Goal: Task Accomplishment & Management: Manage account settings

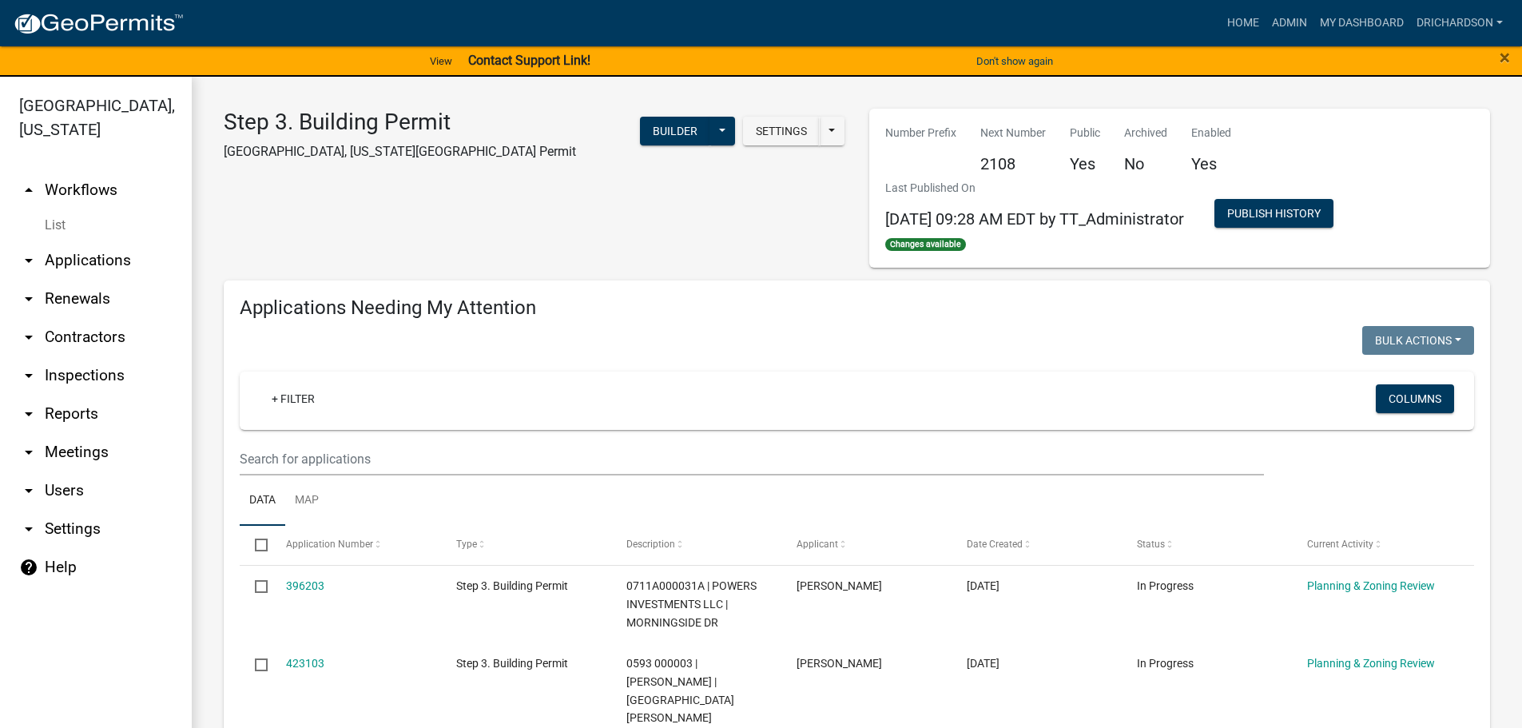
select select "1: 25"
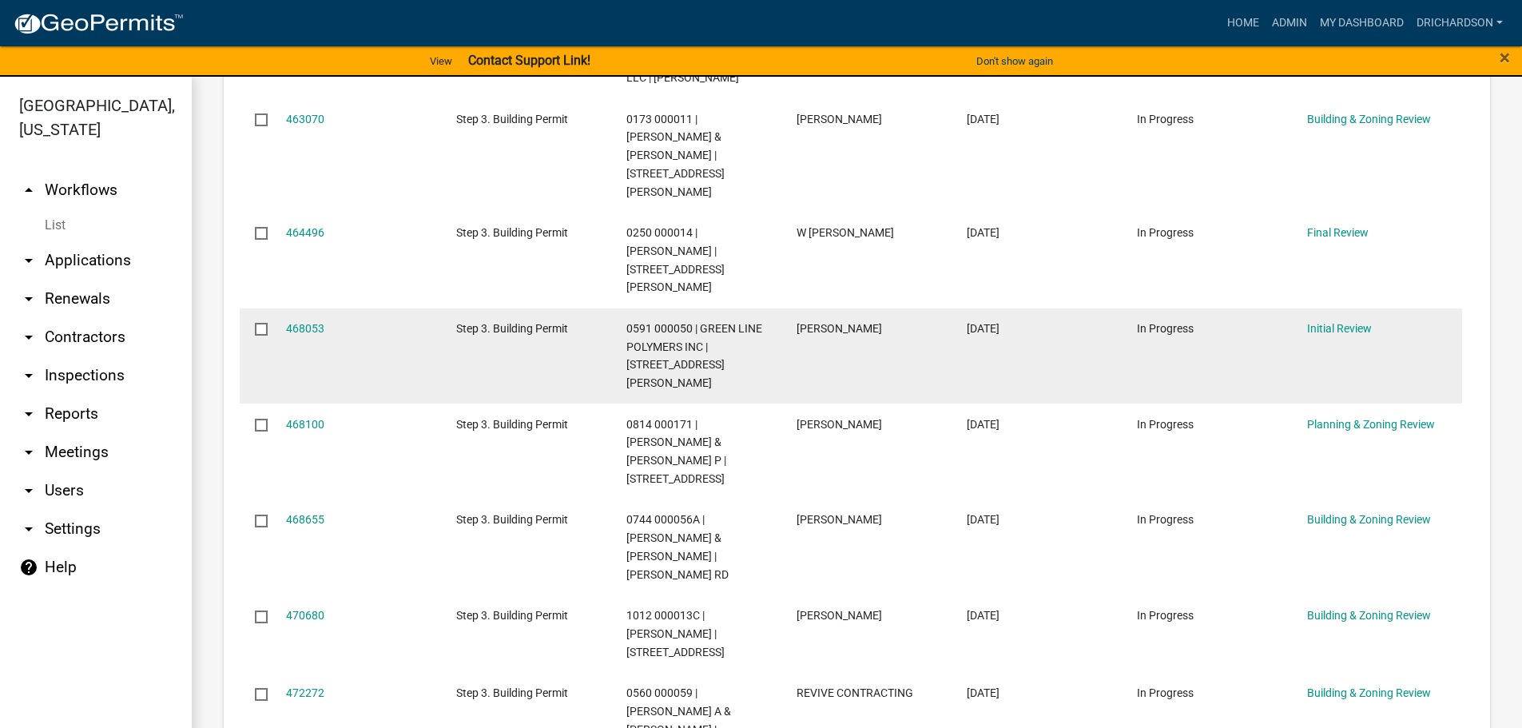
scroll to position [662, 0]
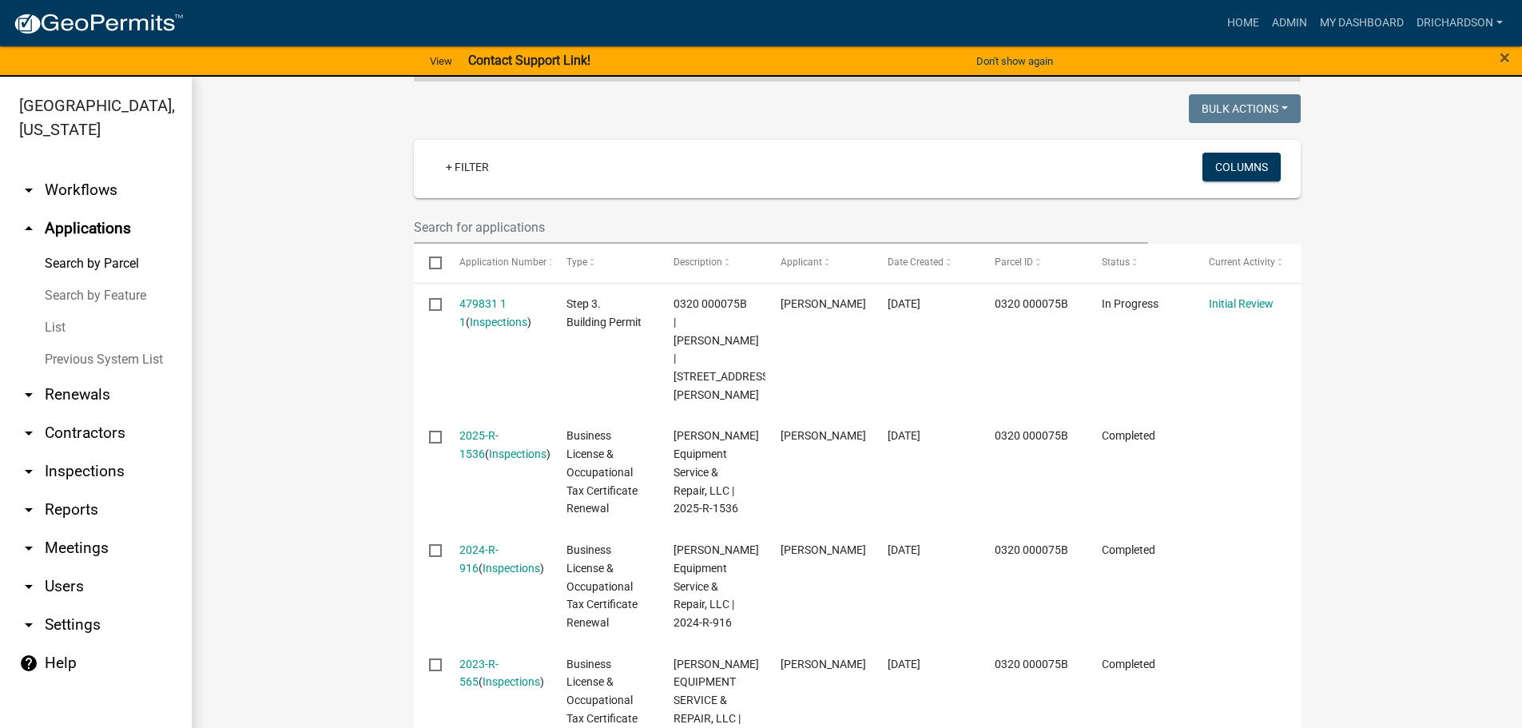
scroll to position [399, 0]
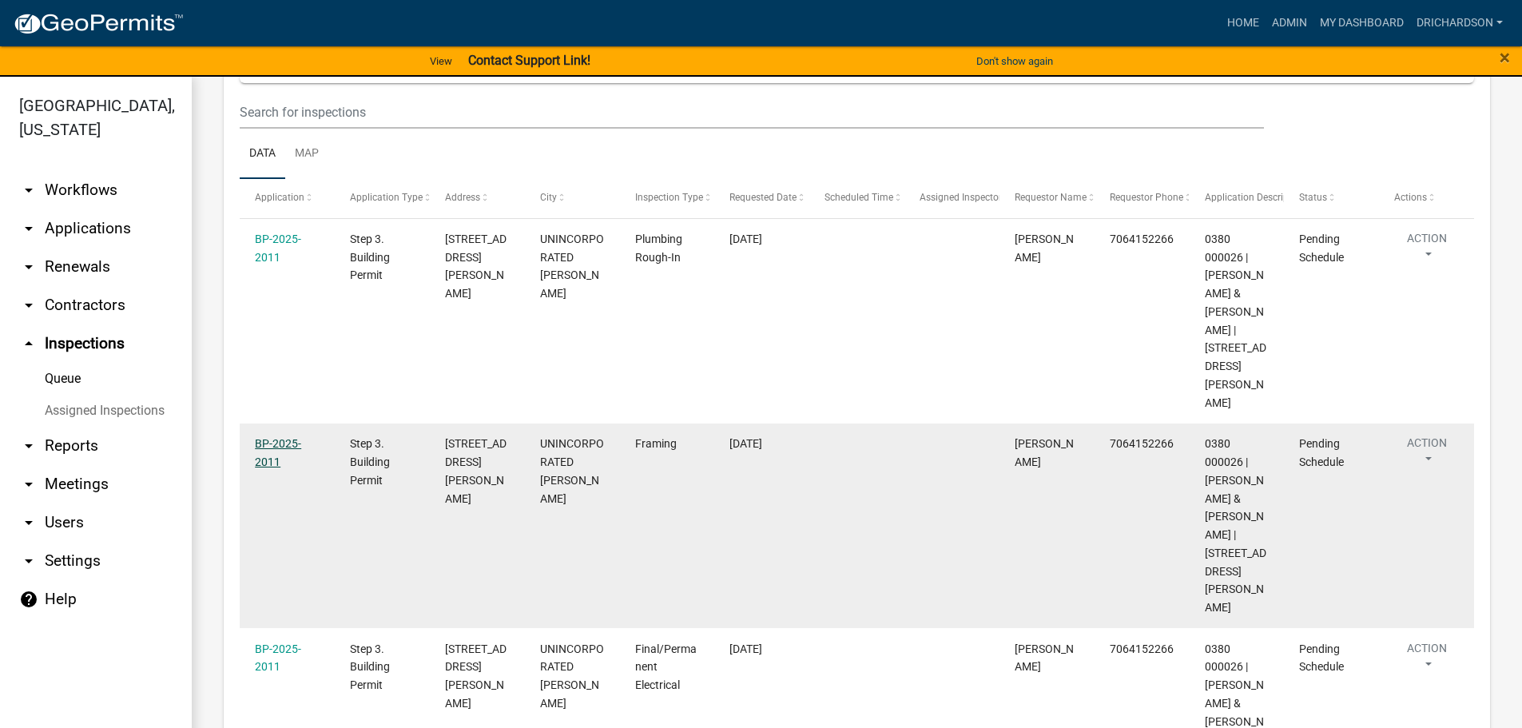
scroll to position [240, 0]
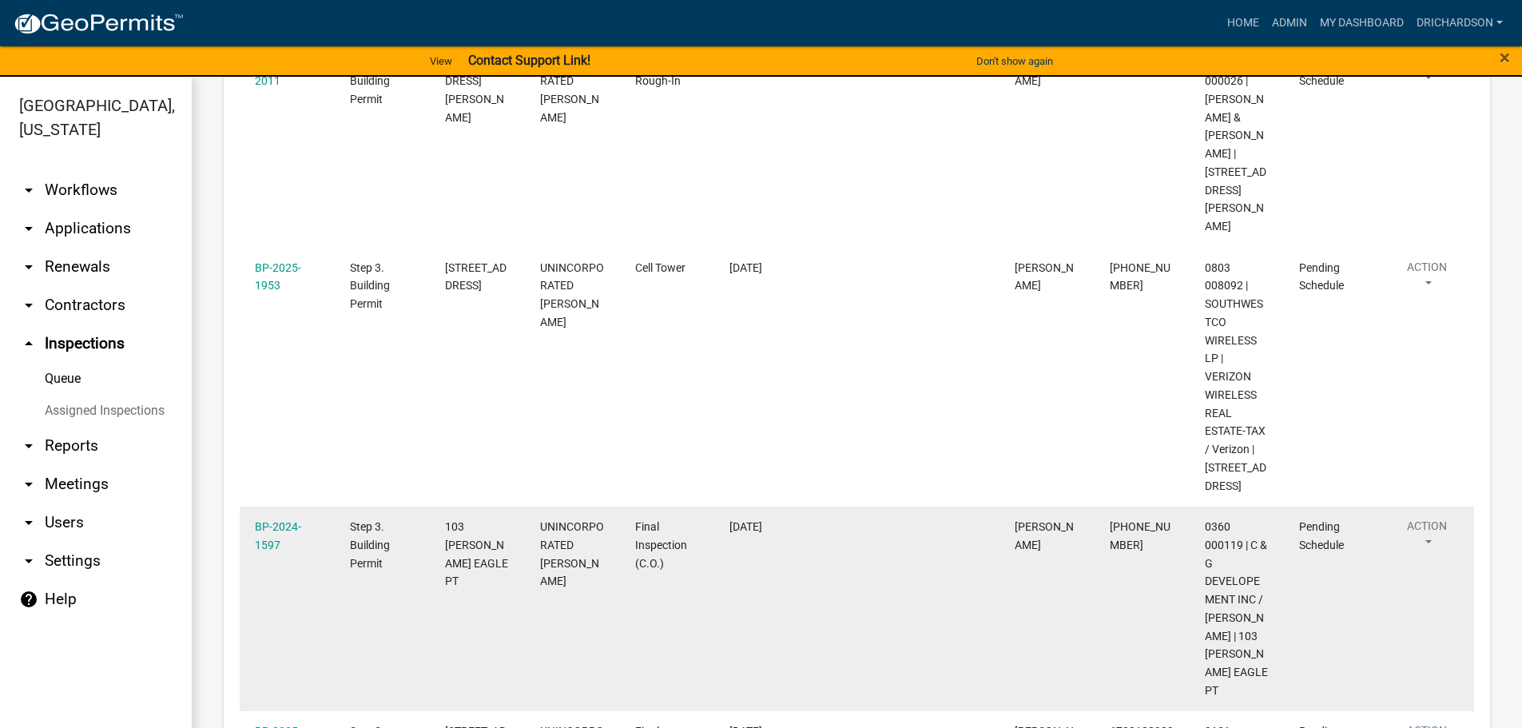
scroll to position [1616, 0]
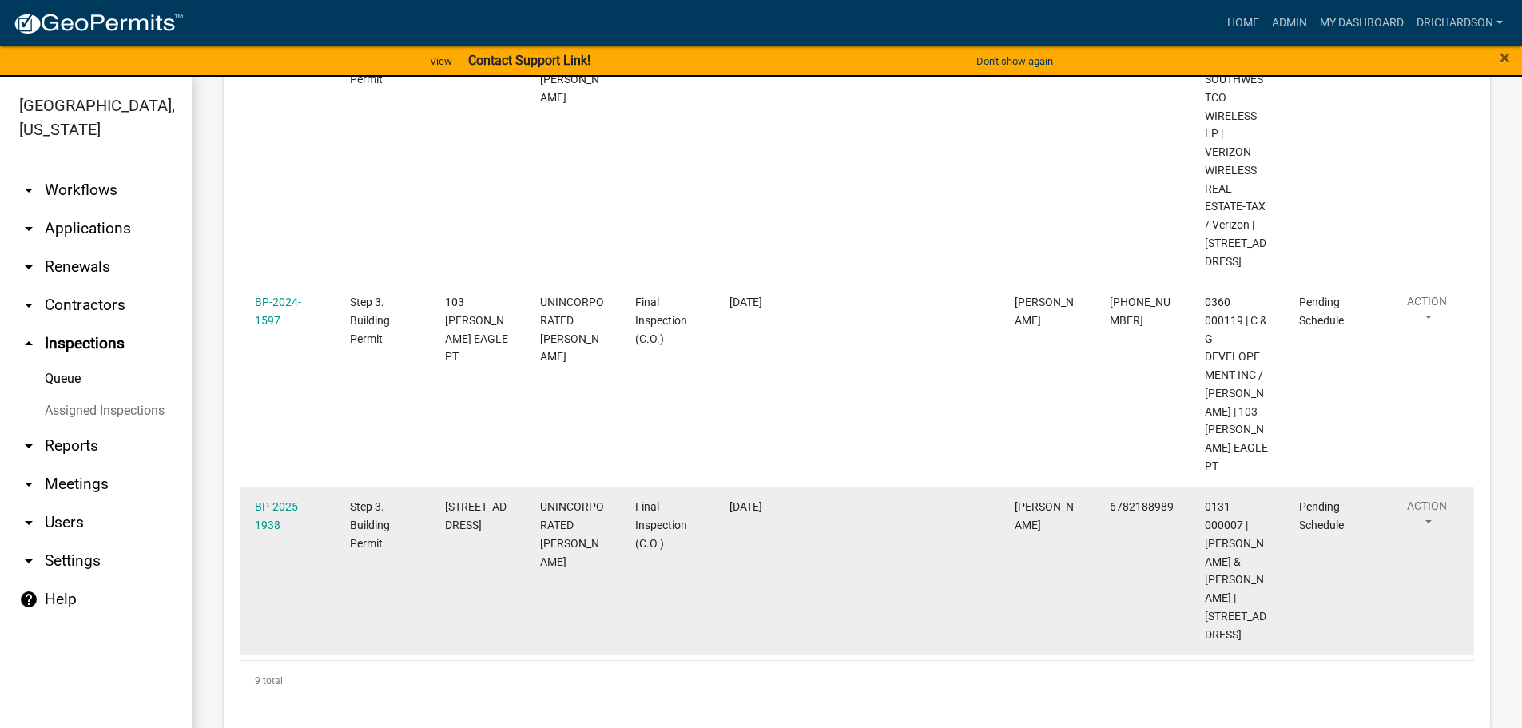
drag, startPoint x: 443, startPoint y: 487, endPoint x: 506, endPoint y: 510, distance: 67.0
click at [506, 510] on datatable-body-cell "261 OLD CHIPLEY RD" at bounding box center [477, 571] width 95 height 169
copy span "261 OLD CHIPLEY RD"
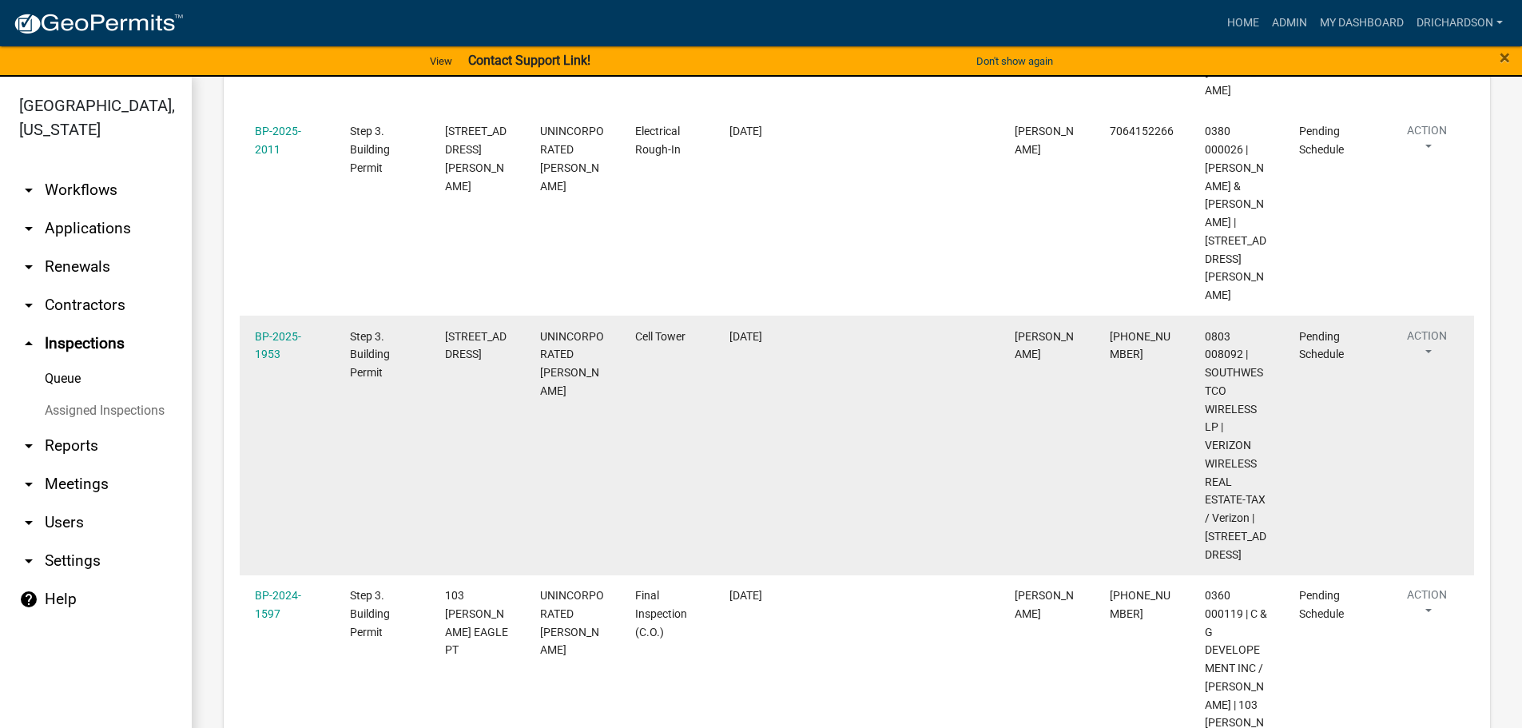
scroll to position [1297, 0]
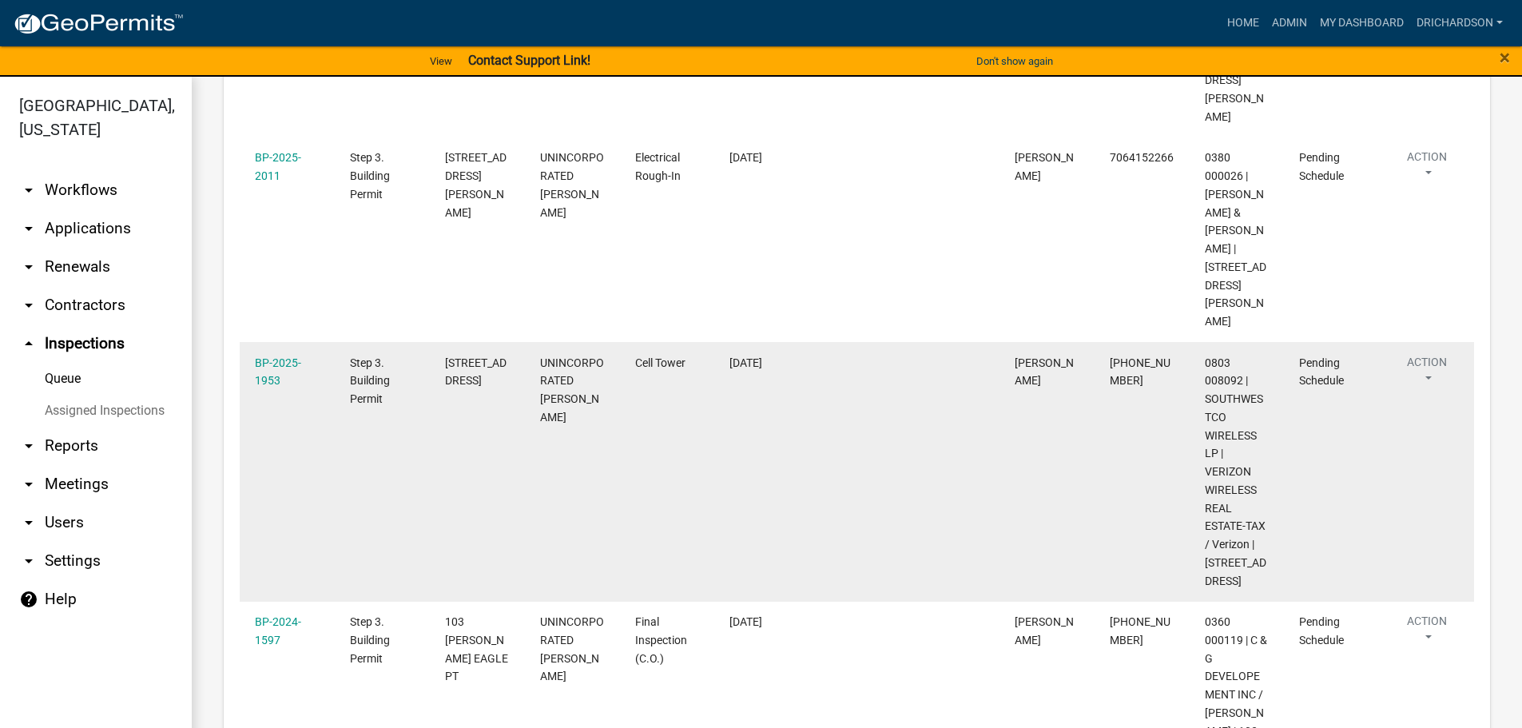
click at [1438, 374] on button "Action" at bounding box center [1427, 374] width 66 height 40
click at [924, 439] on datatable-body-cell at bounding box center [951, 472] width 95 height 260
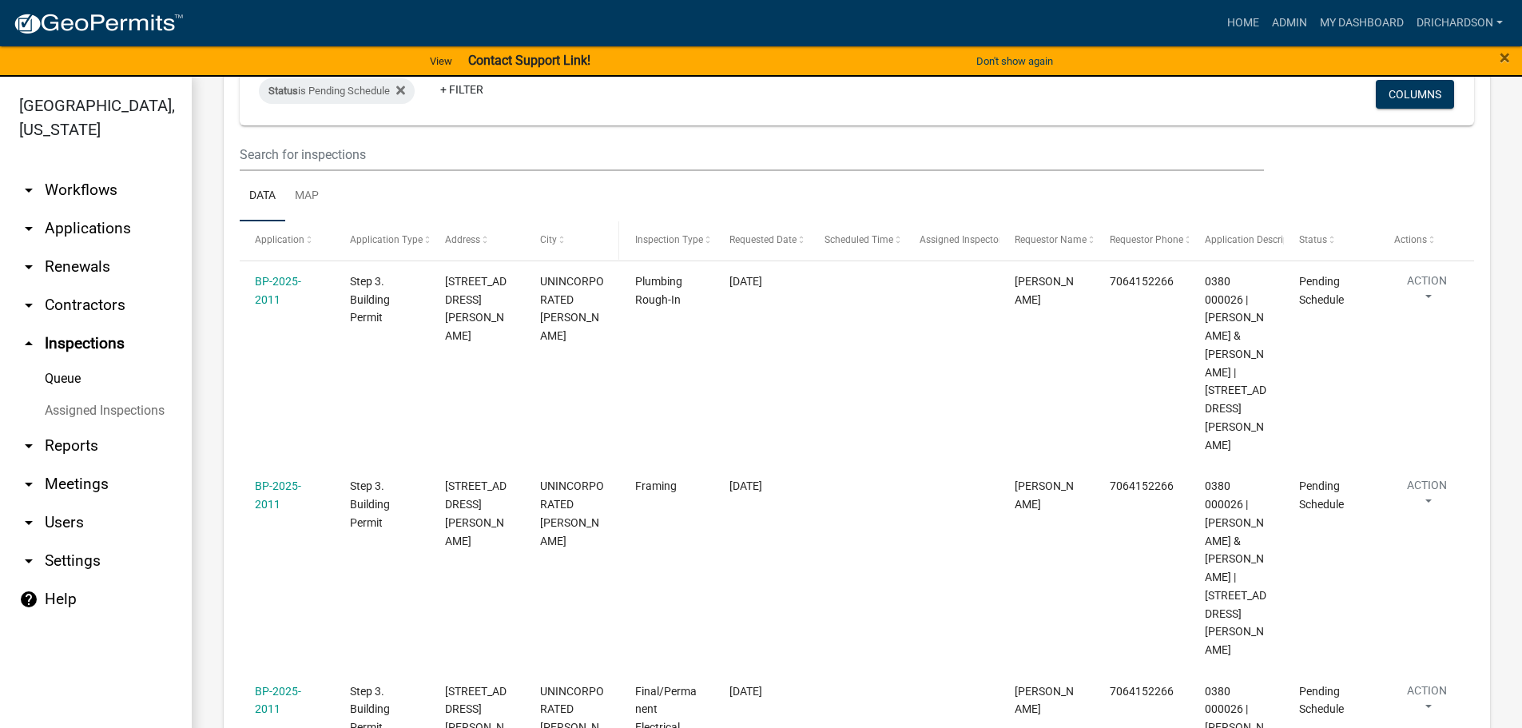
scroll to position [0, 0]
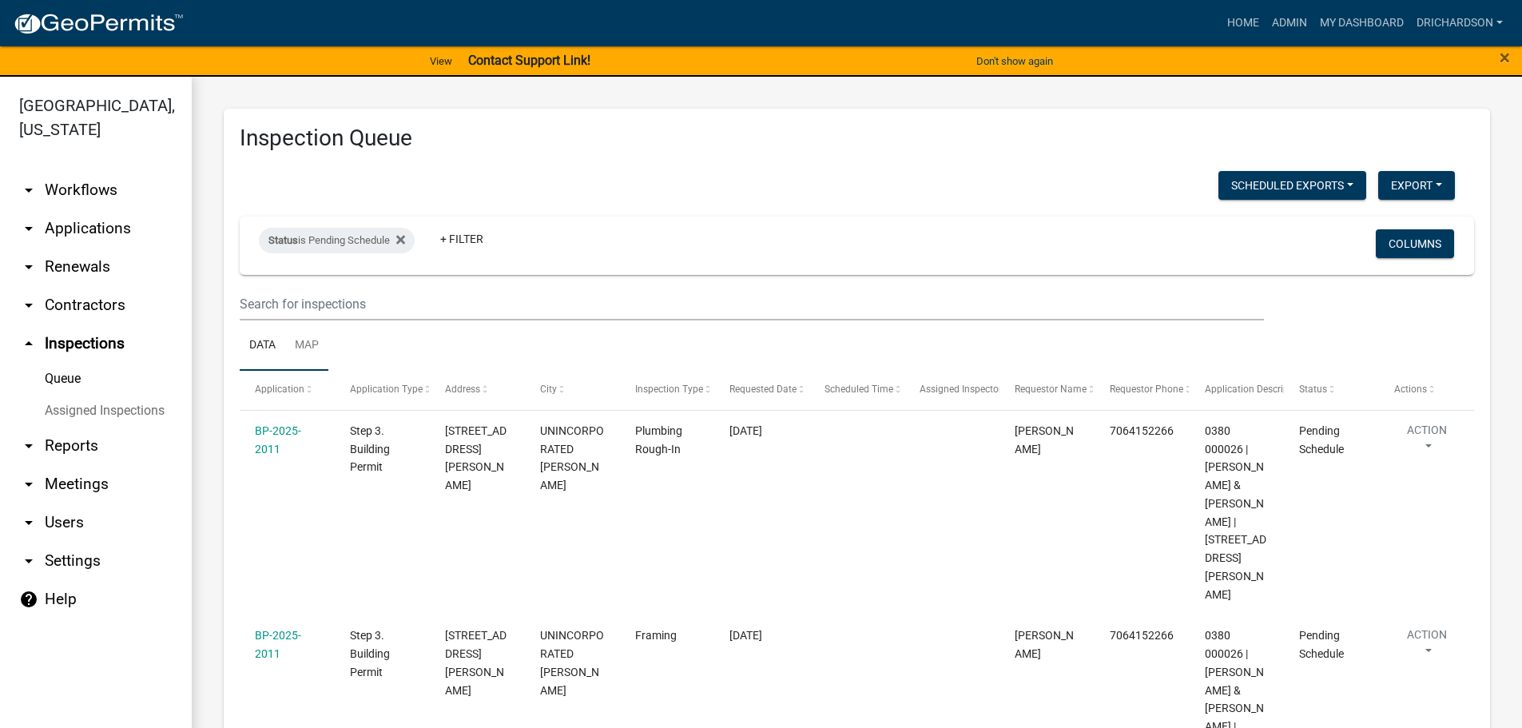
click at [323, 343] on link "Map" at bounding box center [306, 345] width 43 height 51
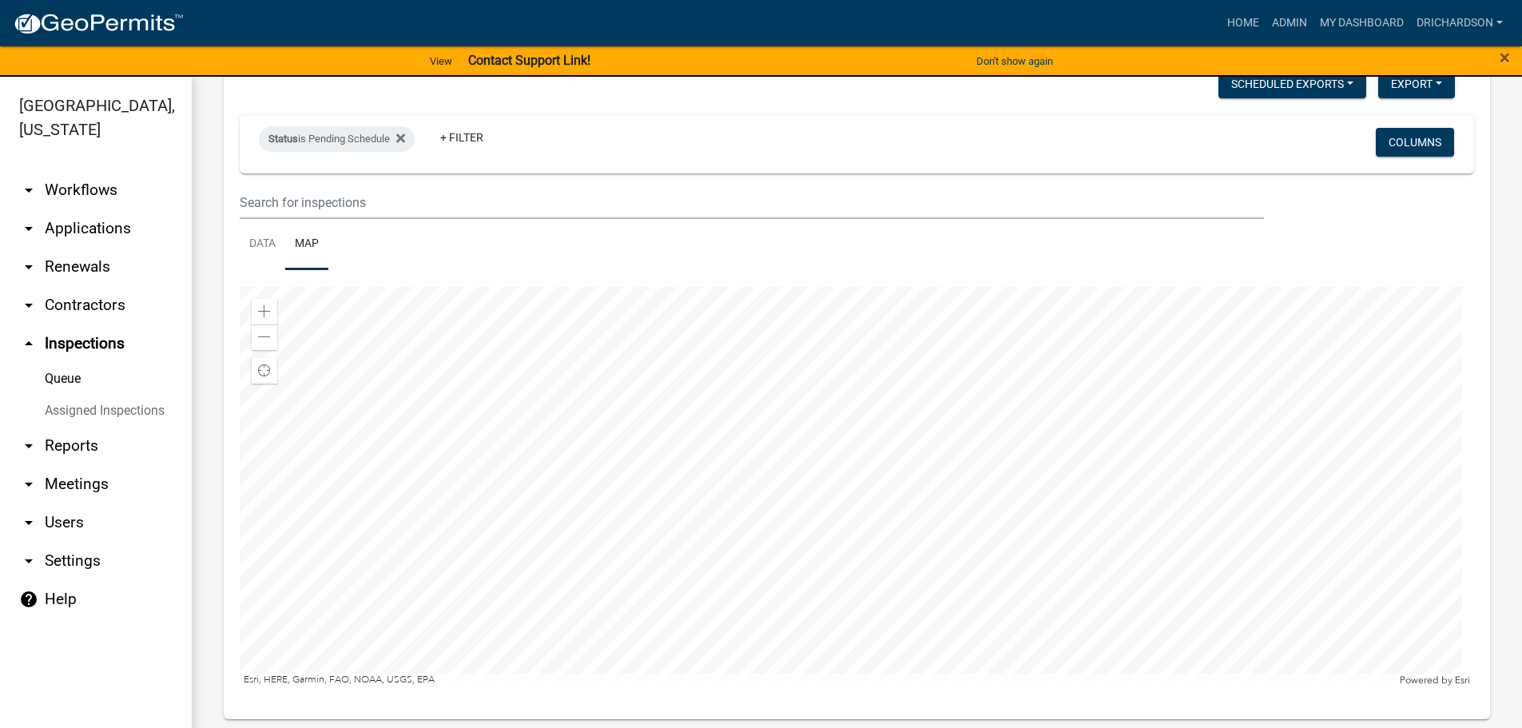
scroll to position [105, 0]
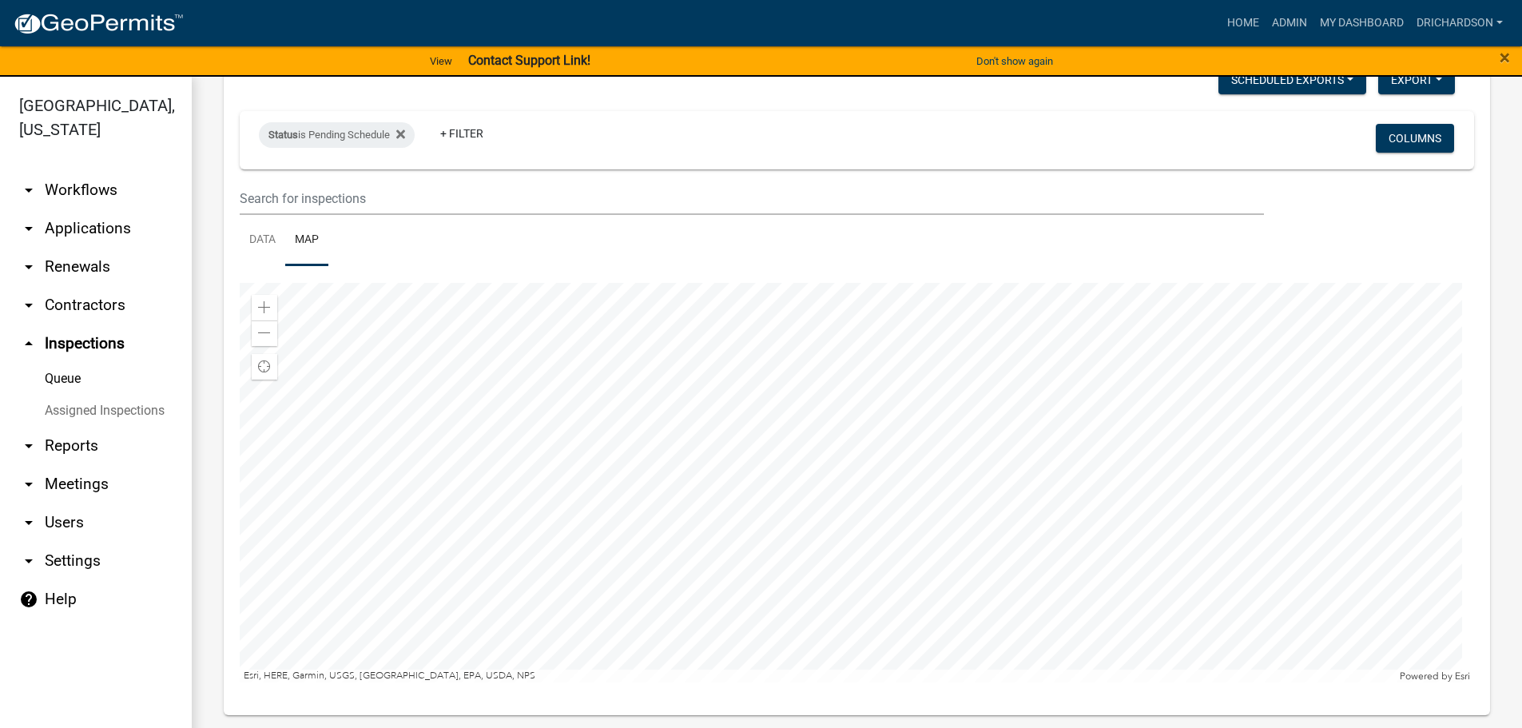
click at [728, 444] on div at bounding box center [857, 482] width 1234 height 399
click at [737, 457] on div at bounding box center [857, 482] width 1234 height 399
click at [751, 445] on div at bounding box center [857, 482] width 1234 height 399
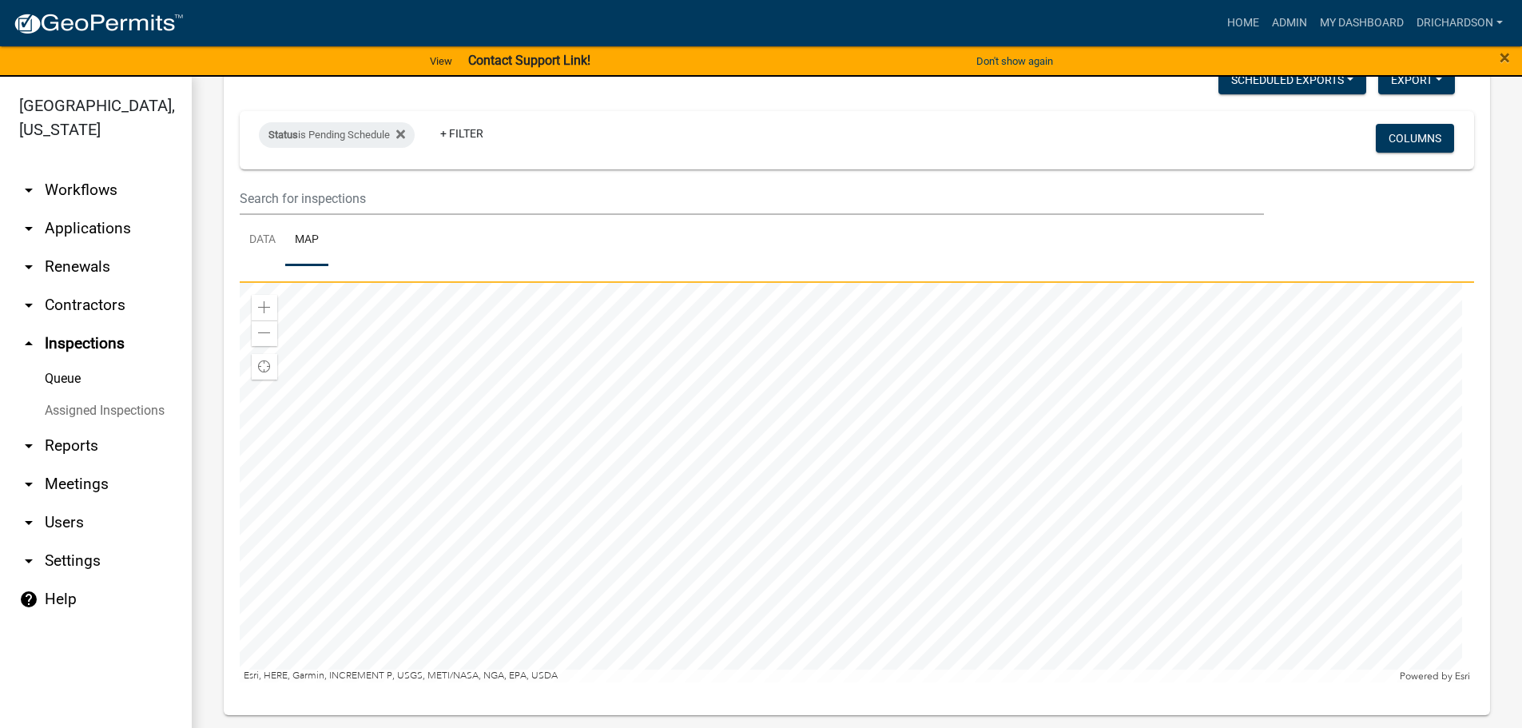
click at [696, 400] on div at bounding box center [857, 482] width 1234 height 399
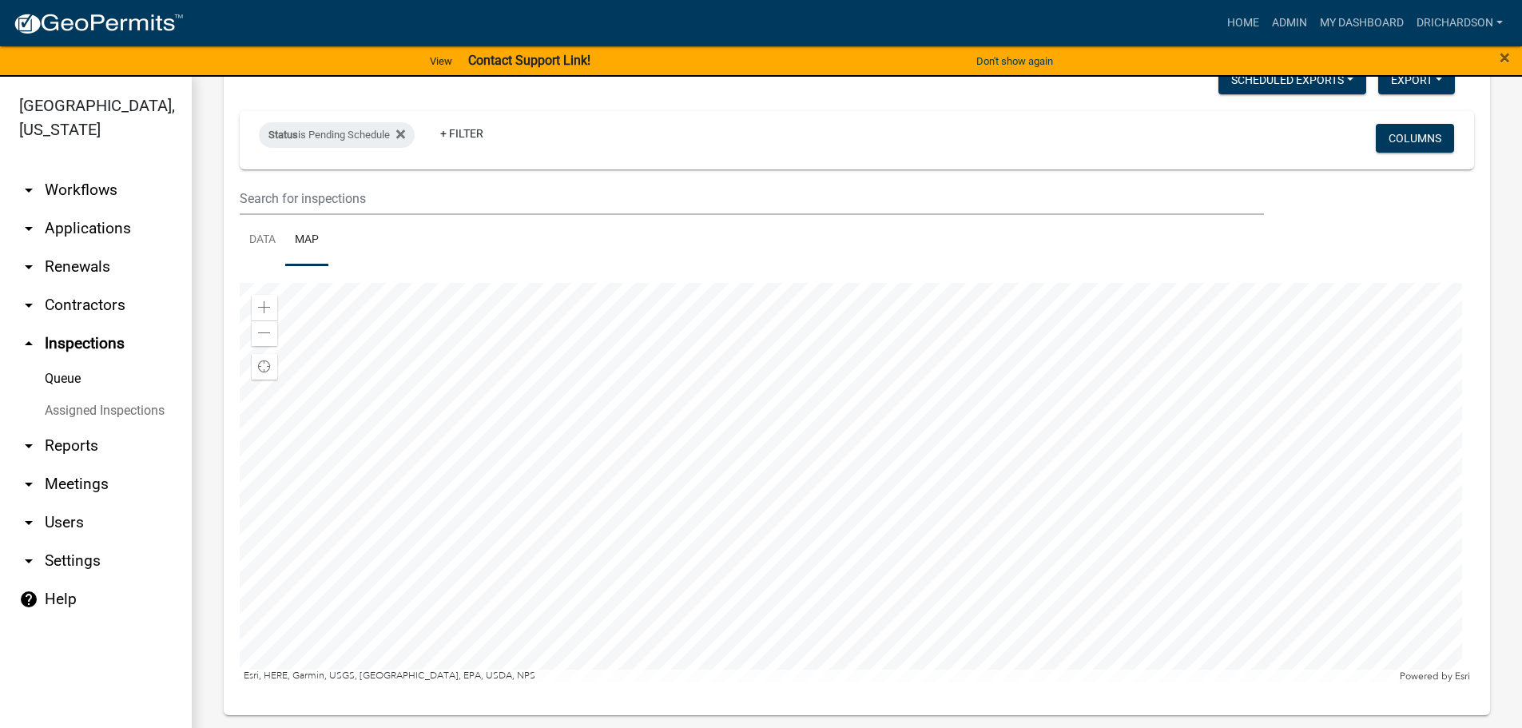
click at [840, 550] on div at bounding box center [857, 482] width 1234 height 399
click at [668, 454] on div at bounding box center [857, 482] width 1234 height 399
click at [790, 451] on div at bounding box center [857, 482] width 1234 height 399
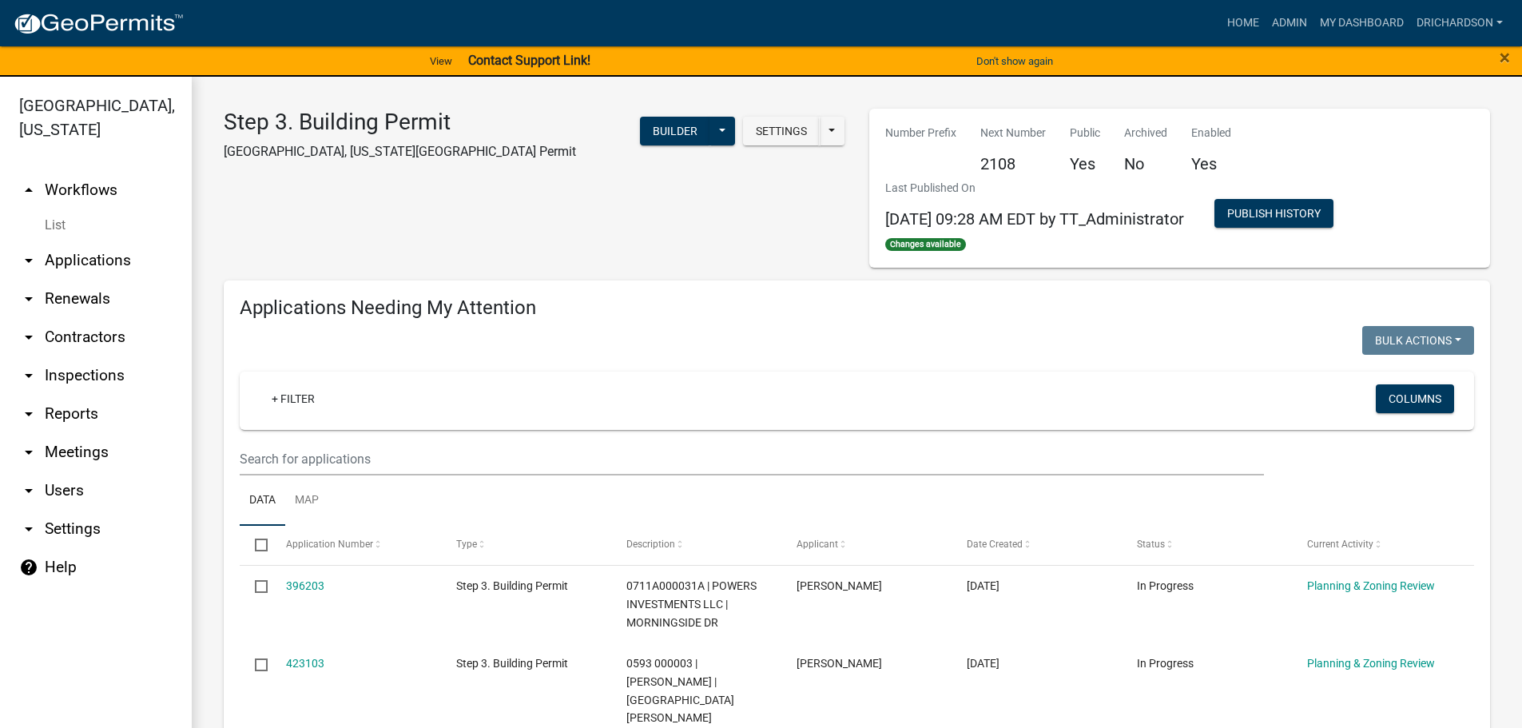
select select "1: 25"
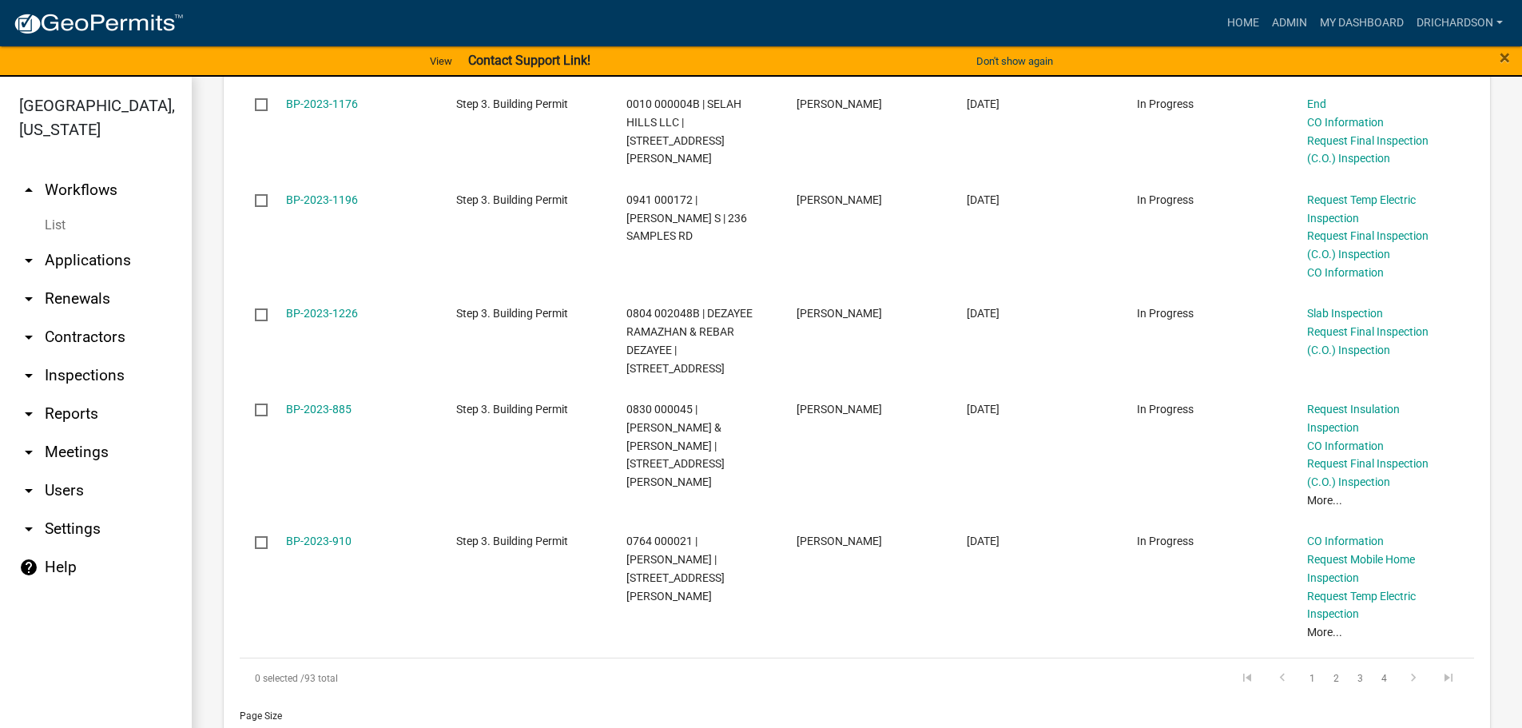
scroll to position [2659, 0]
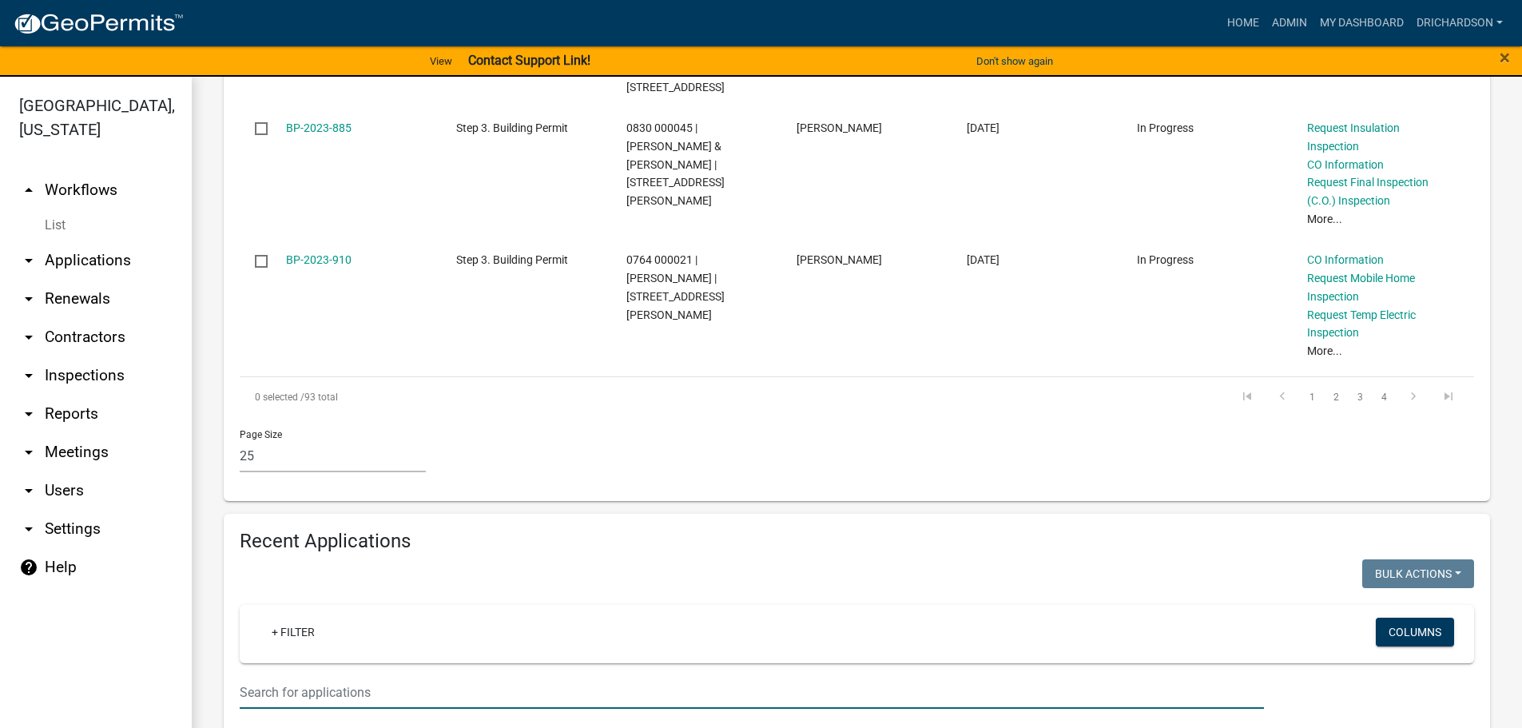
click at [322, 676] on input "text" at bounding box center [752, 692] width 1024 height 33
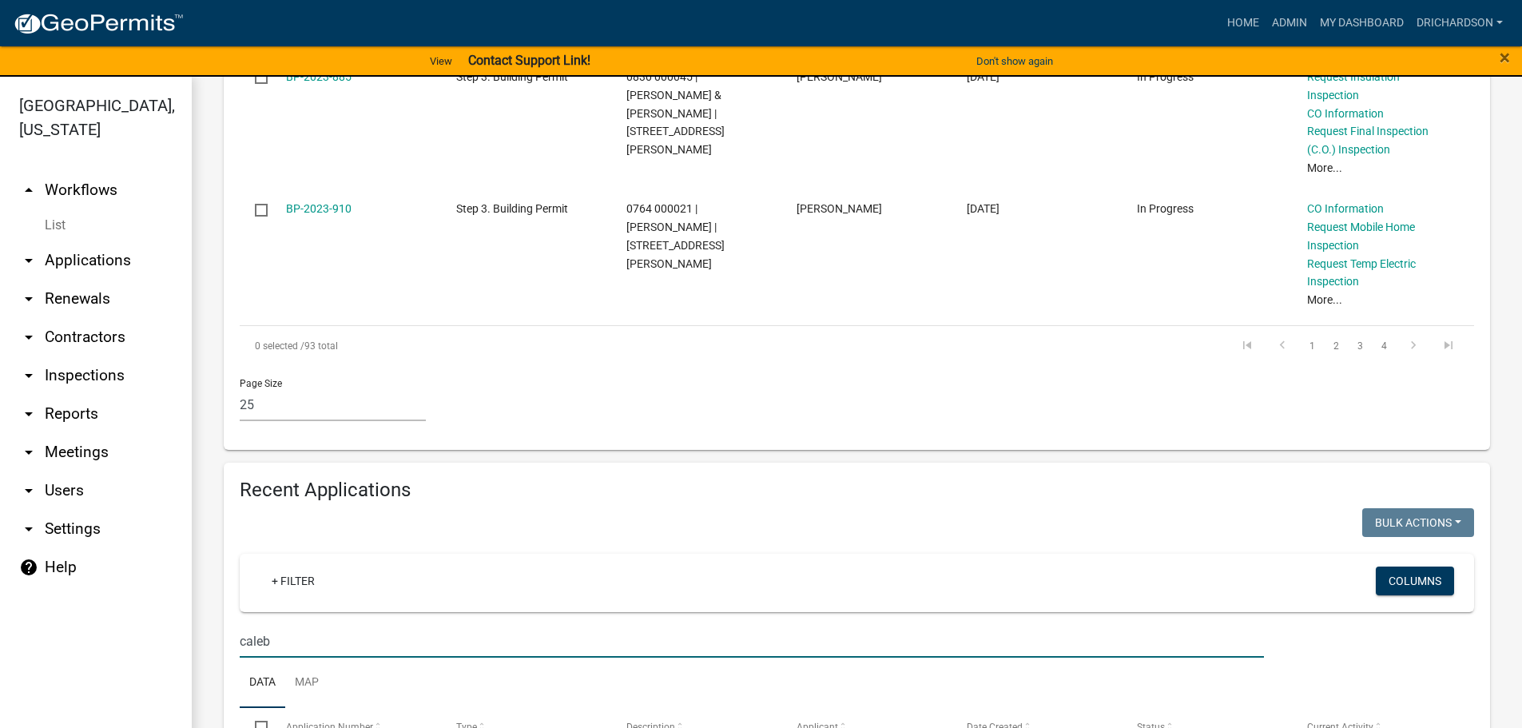
scroll to position [2739, 0]
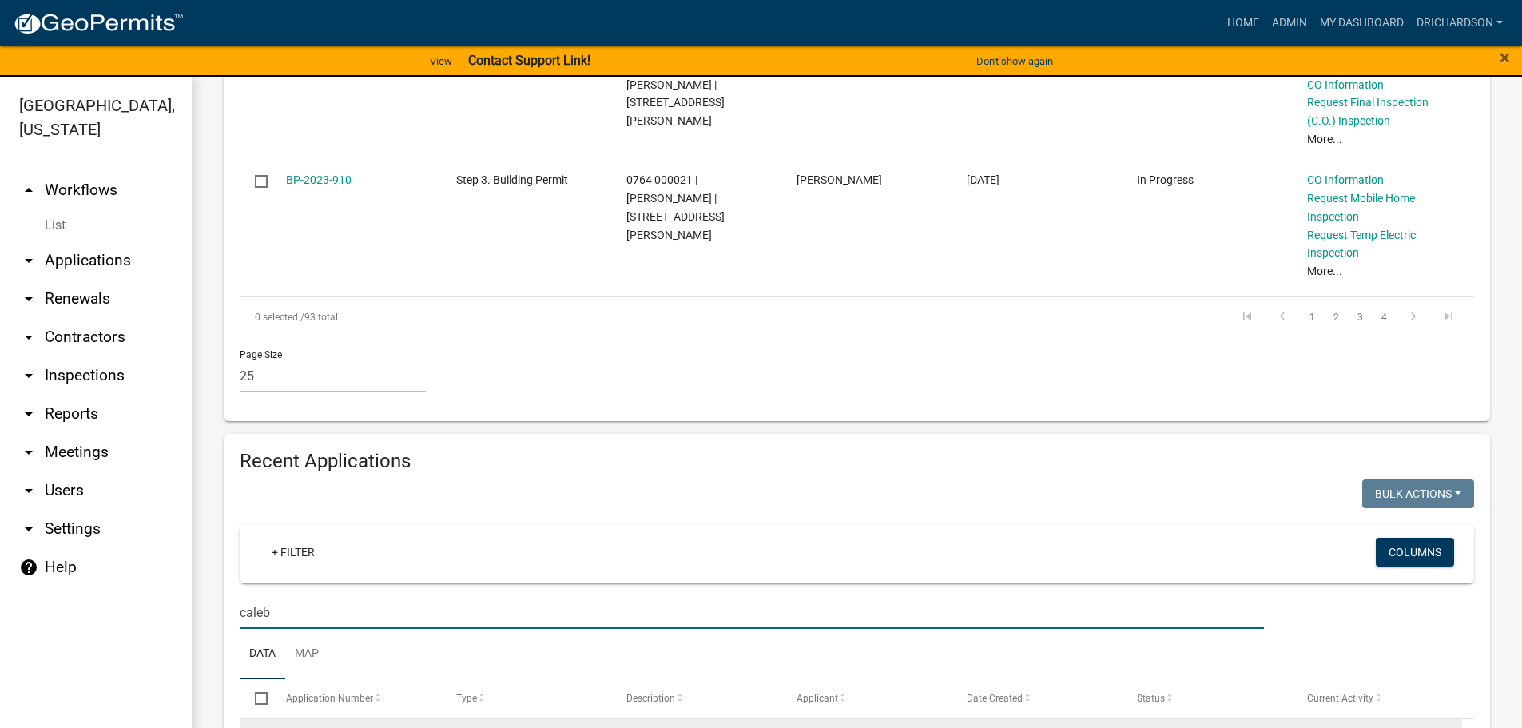
type input "caleb"
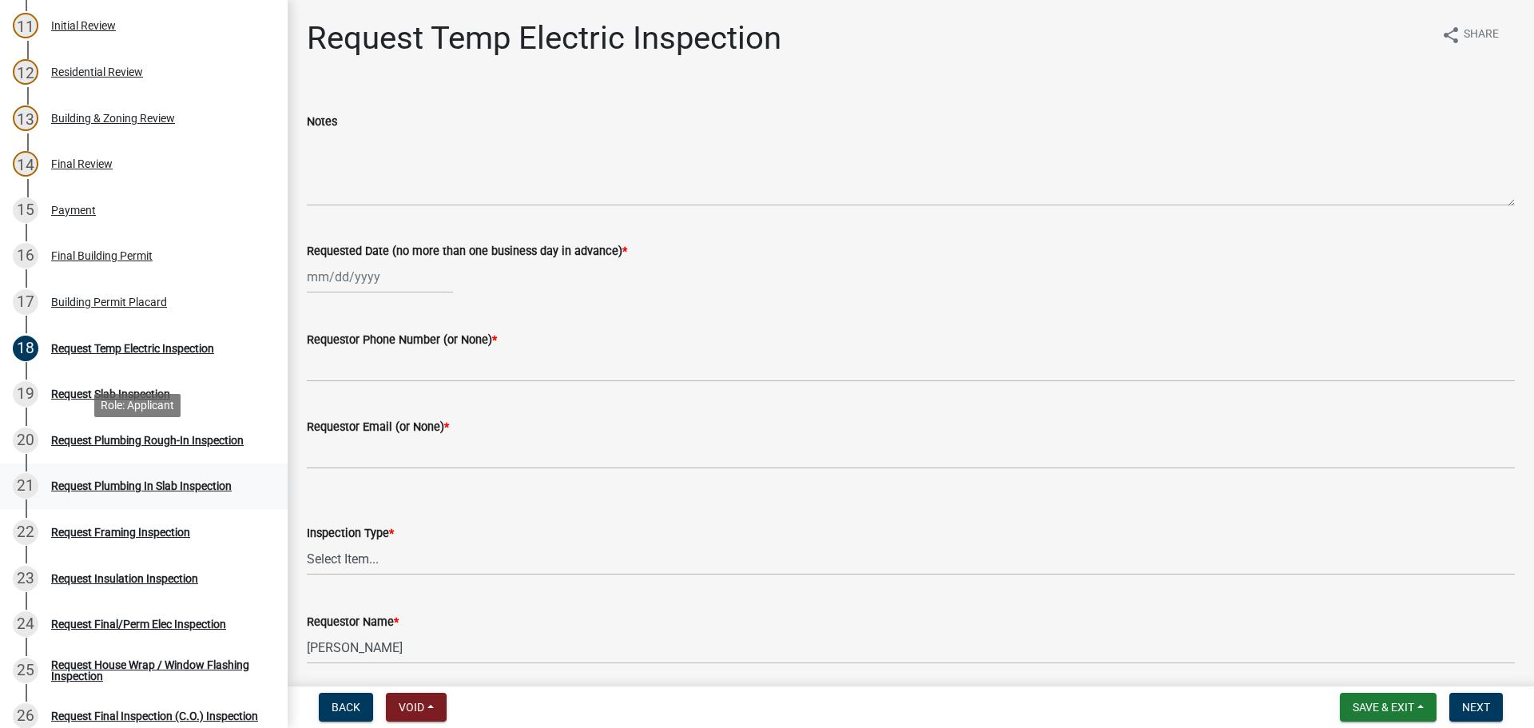
scroll to position [719, 0]
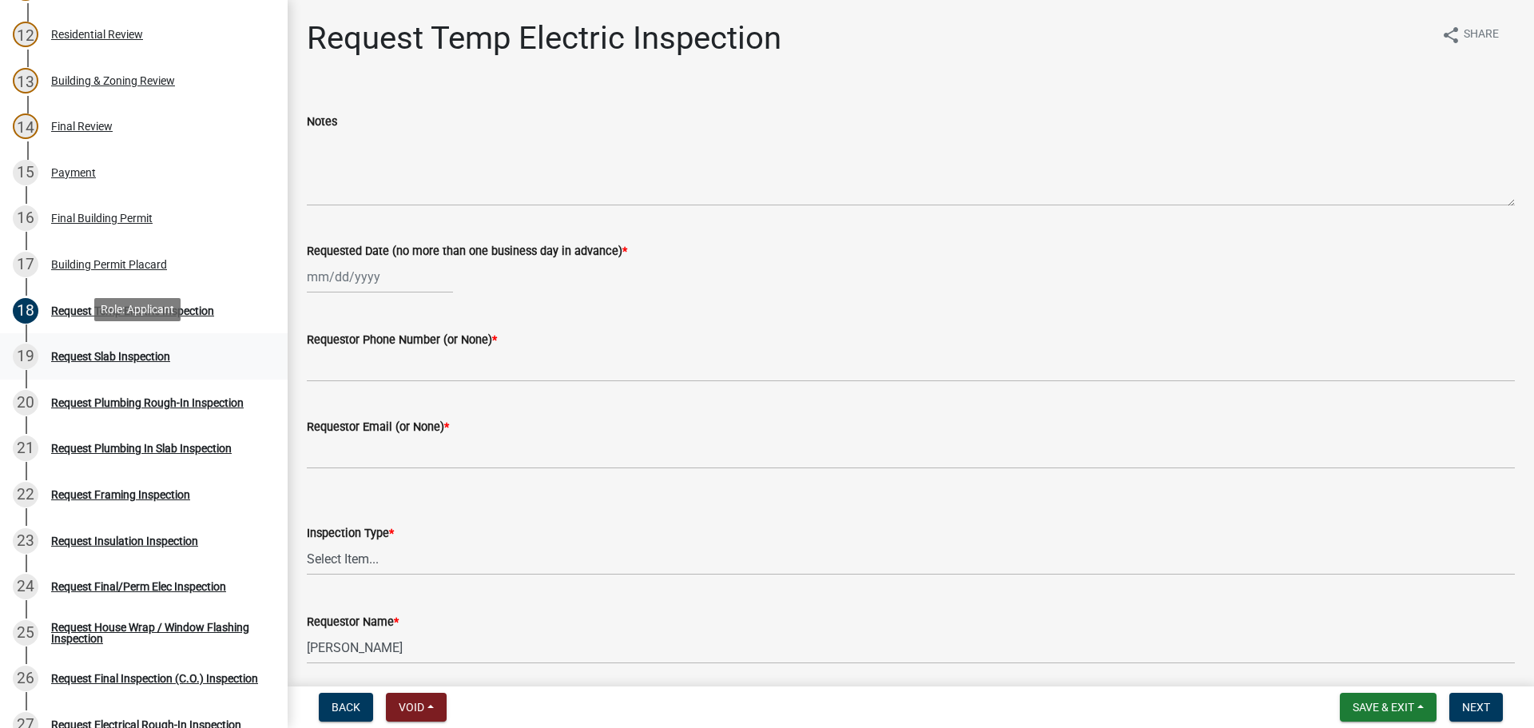
click at [133, 353] on div "Request Slab Inspection" at bounding box center [110, 356] width 119 height 11
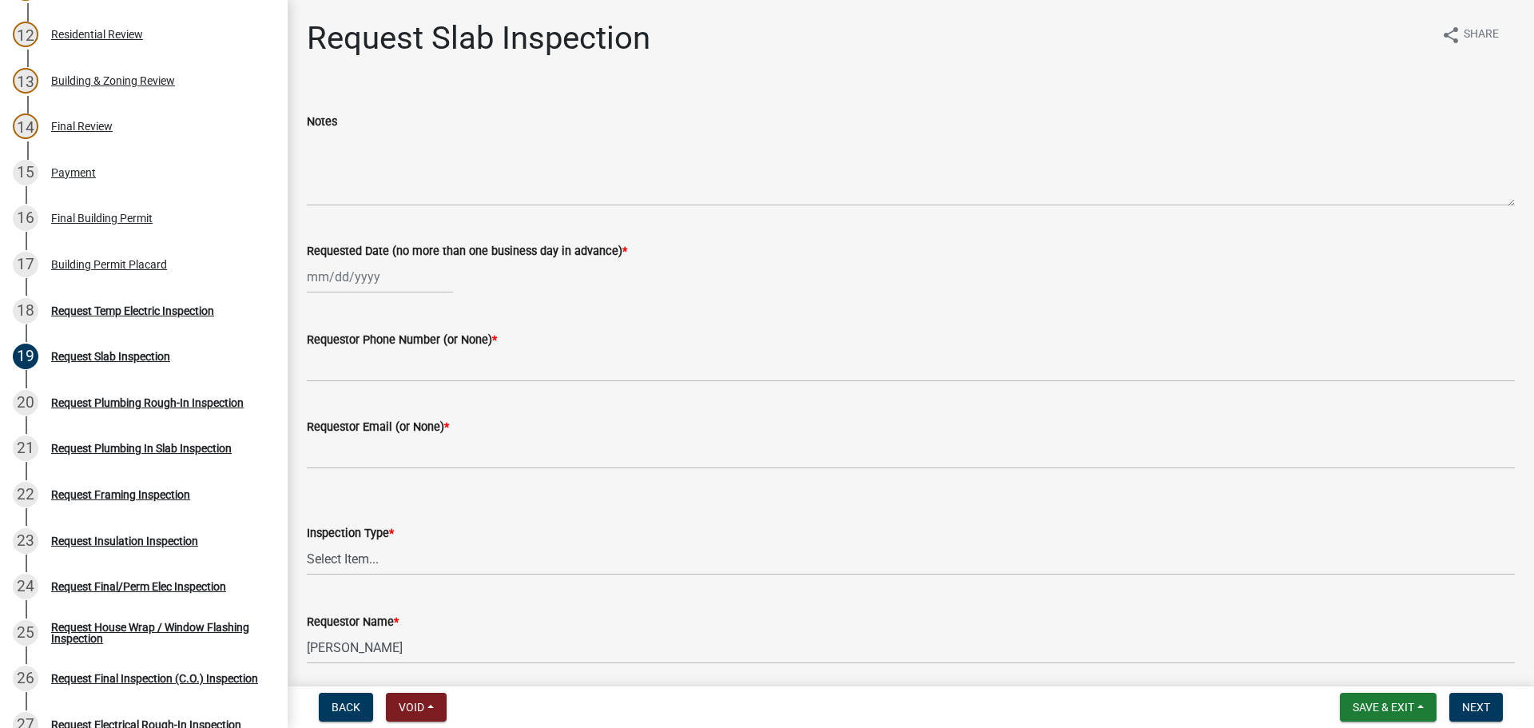
click at [348, 268] on div at bounding box center [380, 276] width 146 height 33
select select "9"
select select "2025"
click at [398, 415] on div "18" at bounding box center [400, 413] width 26 height 26
type input "[DATE]"
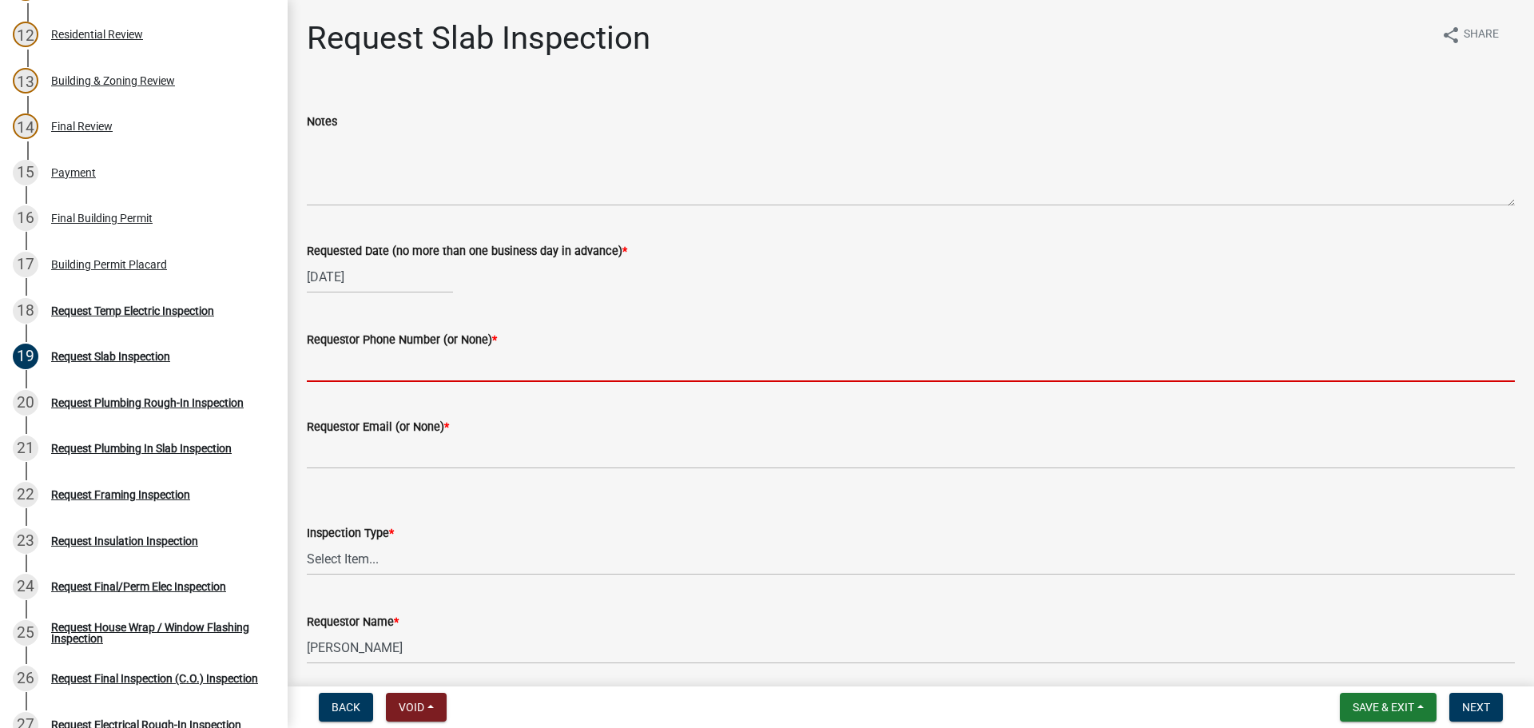
click at [362, 364] on input "Requestor Phone Number (or None) *" at bounding box center [911, 365] width 1208 height 33
type input "none"
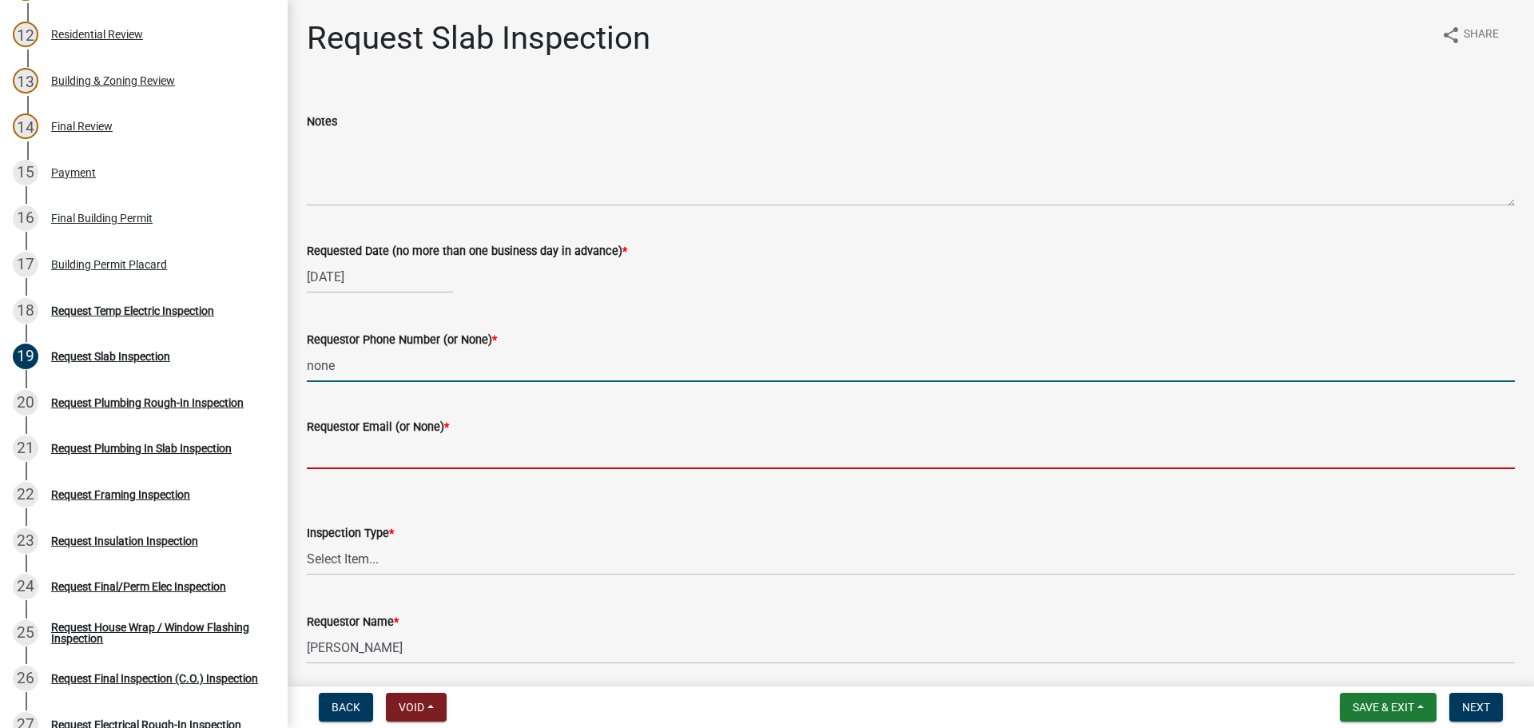
click at [356, 452] on input "Requestor Email (or None) *" at bounding box center [911, 452] width 1208 height 33
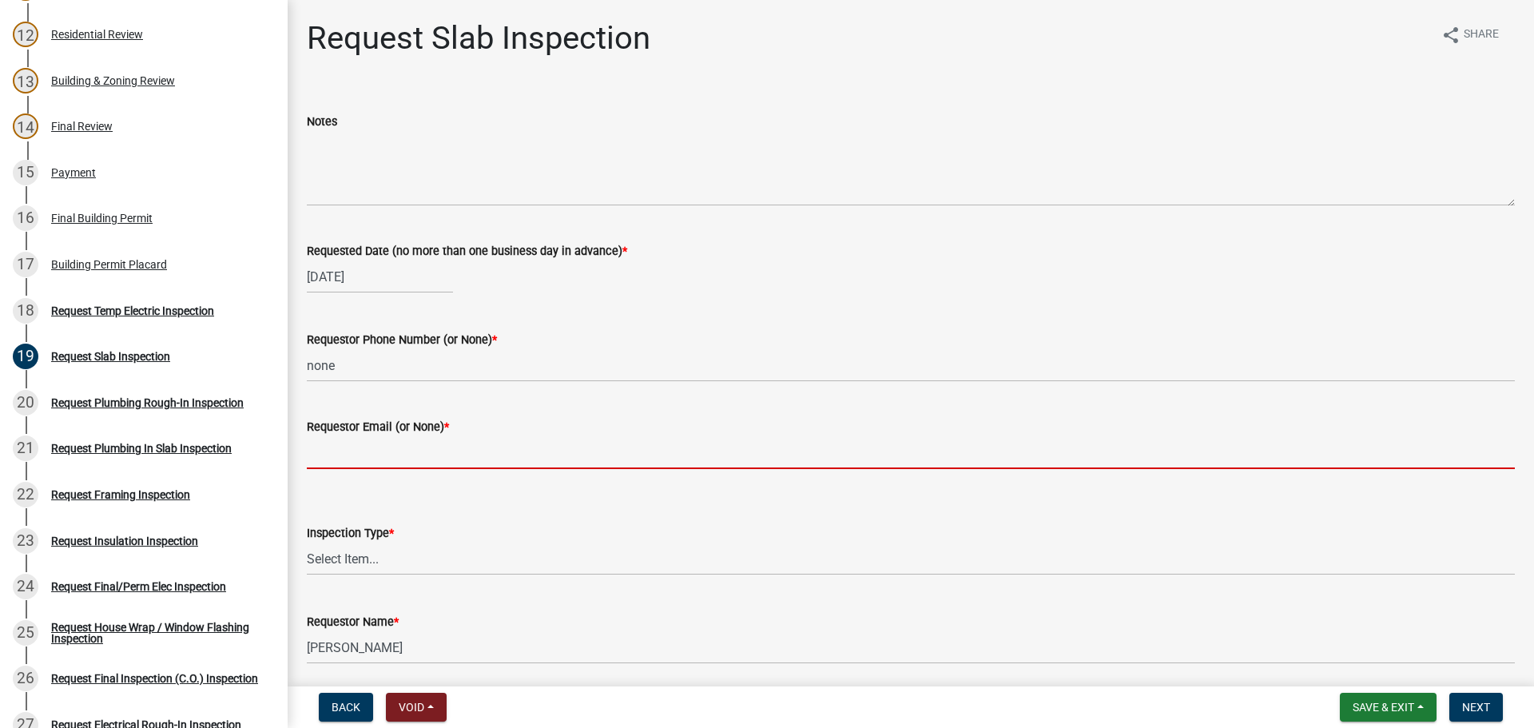
type input "none"
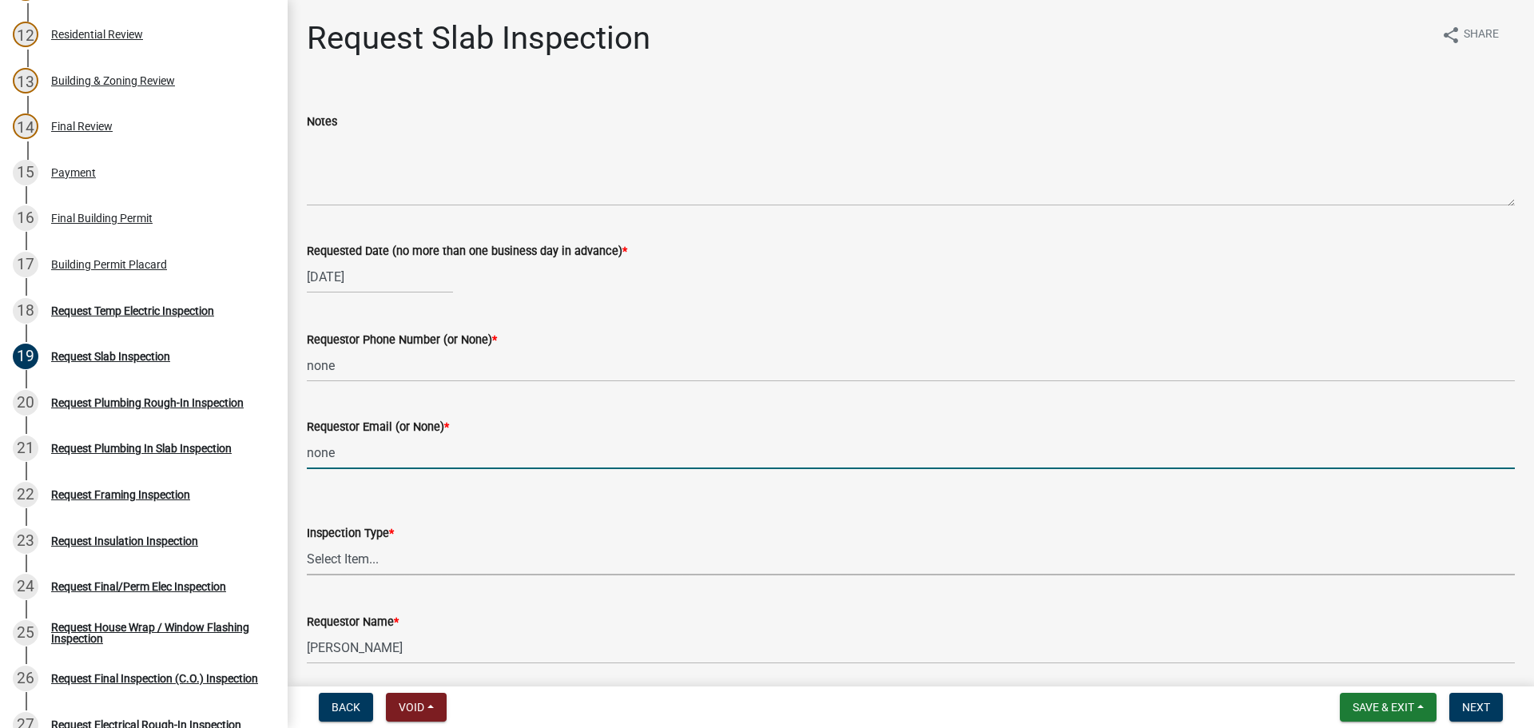
click at [394, 558] on select "Select Item... Slab" at bounding box center [911, 558] width 1208 height 33
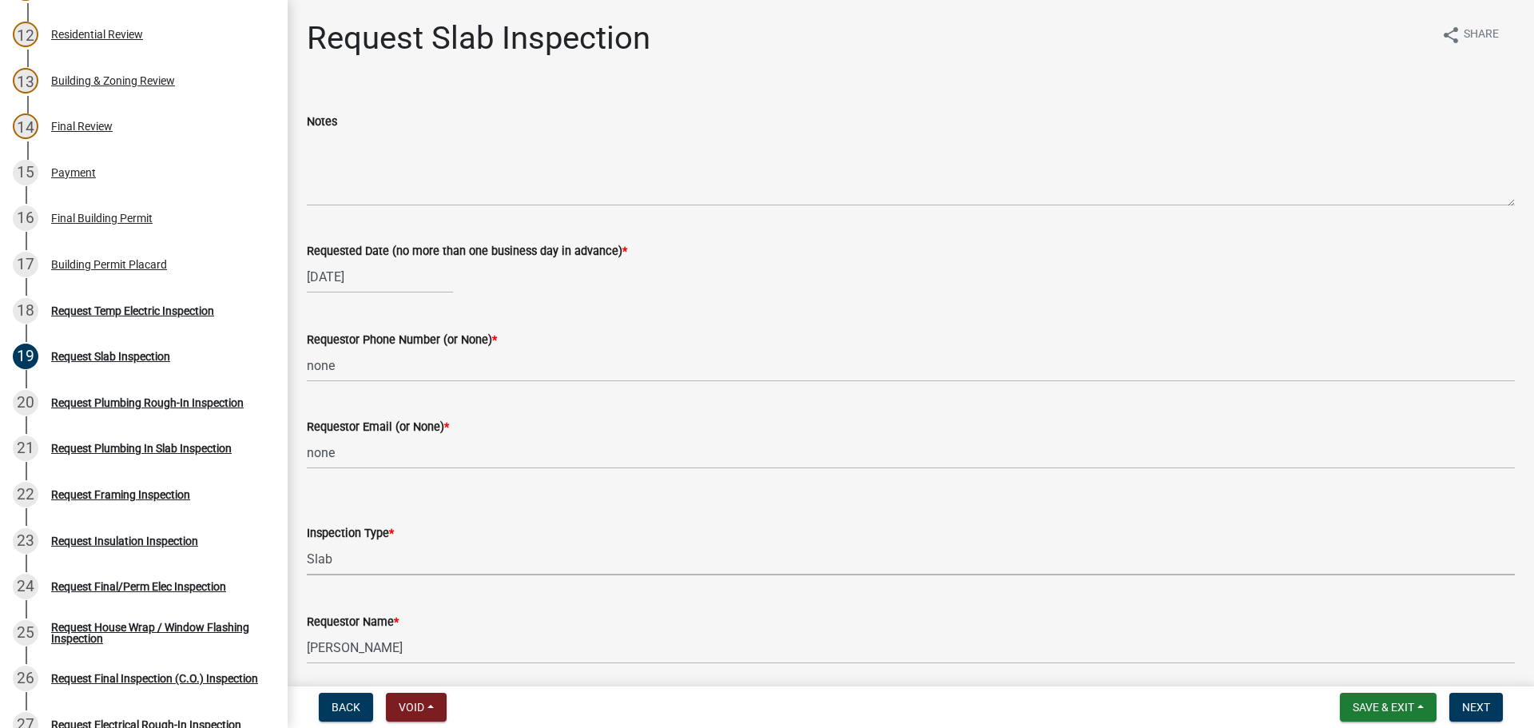
click at [307, 542] on select "Select Item... Slab" at bounding box center [911, 558] width 1208 height 33
select select "ab79e0bf-6fbf-48c6-834d-2adc4864fc5e"
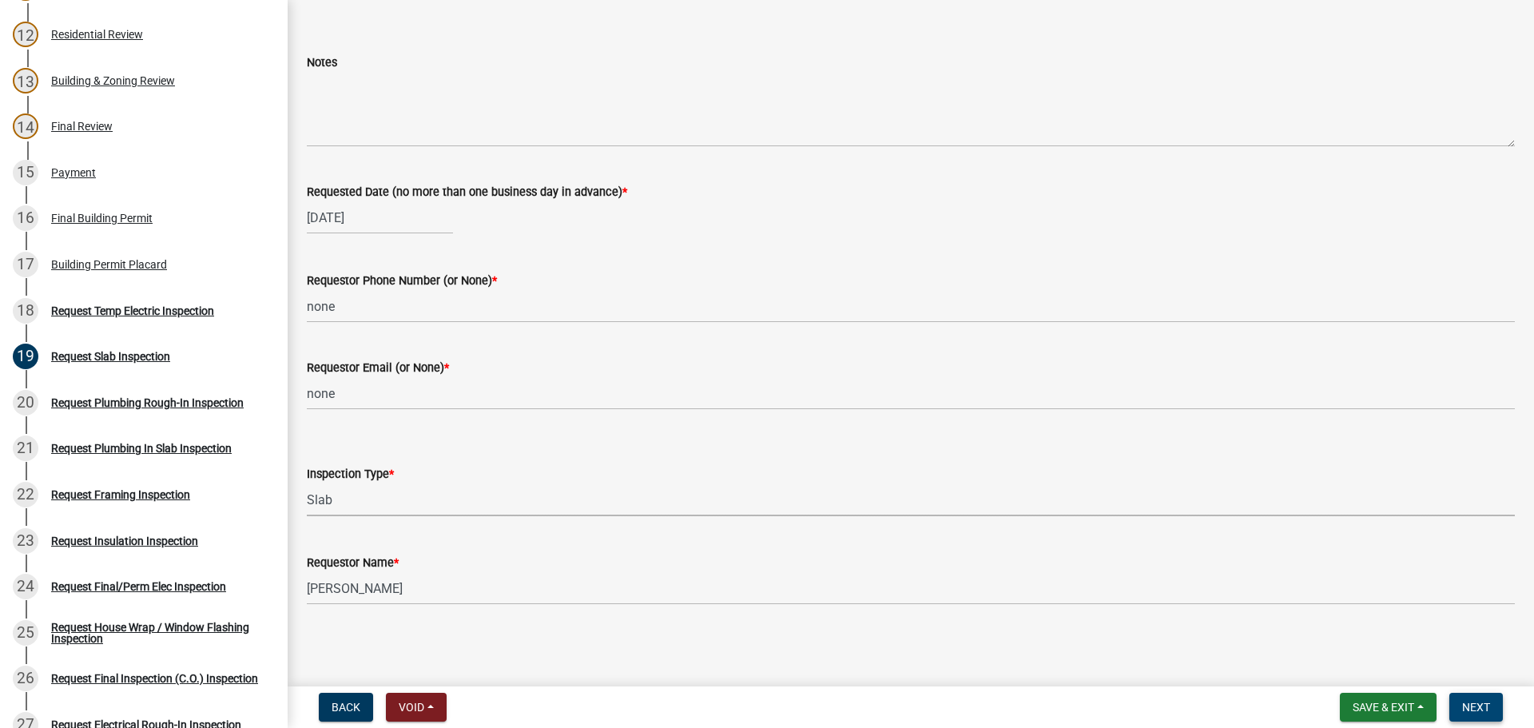
click at [1464, 703] on span "Next" at bounding box center [1476, 707] width 28 height 13
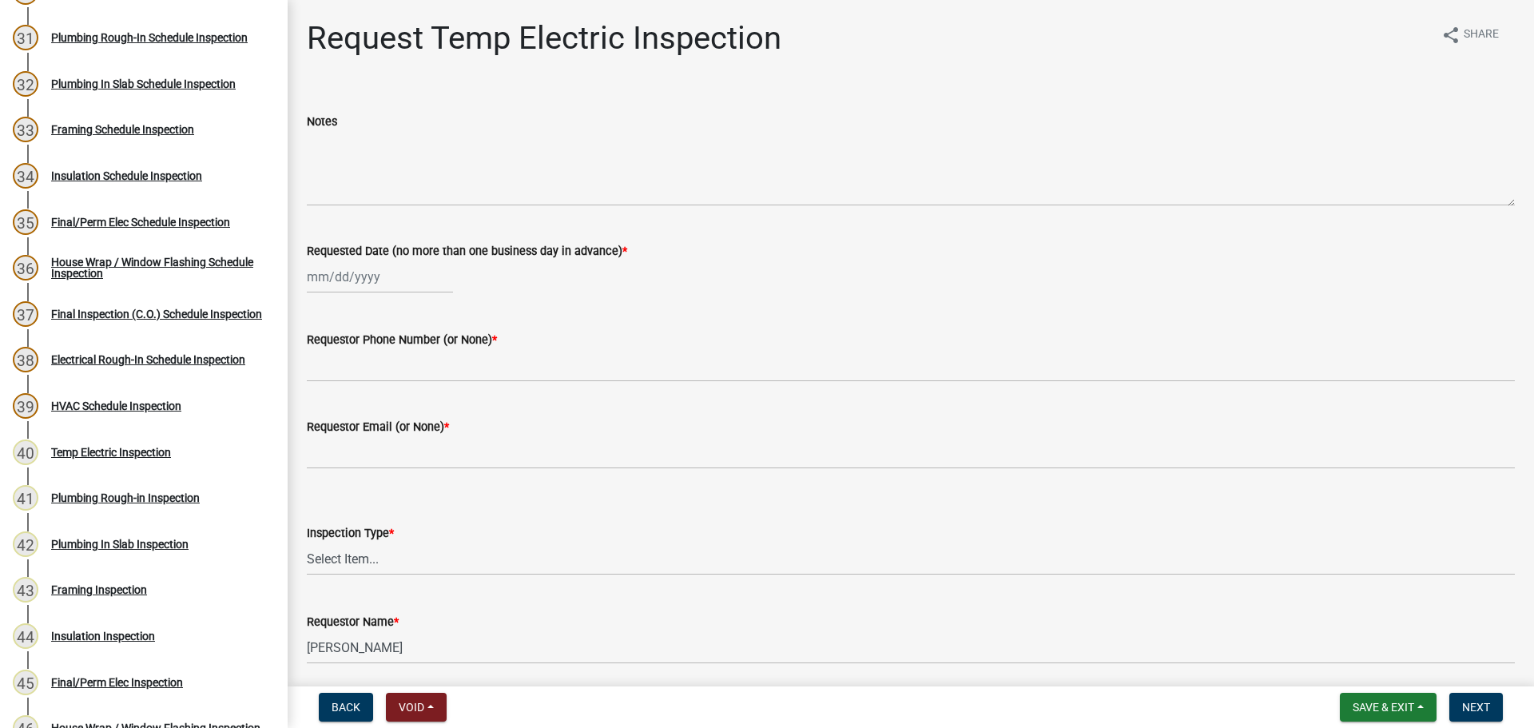
scroll to position [1589, 0]
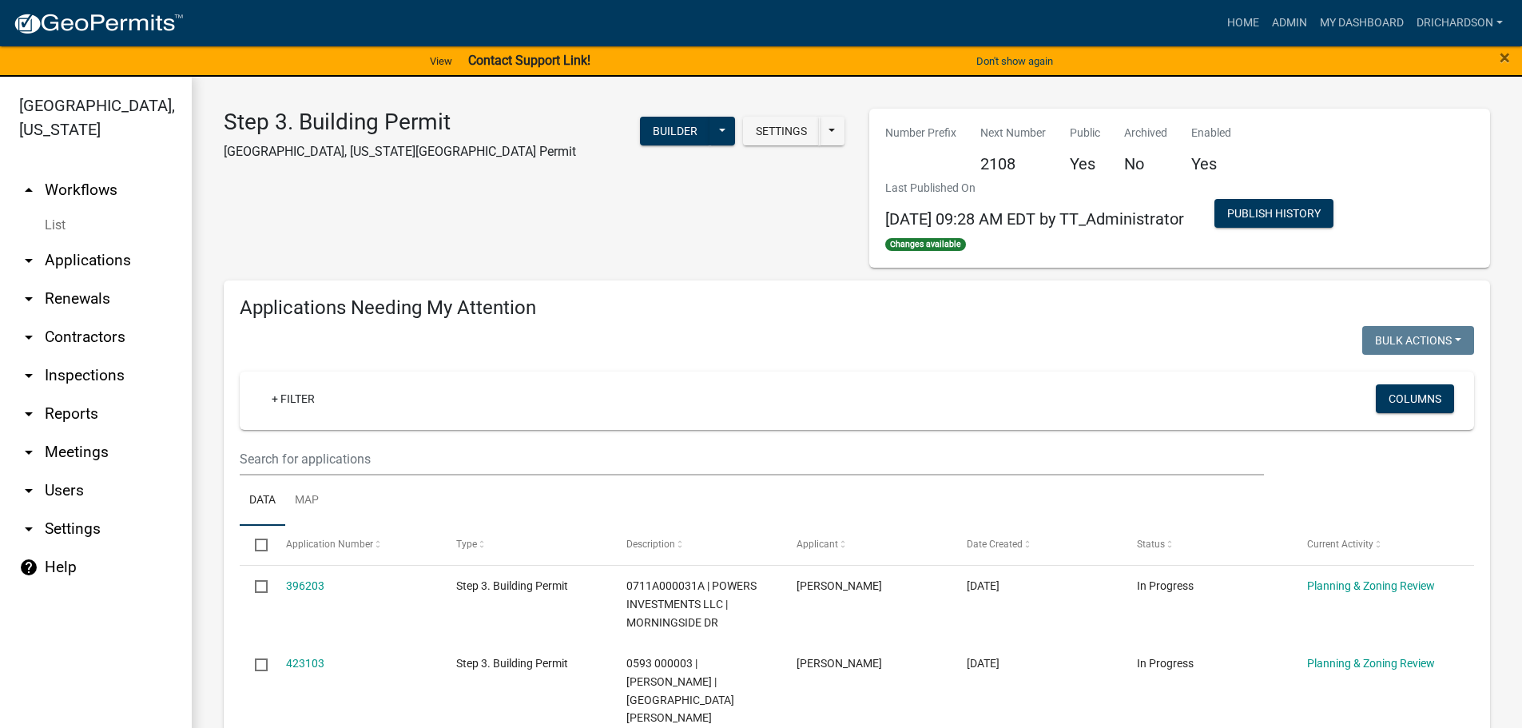
select select "1: 25"
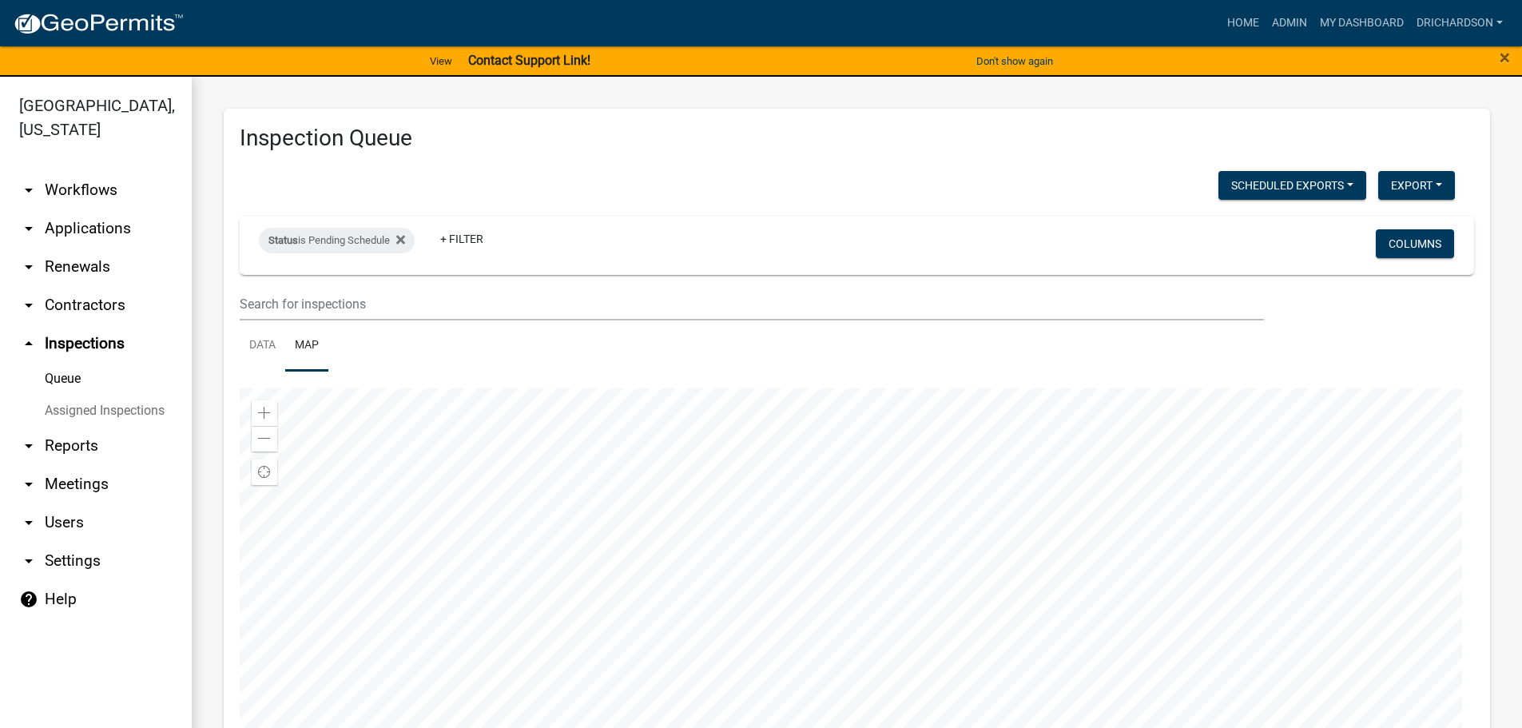
scroll to position [105, 0]
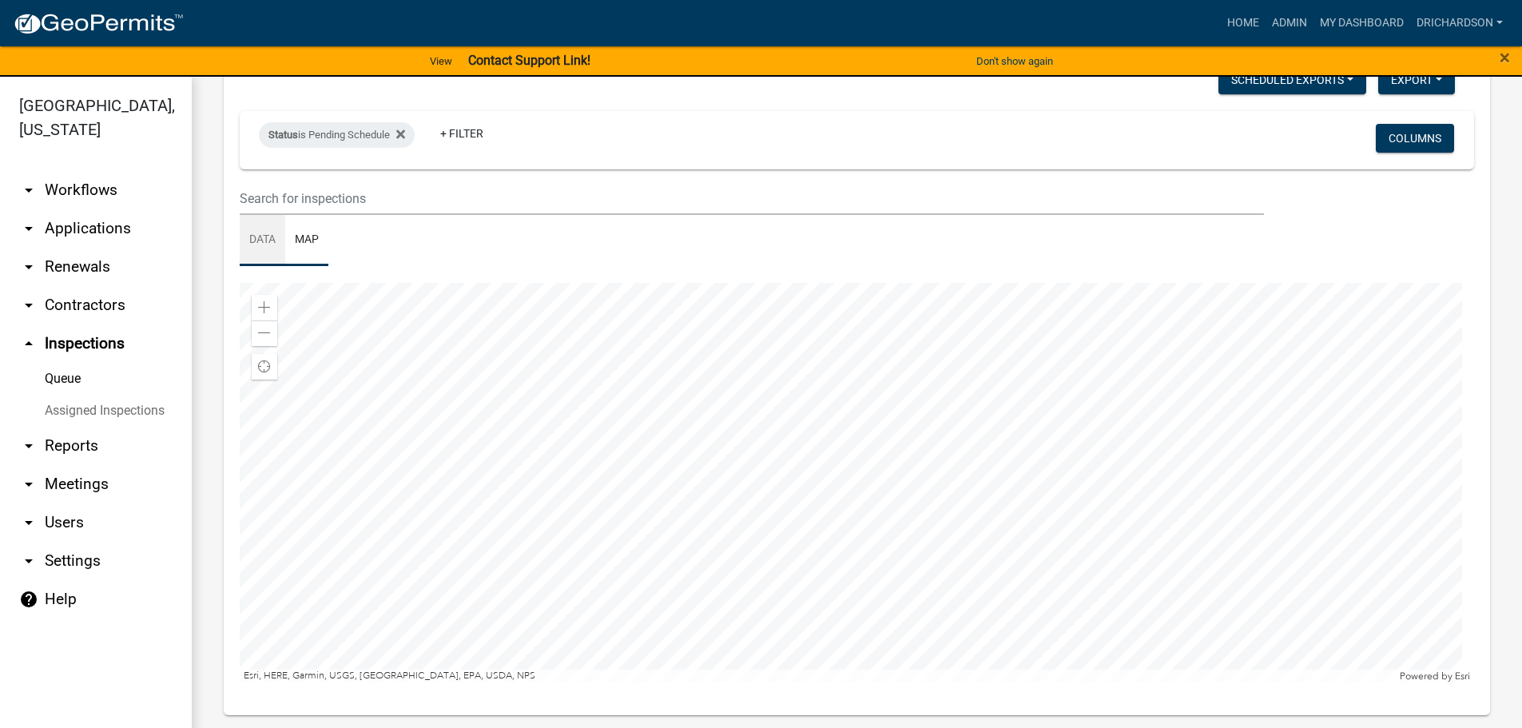
click at [263, 243] on link "Data" at bounding box center [263, 240] width 46 height 51
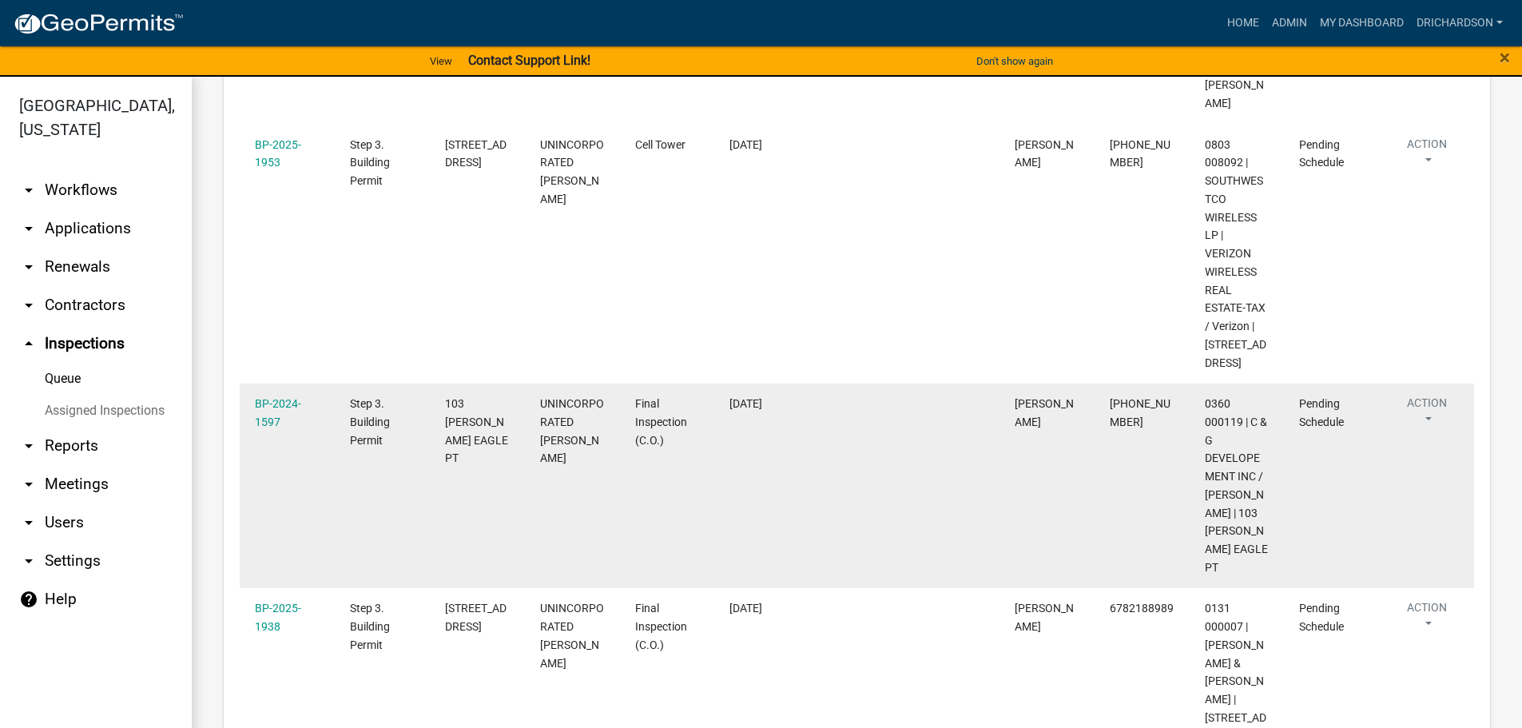
scroll to position [1518, 0]
click at [1423, 423] on button "Action" at bounding box center [1427, 411] width 66 height 40
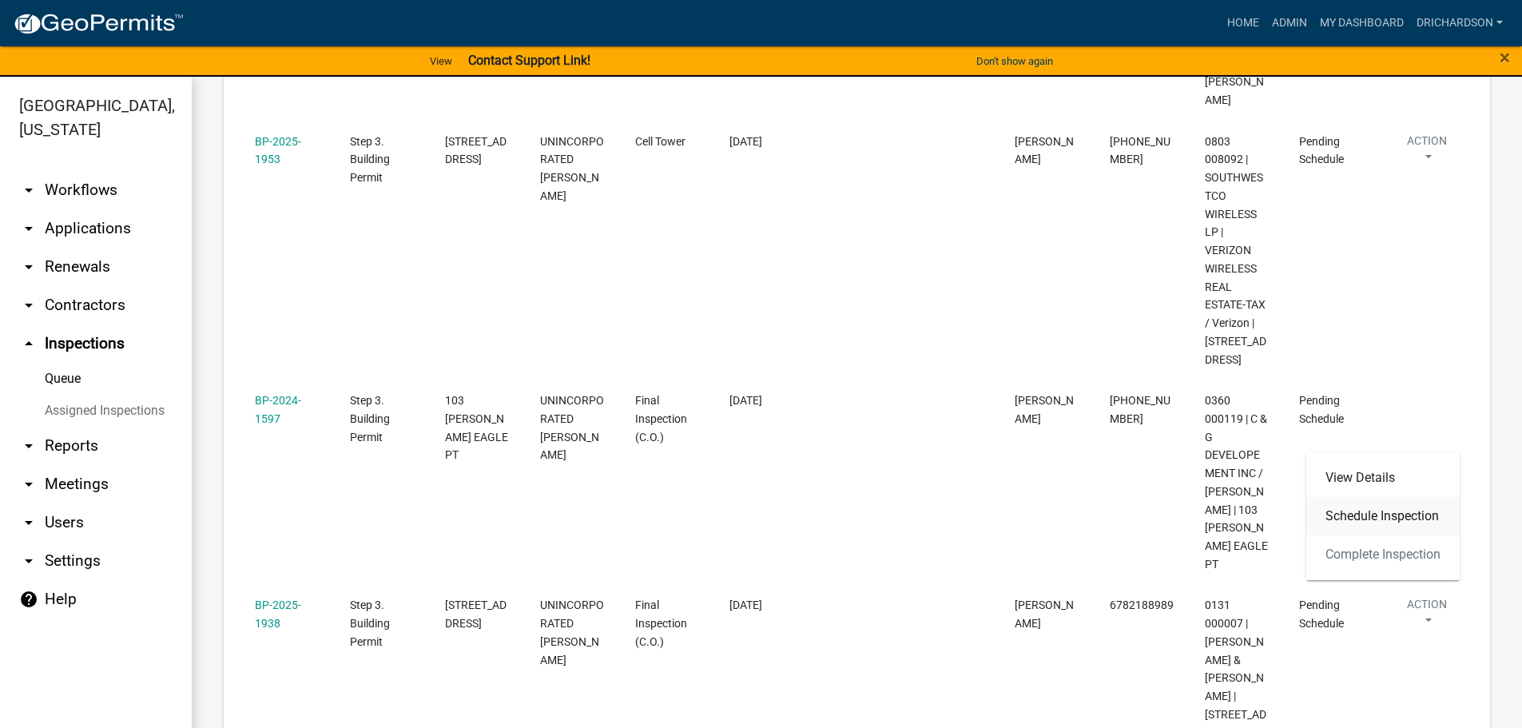
click at [1354, 520] on link "Schedule Inspection" at bounding box center [1382, 516] width 153 height 38
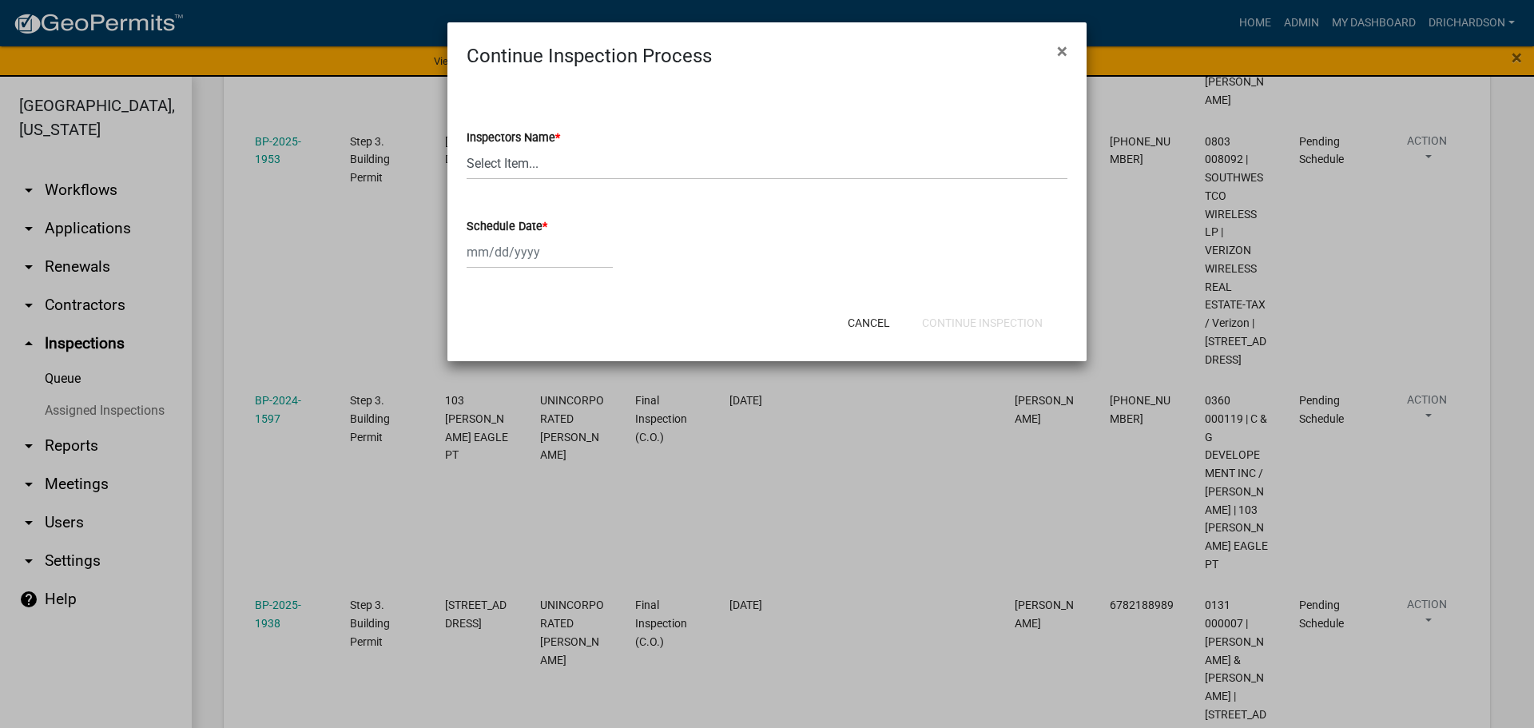
select select "9"
select select "2025"
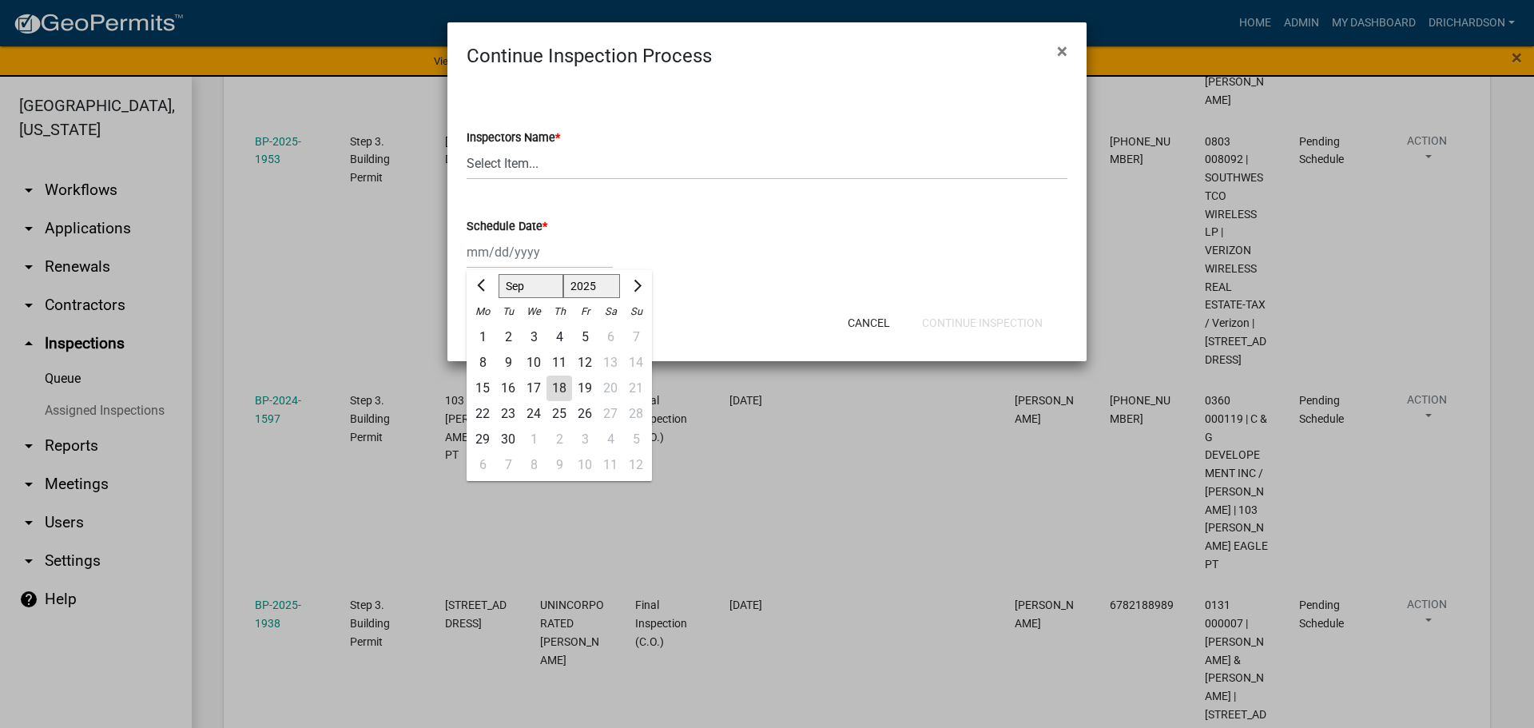
click at [521, 249] on div "[PERSON_NAME] Feb Mar Apr [PERSON_NAME][DATE] Oct Nov [DATE] 1526 1527 1528 152…" at bounding box center [540, 252] width 146 height 33
click at [586, 384] on div "19" at bounding box center [585, 389] width 26 height 26
type input "[DATE]"
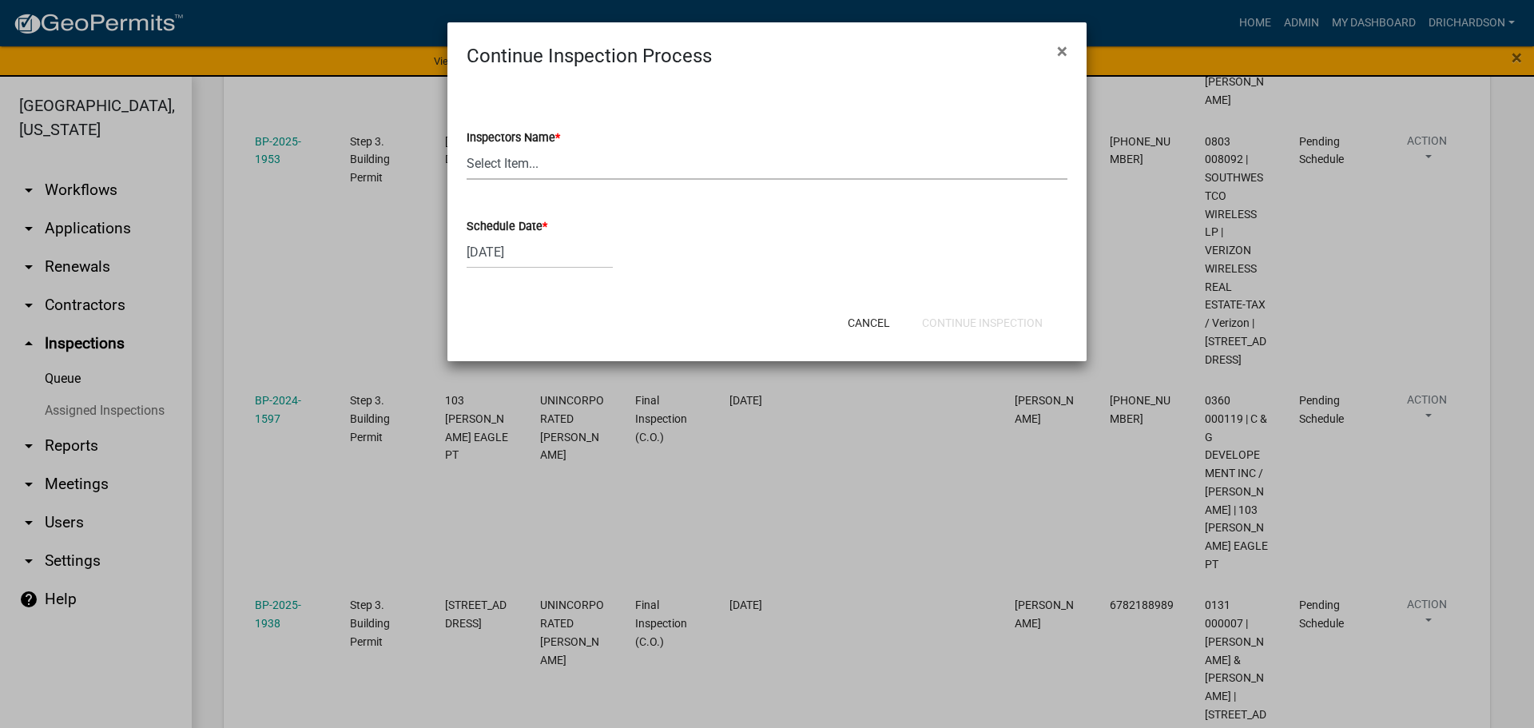
click at [515, 174] on select "Select Item... [PERSON_NAME] ([PERSON_NAME]) drichardson ([PERSON_NAME]) knorre…" at bounding box center [767, 163] width 601 height 33
select select "e20251c8-f858-4aed-a4a0-52e27fd5066e"
click at [467, 147] on select "Select Item... [PERSON_NAME] ([PERSON_NAME]) drichardson ([PERSON_NAME]) knorre…" at bounding box center [767, 163] width 601 height 33
click at [927, 312] on button "Continue Inspection" at bounding box center [982, 322] width 146 height 29
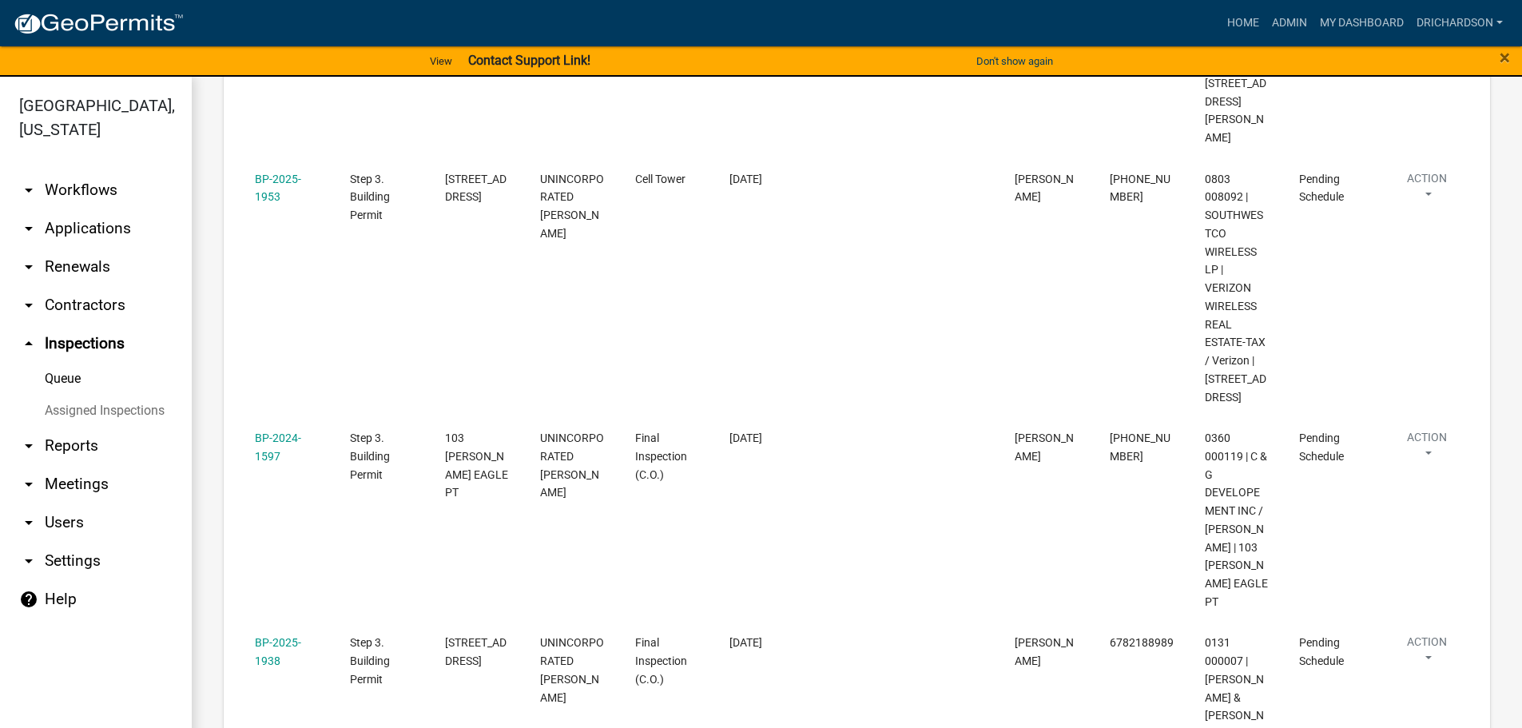
scroll to position [1447, 0]
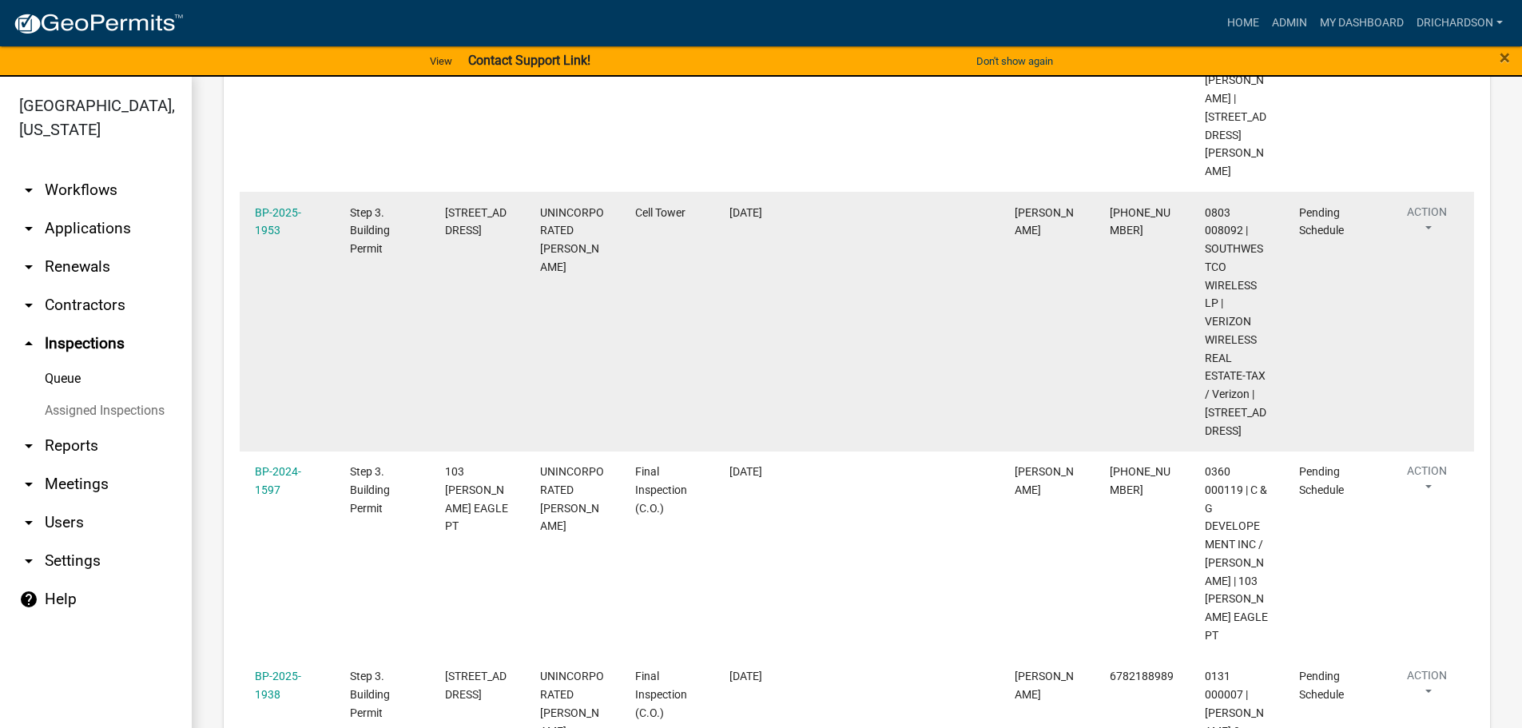
click at [1436, 222] on button "Action" at bounding box center [1427, 224] width 66 height 40
click at [1366, 303] on link "Schedule Inspection" at bounding box center [1382, 310] width 153 height 38
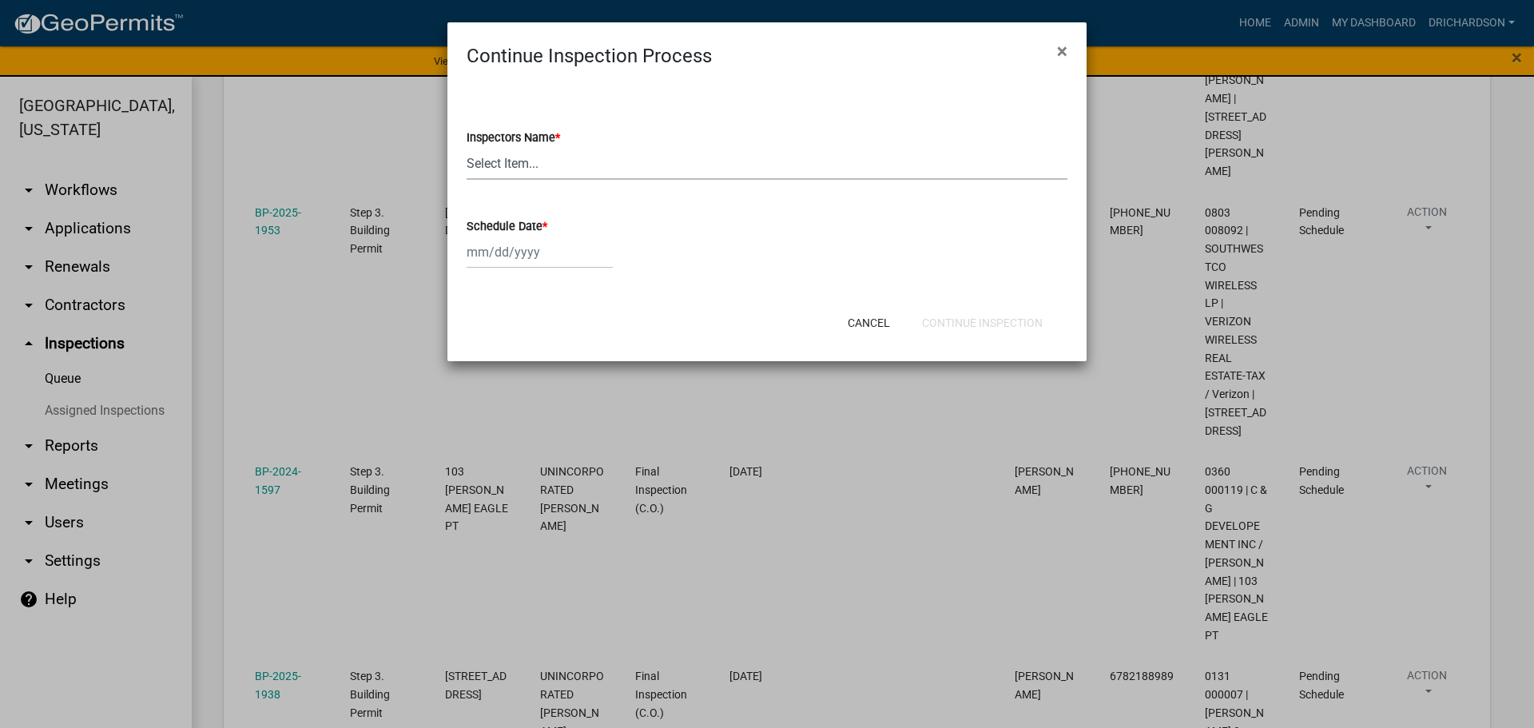
click at [515, 160] on select "Select Item... [PERSON_NAME] ([PERSON_NAME]) drichardson ([PERSON_NAME]) knorre…" at bounding box center [767, 163] width 601 height 33
select select "a5a5a9dc-14a5-4192-801a-4b6ec73e6000"
click at [467, 147] on select "Select Item... [PERSON_NAME] ([PERSON_NAME]) drichardson ([PERSON_NAME]) knorre…" at bounding box center [767, 163] width 601 height 33
select select "9"
select select "2025"
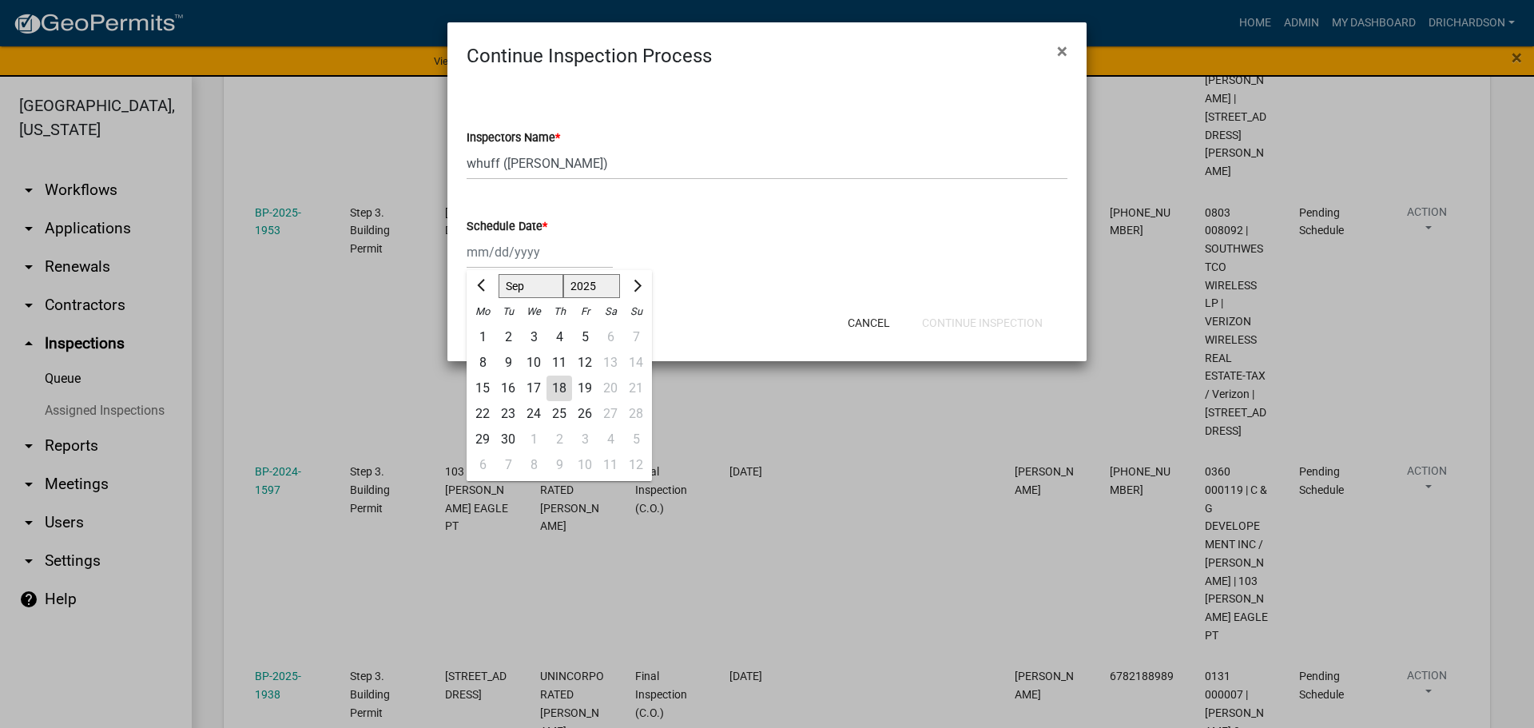
click at [525, 256] on div "Jan Feb Mar Apr May Jun Jul Aug Sep Oct Nov Dec 1525 1526 1527 1528 1529 1530 1…" at bounding box center [540, 252] width 146 height 33
click at [558, 390] on div "18" at bounding box center [559, 389] width 26 height 26
type input "09/18/2025"
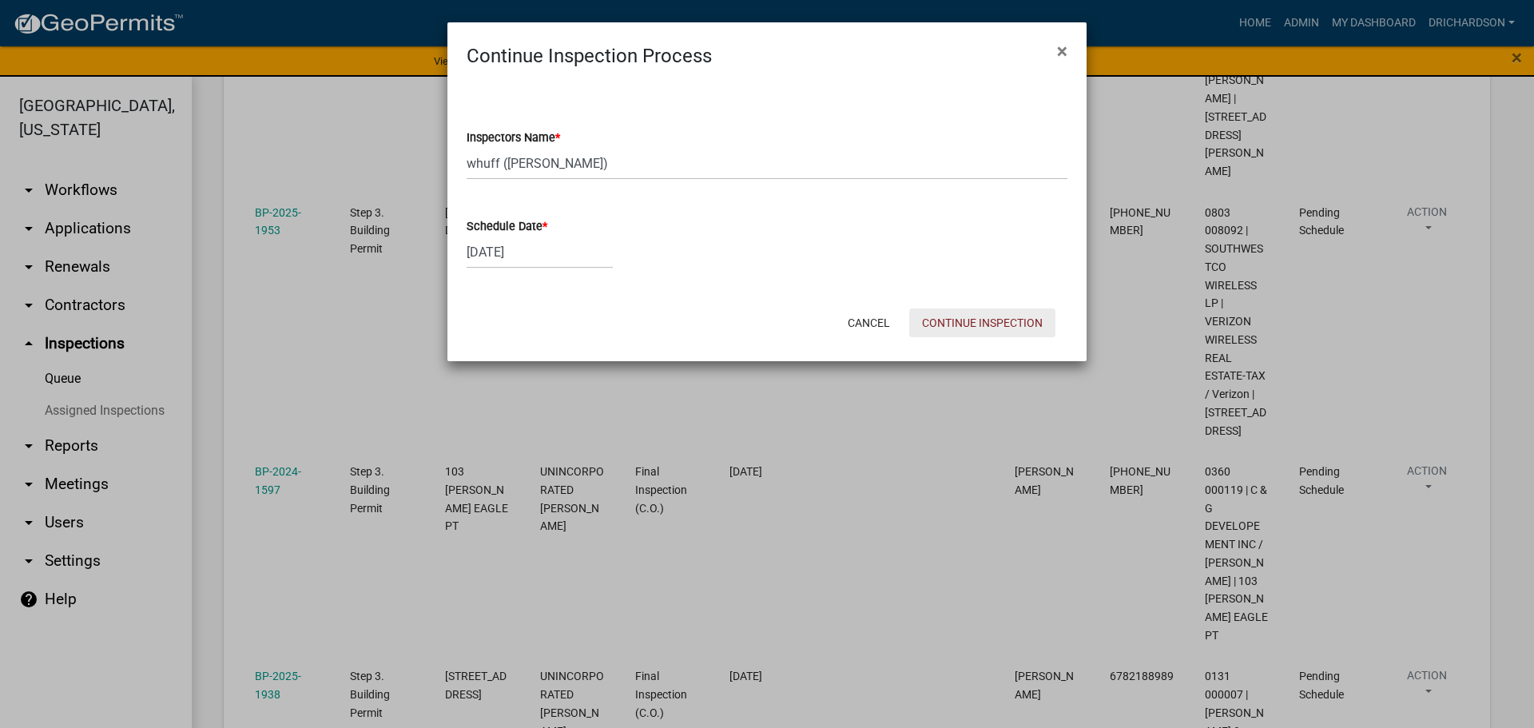
click at [988, 320] on button "Continue Inspection" at bounding box center [982, 322] width 146 height 29
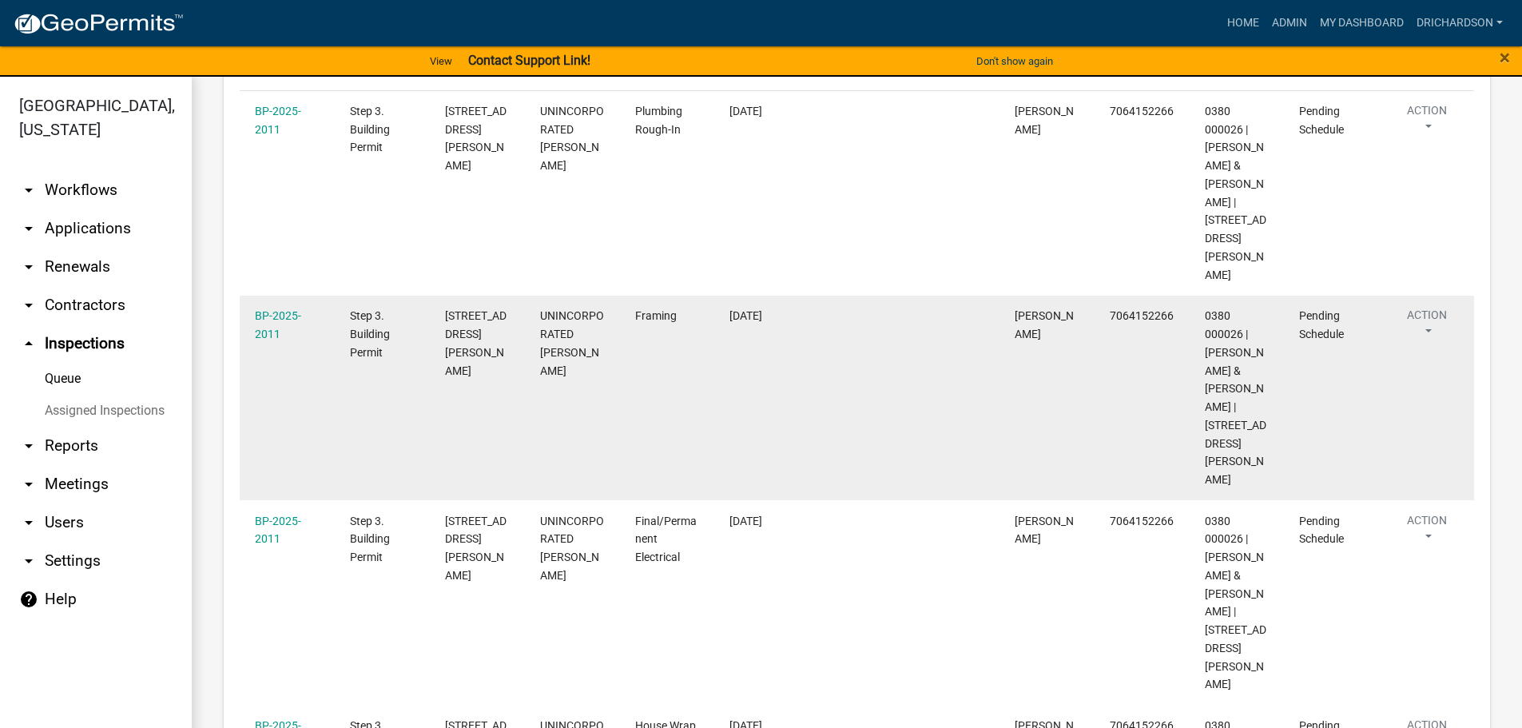
scroll to position [80, 0]
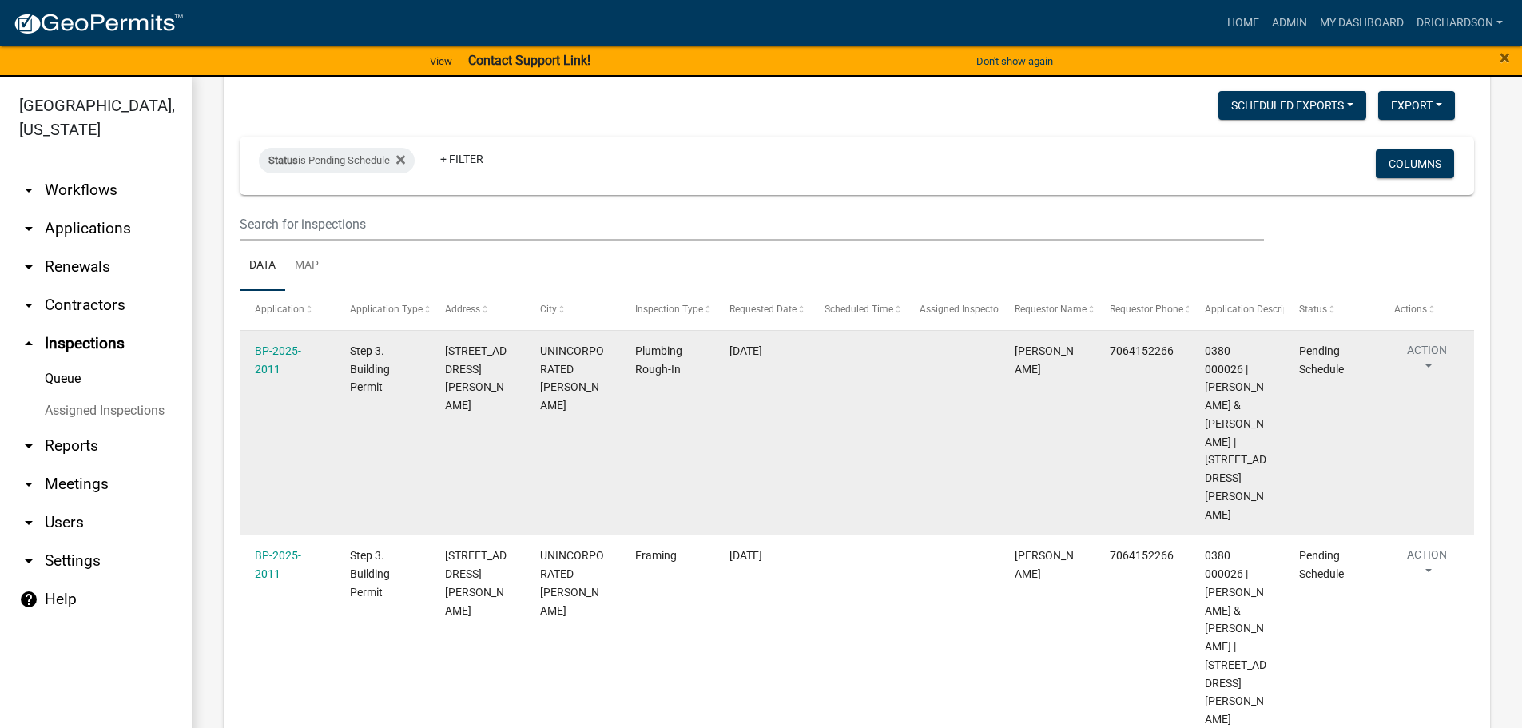
click at [1425, 352] on button "Action" at bounding box center [1427, 362] width 66 height 40
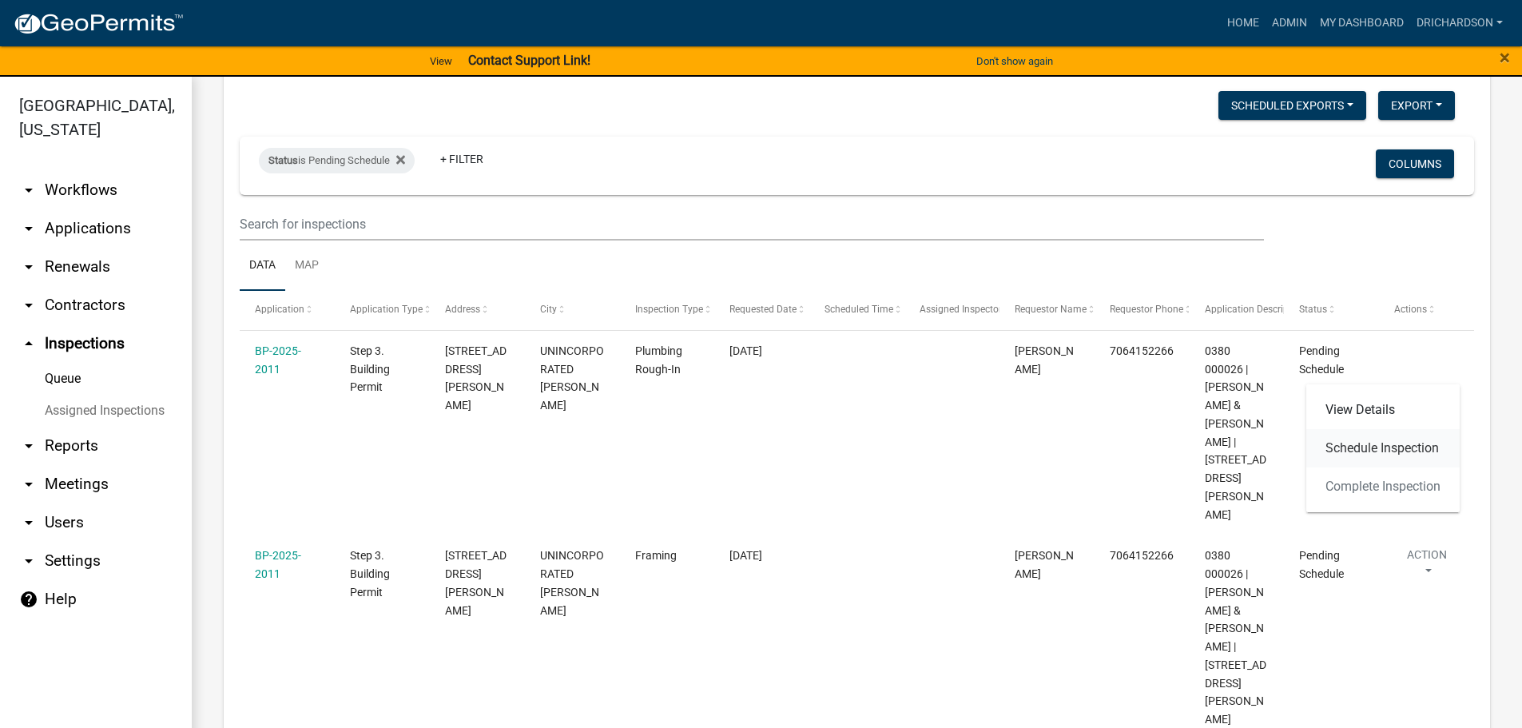
click at [1375, 459] on link "Schedule Inspection" at bounding box center [1382, 448] width 153 height 38
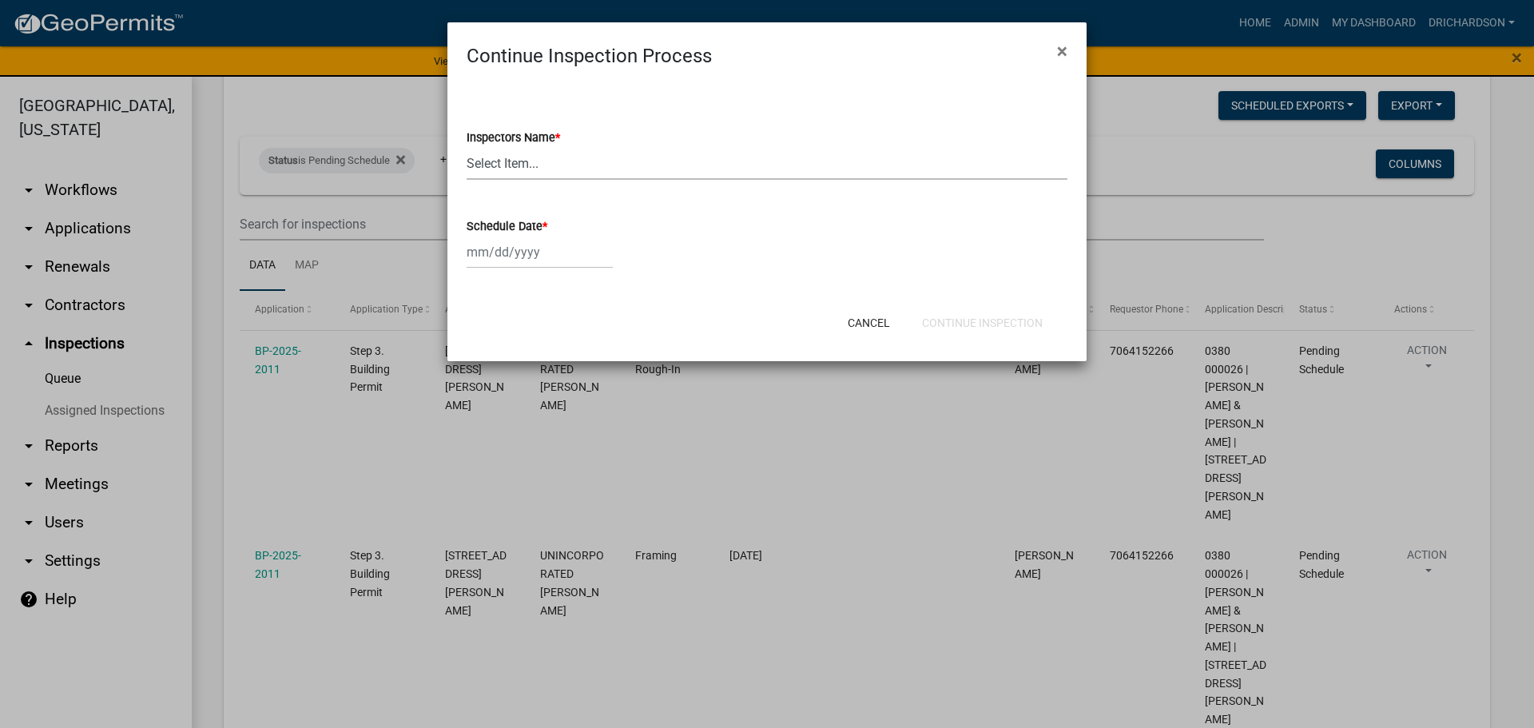
click at [555, 165] on select "Select Item... [PERSON_NAME] ([PERSON_NAME]) drichardson ([PERSON_NAME]) knorre…" at bounding box center [767, 163] width 601 height 33
select select "e20251c8-f858-4aed-a4a0-52e27fd5066e"
click at [467, 147] on select "Select Item... [PERSON_NAME] ([PERSON_NAME]) drichardson ([PERSON_NAME]) knorre…" at bounding box center [767, 163] width 601 height 33
click at [534, 251] on div at bounding box center [540, 252] width 146 height 33
select select "9"
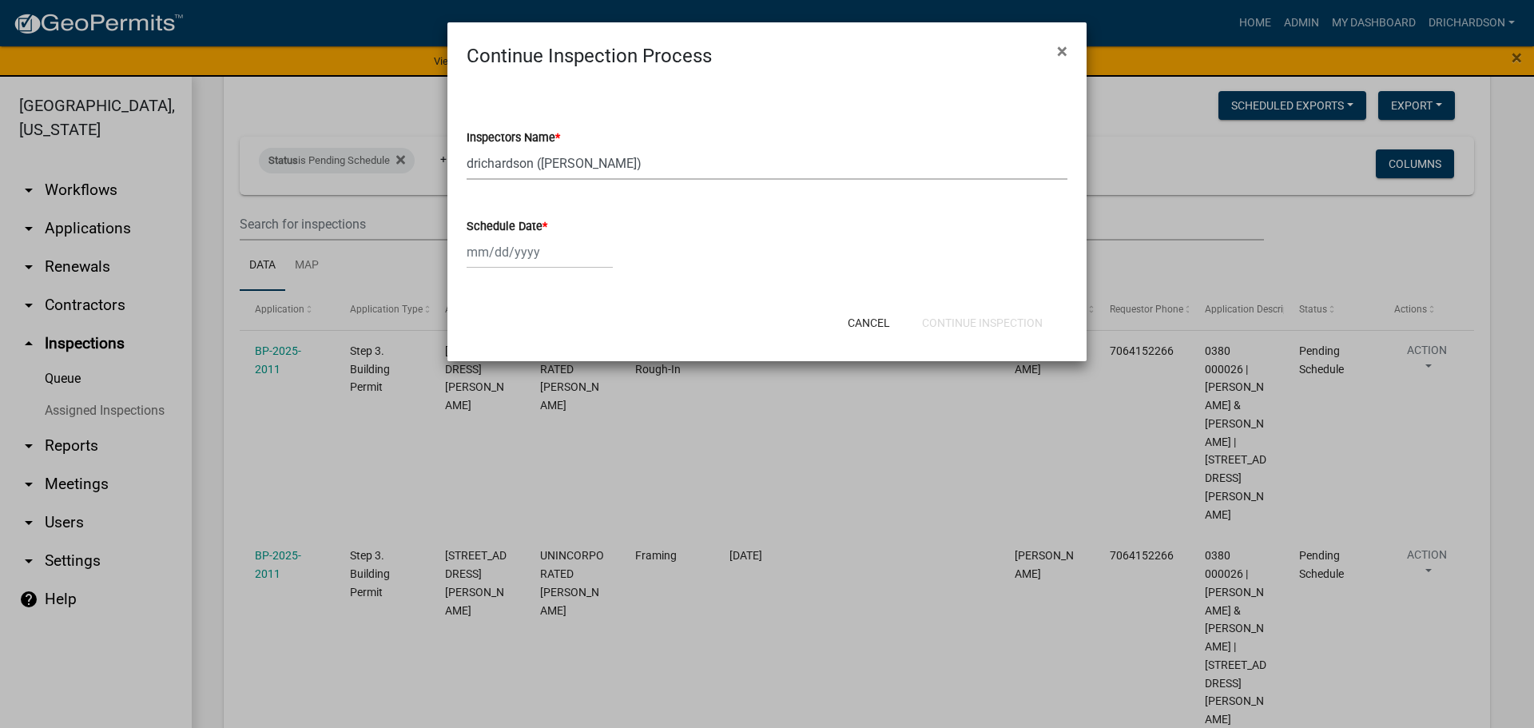
select select "2025"
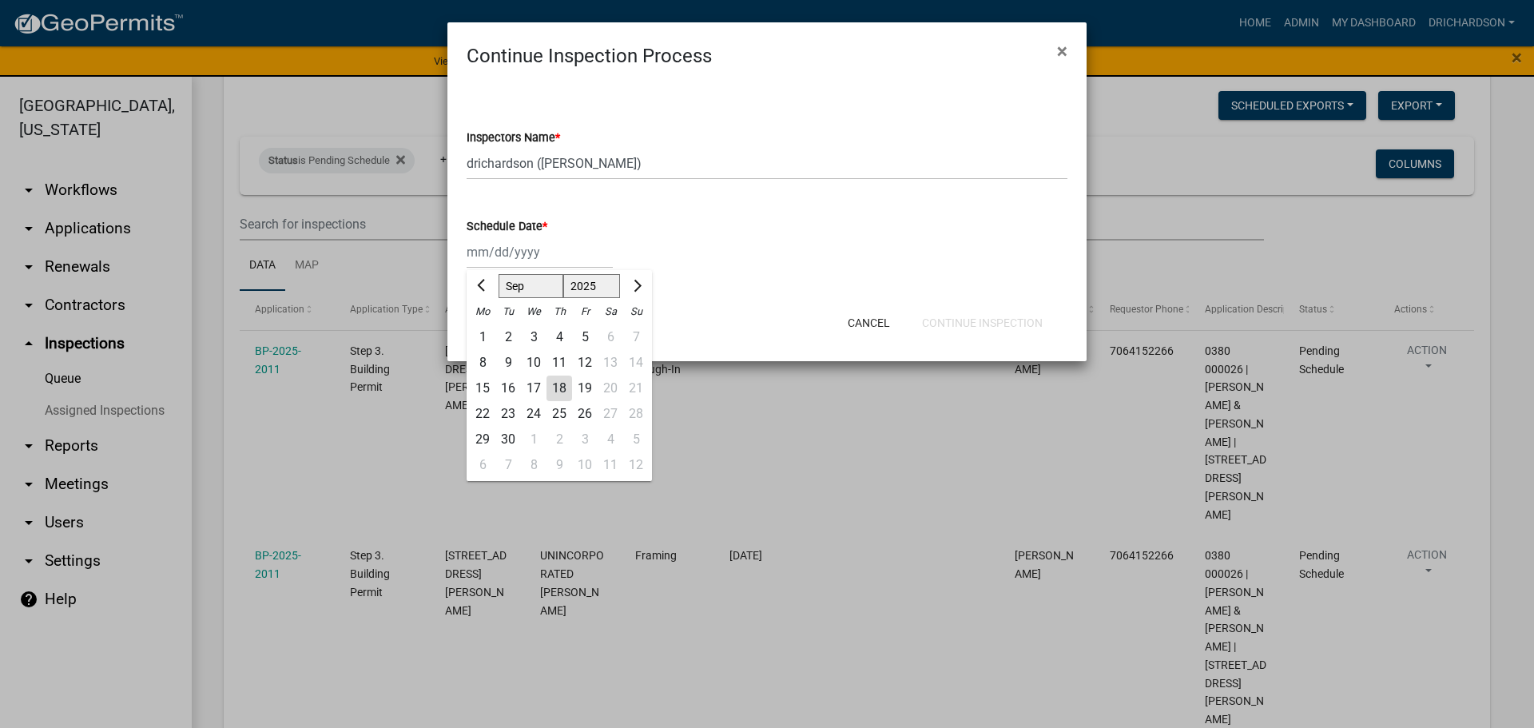
click at [558, 387] on div "18" at bounding box center [559, 389] width 26 height 26
type input "[DATE]"
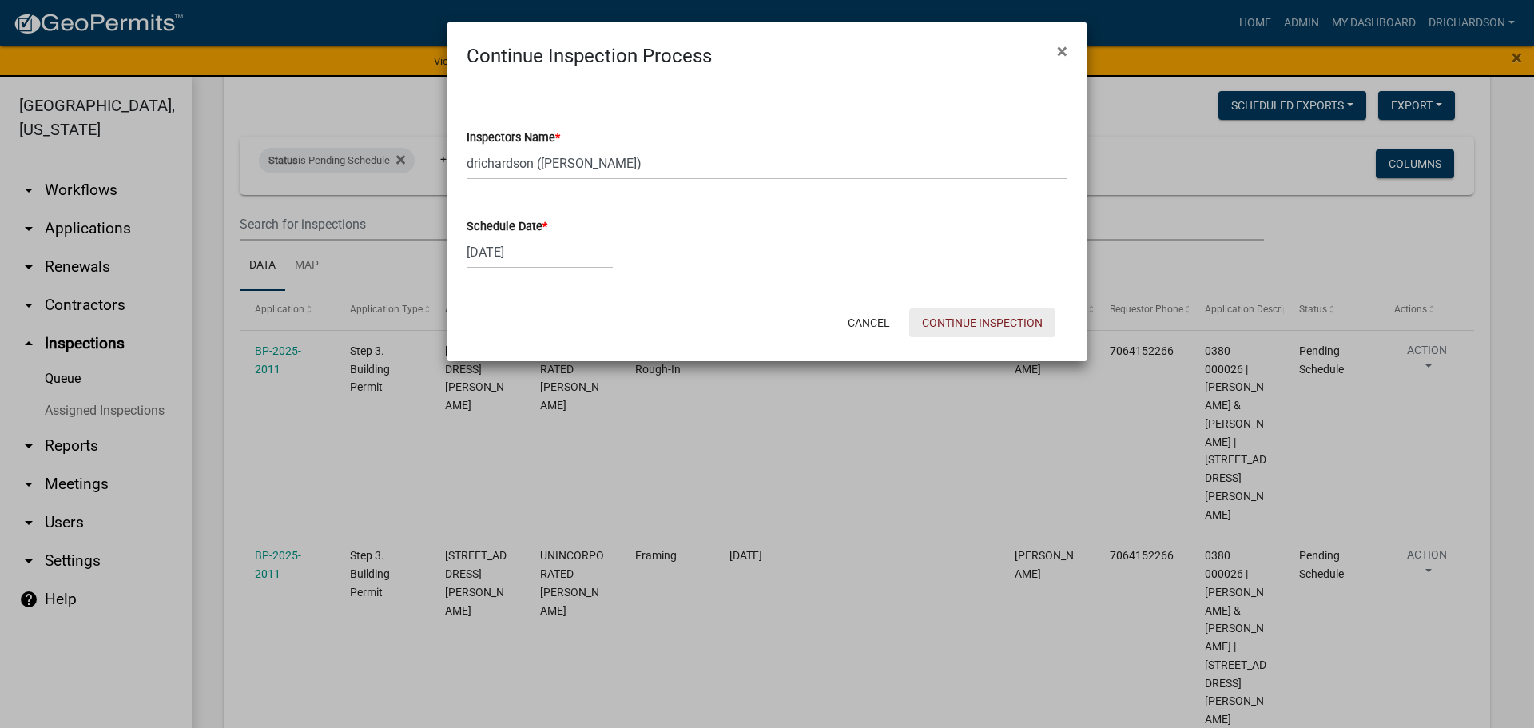
click at [955, 315] on button "Continue Inspection" at bounding box center [982, 322] width 146 height 29
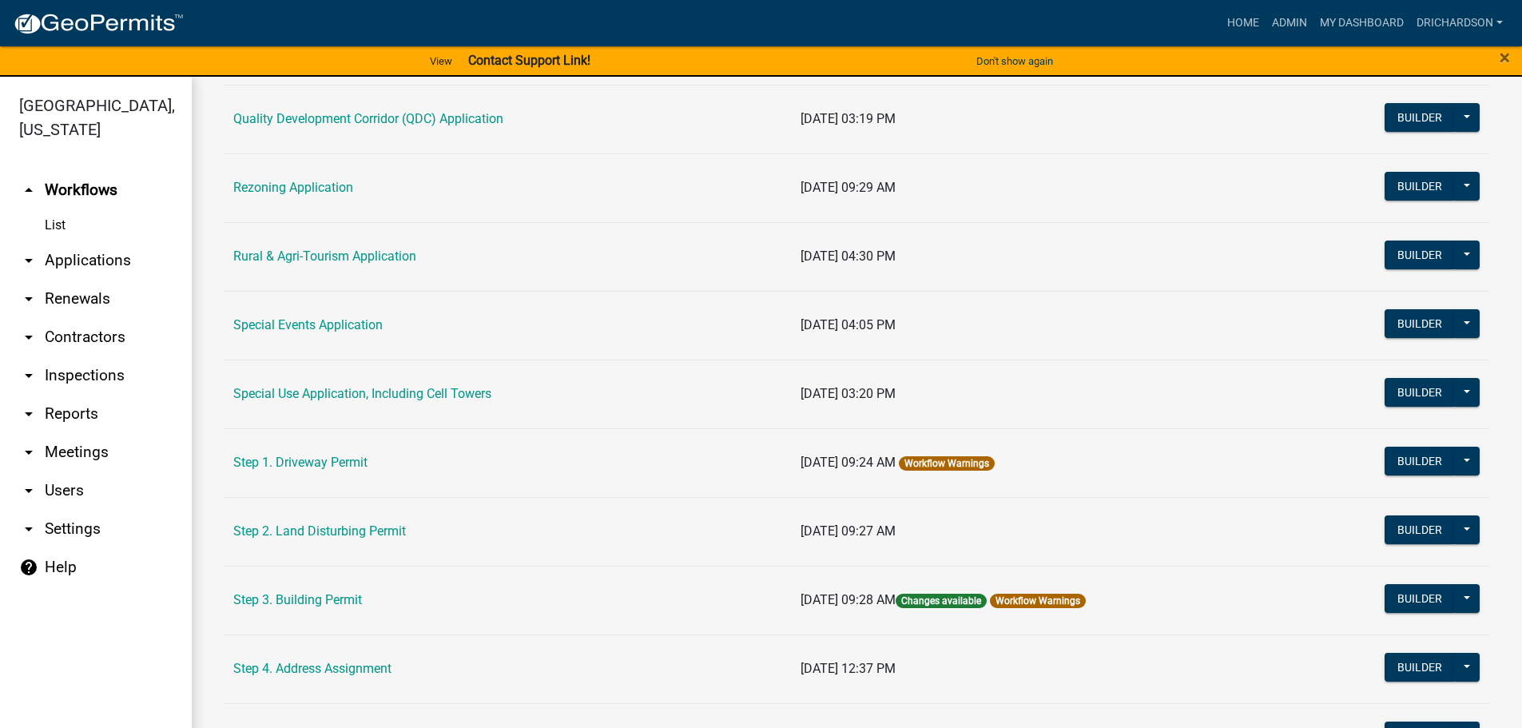
scroll to position [773, 0]
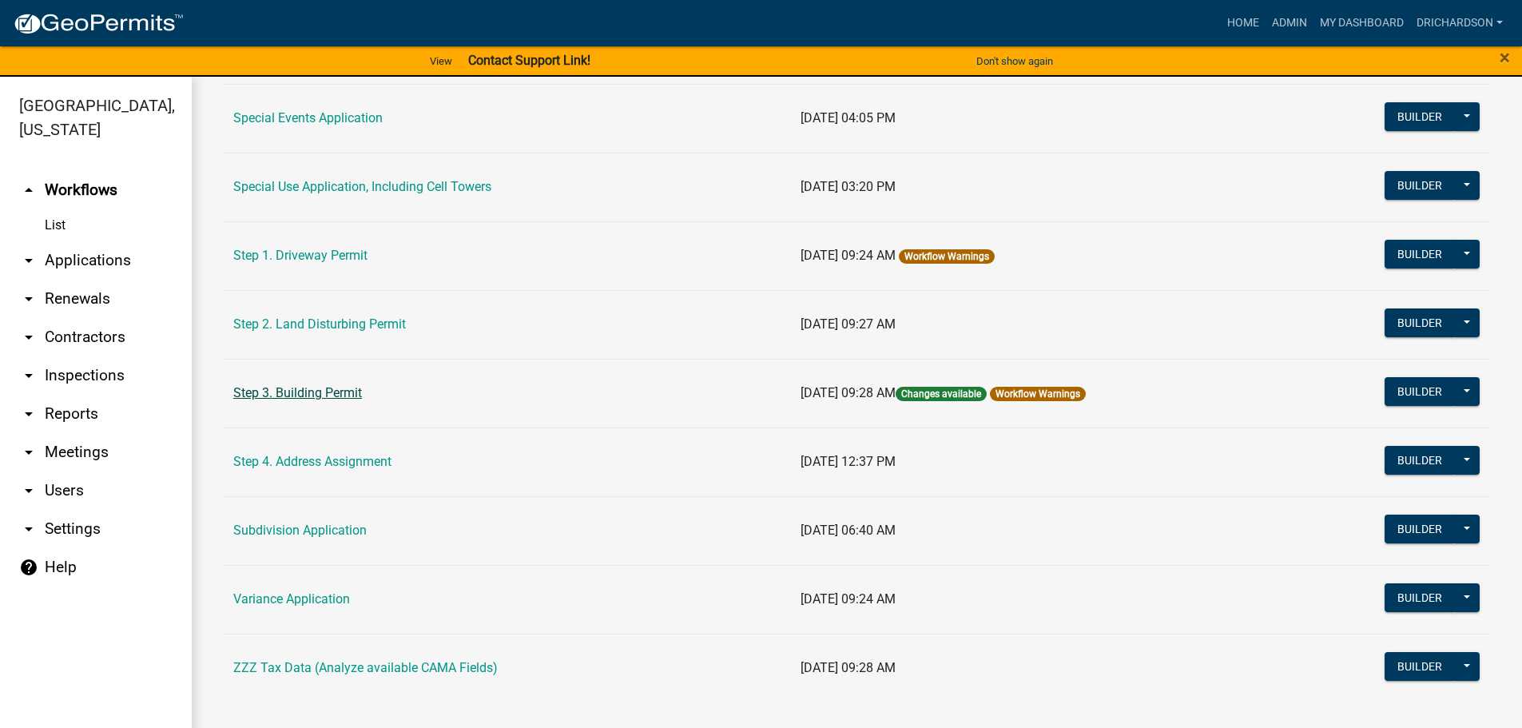
click at [307, 388] on link "Step 3. Building Permit" at bounding box center [297, 392] width 129 height 15
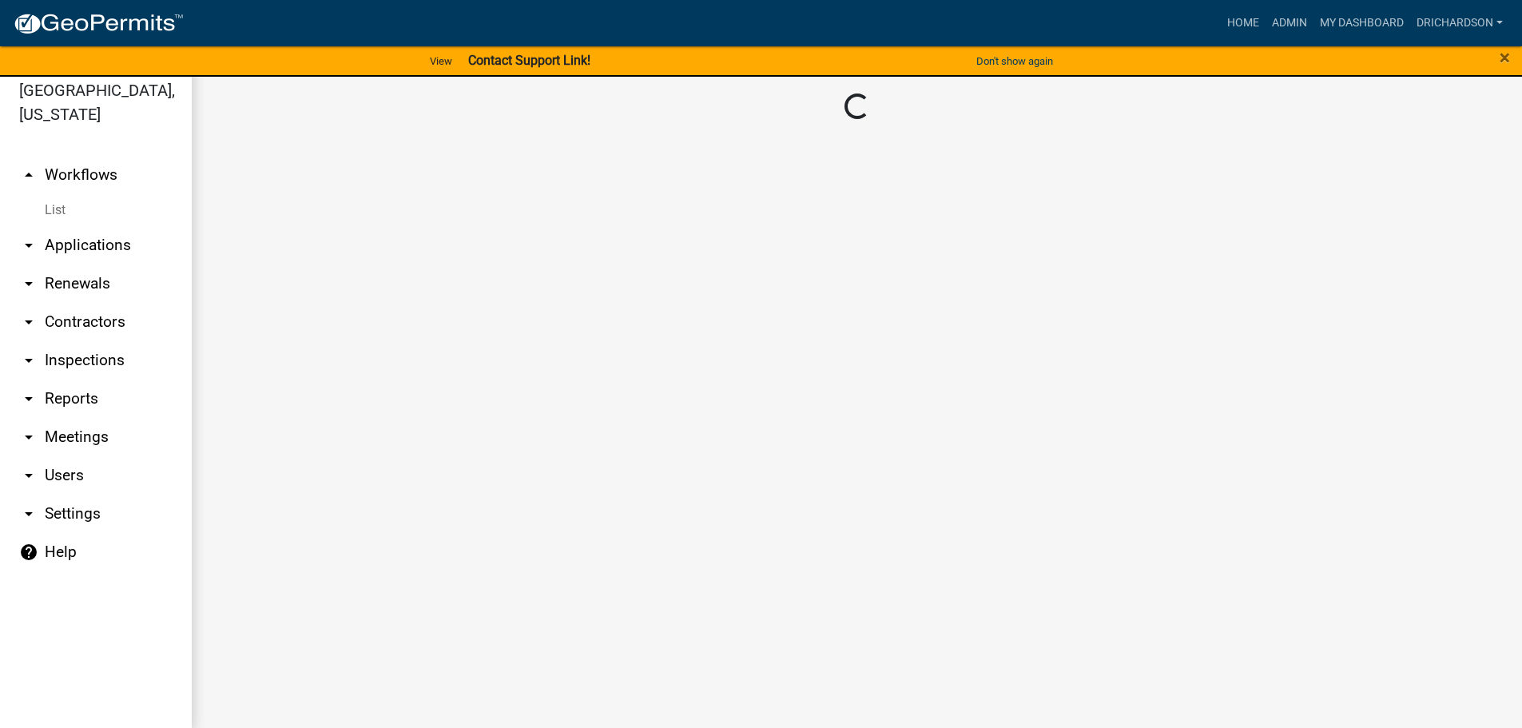
scroll to position [19, 0]
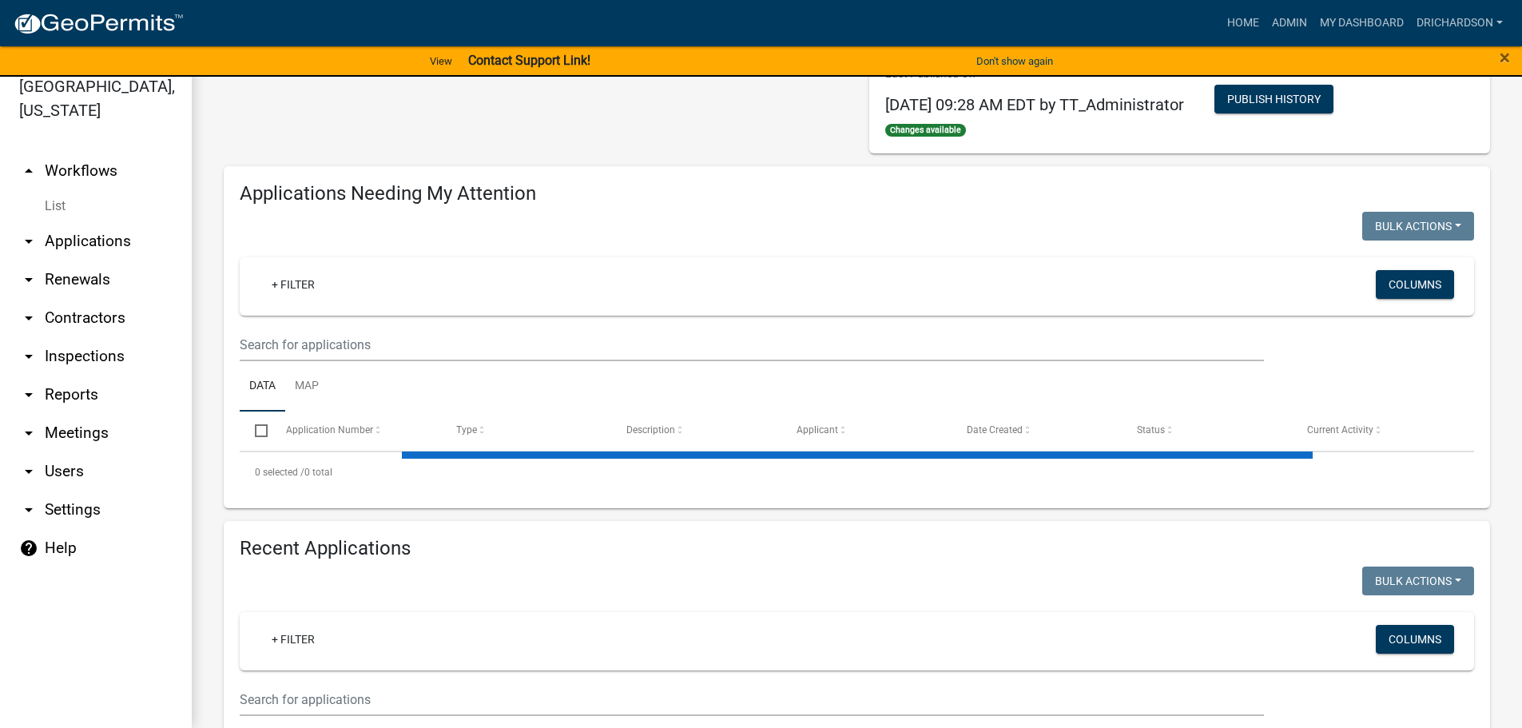
scroll to position [262, 0]
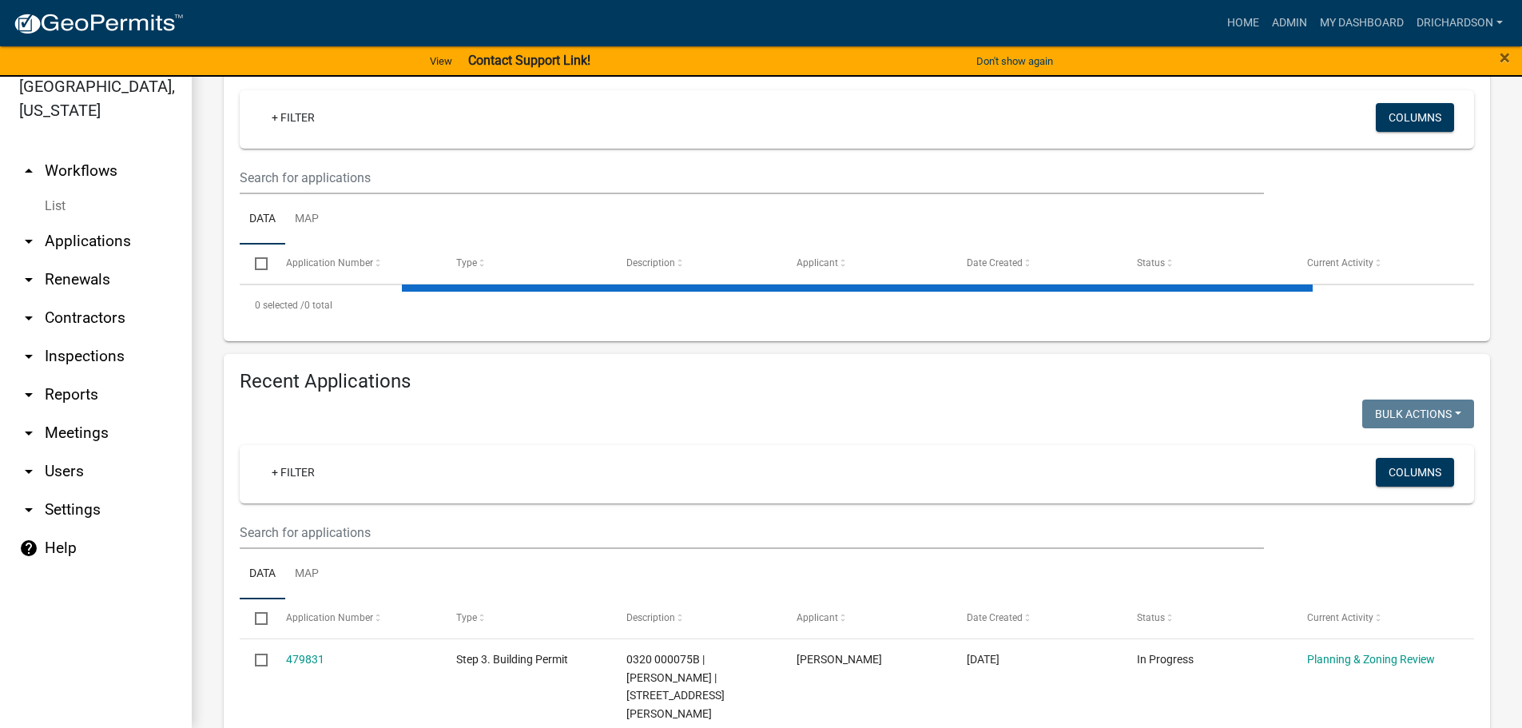
select select "1: 25"
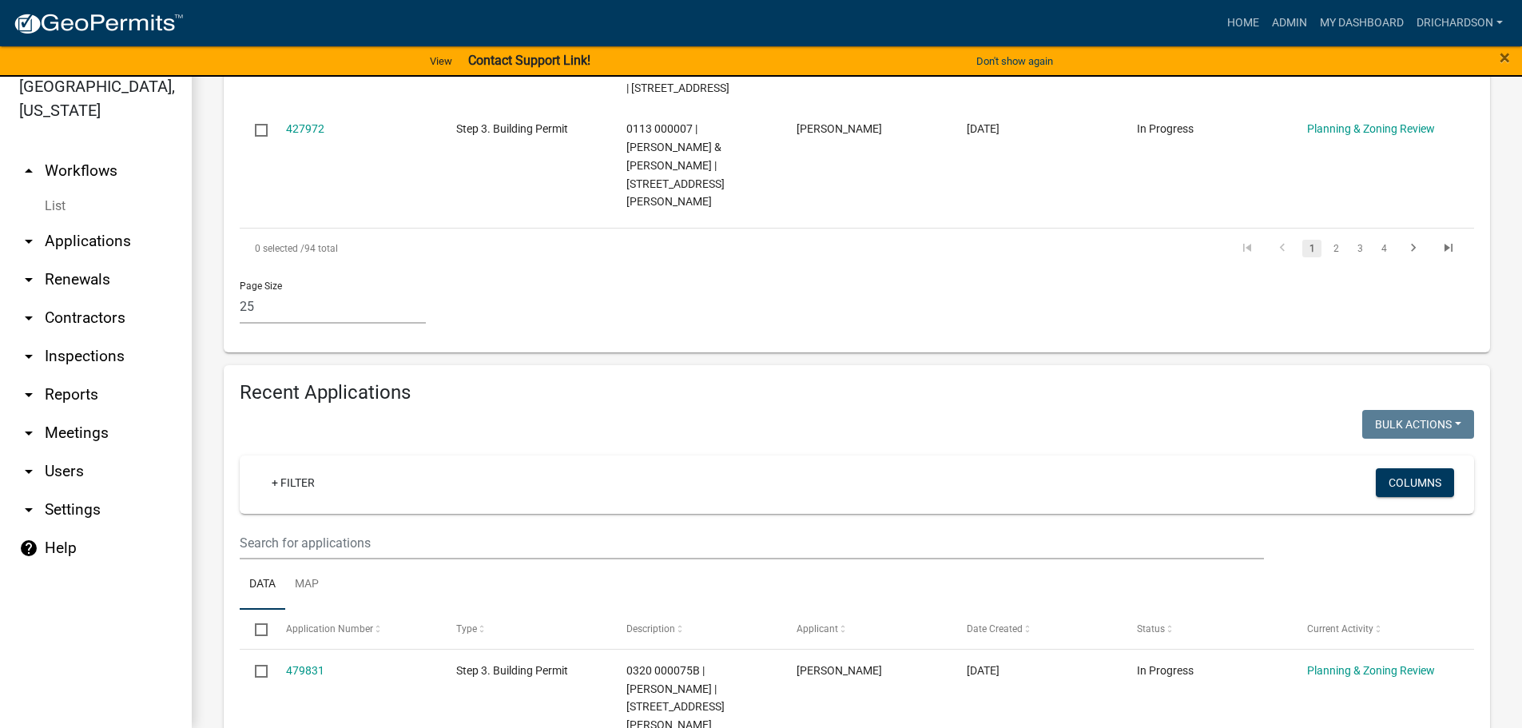
scroll to position [2899, 0]
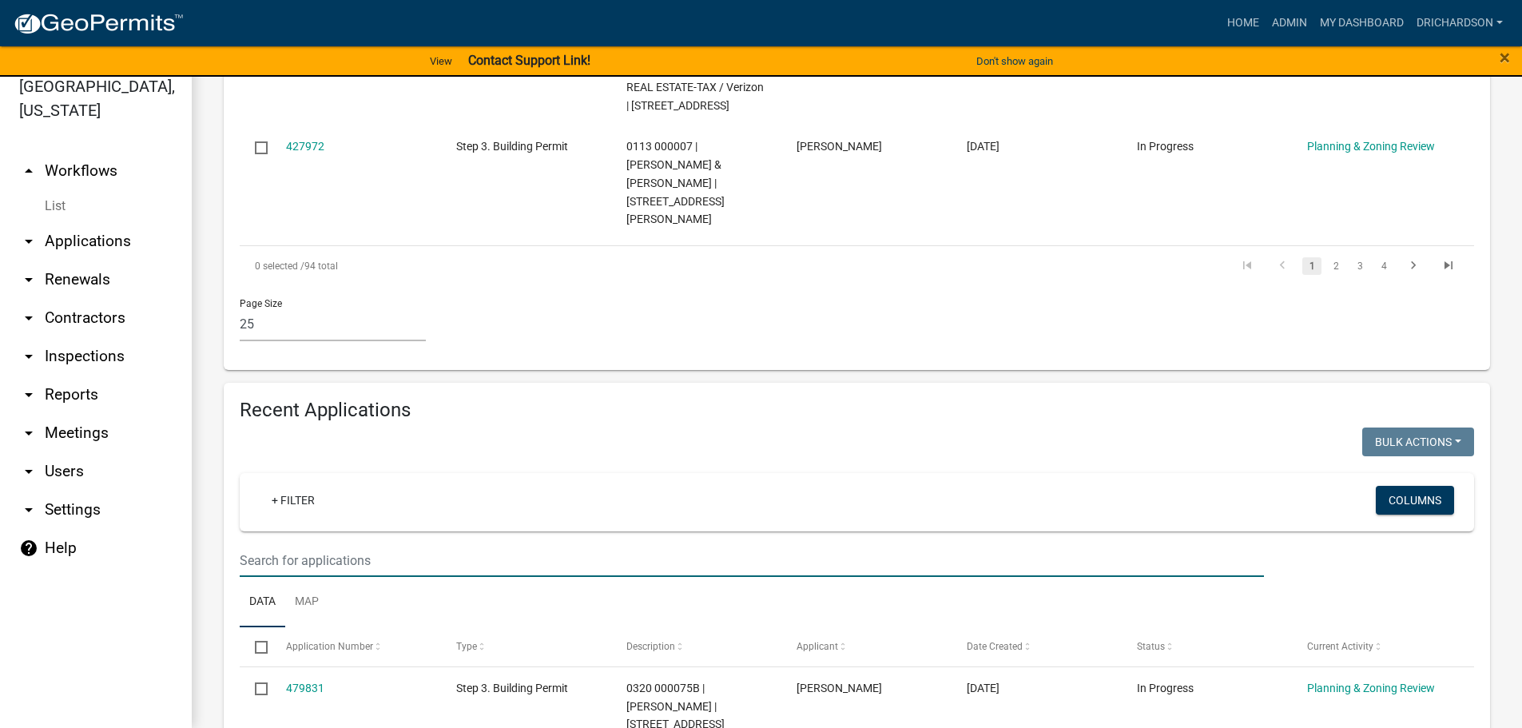
click at [297, 544] on input "text" at bounding box center [752, 560] width 1024 height 33
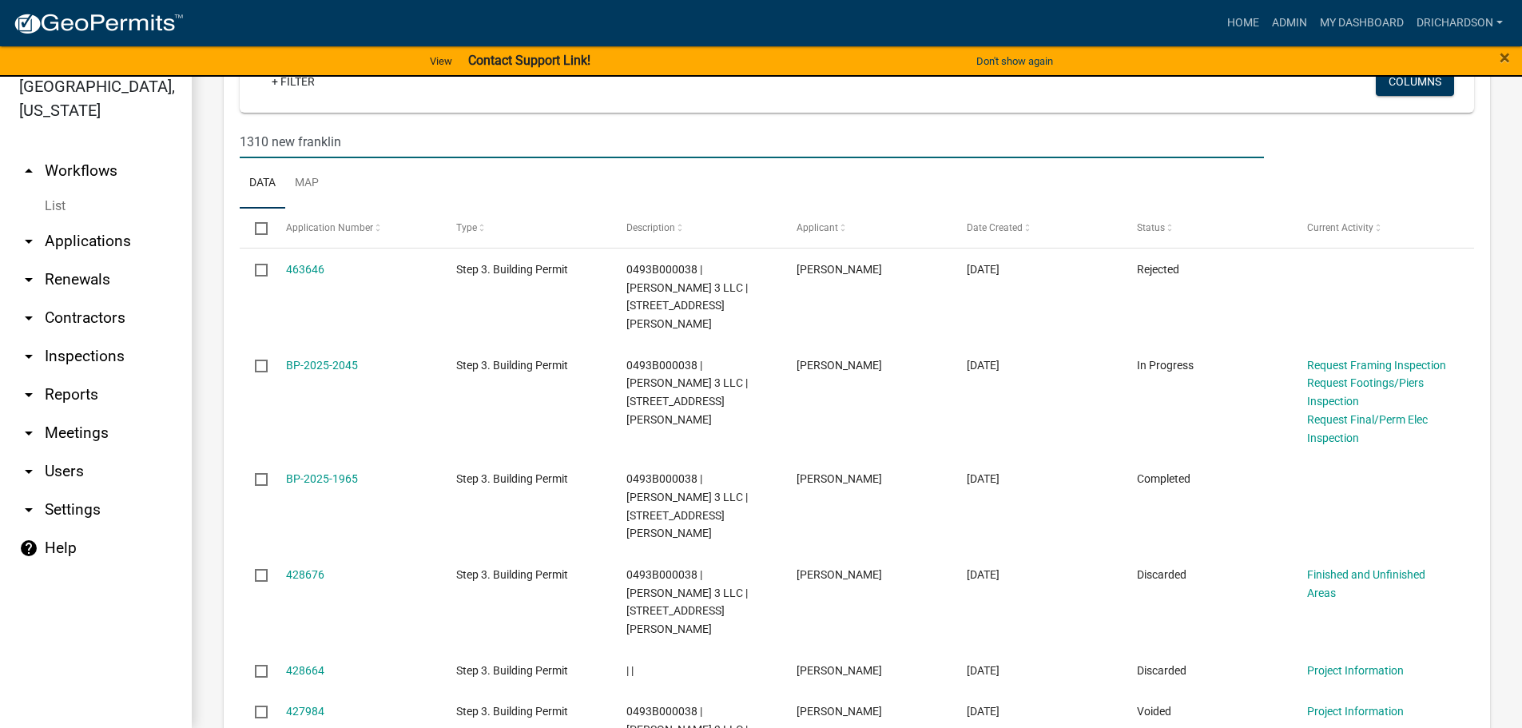
scroll to position [3378, 0]
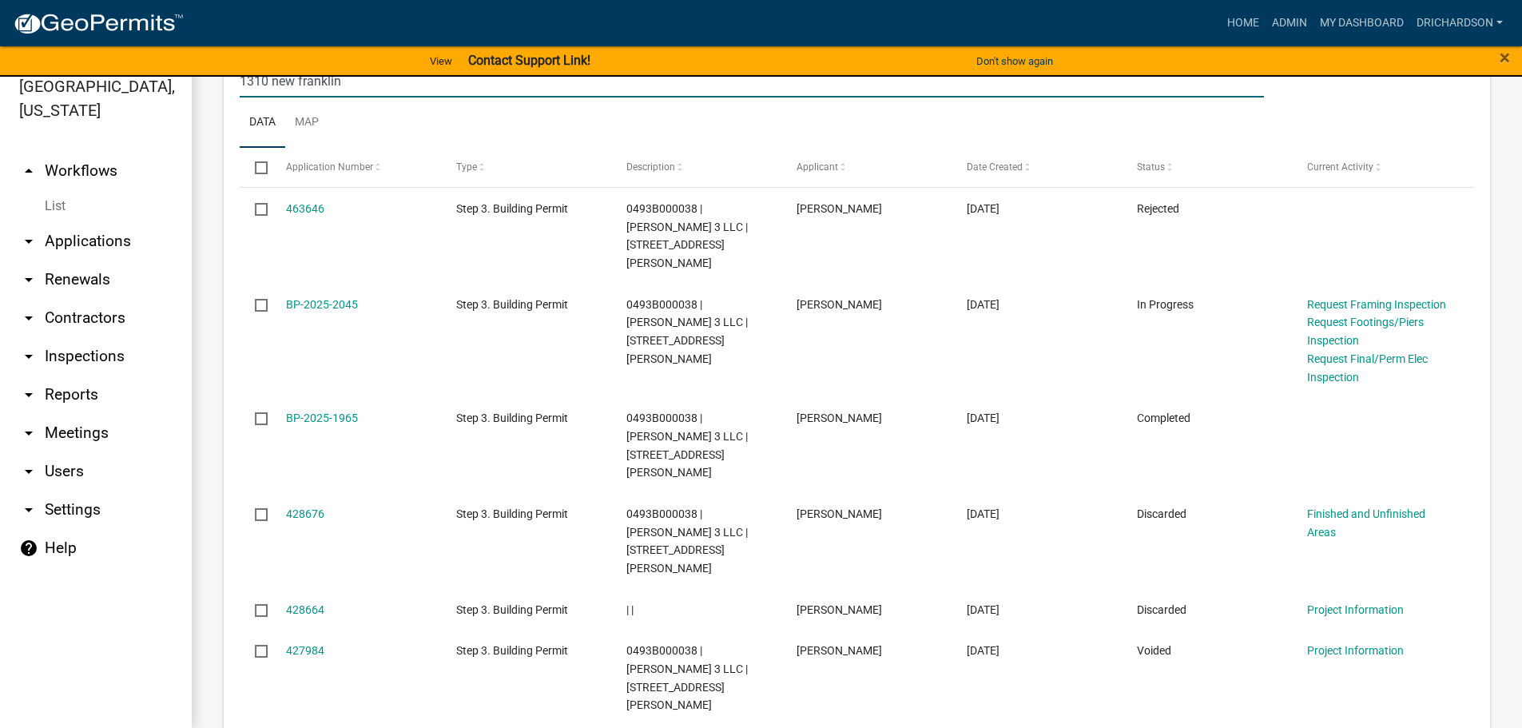
type input "1310 new franklin"
drag, startPoint x: 348, startPoint y: 337, endPoint x: 339, endPoint y: 345, distance: 12.5
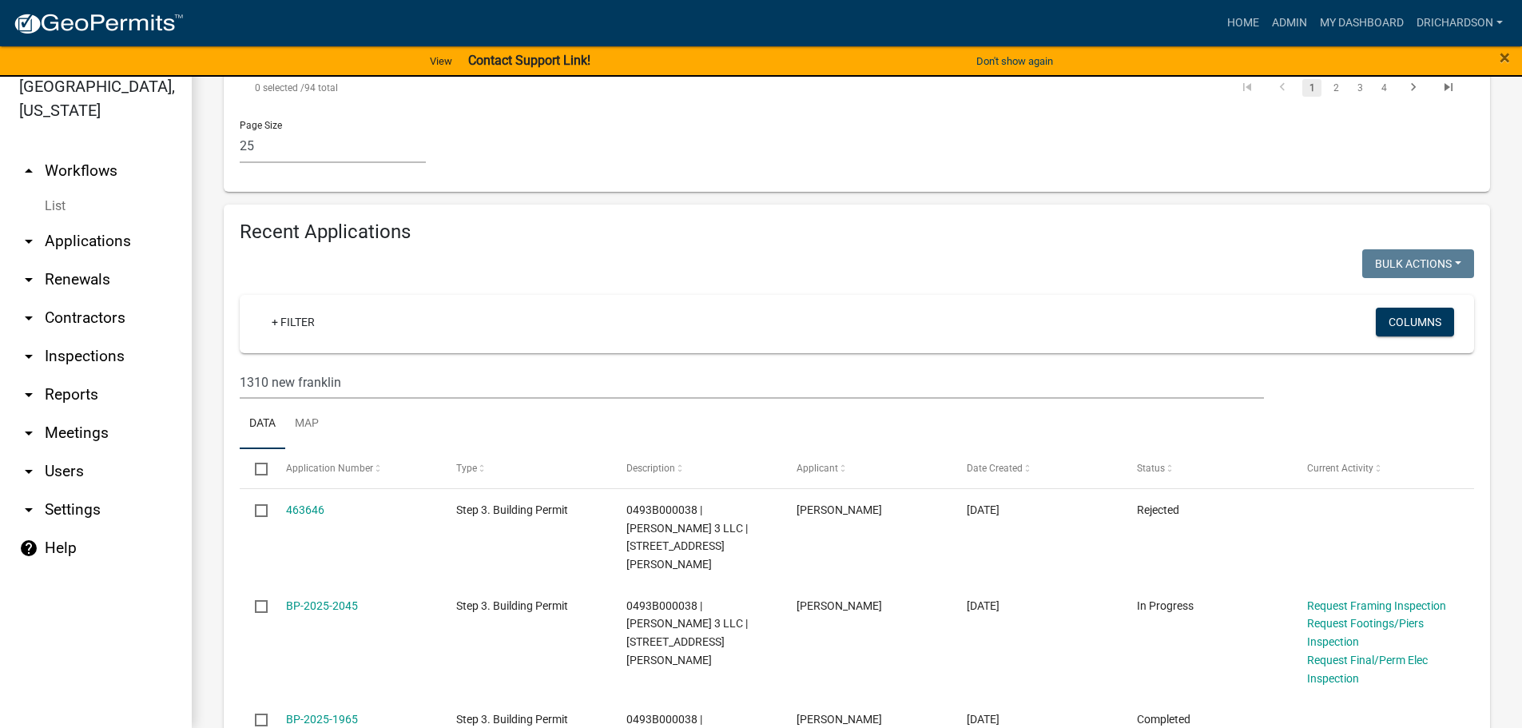
scroll to position [3058, 0]
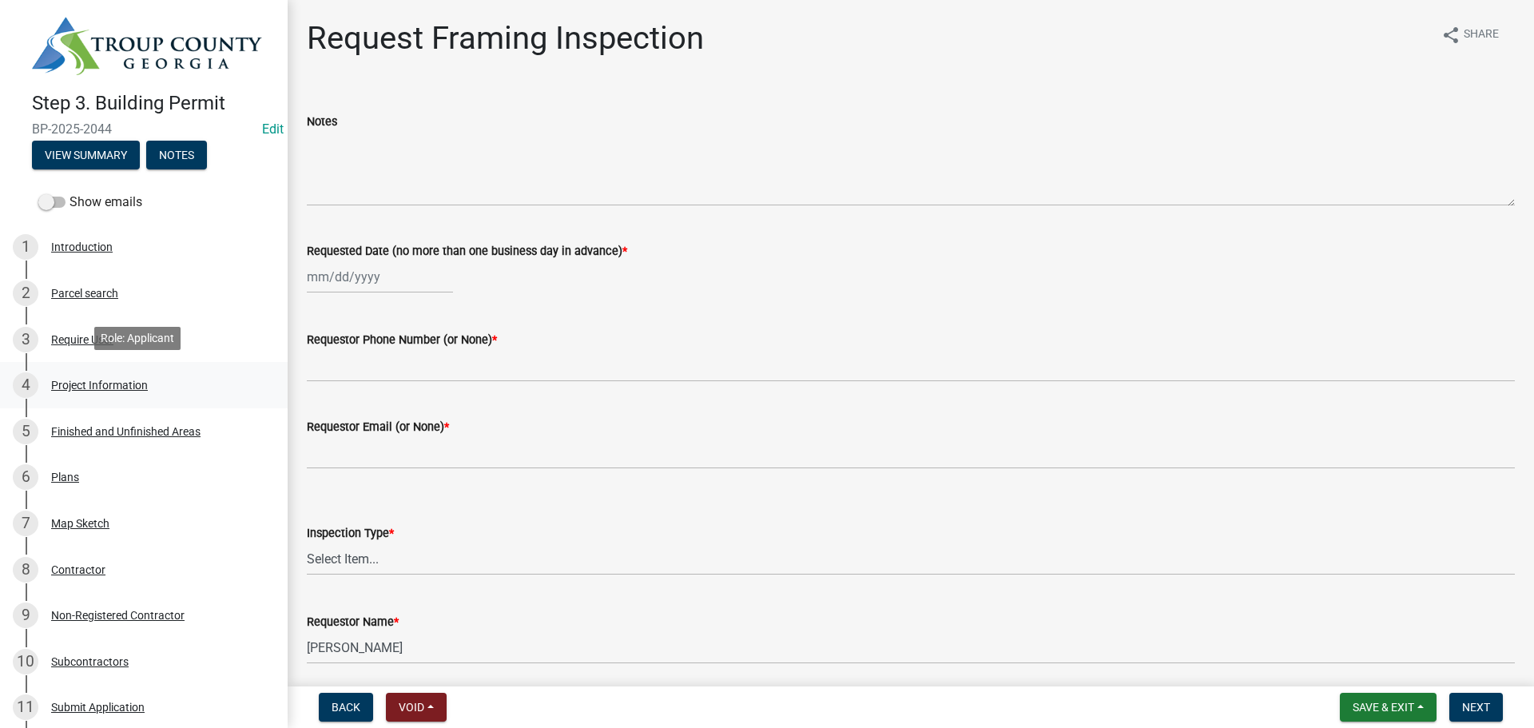
click at [86, 379] on div "Project Information" at bounding box center [99, 384] width 97 height 11
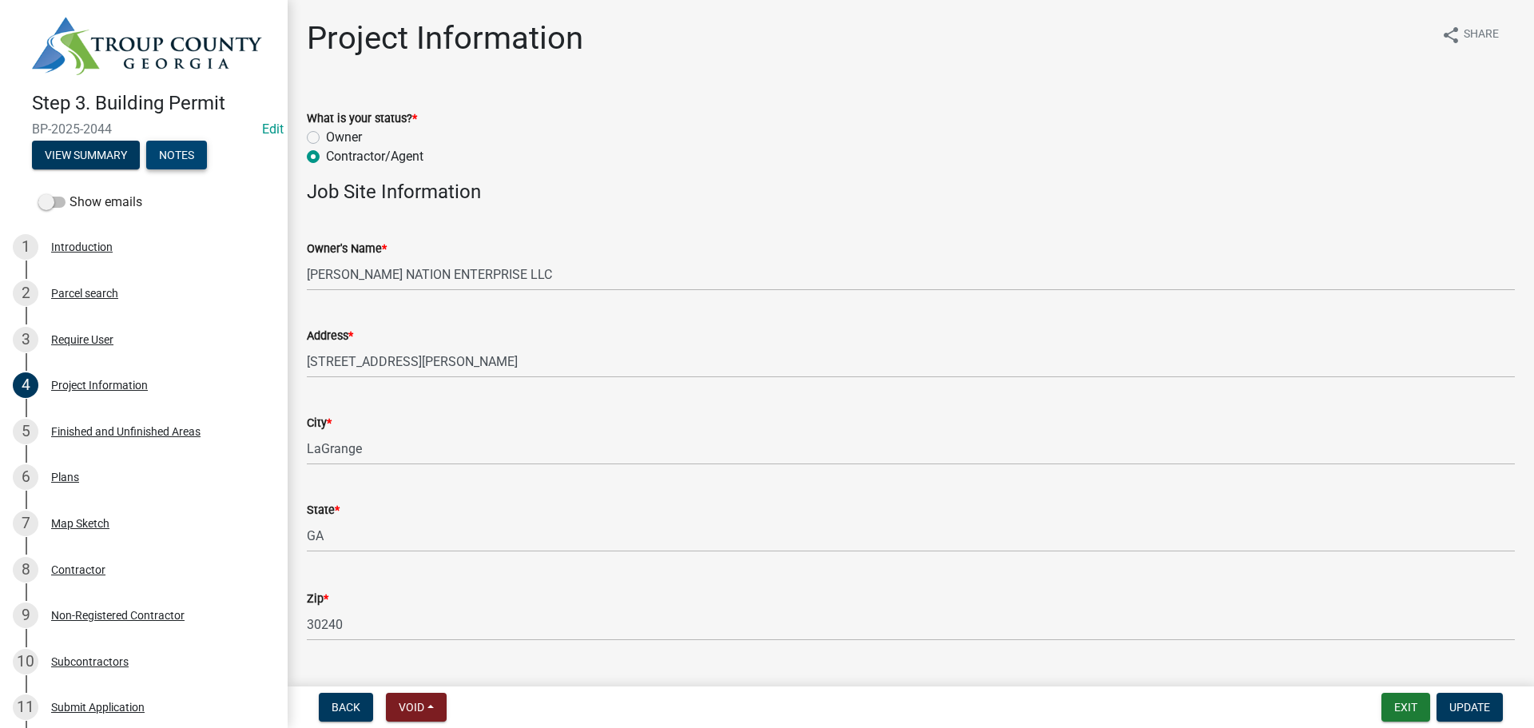
click at [177, 160] on button "Notes" at bounding box center [176, 155] width 61 height 29
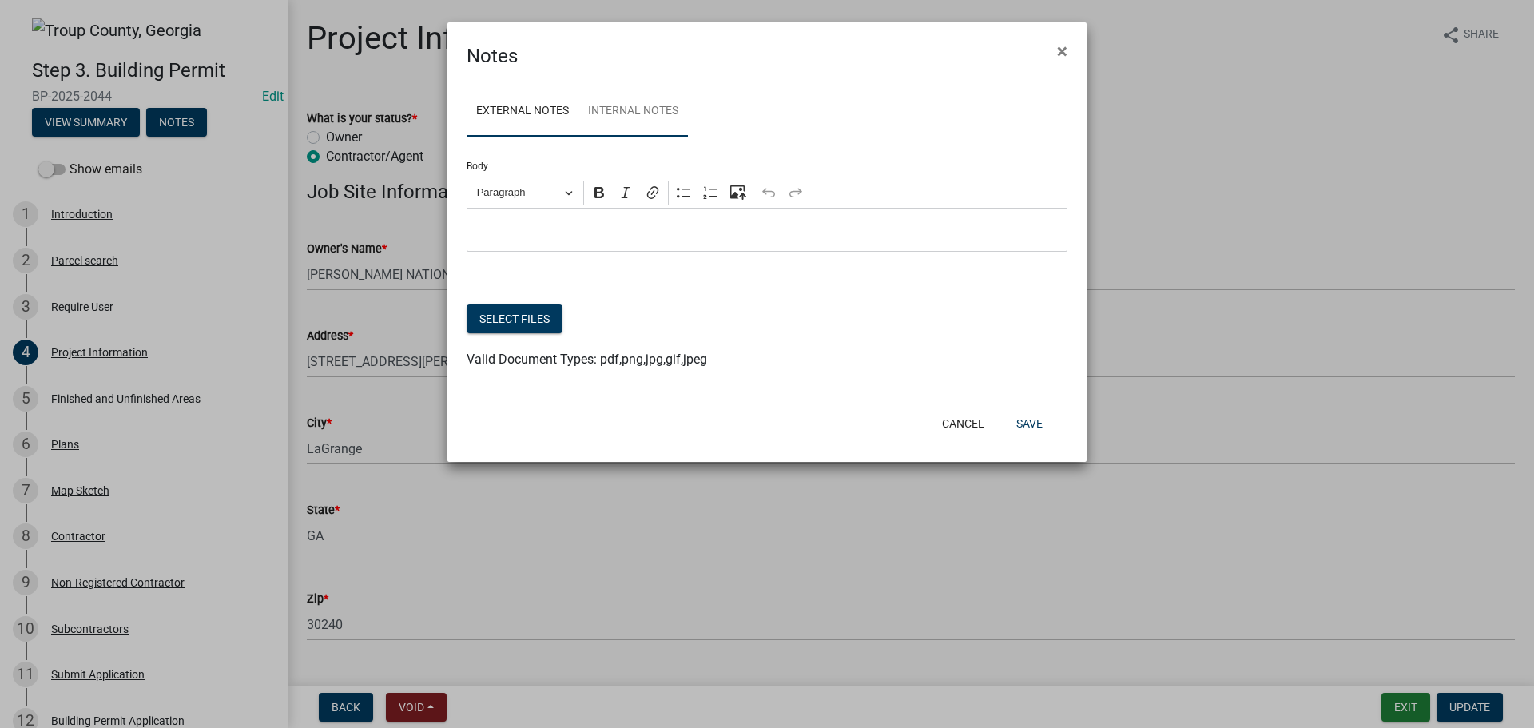
click at [633, 105] on link "Internal Notes" at bounding box center [632, 111] width 109 height 51
click at [1051, 54] on button "×" at bounding box center [1062, 51] width 36 height 45
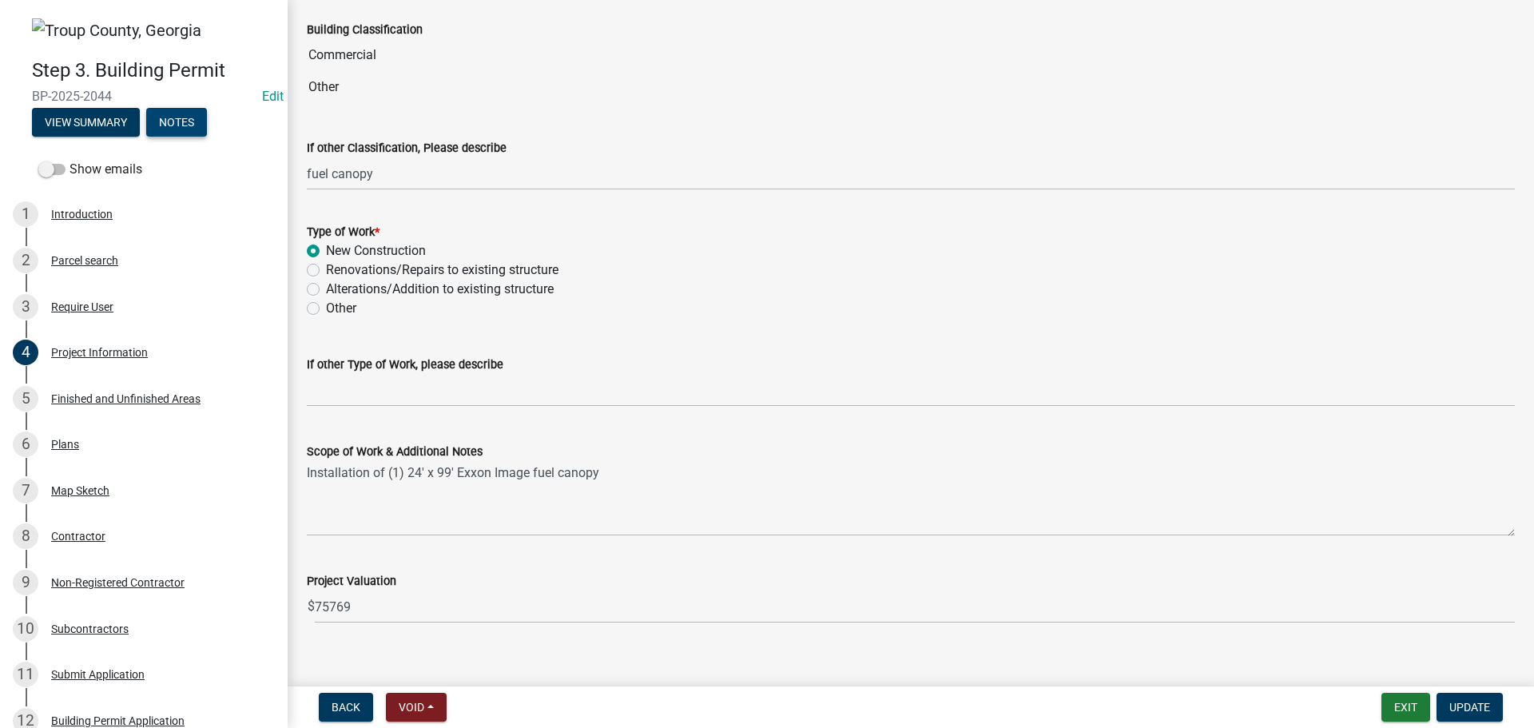
scroll to position [1278, 0]
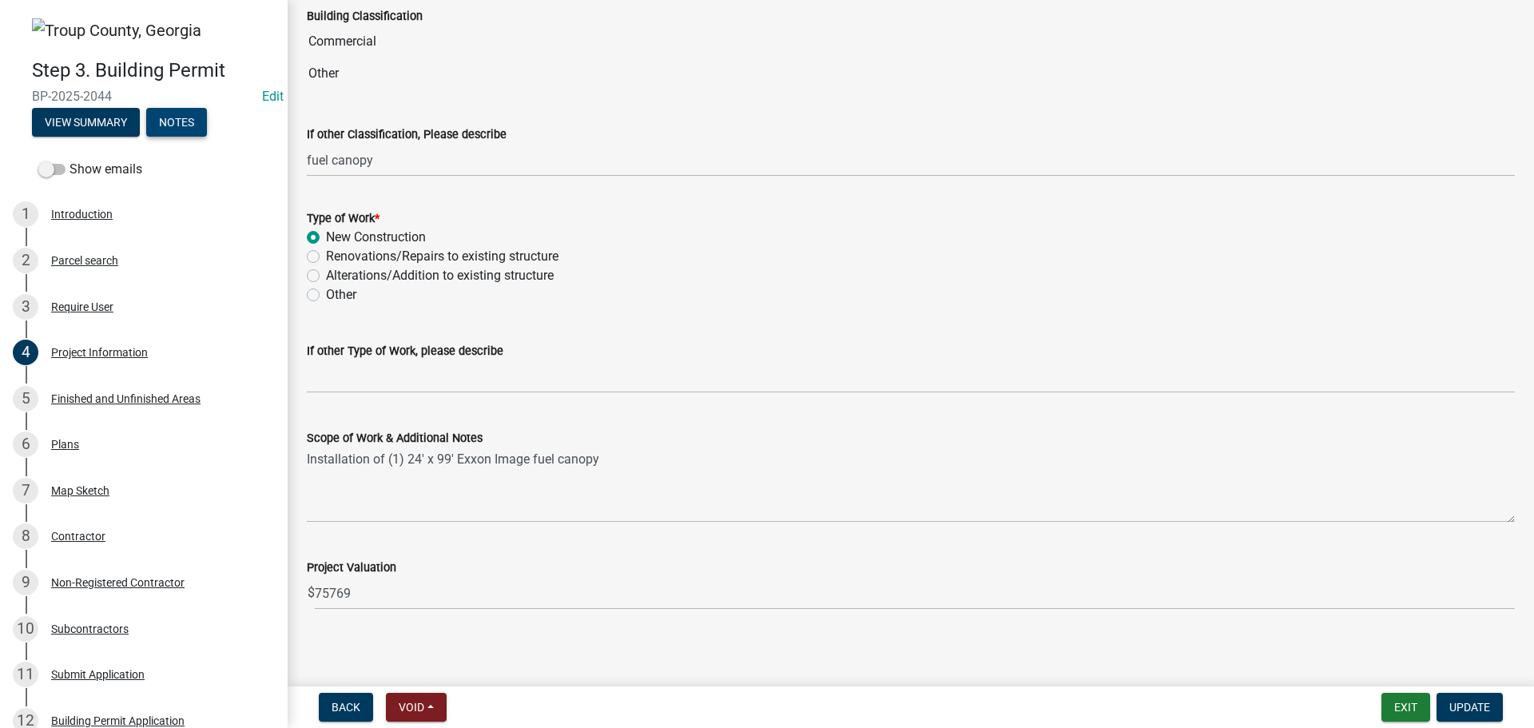
click at [182, 117] on button "Notes" at bounding box center [176, 122] width 61 height 29
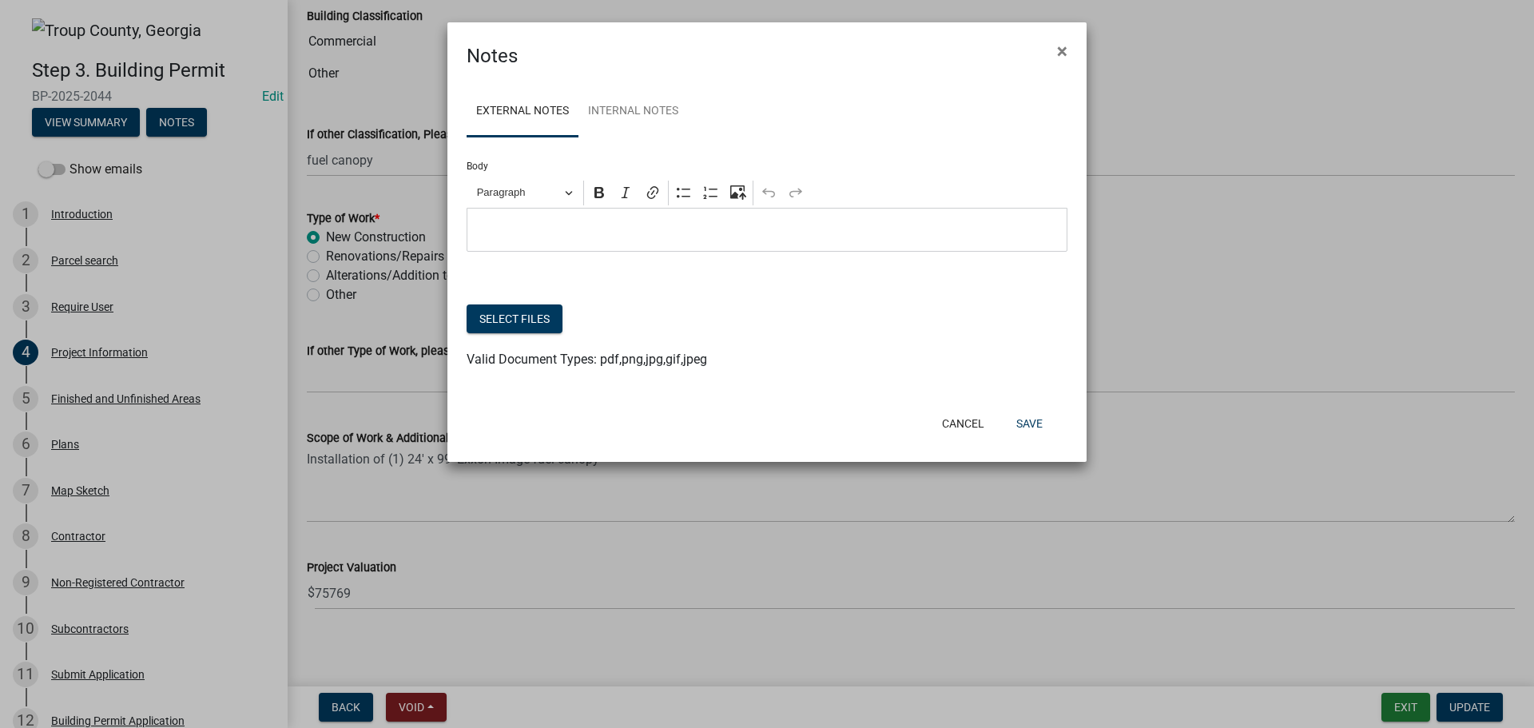
click at [566, 229] on p "Editor editing area: main. Press Alt+0 for help." at bounding box center [767, 230] width 584 height 19
click at [1037, 419] on button "Save" at bounding box center [1029, 423] width 52 height 29
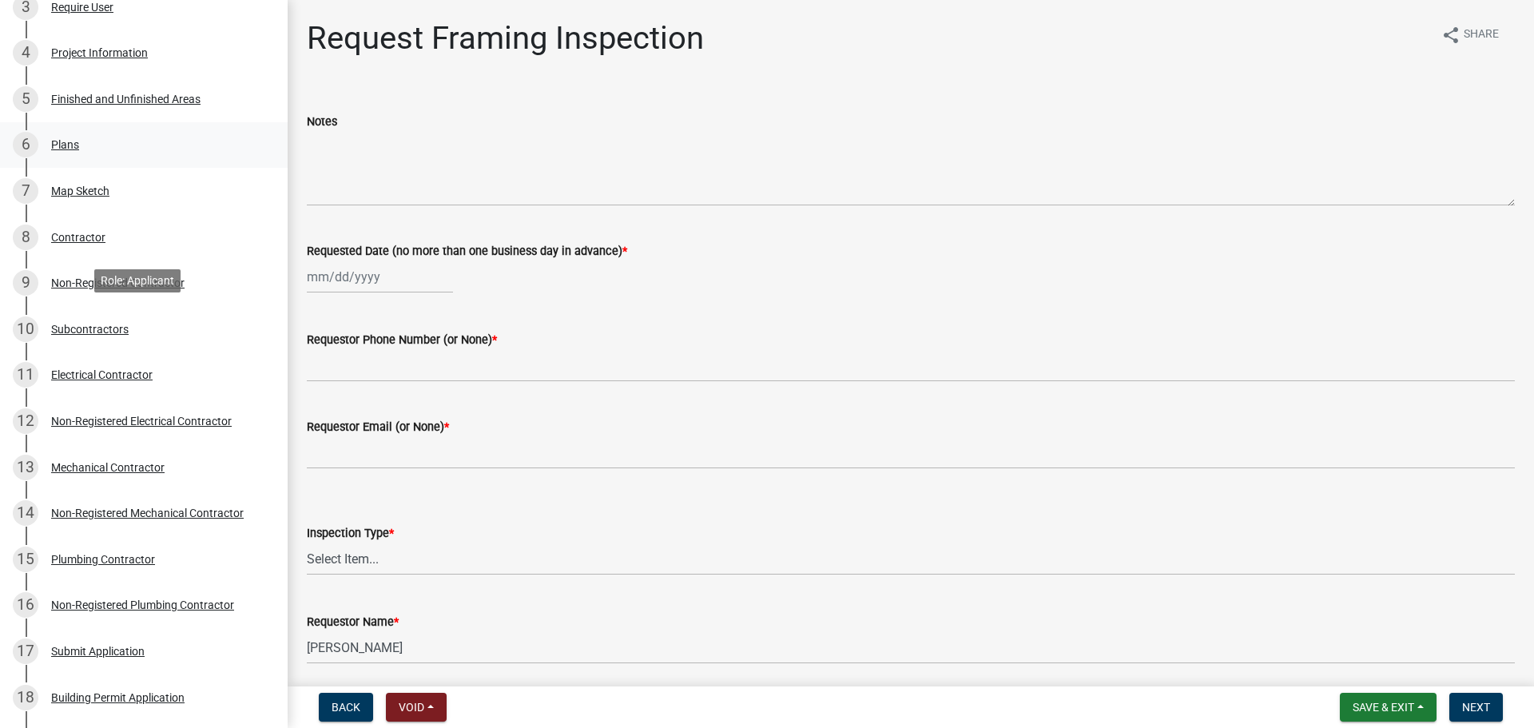
scroll to position [240, 0]
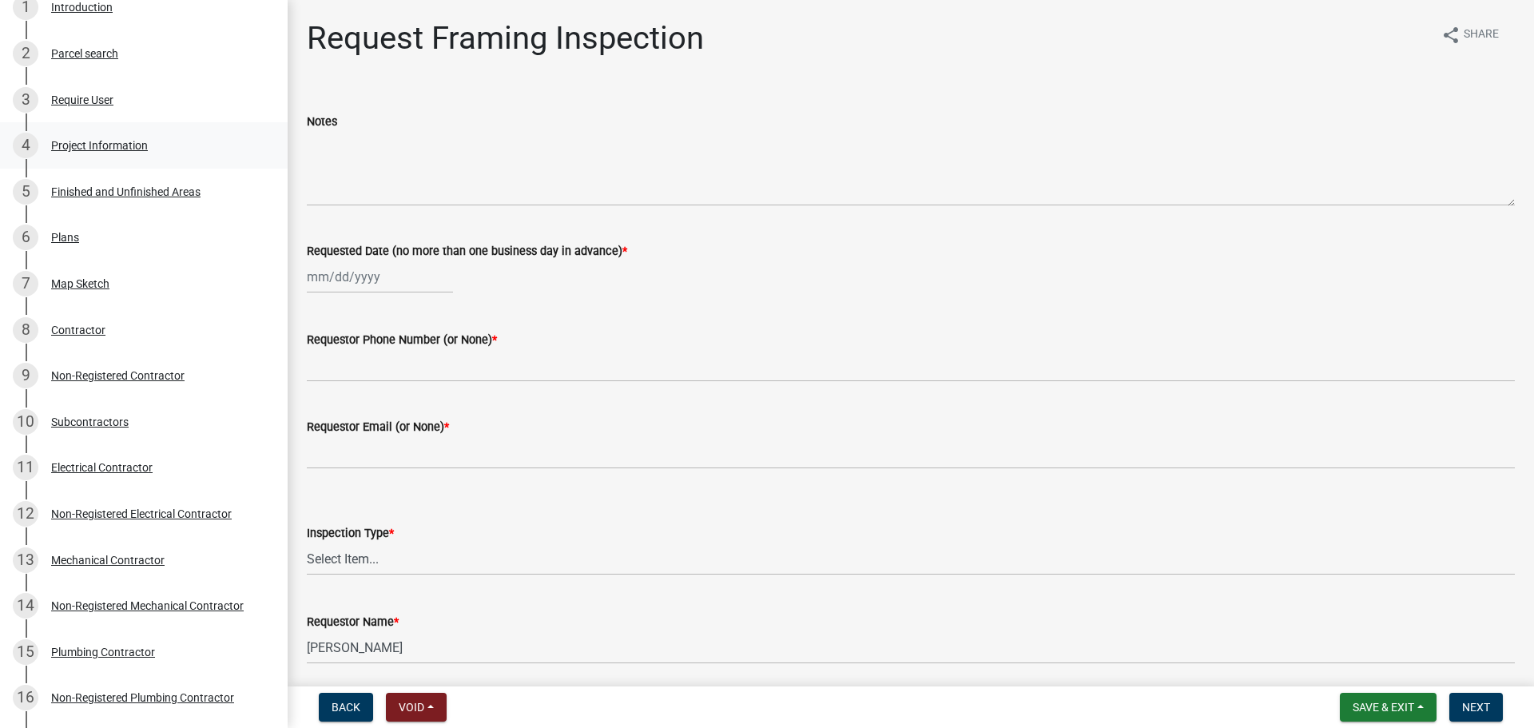
click at [113, 140] on div "Project Information" at bounding box center [99, 145] width 97 height 11
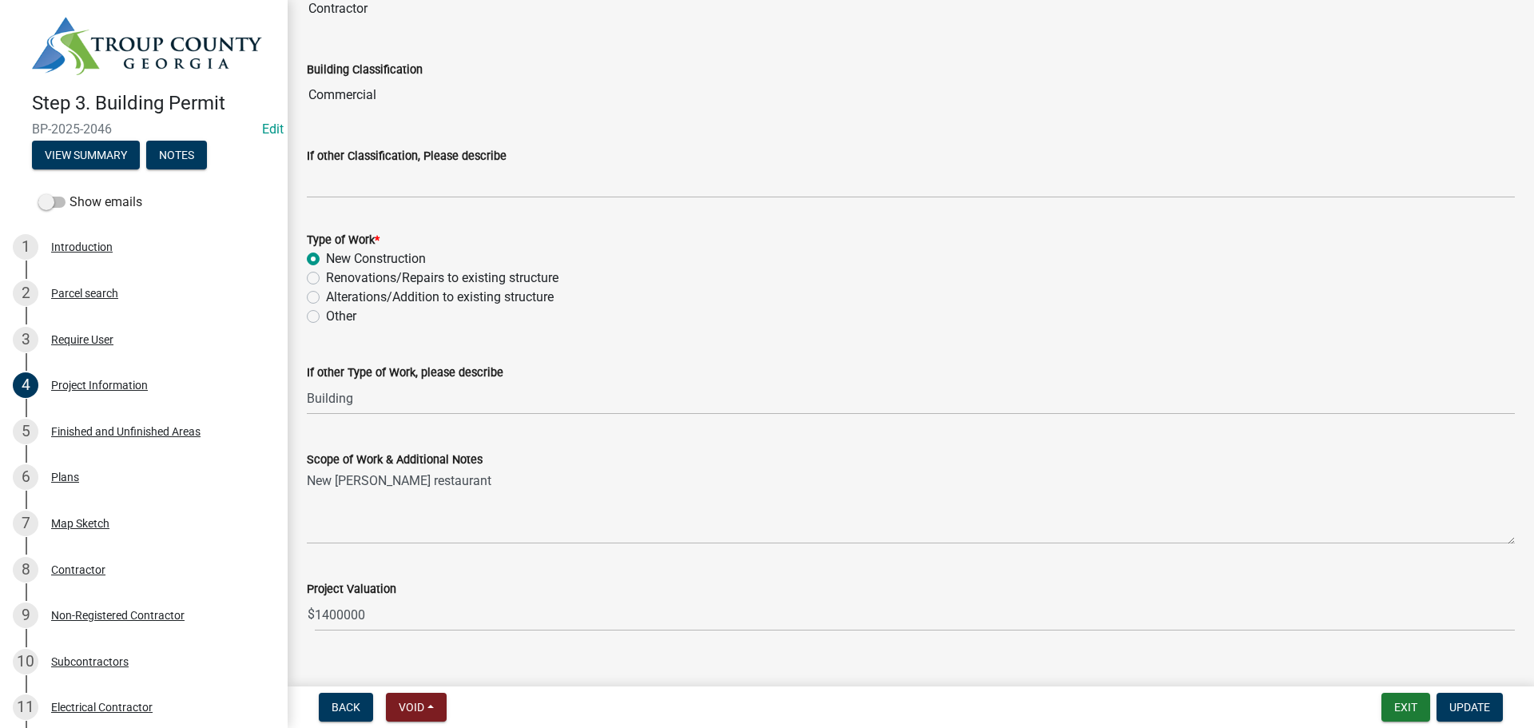
scroll to position [1253, 0]
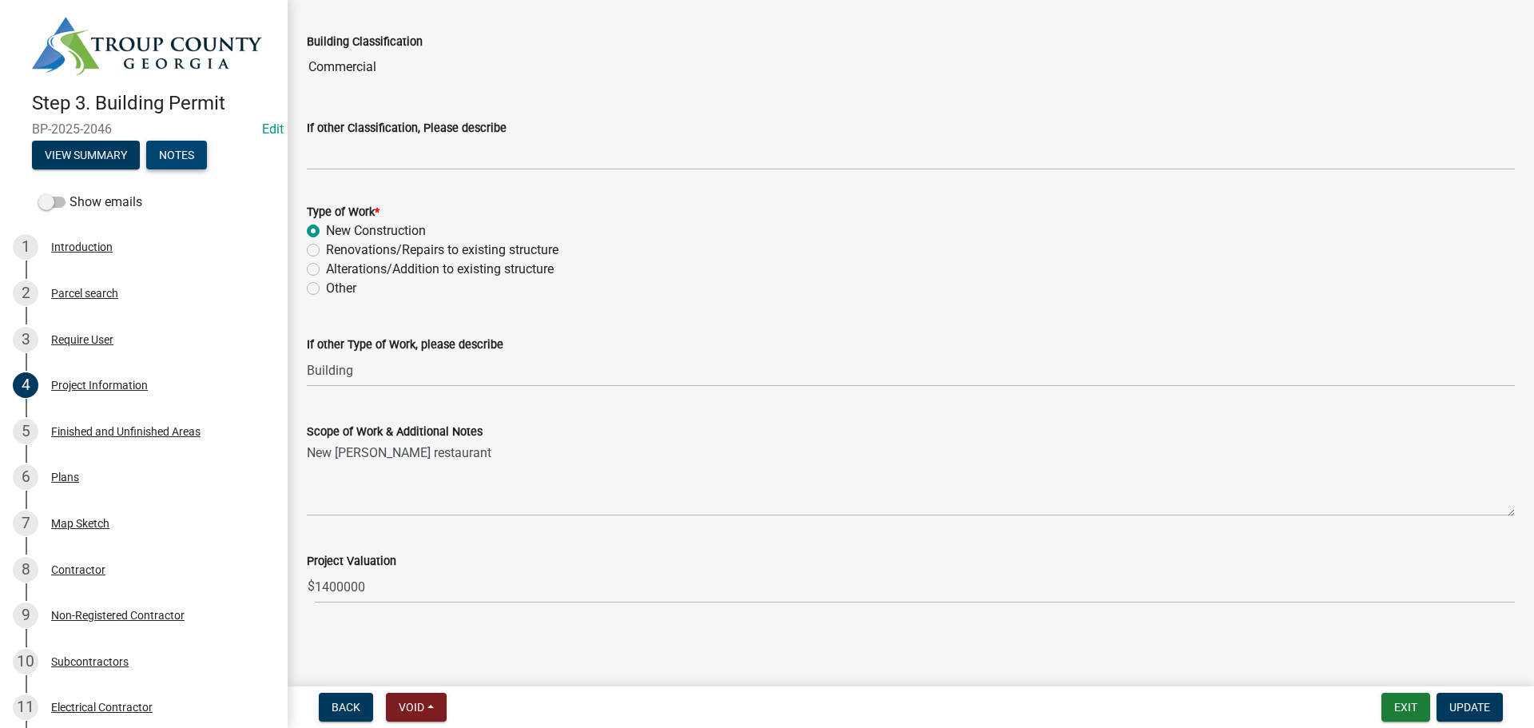
click at [171, 148] on button "Notes" at bounding box center [176, 155] width 61 height 29
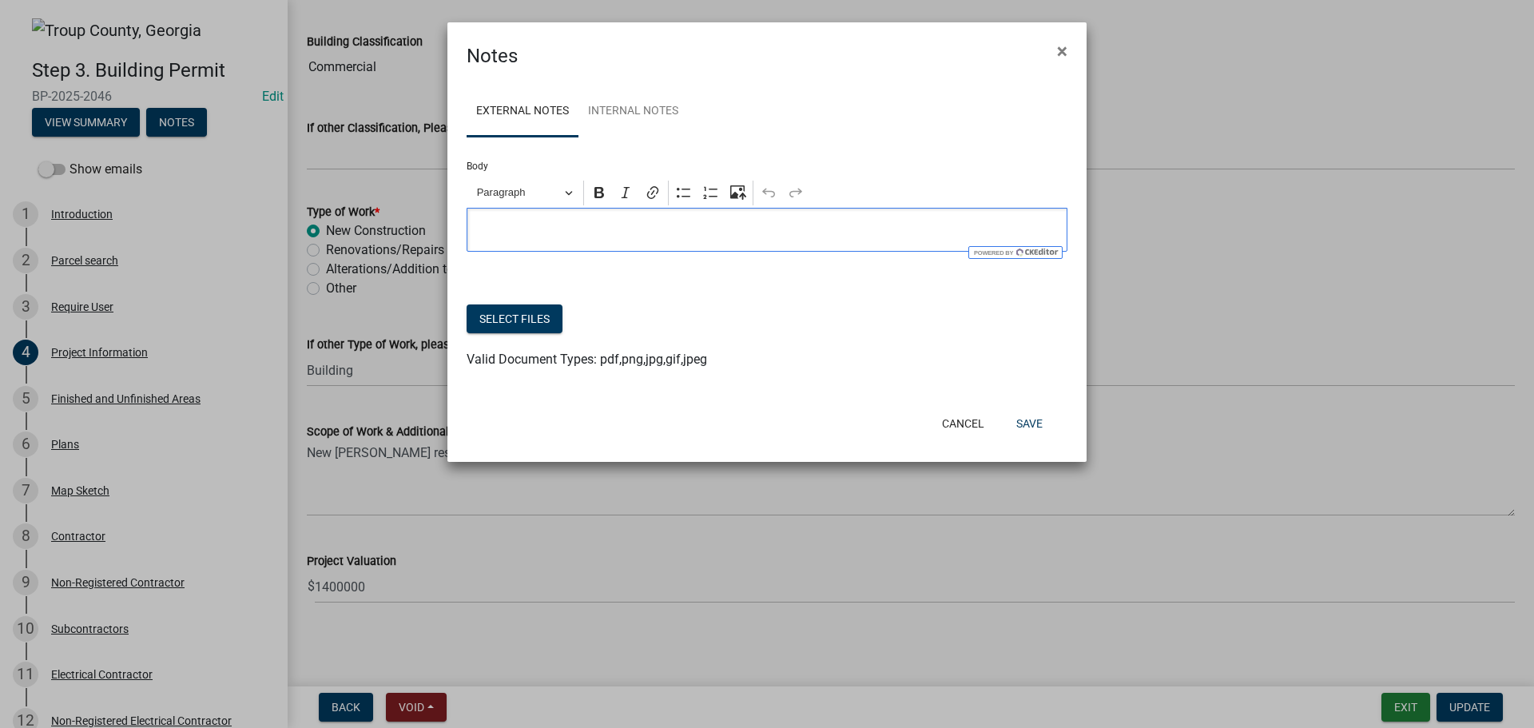
click at [496, 228] on p "Editor editing area: main. Press Alt+0 for help." at bounding box center [767, 230] width 584 height 19
click at [1035, 431] on button "Save" at bounding box center [1029, 423] width 52 height 29
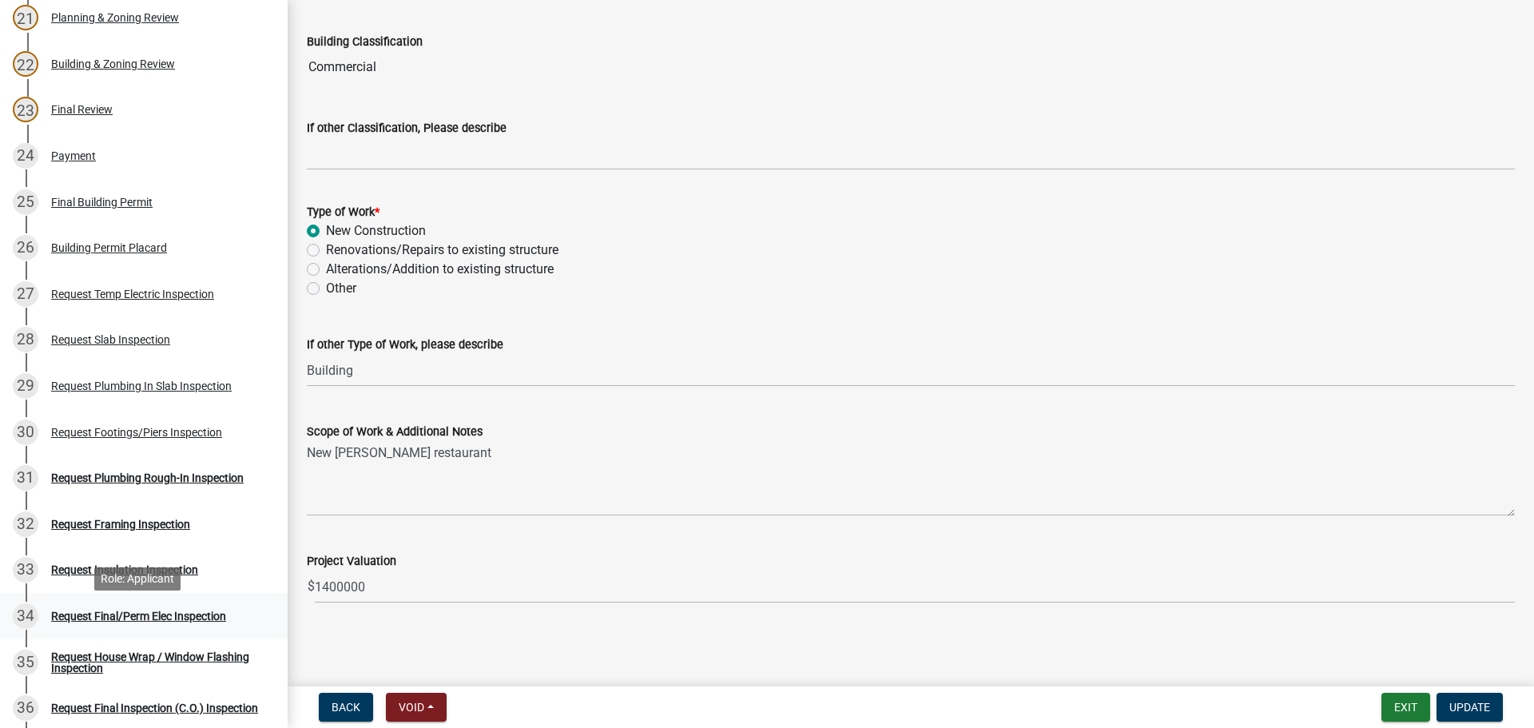
scroll to position [1119, 0]
click at [137, 517] on div "Request Framing Inspection" at bounding box center [120, 522] width 139 height 11
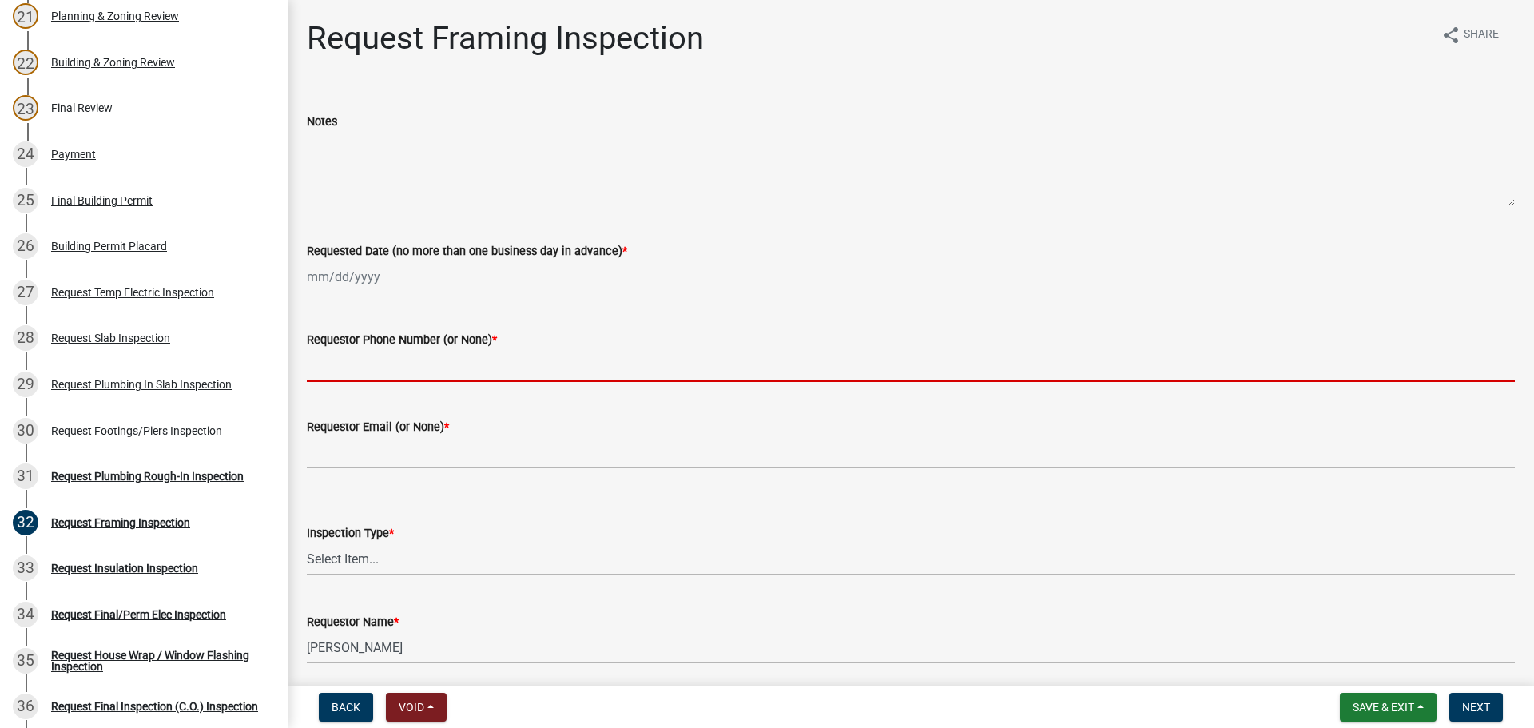
click at [353, 373] on input "Requestor Phone Number (or None) *" at bounding box center [911, 365] width 1208 height 33
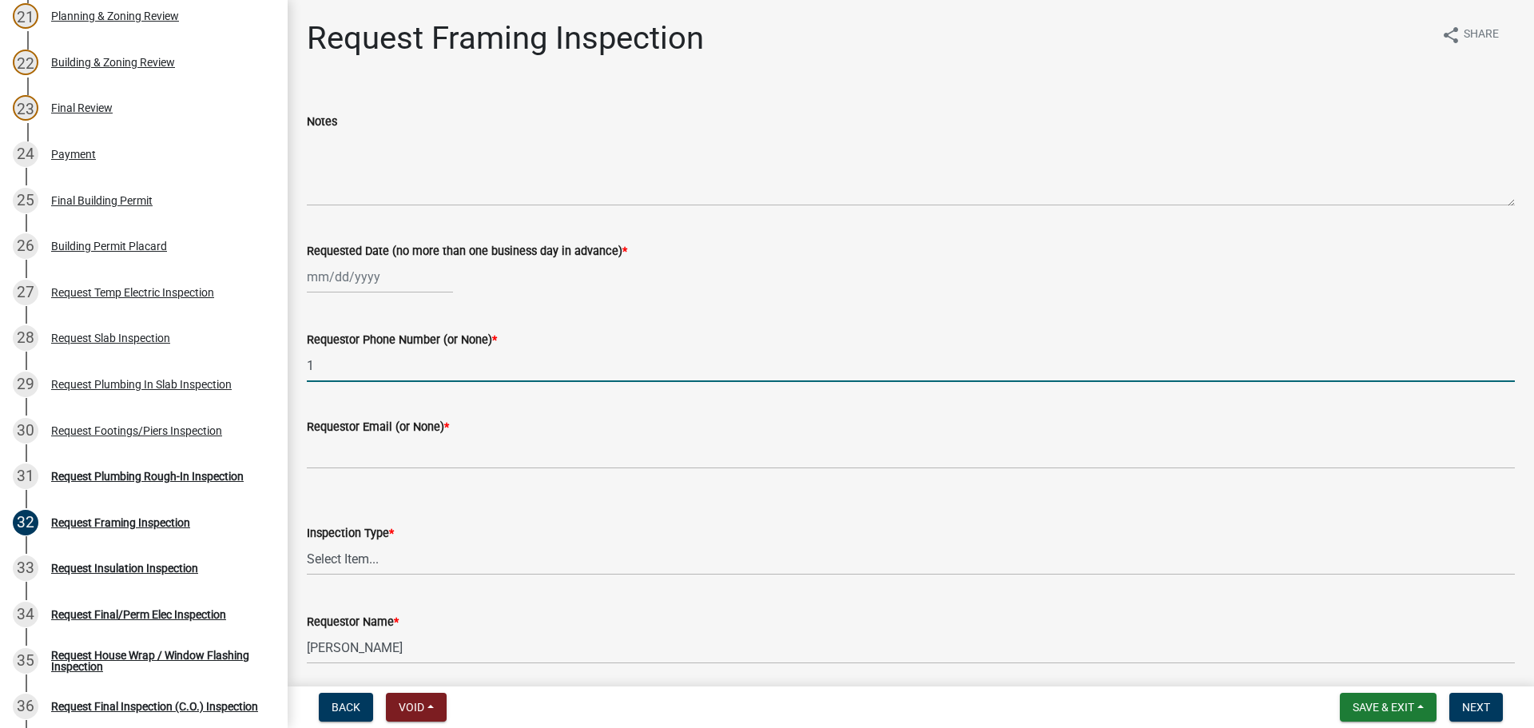
click at [361, 355] on input "1" at bounding box center [911, 365] width 1208 height 33
drag, startPoint x: 359, startPoint y: 360, endPoint x: 179, endPoint y: 342, distance: 180.7
click at [179, 342] on div "Step 3. Building Permit BP-2025-2046 Edit View Summary Notes Show emails 1 Intr…" at bounding box center [767, 364] width 1534 height 728
type input "\"
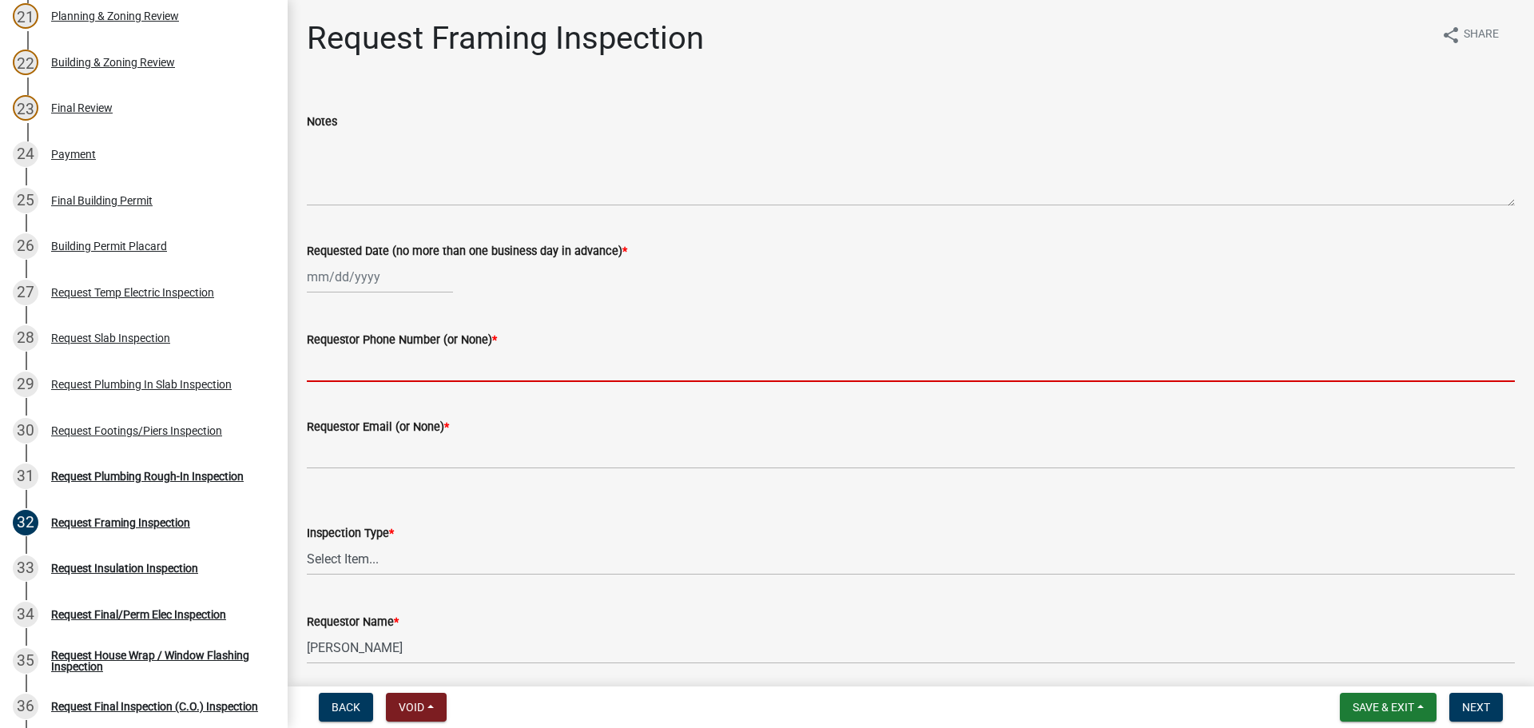
click at [379, 376] on input "Requestor Phone Number (or None) *" at bounding box center [911, 365] width 1208 height 33
type input "none"
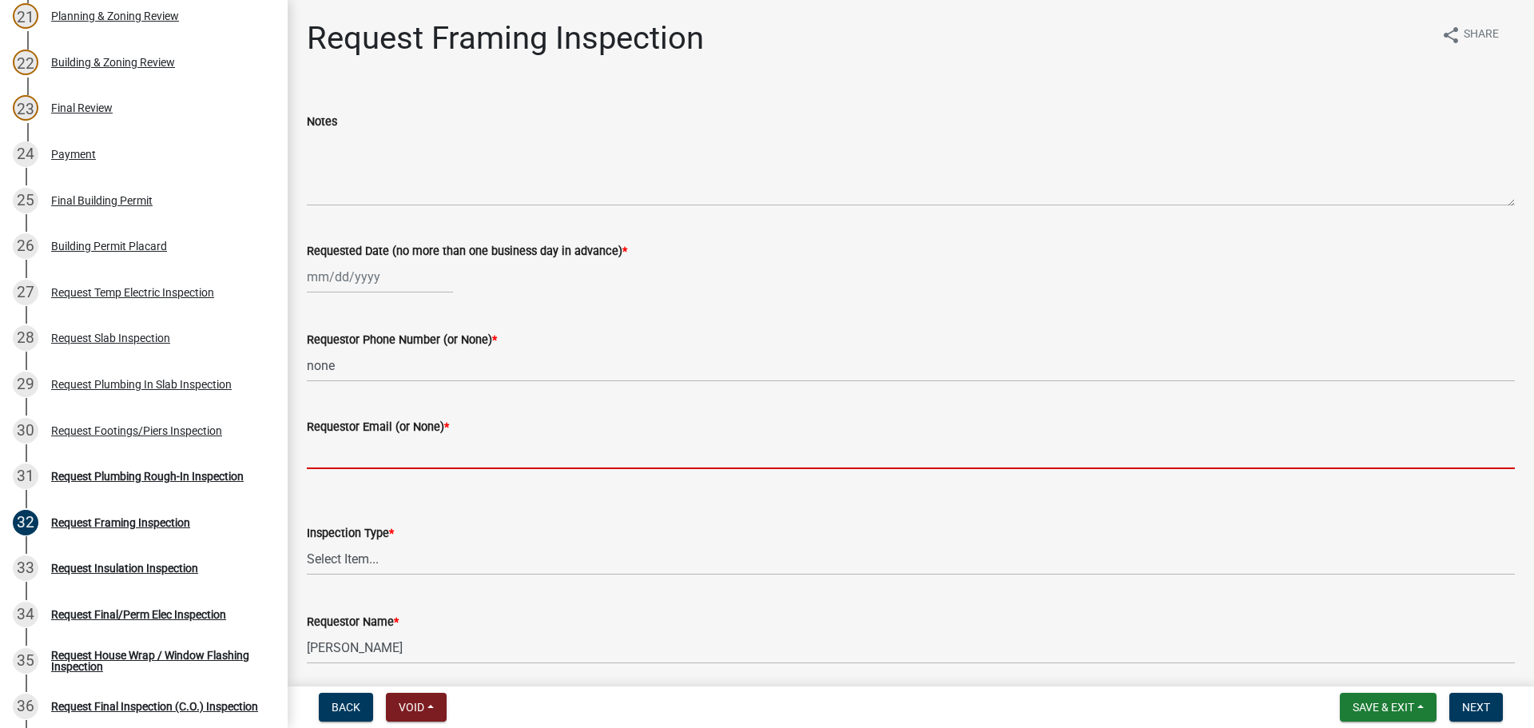
click at [357, 459] on input "Requestor Email (or None) *" at bounding box center [911, 452] width 1208 height 33
type input "none"
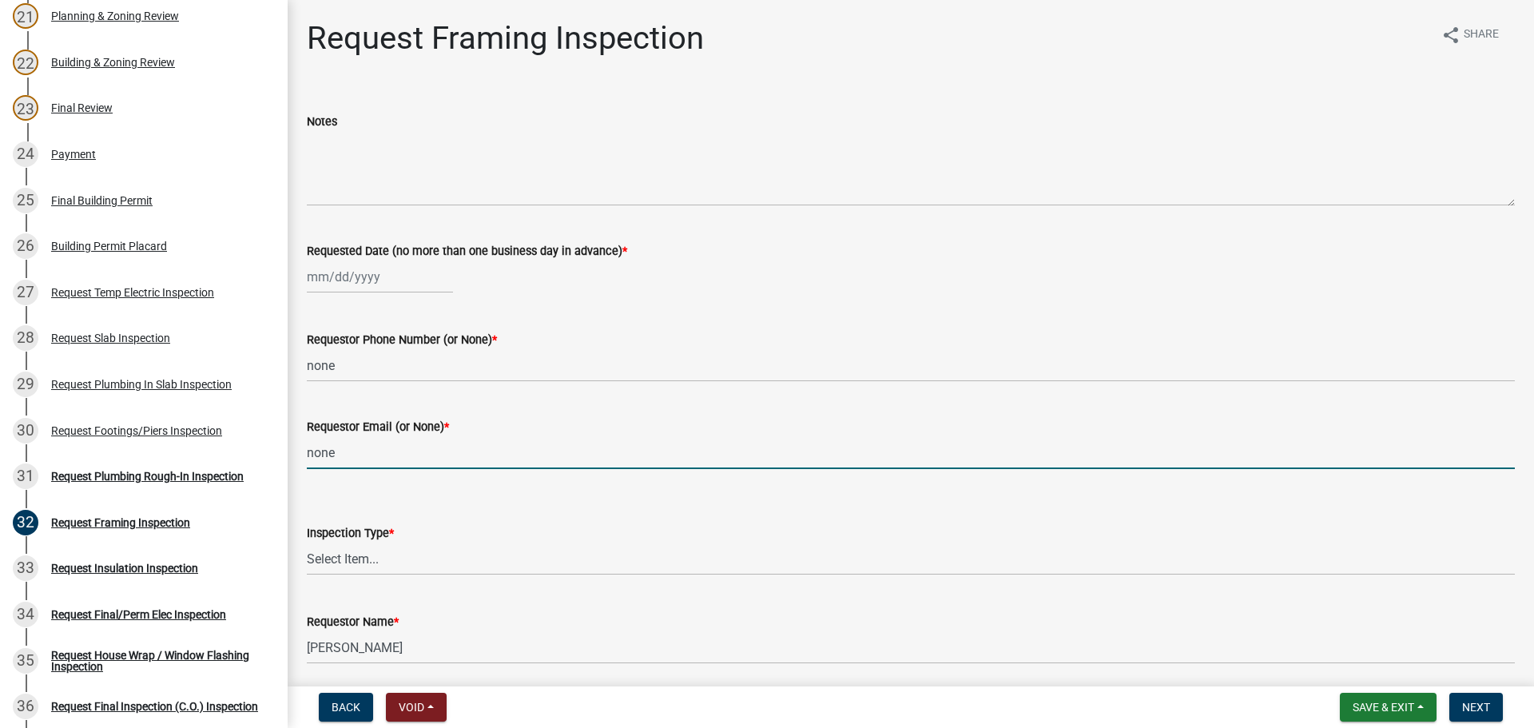
select select "9"
select select "2025"
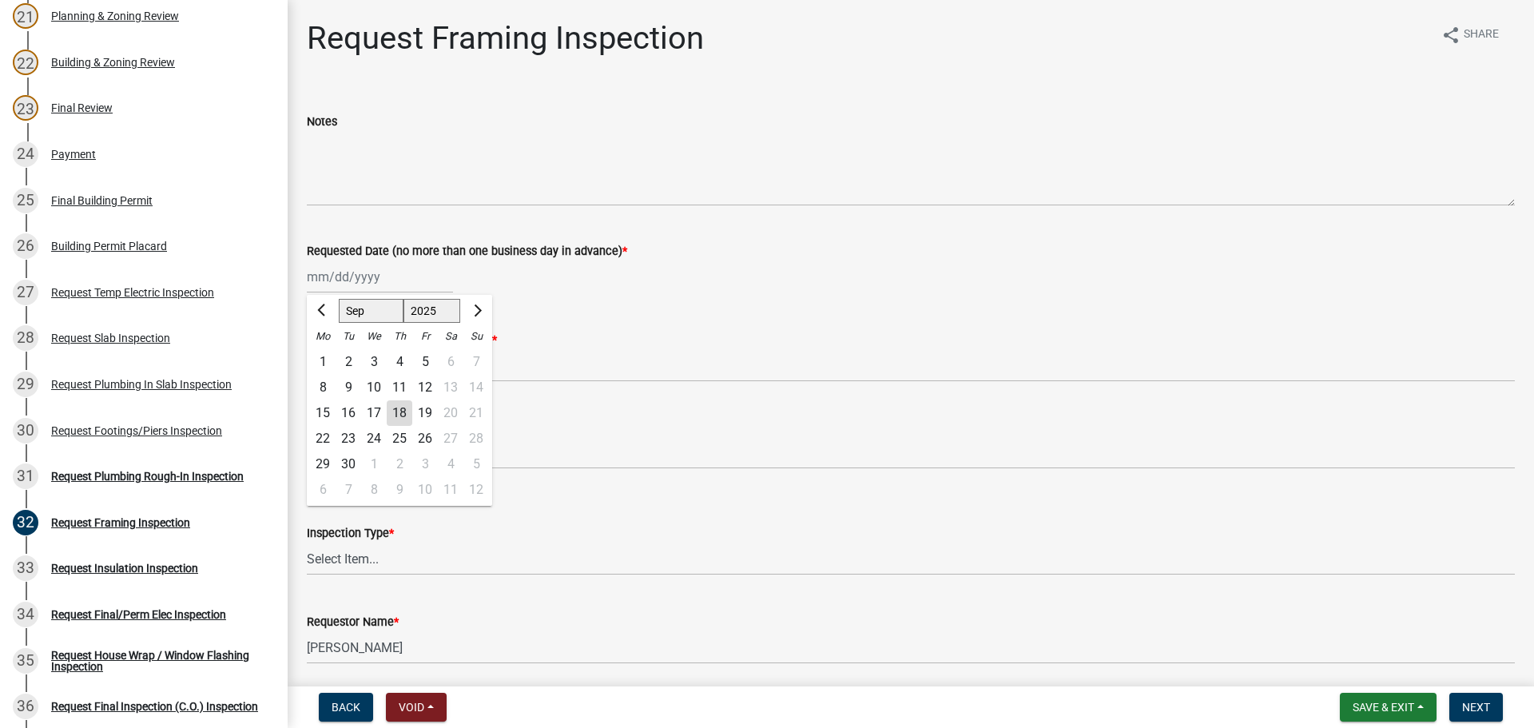
drag, startPoint x: 354, startPoint y: 269, endPoint x: 361, endPoint y: 288, distance: 19.7
click at [354, 269] on div "Jan Feb Mar Apr May Jun Jul Aug Sep Oct Nov Dec 1525 1526 1527 1528 1529 1530 1…" at bounding box center [380, 276] width 146 height 33
click at [394, 410] on div "18" at bounding box center [400, 413] width 26 height 26
type input "09/18/2025"
click at [364, 557] on select "Select Item... Framing" at bounding box center [911, 558] width 1208 height 33
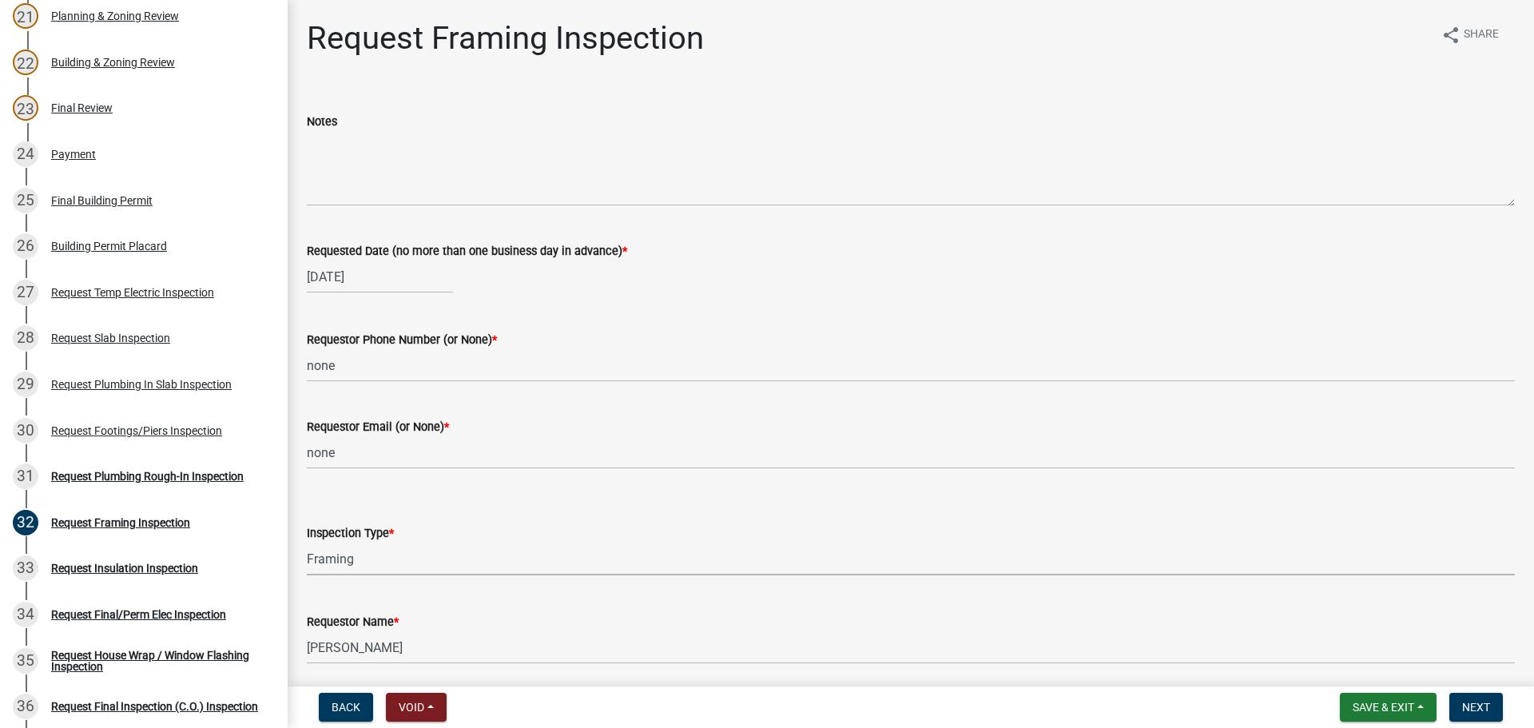
click at [307, 542] on select "Select Item... Framing" at bounding box center [911, 558] width 1208 height 33
select select "37c52e4c-0293-4b91-b6c8-f52d35843f6a"
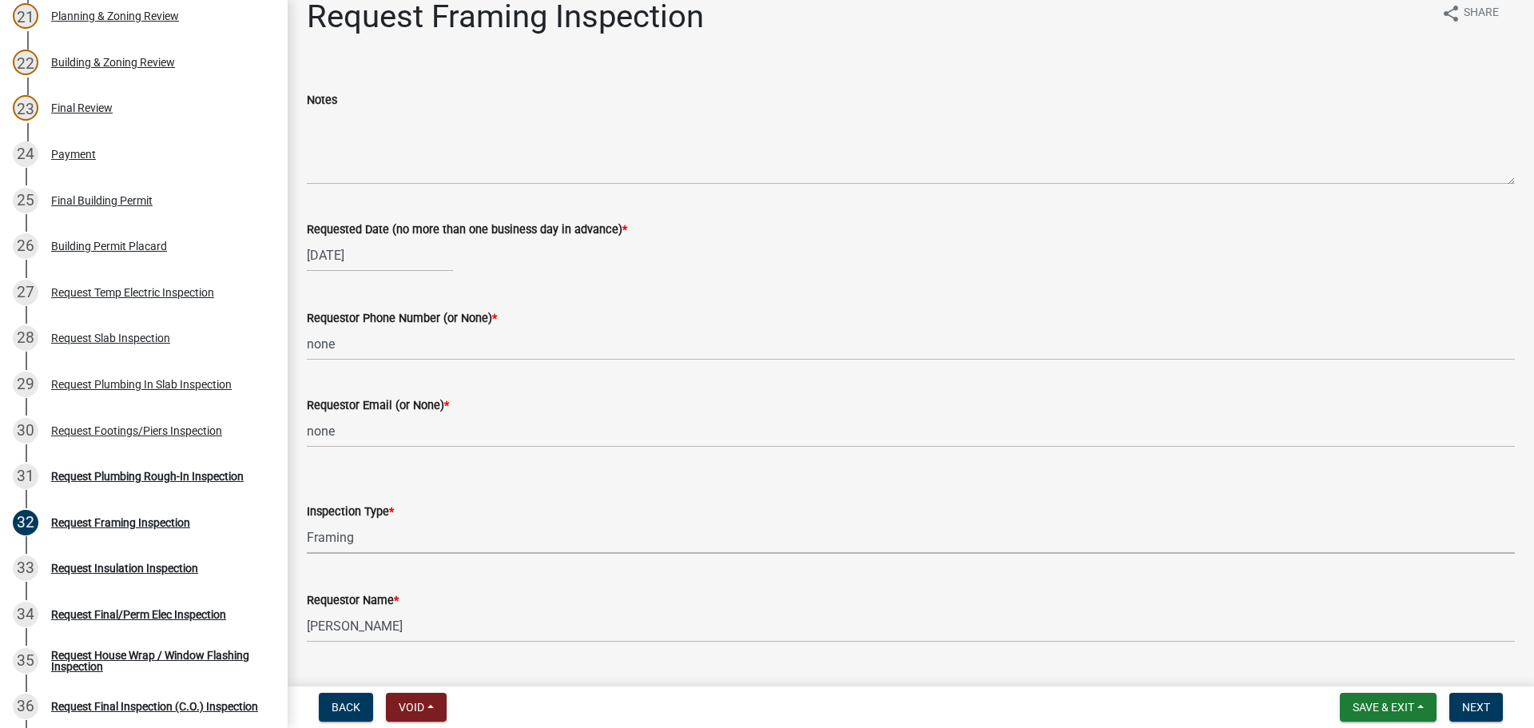
scroll to position [59, 0]
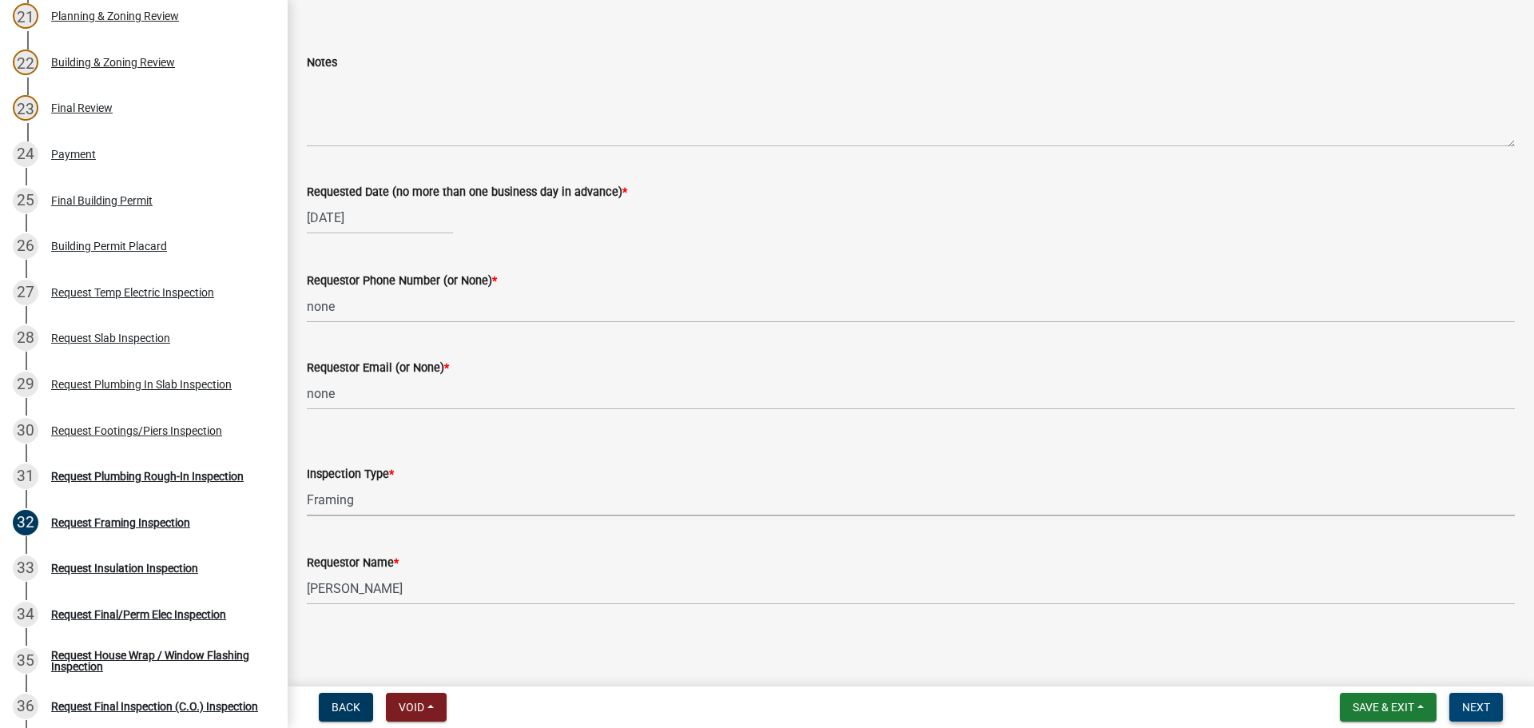
click at [1471, 704] on span "Next" at bounding box center [1476, 707] width 28 height 13
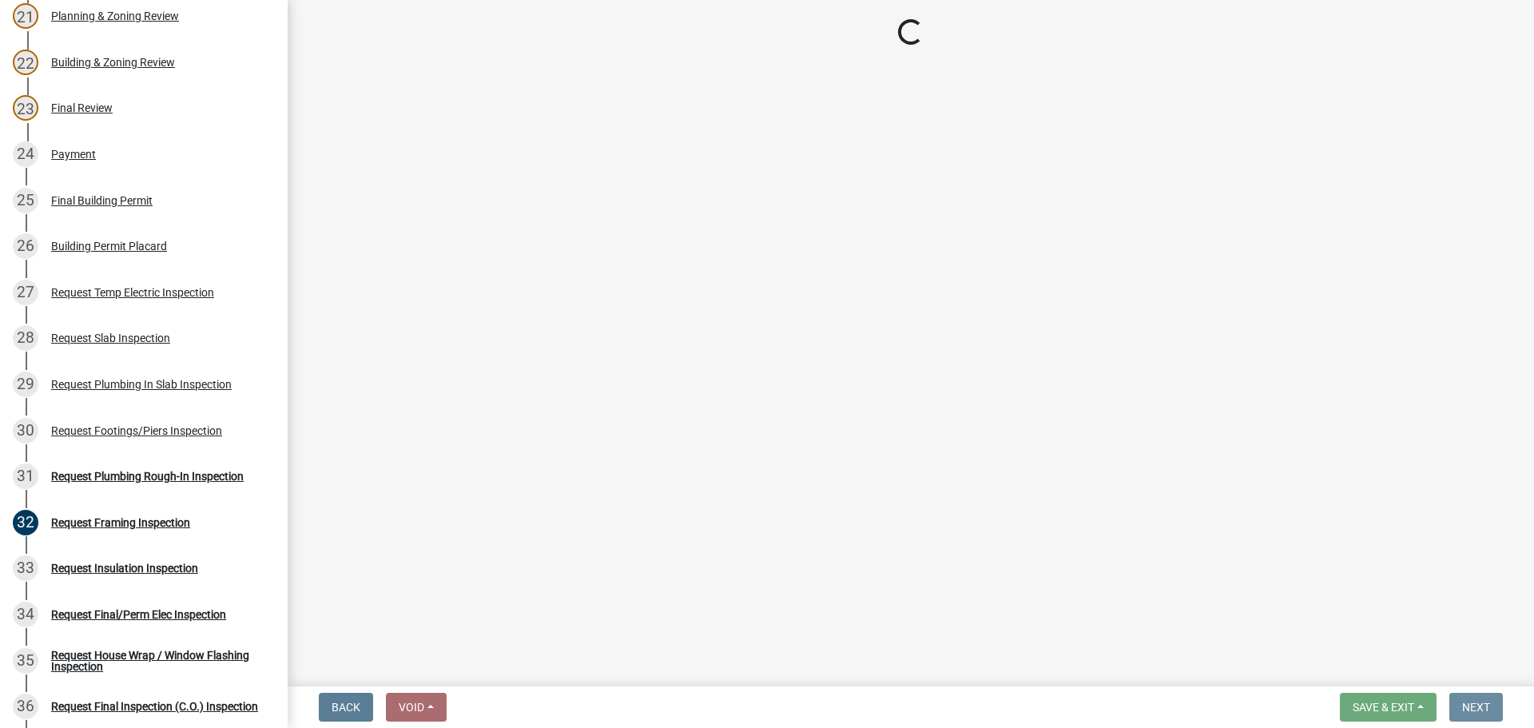
scroll to position [0, 0]
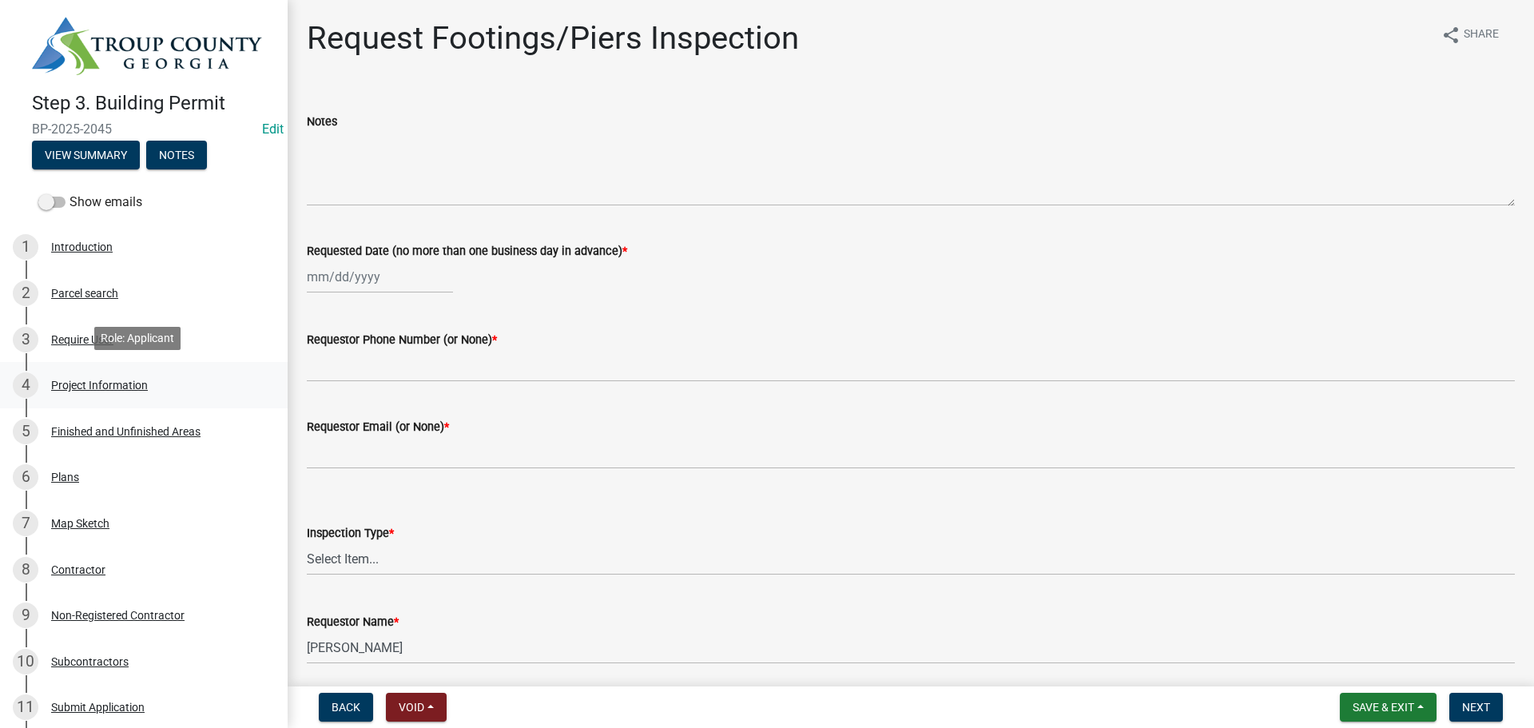
click at [97, 372] on div "4 Project Information" at bounding box center [137, 385] width 249 height 26
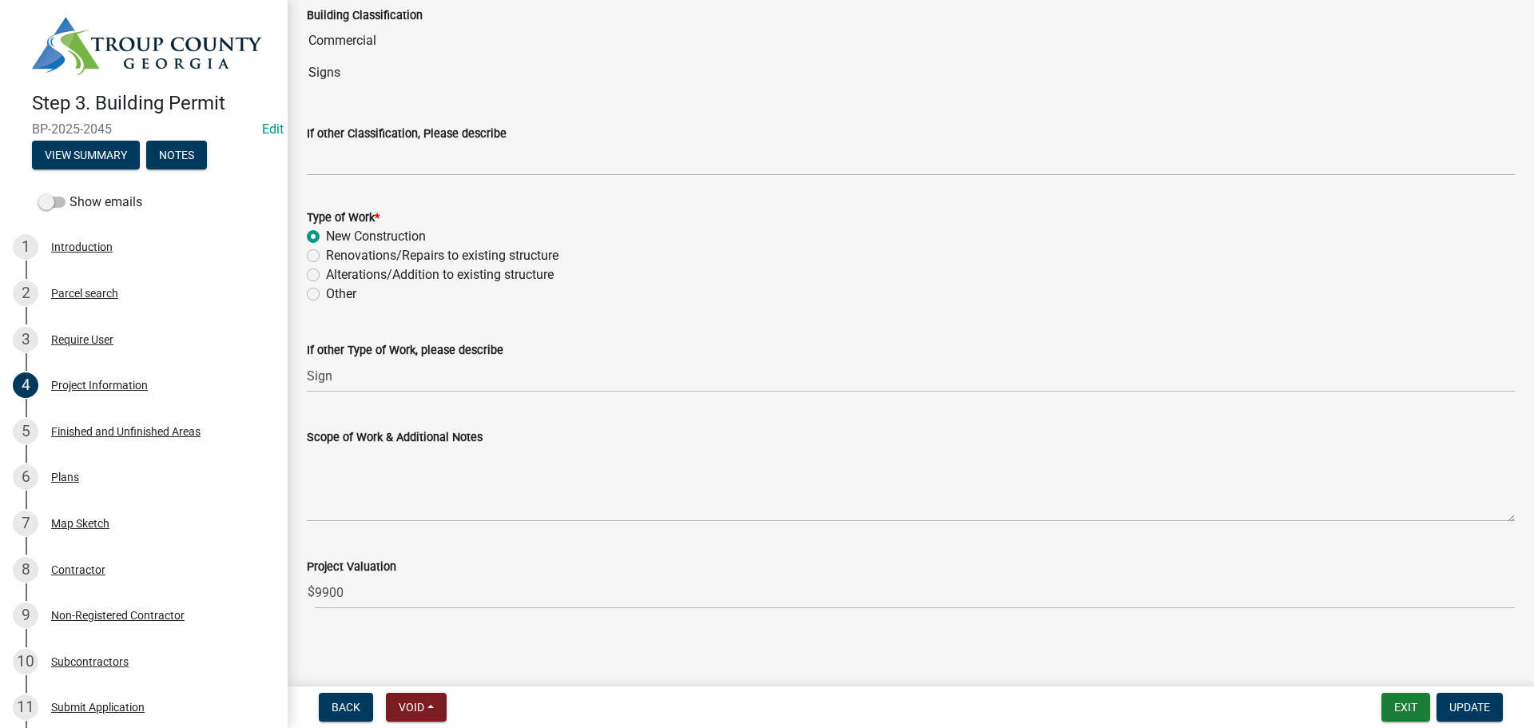
scroll to position [1285, 0]
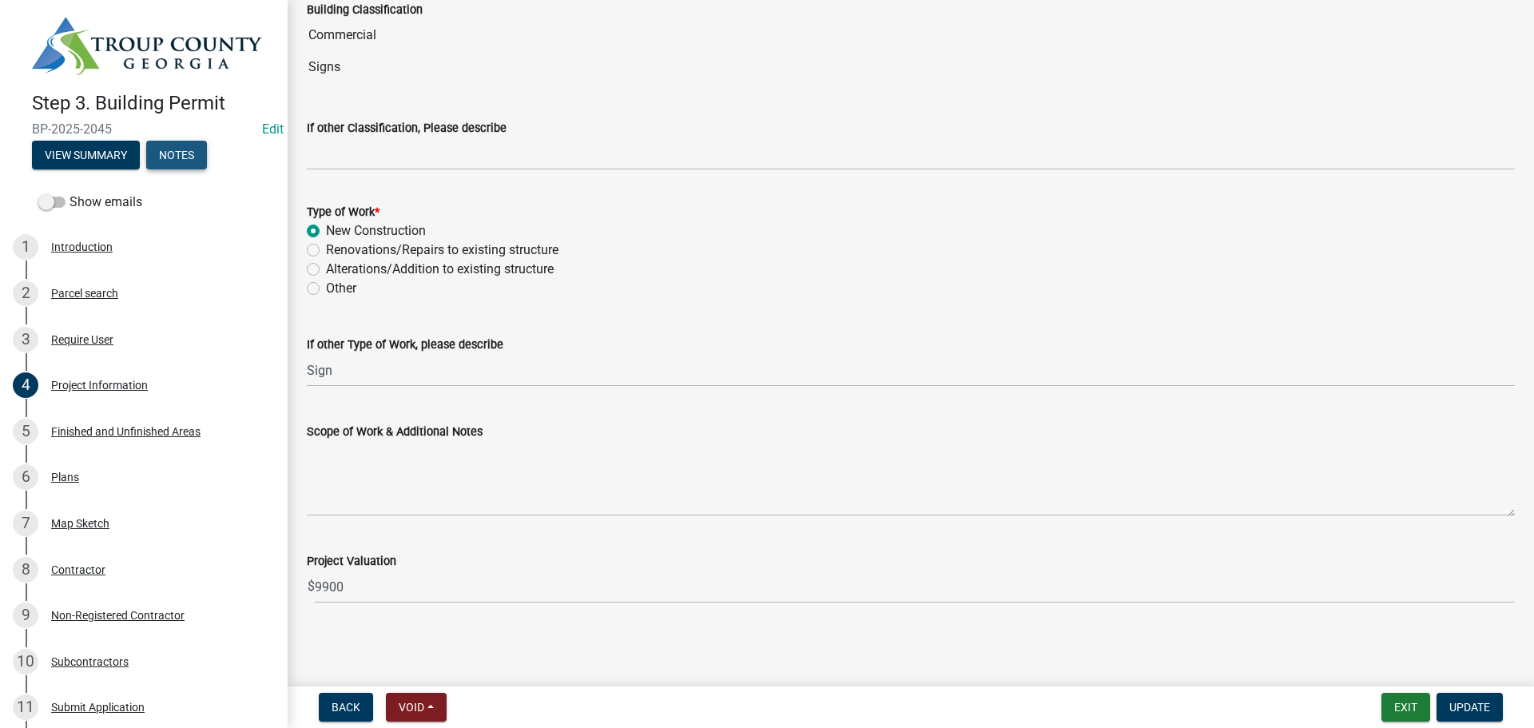
click at [177, 150] on button "Notes" at bounding box center [176, 155] width 61 height 29
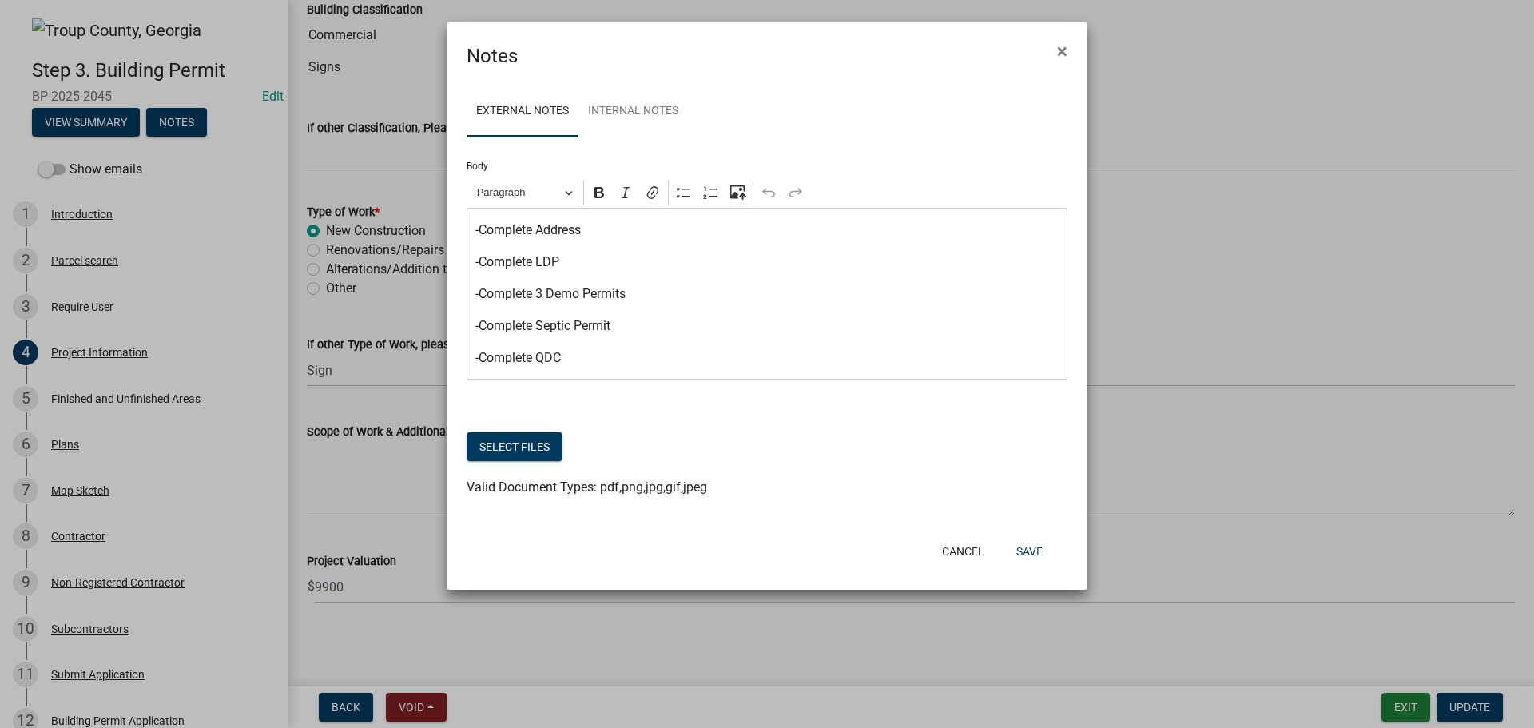
click at [546, 114] on link "External Notes" at bounding box center [523, 111] width 112 height 51
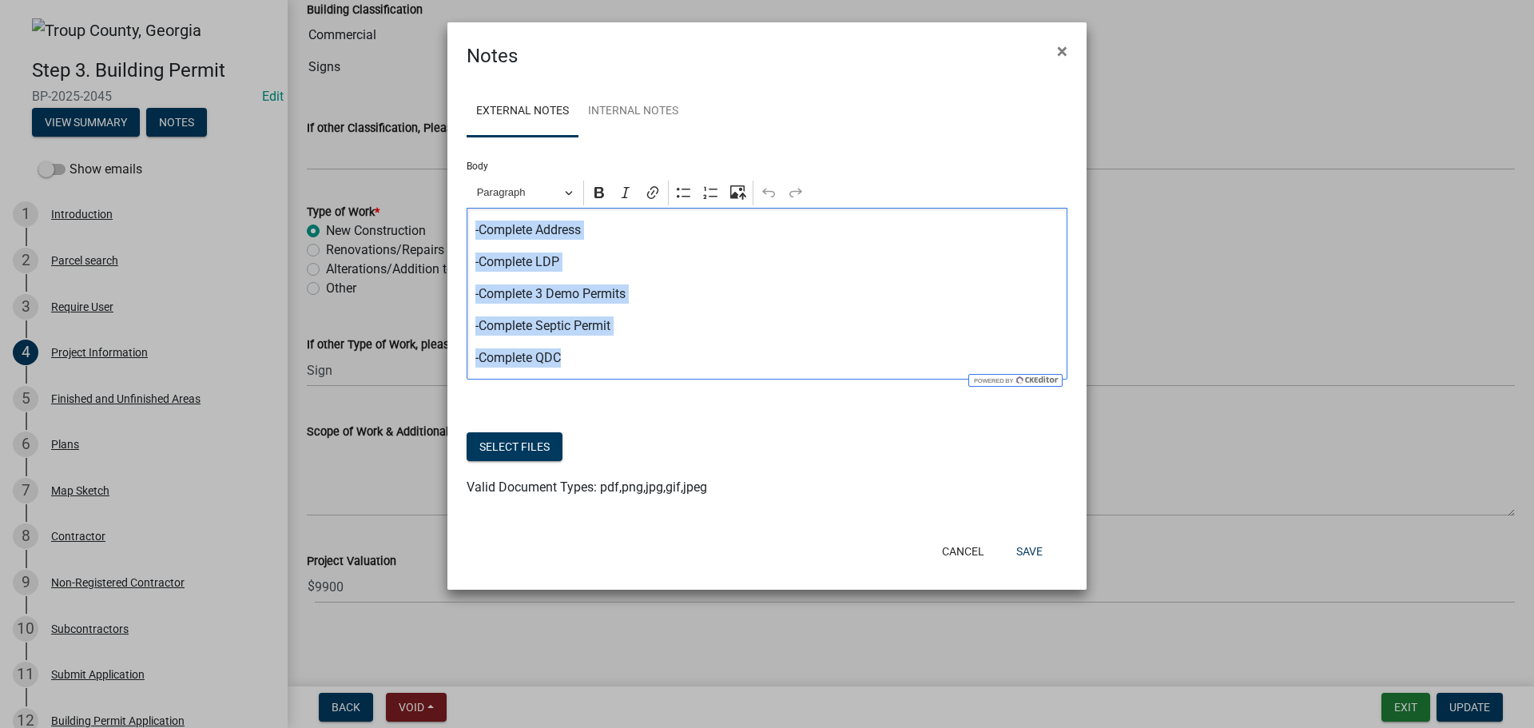
drag, startPoint x: 602, startPoint y: 360, endPoint x: 395, endPoint y: 176, distance: 276.7
click at [395, 176] on ngb-modal-window "Notes × External Notes Internal Notes Body Rich Text Editor Paragraph Bold Ital…" at bounding box center [767, 364] width 1534 height 728
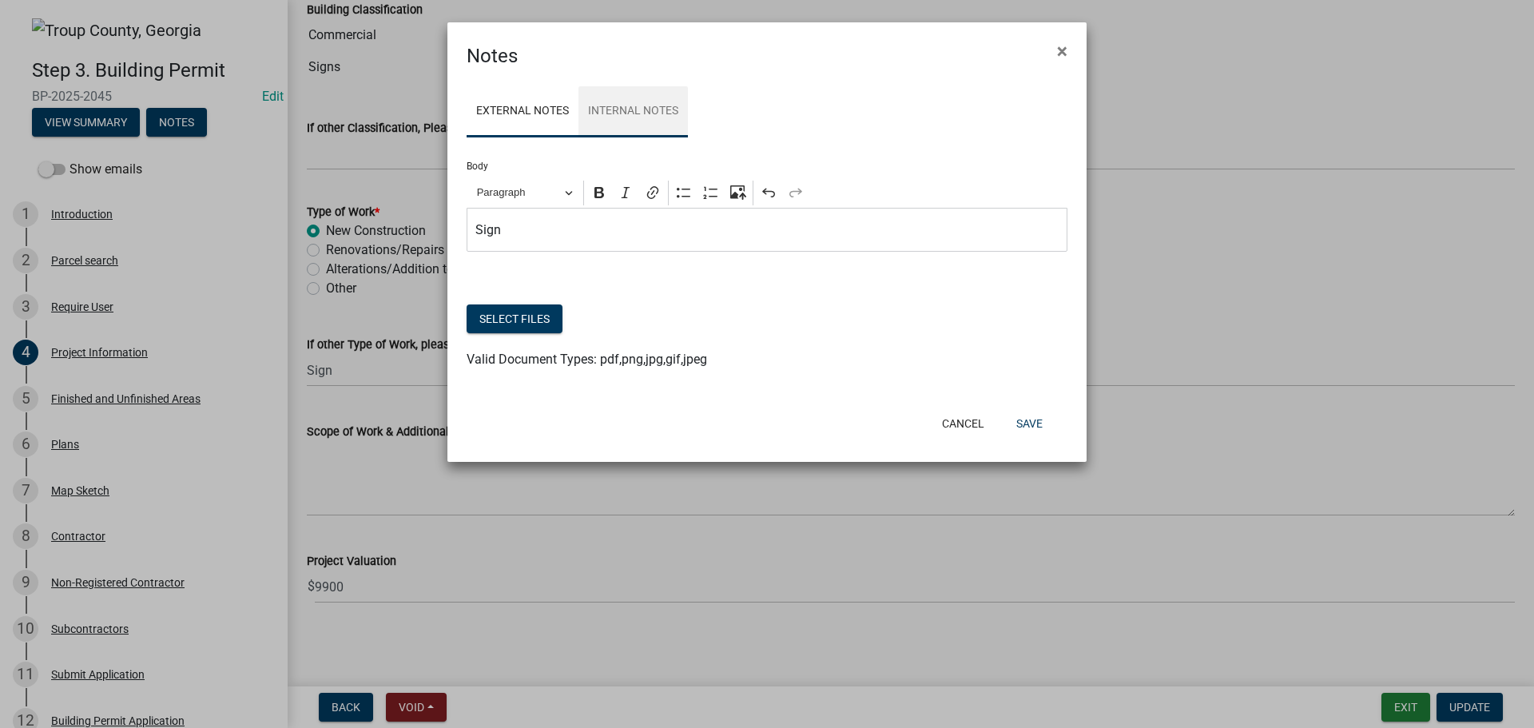
click at [620, 98] on link "Internal Notes" at bounding box center [632, 111] width 109 height 51
click at [548, 109] on link "External Notes" at bounding box center [523, 111] width 112 height 51
click at [1035, 422] on button "Save" at bounding box center [1029, 423] width 52 height 29
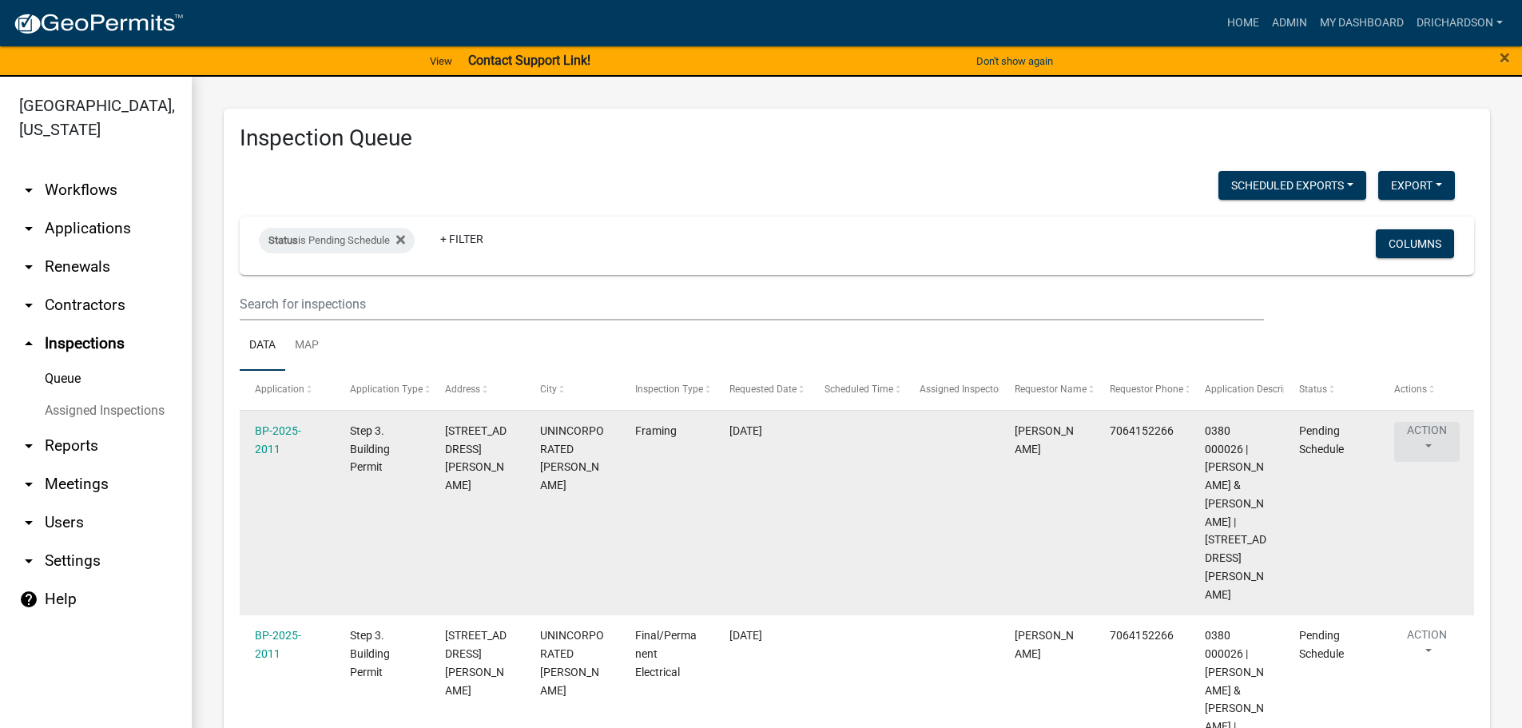
click at [1428, 427] on button "Action" at bounding box center [1427, 442] width 66 height 40
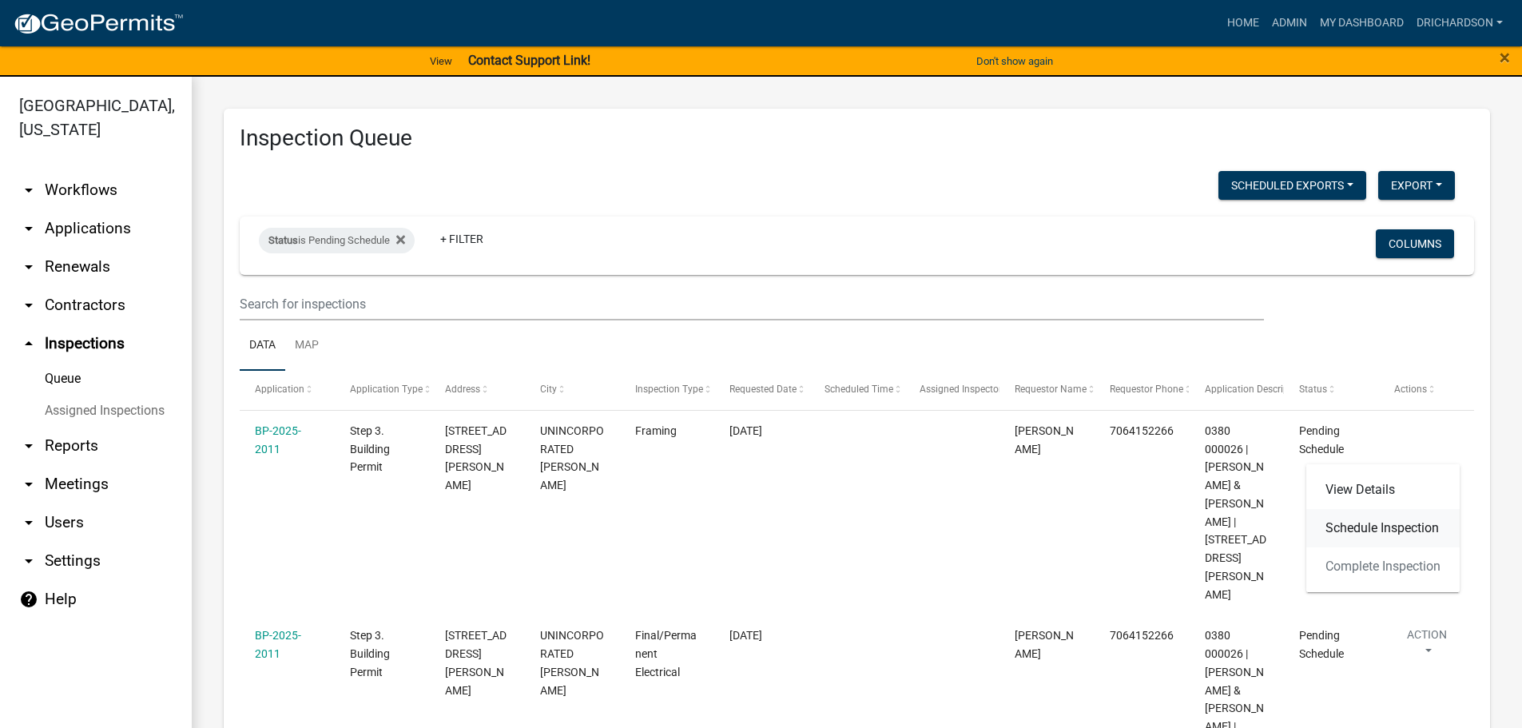
click at [1357, 540] on link "Schedule Inspection" at bounding box center [1382, 528] width 153 height 38
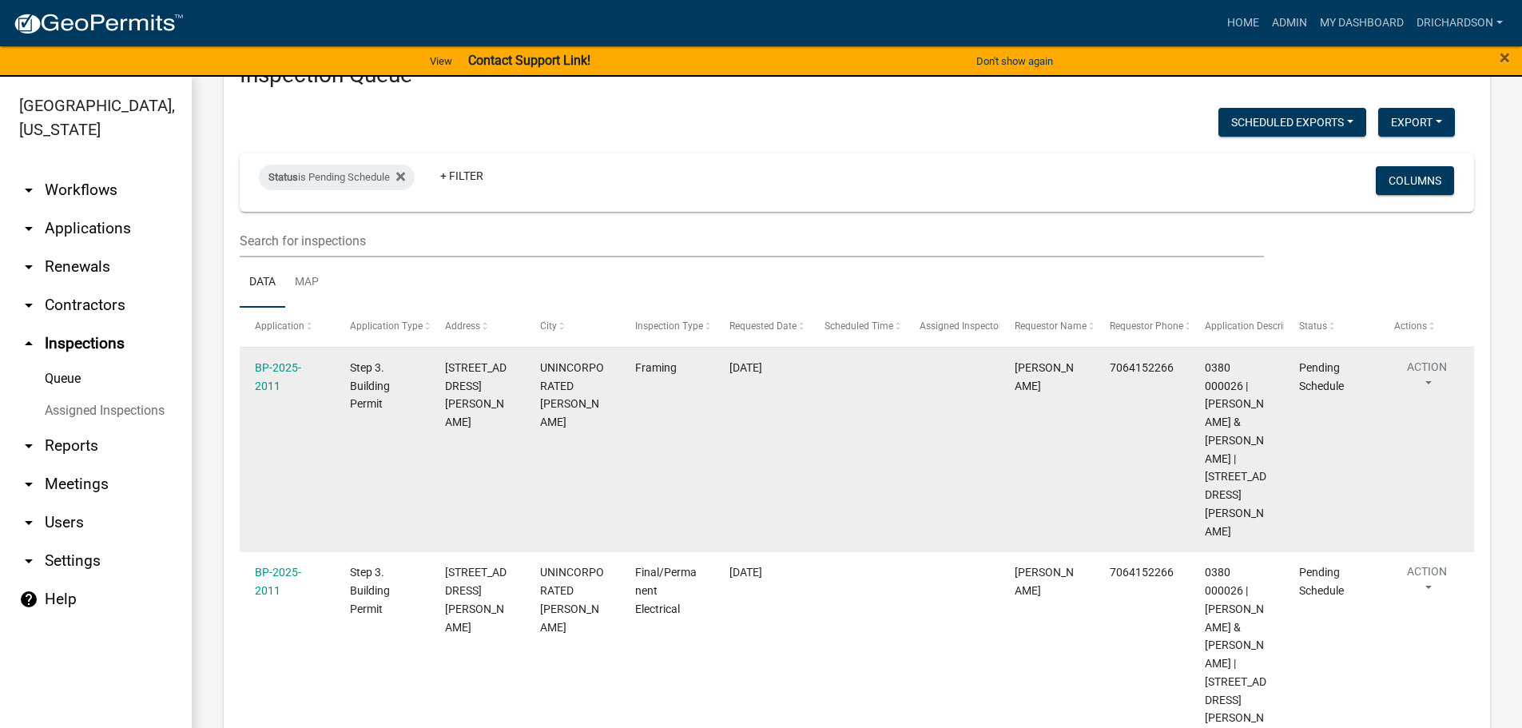
scroll to position [160, 0]
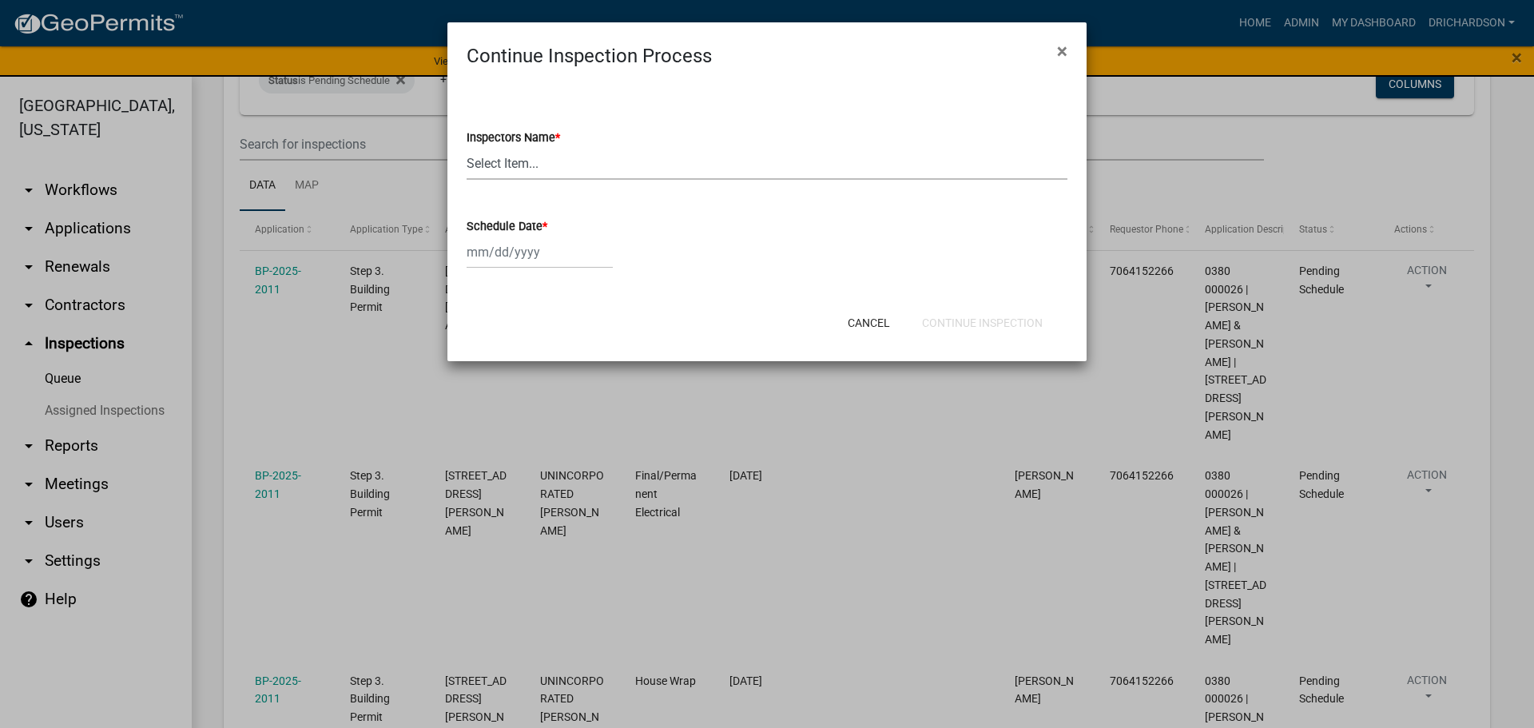
drag, startPoint x: 538, startPoint y: 167, endPoint x: 538, endPoint y: 177, distance: 9.6
click at [538, 167] on select "Select Item... [PERSON_NAME] ([PERSON_NAME]) drichardson ([PERSON_NAME]) knorre…" at bounding box center [767, 163] width 601 height 33
select select "e20251c8-f858-4aed-a4a0-52e27fd5066e"
click at [467, 147] on select "Select Item... [PERSON_NAME] ([PERSON_NAME]) drichardson ([PERSON_NAME]) knorre…" at bounding box center [767, 163] width 601 height 33
click at [518, 244] on div at bounding box center [540, 252] width 146 height 33
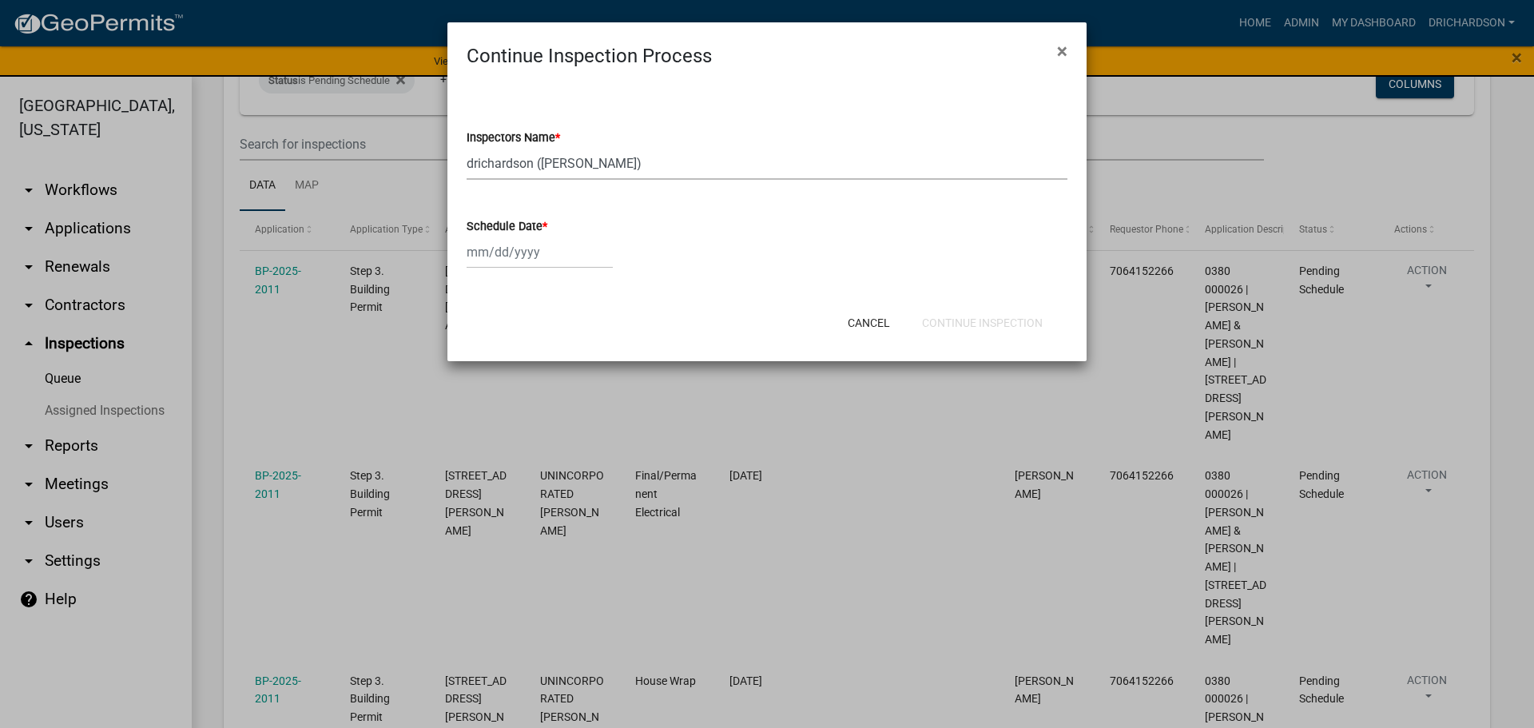
select select "9"
select select "2025"
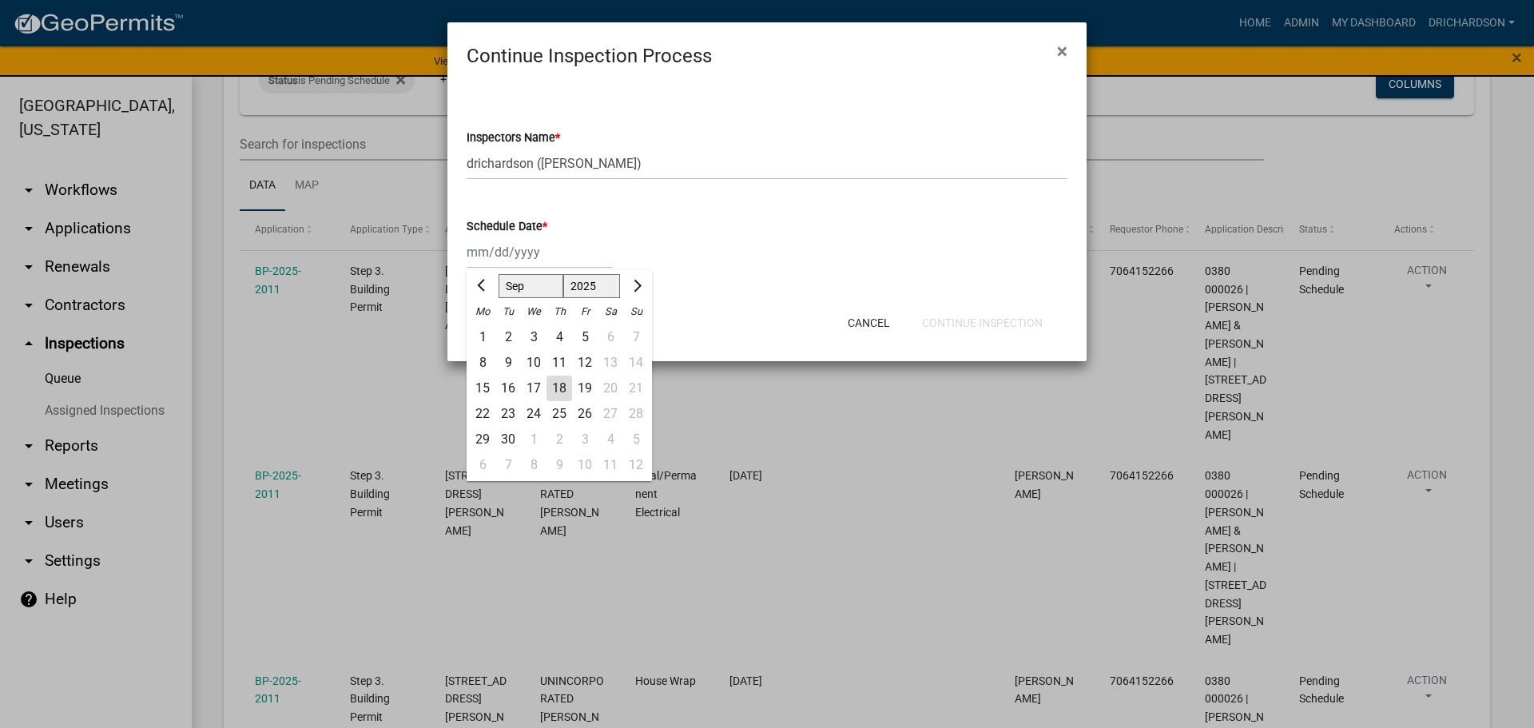
click at [561, 390] on div "18" at bounding box center [559, 389] width 26 height 26
type input "[DATE]"
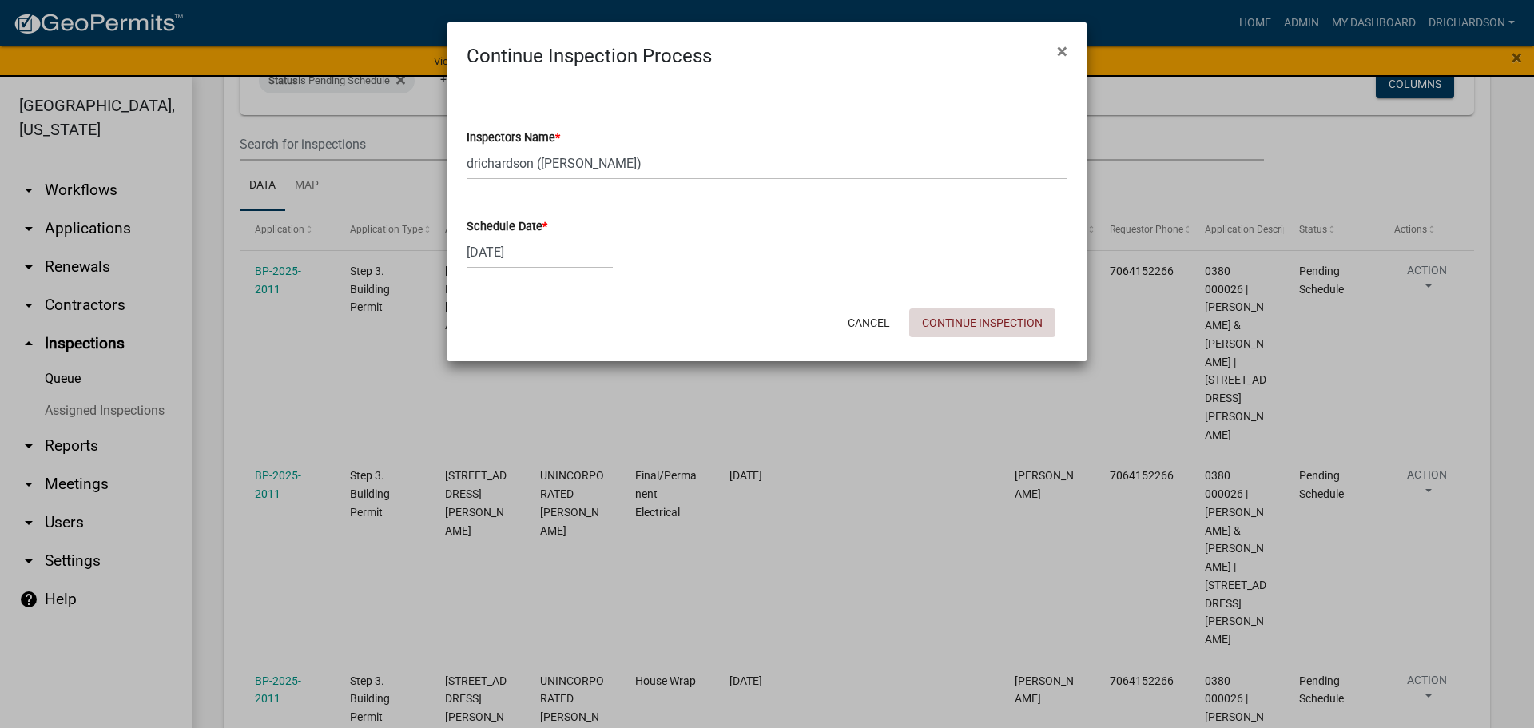
click at [972, 322] on button "Continue Inspection" at bounding box center [982, 322] width 146 height 29
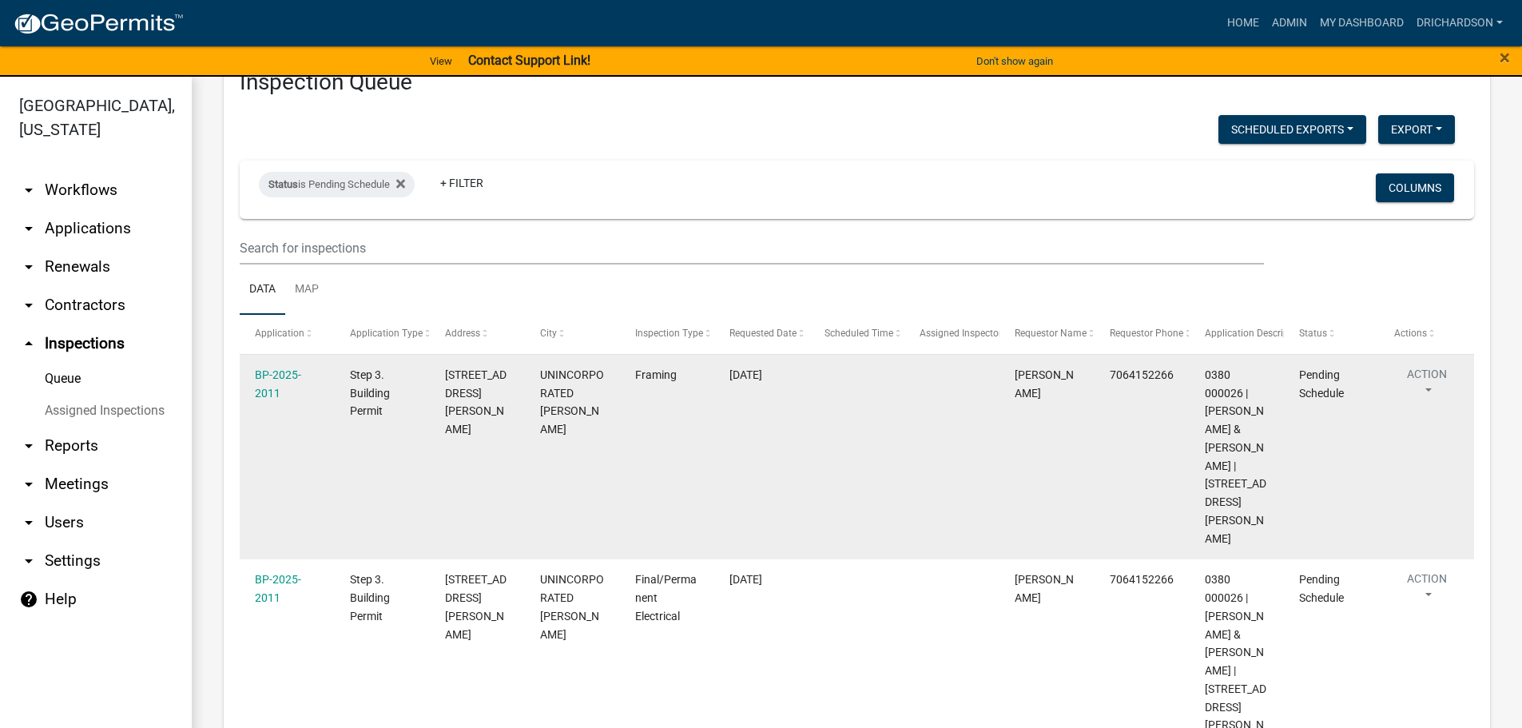
scroll to position [80, 0]
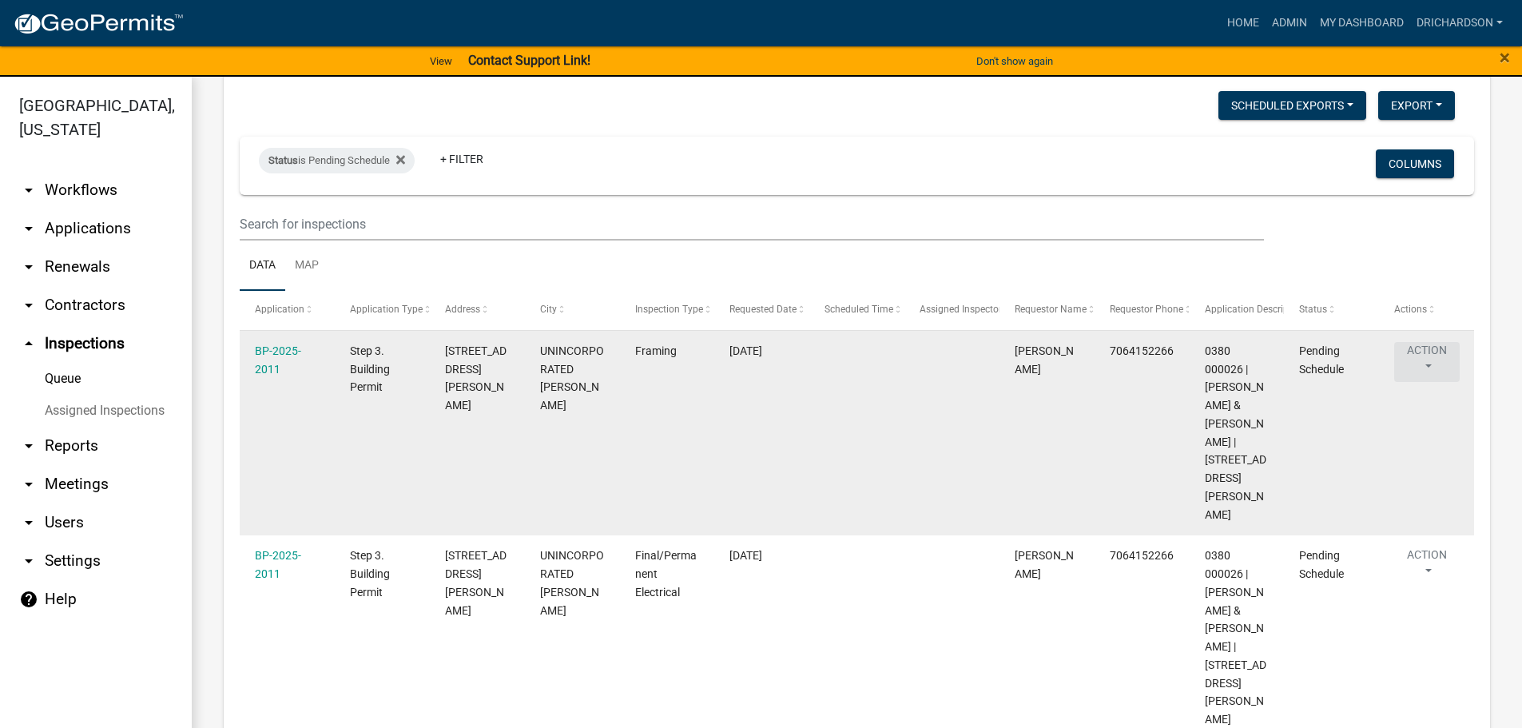
click at [1418, 356] on button "Action" at bounding box center [1427, 362] width 66 height 40
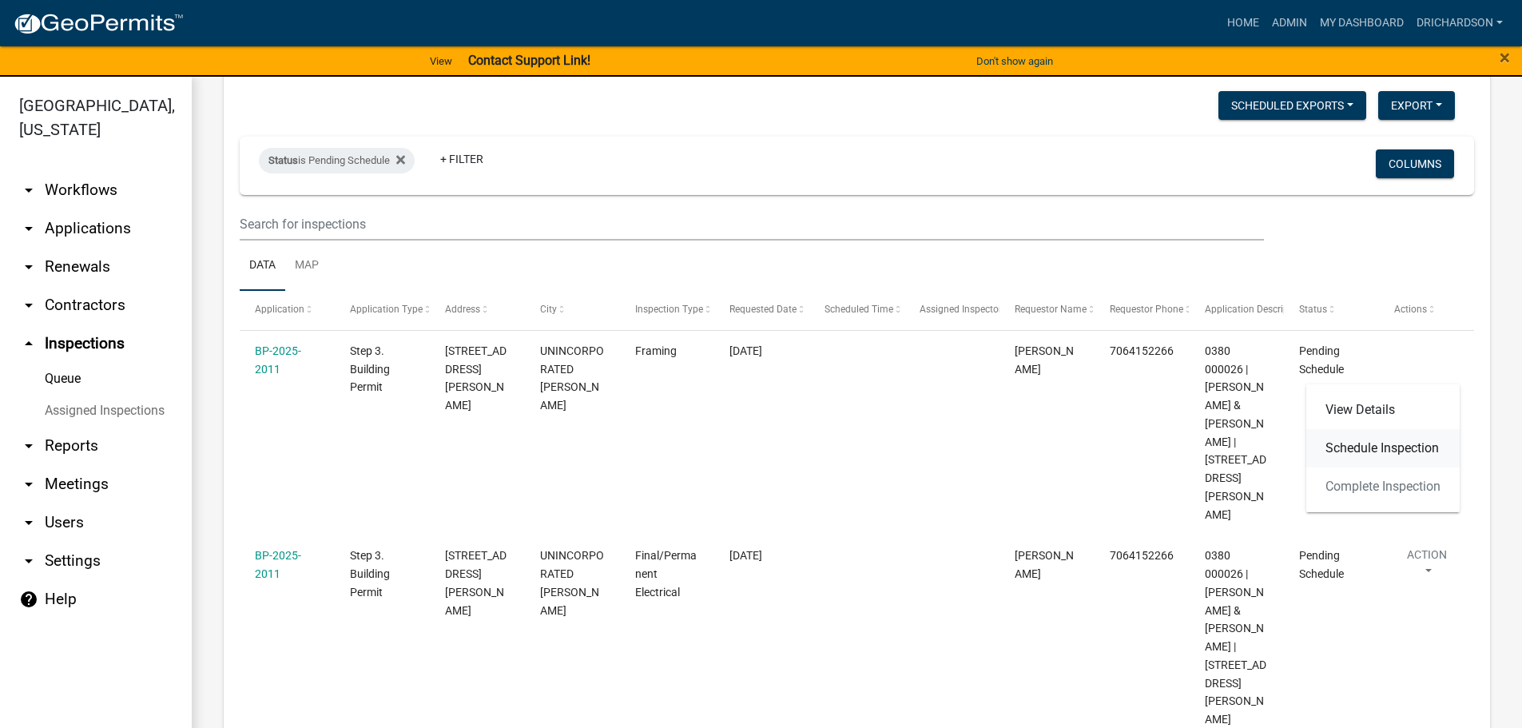
click at [1390, 450] on link "Schedule Inspection" at bounding box center [1382, 448] width 153 height 38
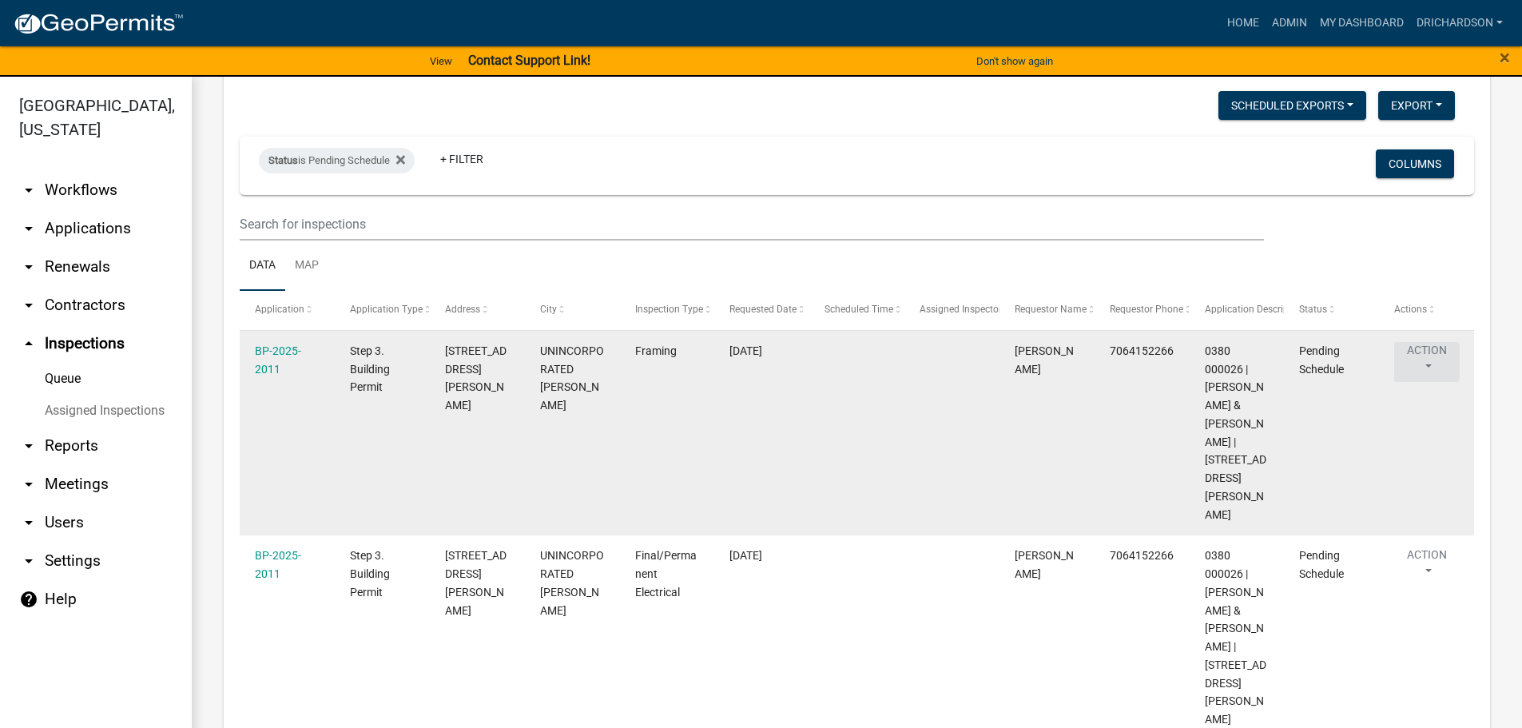
click at [1424, 351] on button "Action" at bounding box center [1427, 362] width 66 height 40
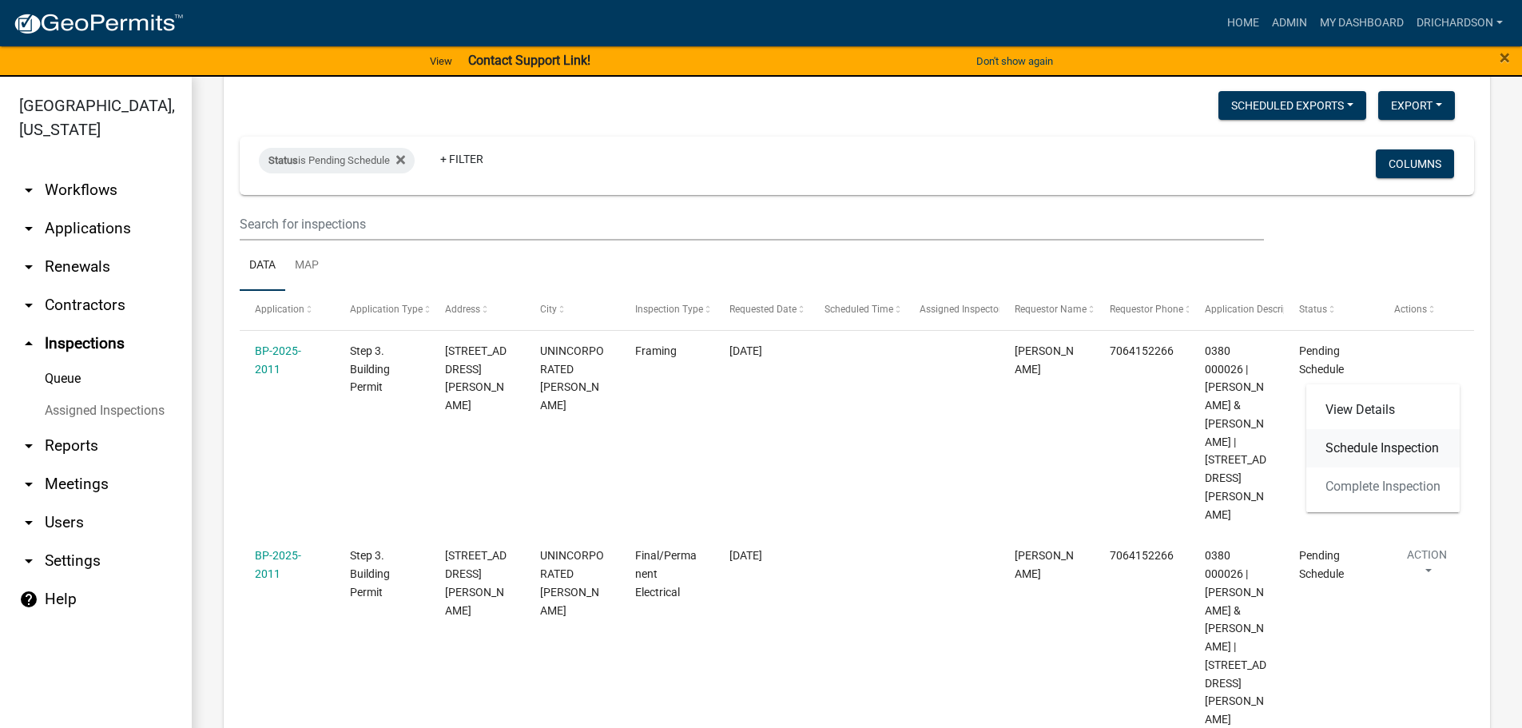
click at [1345, 447] on link "Schedule Inspection" at bounding box center [1382, 448] width 153 height 38
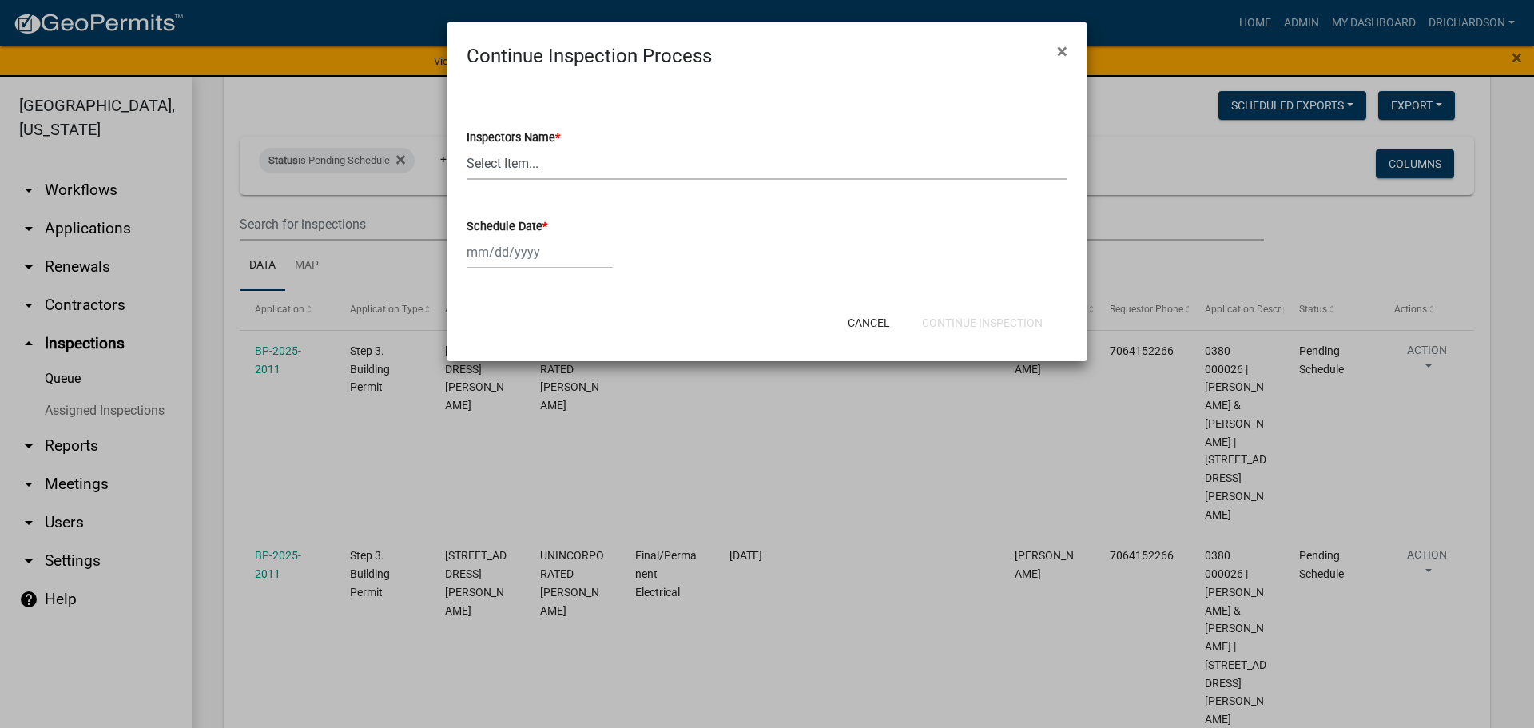
click at [494, 151] on select "Select Item... [PERSON_NAME] ([PERSON_NAME]) drichardson ([PERSON_NAME]) knorre…" at bounding box center [767, 163] width 601 height 33
select select "e20251c8-f858-4aed-a4a0-52e27fd5066e"
click at [467, 147] on select "Select Item... [PERSON_NAME] ([PERSON_NAME]) drichardson ([PERSON_NAME]) knorre…" at bounding box center [767, 163] width 601 height 33
click at [506, 252] on div at bounding box center [540, 252] width 146 height 33
select select "9"
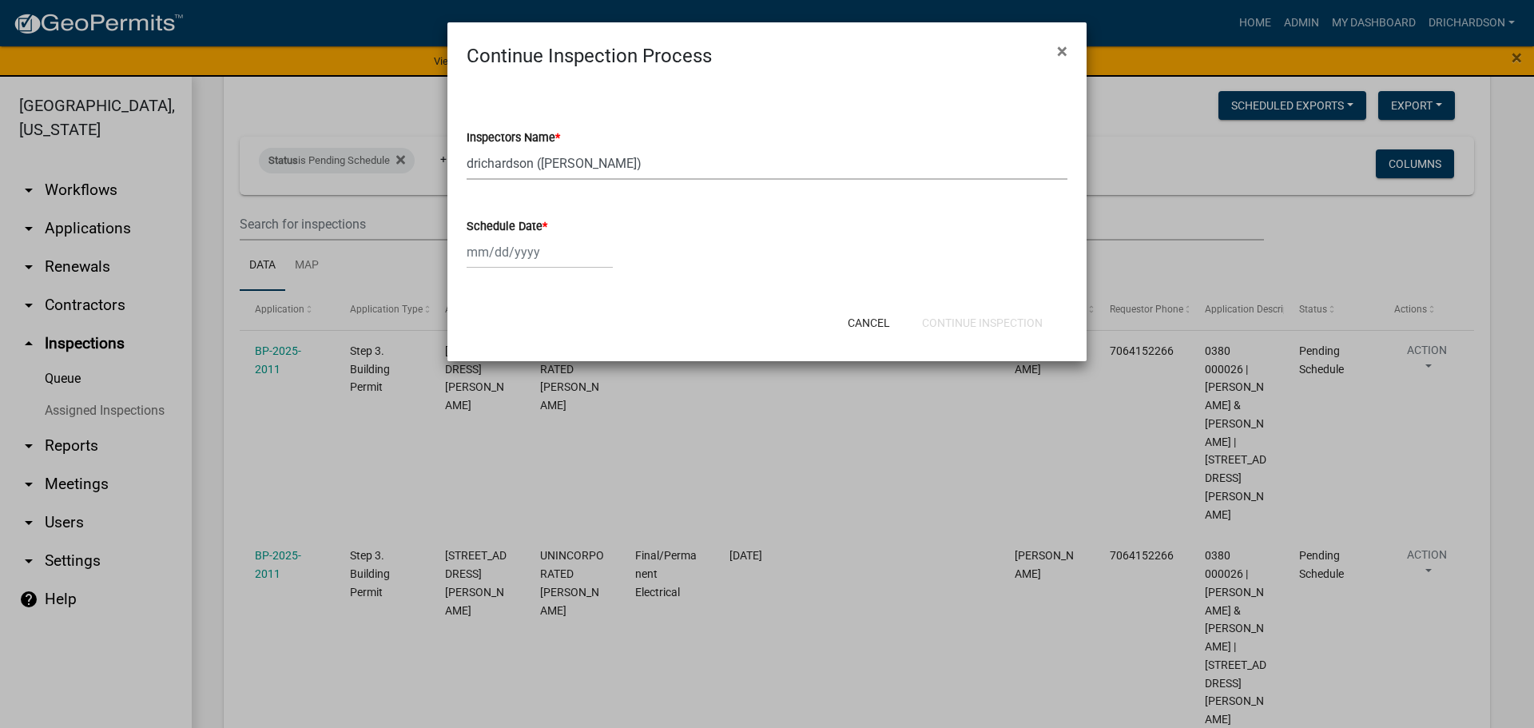
select select "2025"
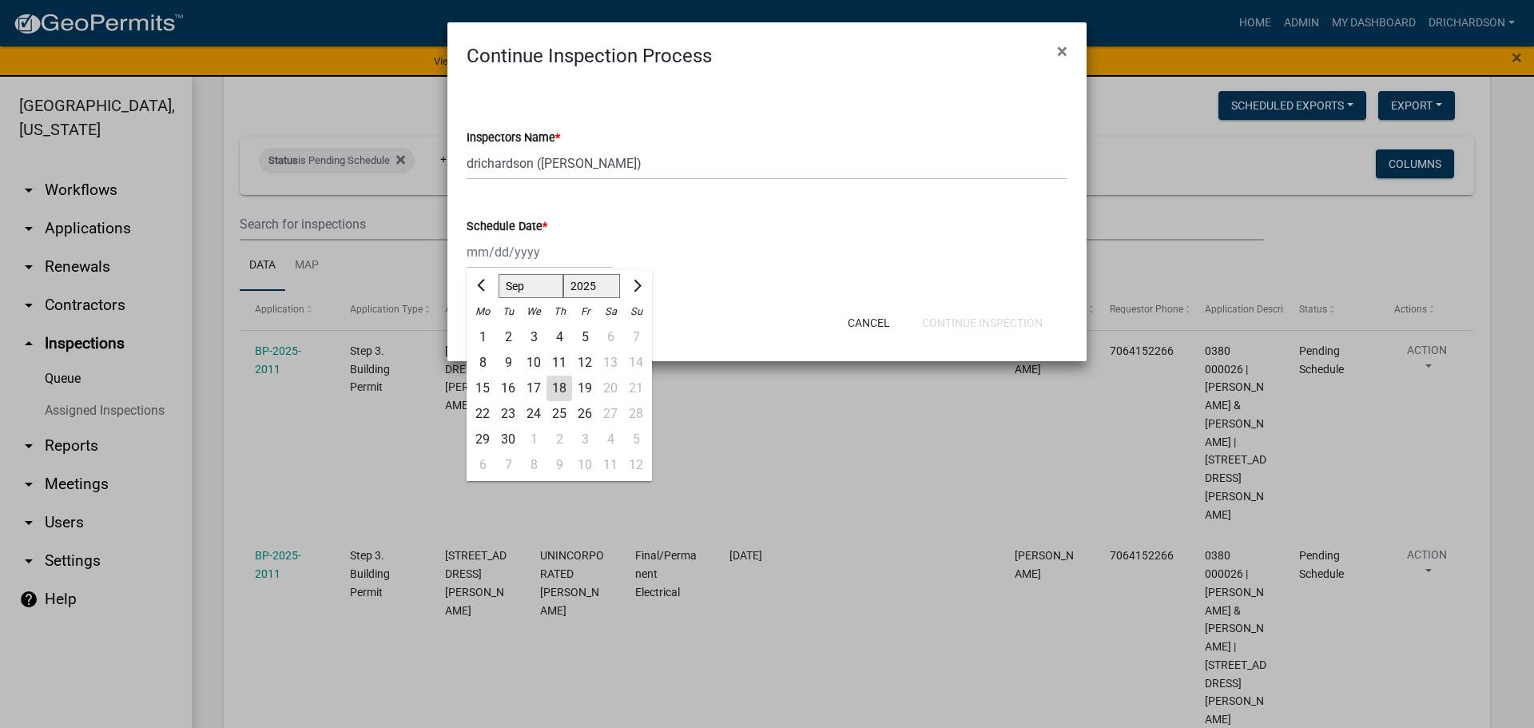
click at [553, 384] on div "18" at bounding box center [559, 389] width 26 height 26
type input "[DATE]"
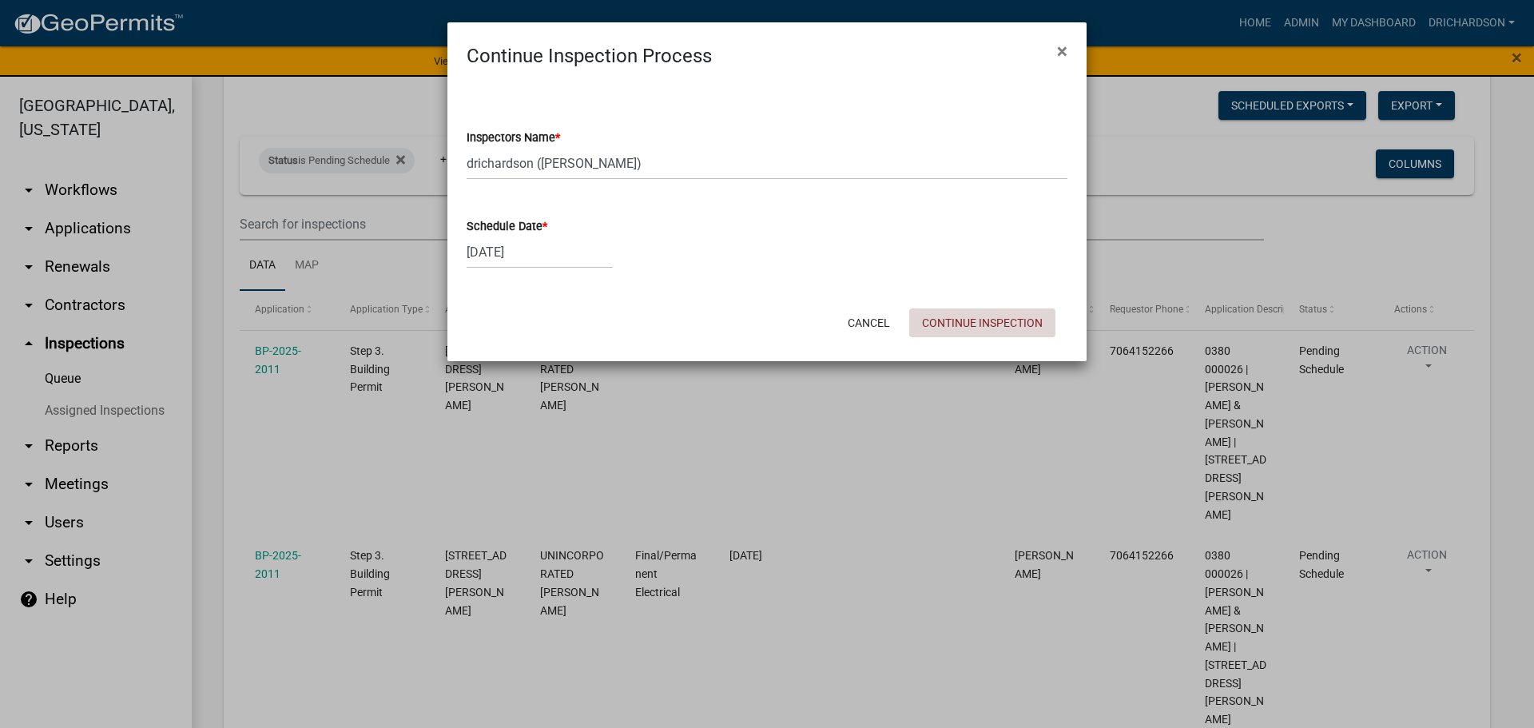
click at [934, 332] on button "Continue Inspection" at bounding box center [982, 322] width 146 height 29
click at [535, 163] on select "Select Item... [PERSON_NAME] ([PERSON_NAME]) drichardson ([PERSON_NAME]) knorre…" at bounding box center [767, 163] width 601 height 33
select select "e20251c8-f858-4aed-a4a0-52e27fd5066e"
click at [467, 147] on select "Select Item... [PERSON_NAME] ([PERSON_NAME]) drichardson ([PERSON_NAME]) knorre…" at bounding box center [767, 163] width 601 height 33
click at [543, 252] on div at bounding box center [540, 252] width 146 height 33
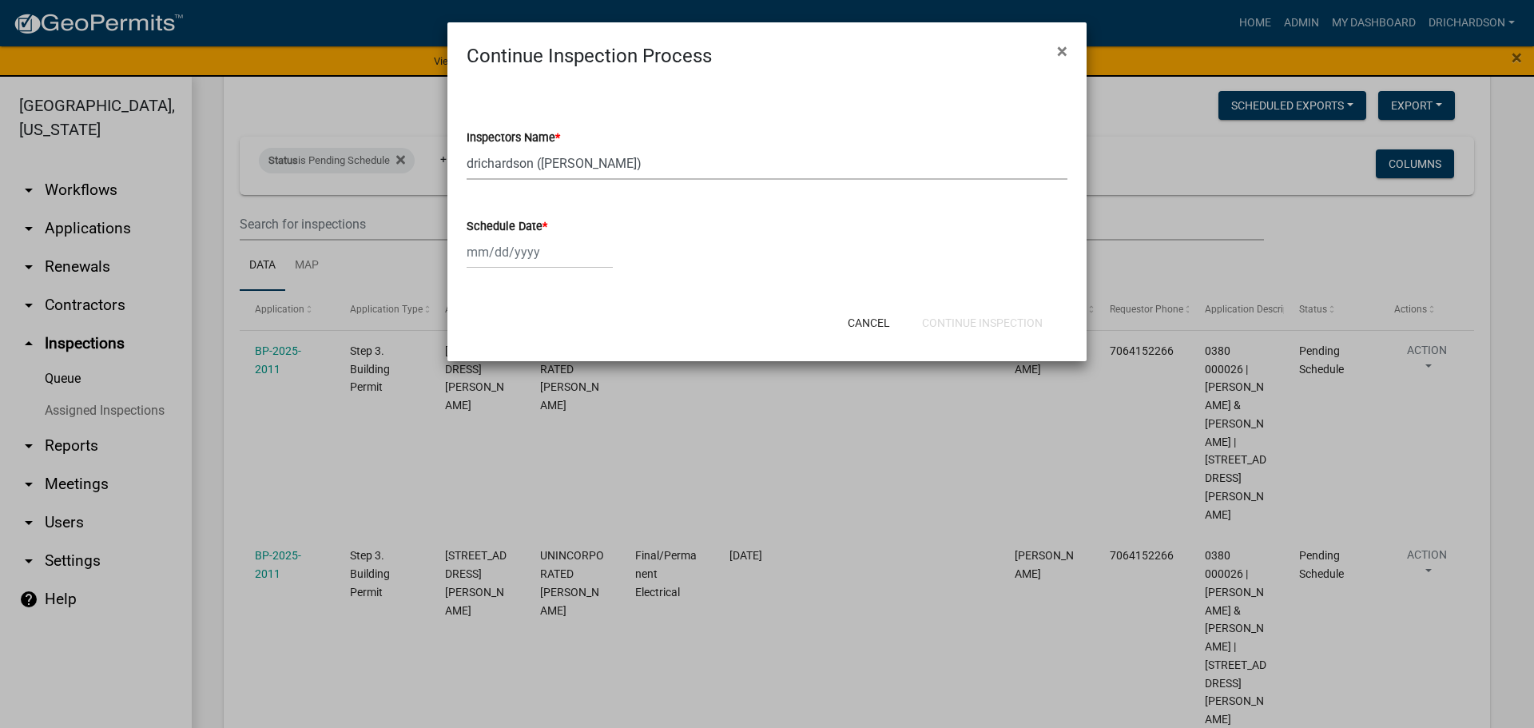
select select "9"
select select "2025"
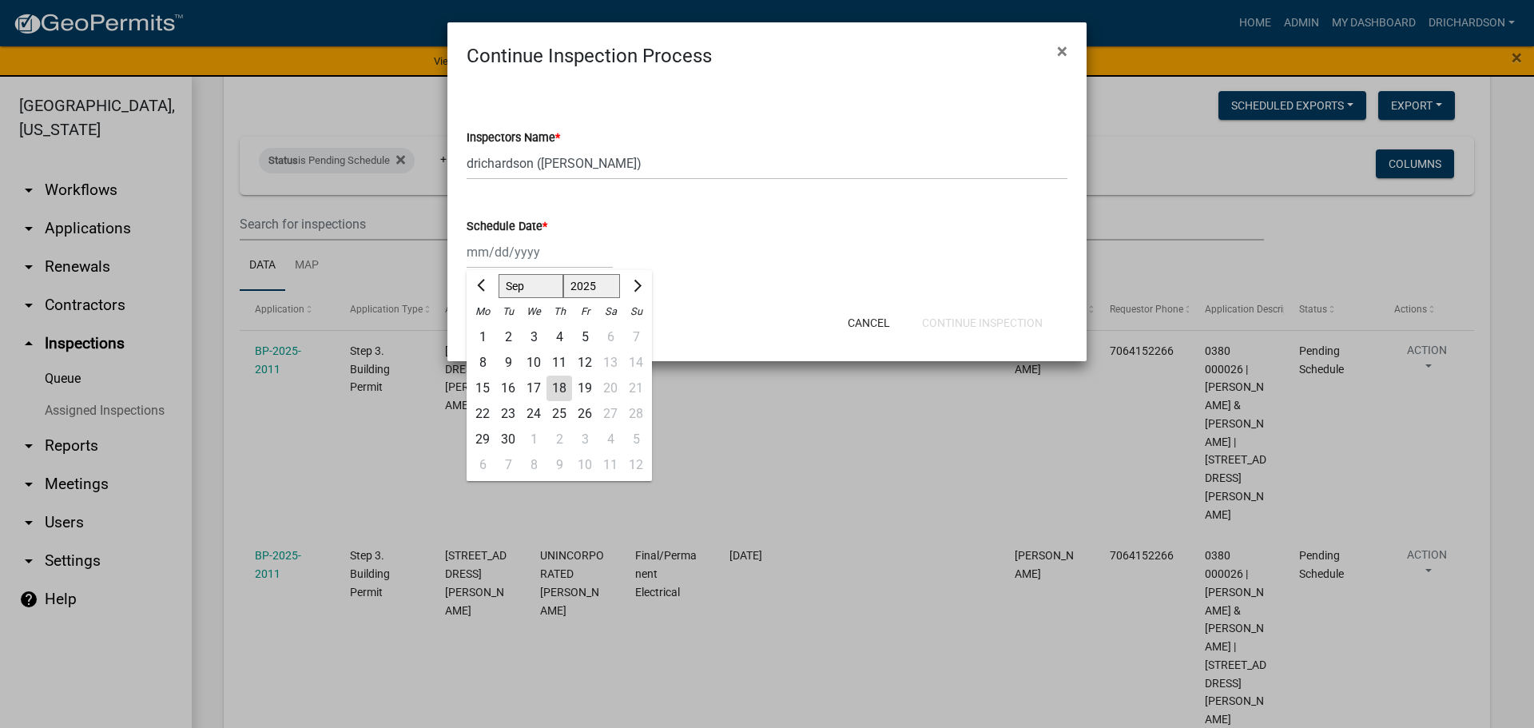
click at [562, 385] on div "18" at bounding box center [559, 389] width 26 height 26
type input "[DATE]"
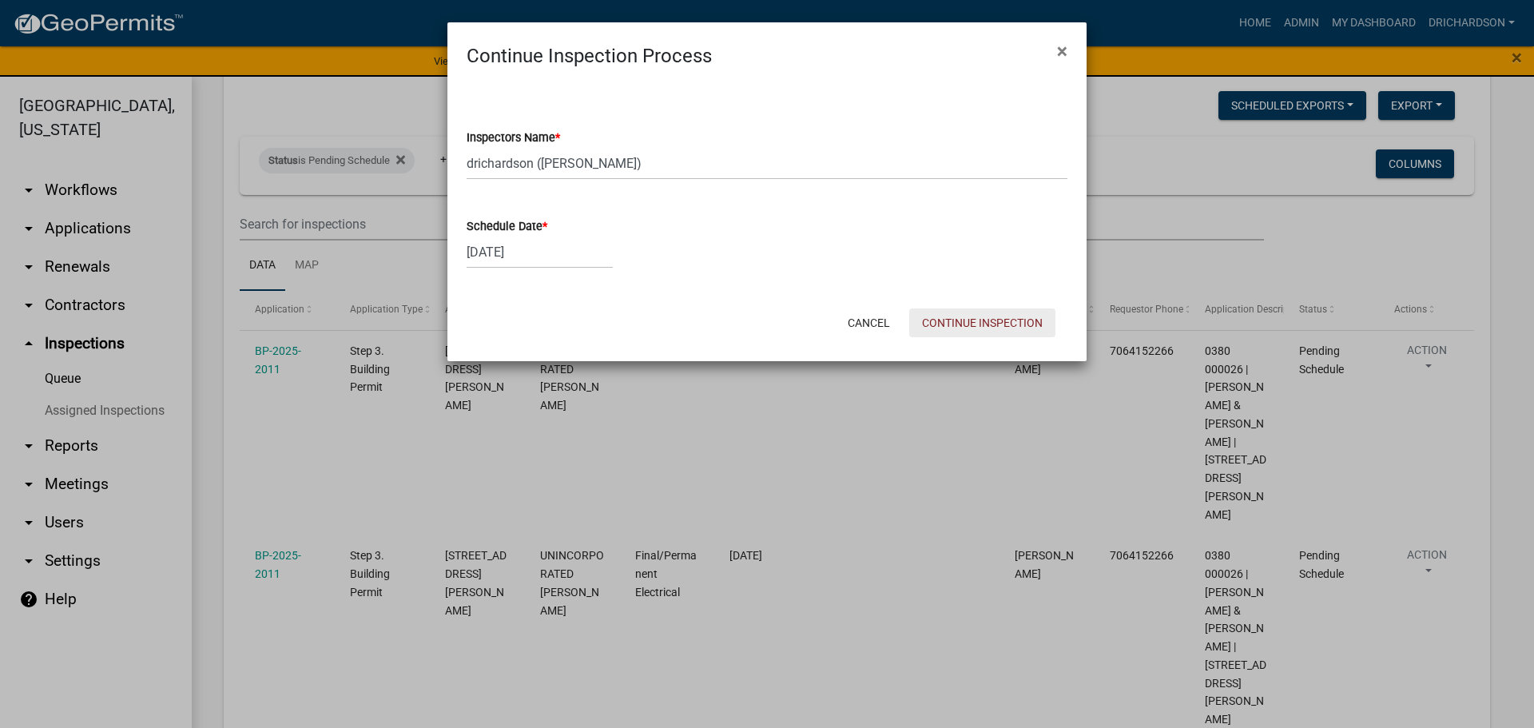
click at [999, 319] on button "Continue Inspection" at bounding box center [982, 322] width 146 height 29
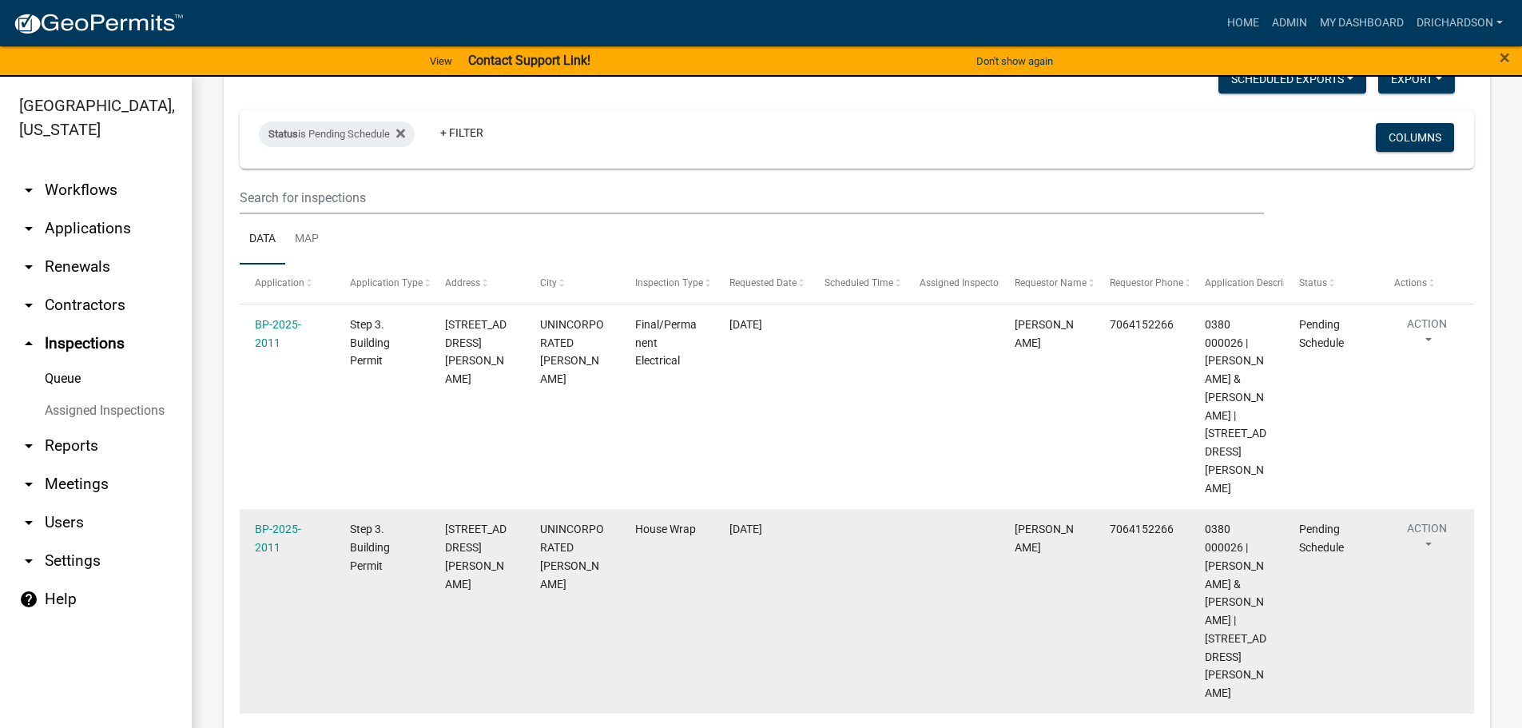
scroll to position [80, 0]
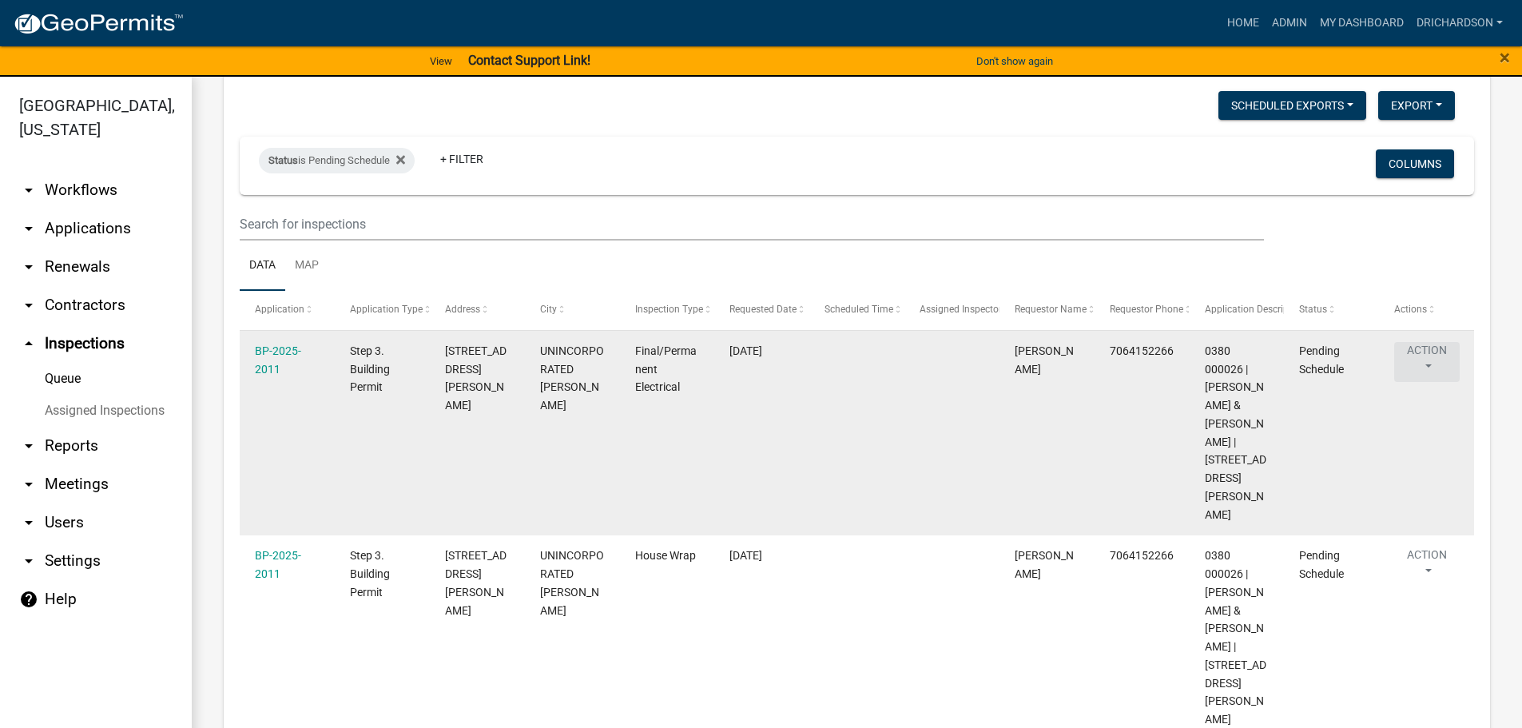
click at [1419, 352] on button "Action" at bounding box center [1427, 362] width 66 height 40
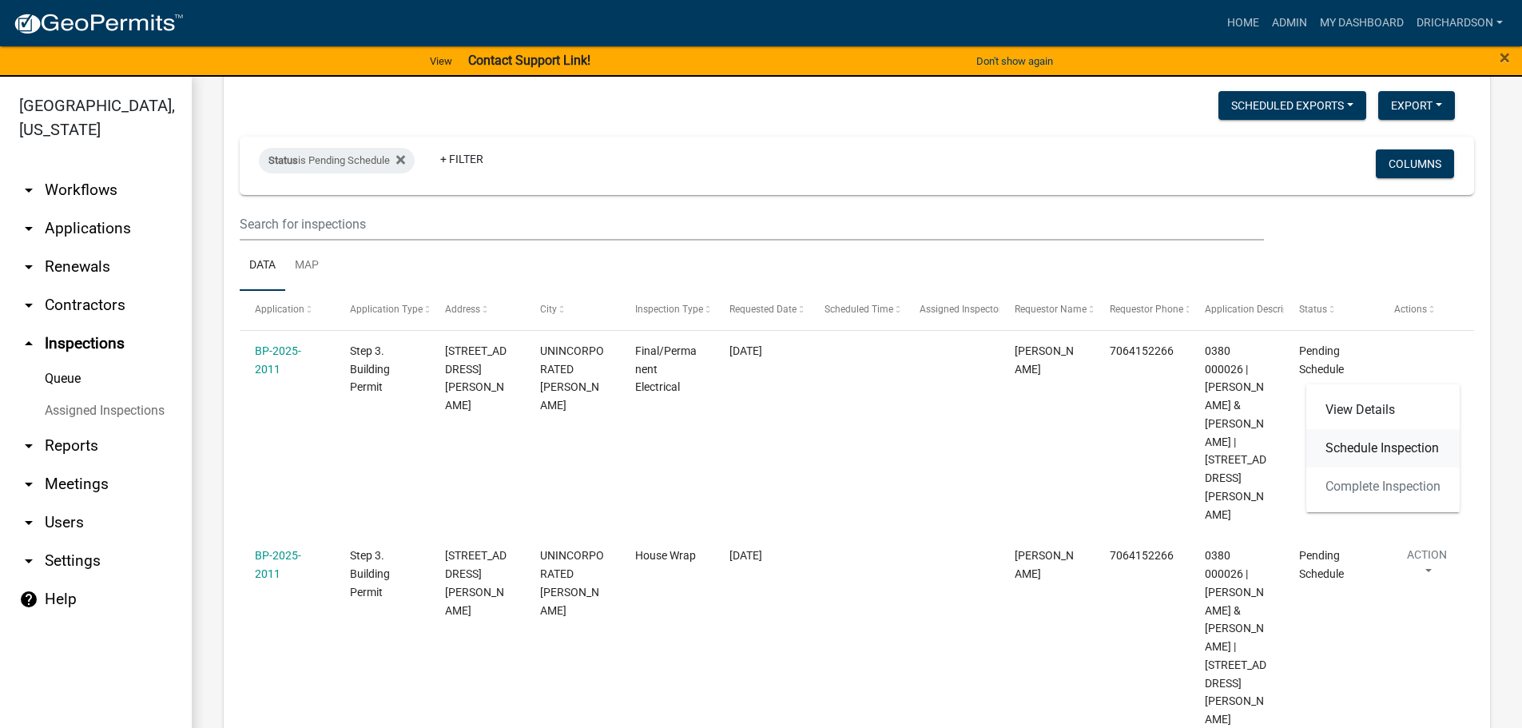
click at [1388, 441] on link "Schedule Inspection" at bounding box center [1382, 448] width 153 height 38
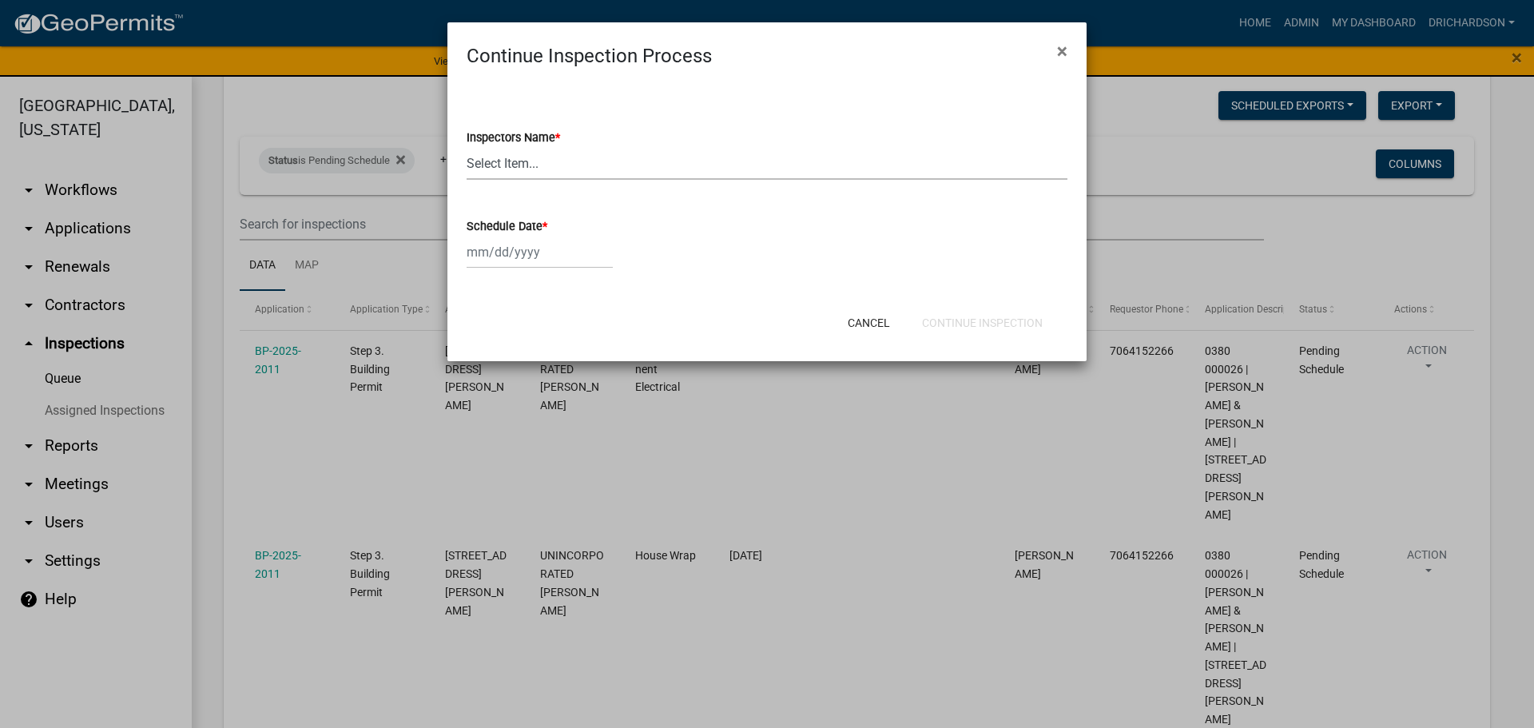
click at [526, 173] on select "Select Item... [PERSON_NAME] ([PERSON_NAME]) drichardson ([PERSON_NAME]) knorre…" at bounding box center [767, 163] width 601 height 33
select select "e20251c8-f858-4aed-a4a0-52e27fd5066e"
click at [467, 147] on select "Select Item... [PERSON_NAME] ([PERSON_NAME]) drichardson ([PERSON_NAME]) knorre…" at bounding box center [767, 163] width 601 height 33
select select "9"
select select "2025"
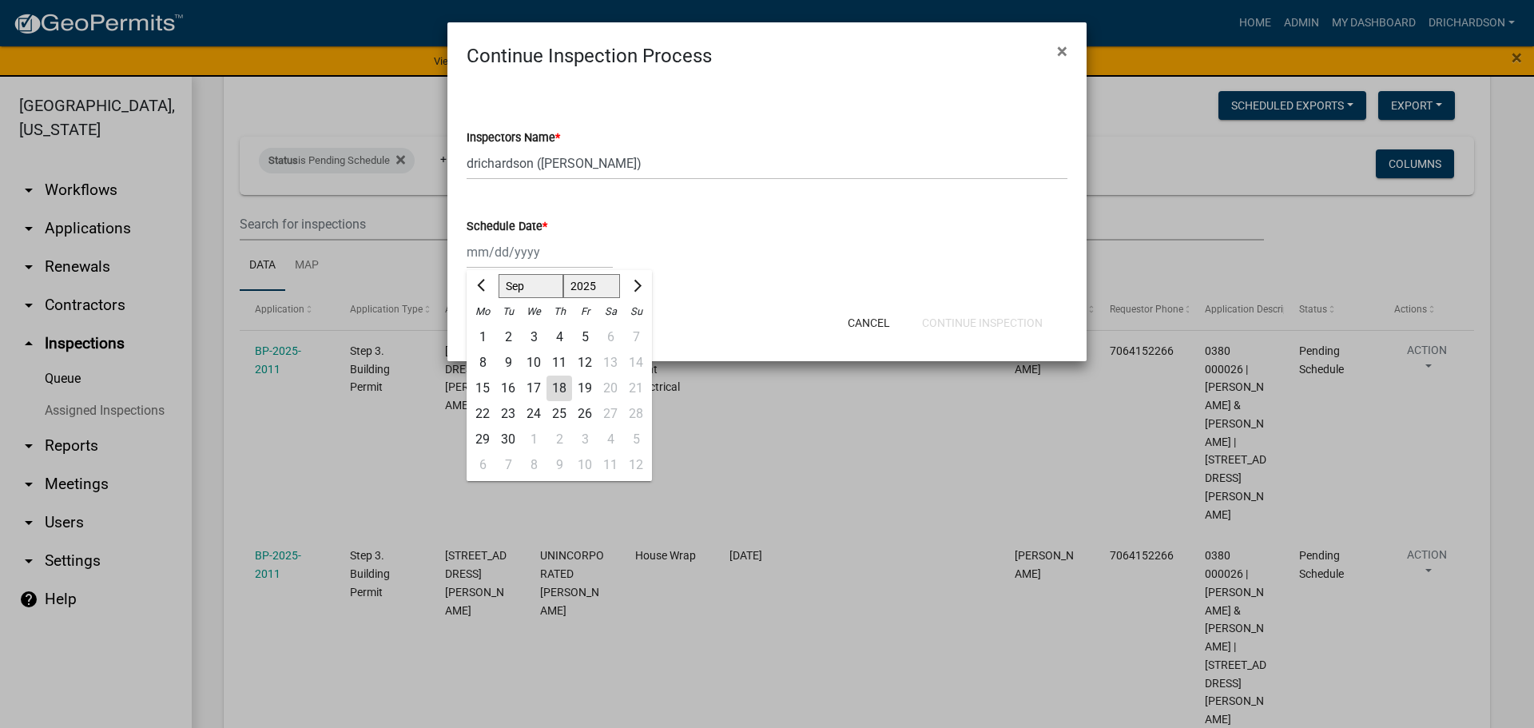
drag, startPoint x: 523, startPoint y: 252, endPoint x: 523, endPoint y: 268, distance: 16.8
click at [523, 252] on div "[PERSON_NAME] Feb Mar Apr [PERSON_NAME][DATE] Oct Nov [DATE] 1526 1527 1528 152…" at bounding box center [540, 252] width 146 height 33
click at [561, 381] on div "18" at bounding box center [559, 389] width 26 height 26
type input "[DATE]"
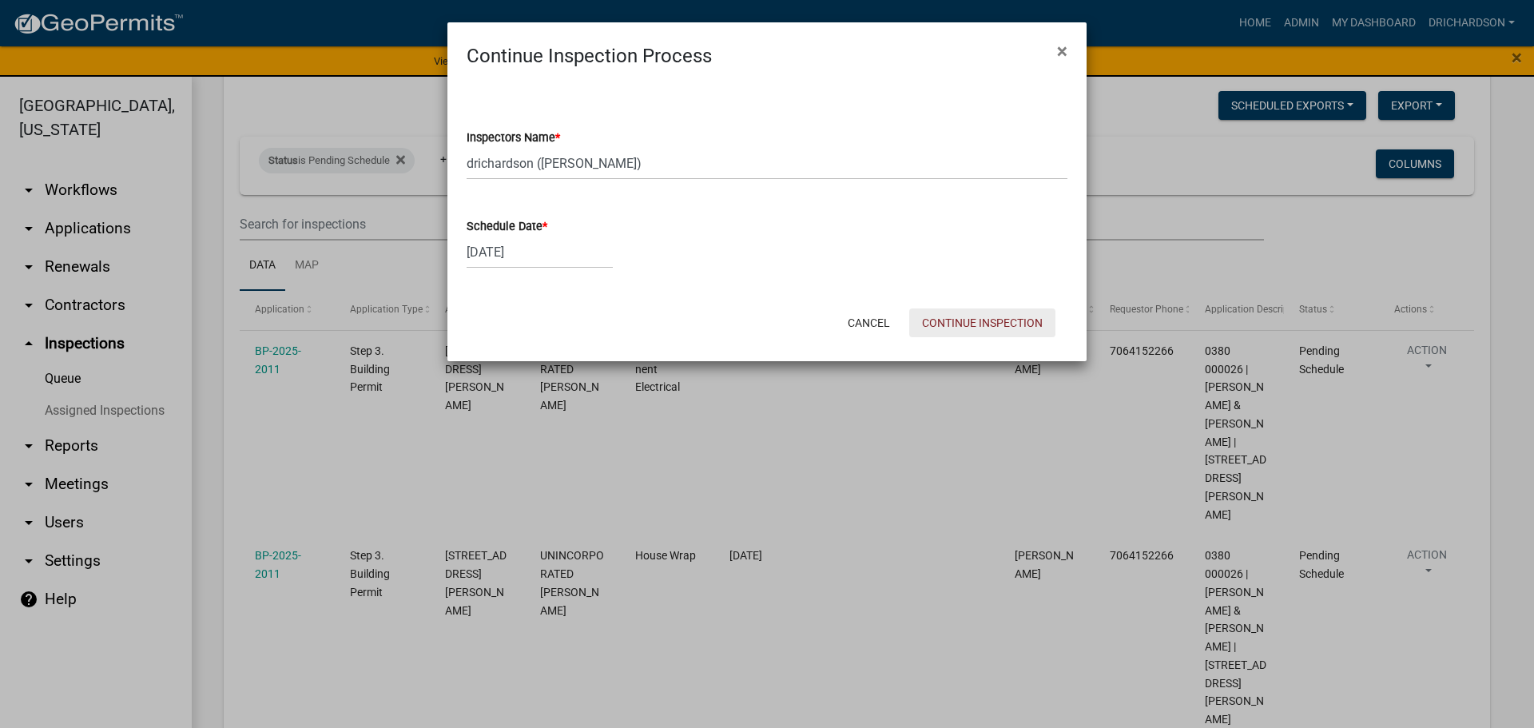
click at [948, 324] on button "Continue Inspection" at bounding box center [982, 322] width 146 height 29
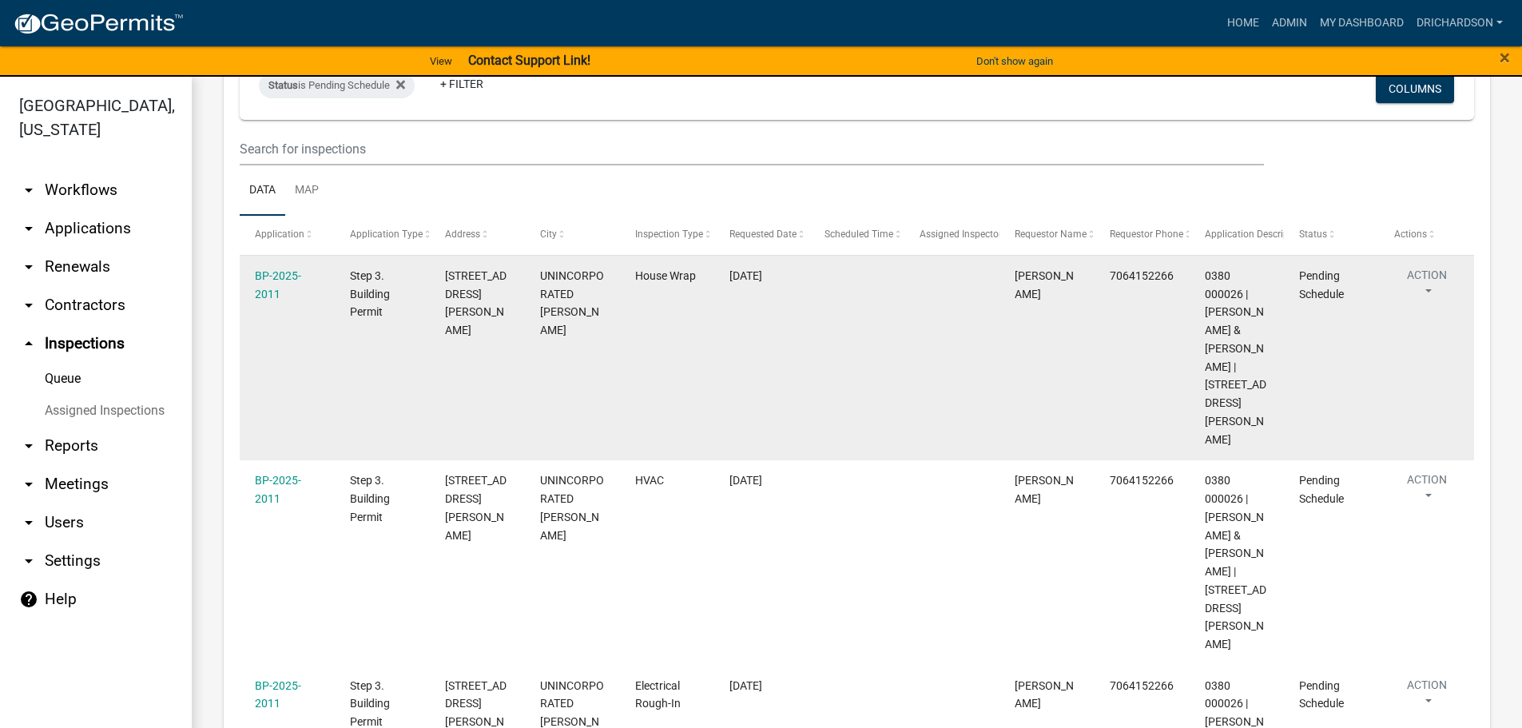
scroll to position [160, 0]
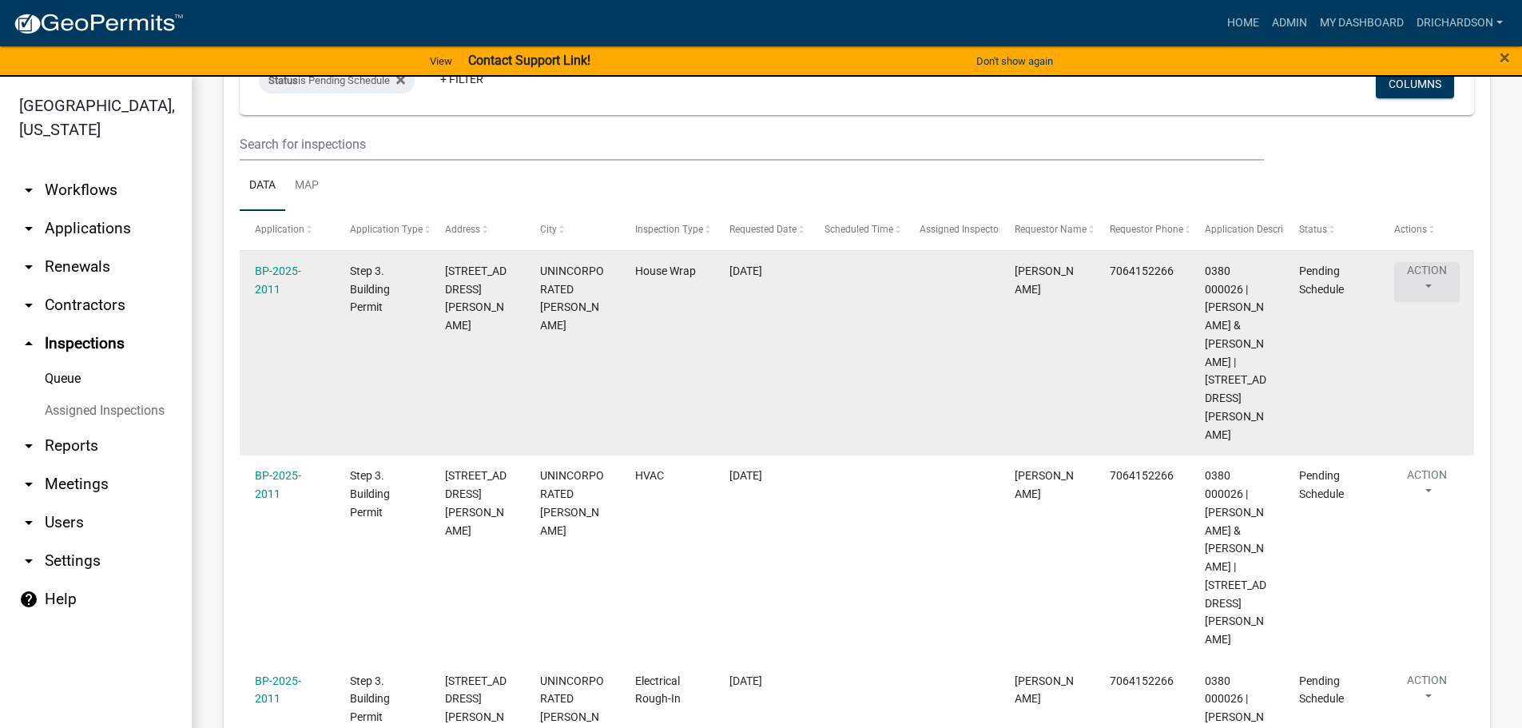
drag, startPoint x: 1438, startPoint y: 280, endPoint x: 1422, endPoint y: 338, distance: 60.5
click at [1437, 280] on button "Action" at bounding box center [1427, 282] width 66 height 40
click at [1357, 368] on link "Schedule Inspection" at bounding box center [1382, 368] width 153 height 38
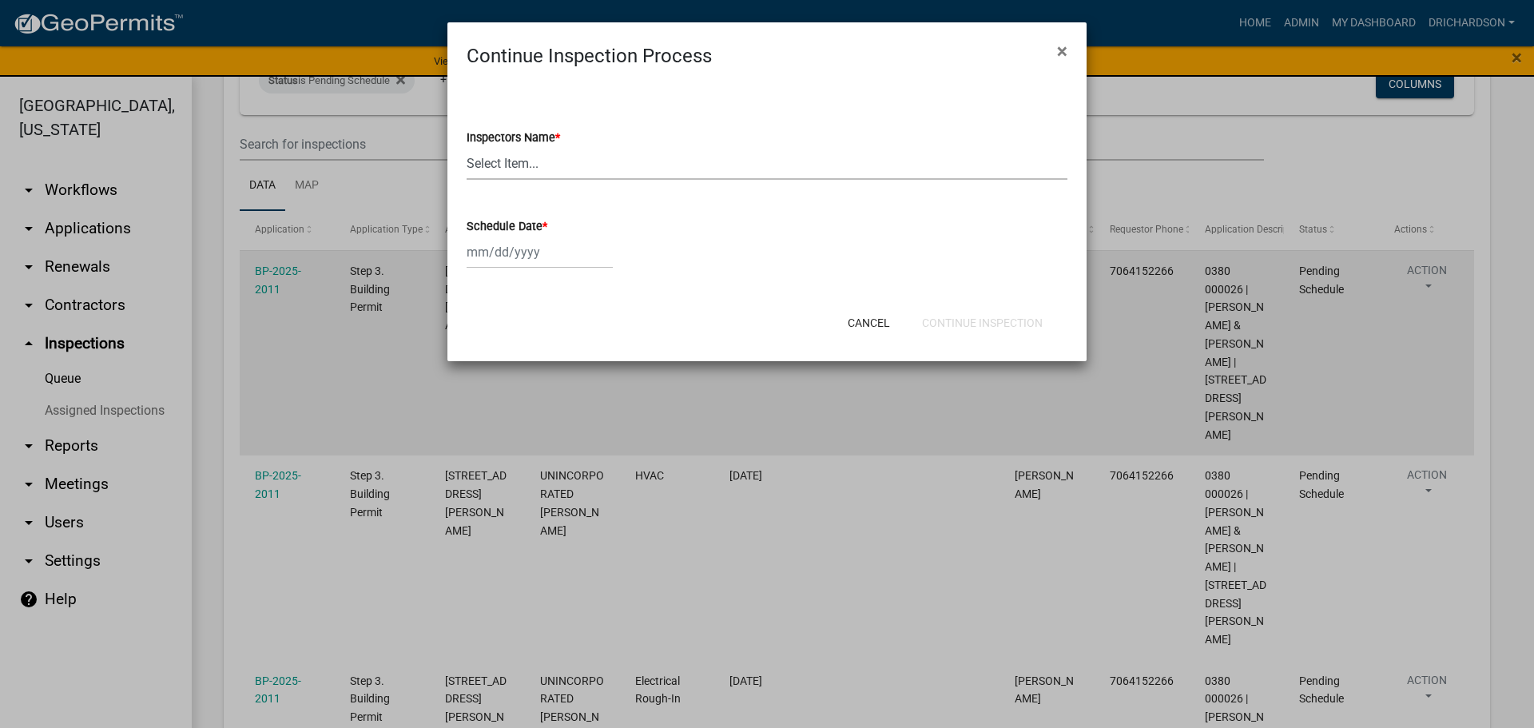
click at [538, 155] on select "Select Item... [PERSON_NAME] ([PERSON_NAME]) drichardson ([PERSON_NAME]) knorre…" at bounding box center [767, 163] width 601 height 33
select select "e20251c8-f858-4aed-a4a0-52e27fd5066e"
click at [467, 147] on select "Select Item... [PERSON_NAME] ([PERSON_NAME]) drichardson ([PERSON_NAME]) knorre…" at bounding box center [767, 163] width 601 height 33
click at [516, 256] on div at bounding box center [540, 252] width 146 height 33
select select "9"
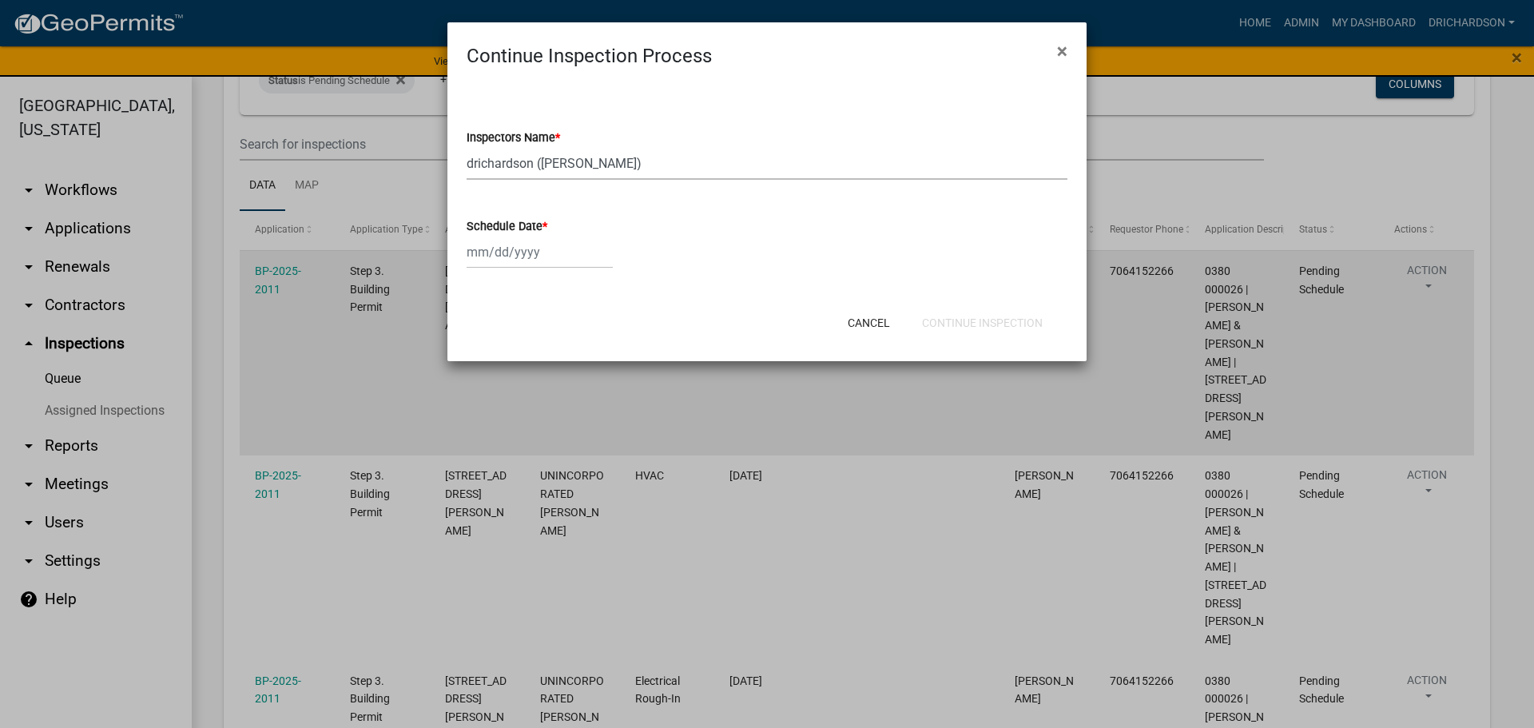
select select "2025"
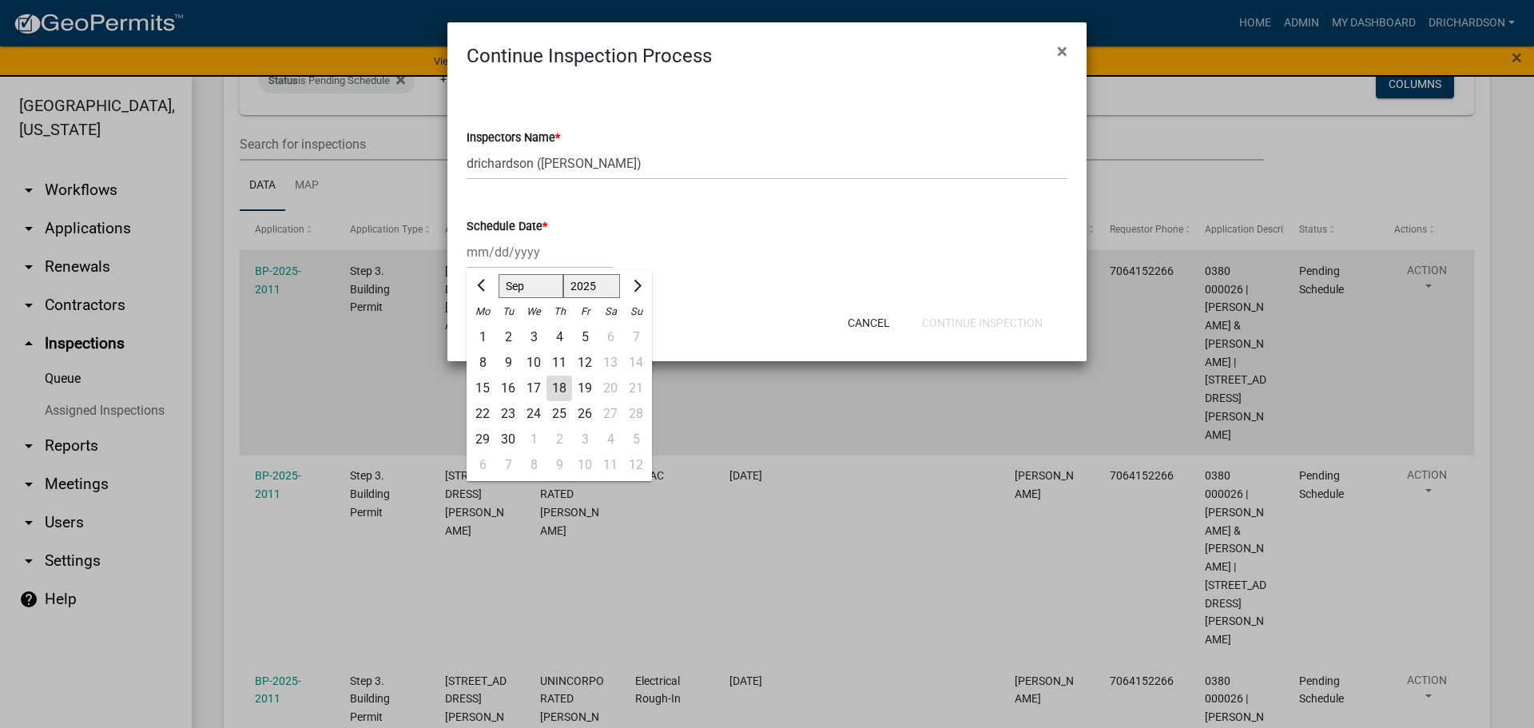
click at [559, 391] on div "18" at bounding box center [559, 389] width 26 height 26
type input "[DATE]"
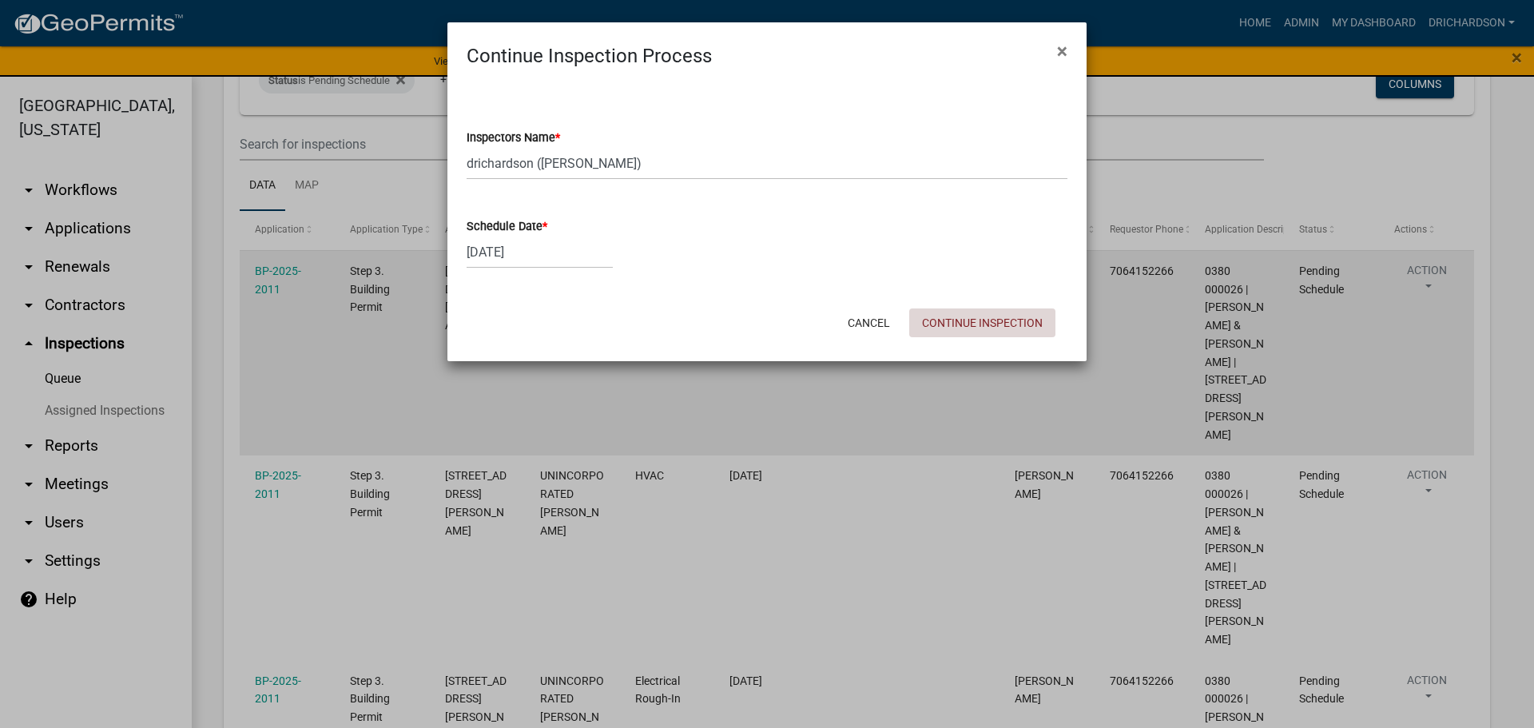
click at [985, 314] on button "Continue Inspection" at bounding box center [982, 322] width 146 height 29
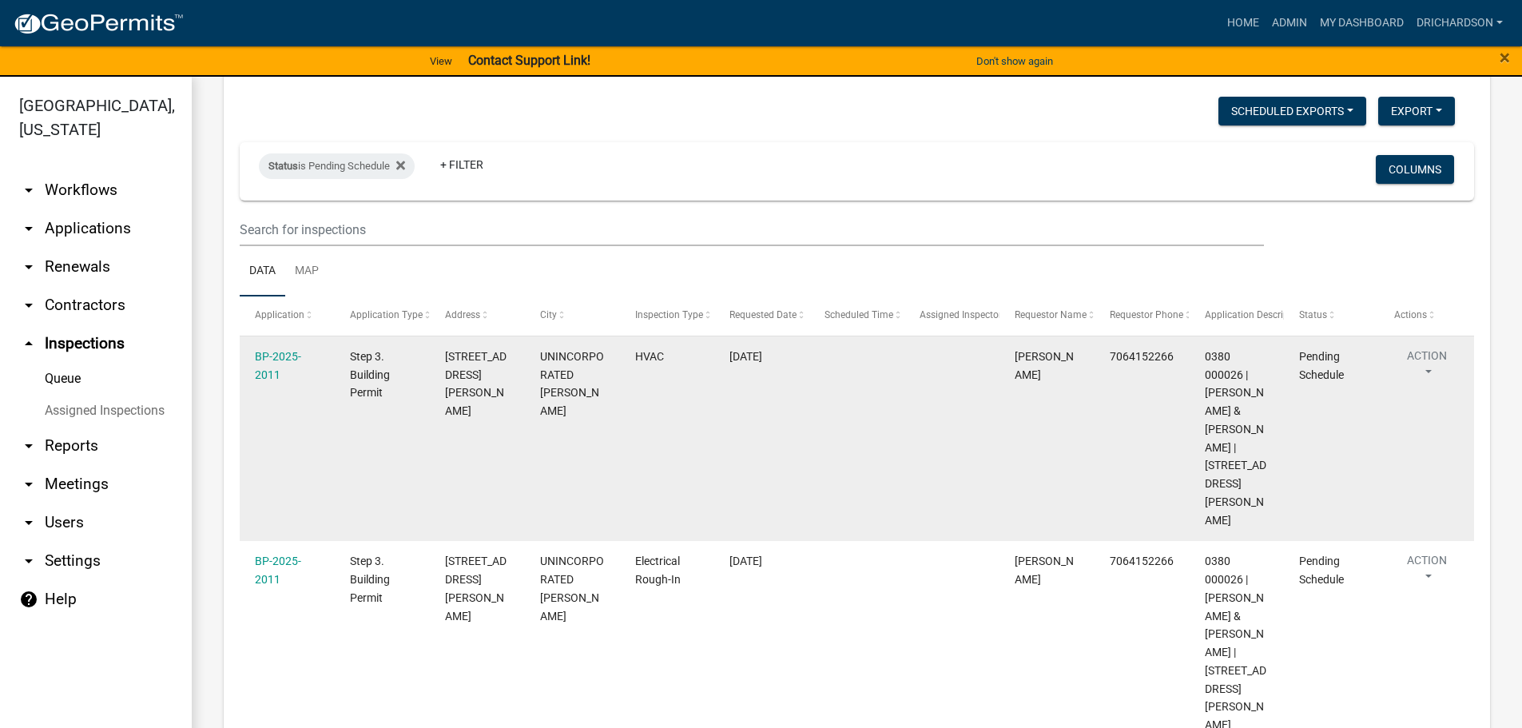
scroll to position [240, 0]
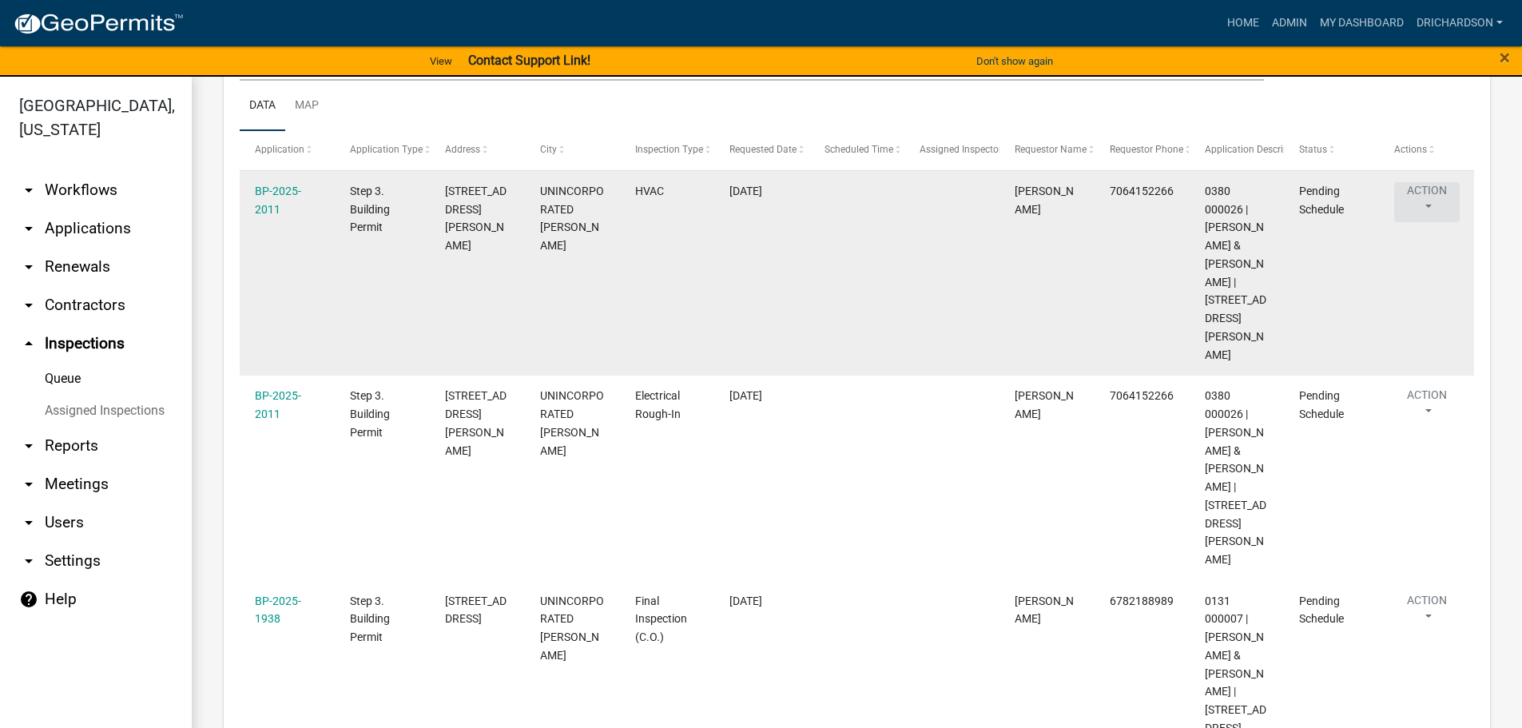
click at [1407, 185] on button "Action" at bounding box center [1427, 202] width 66 height 40
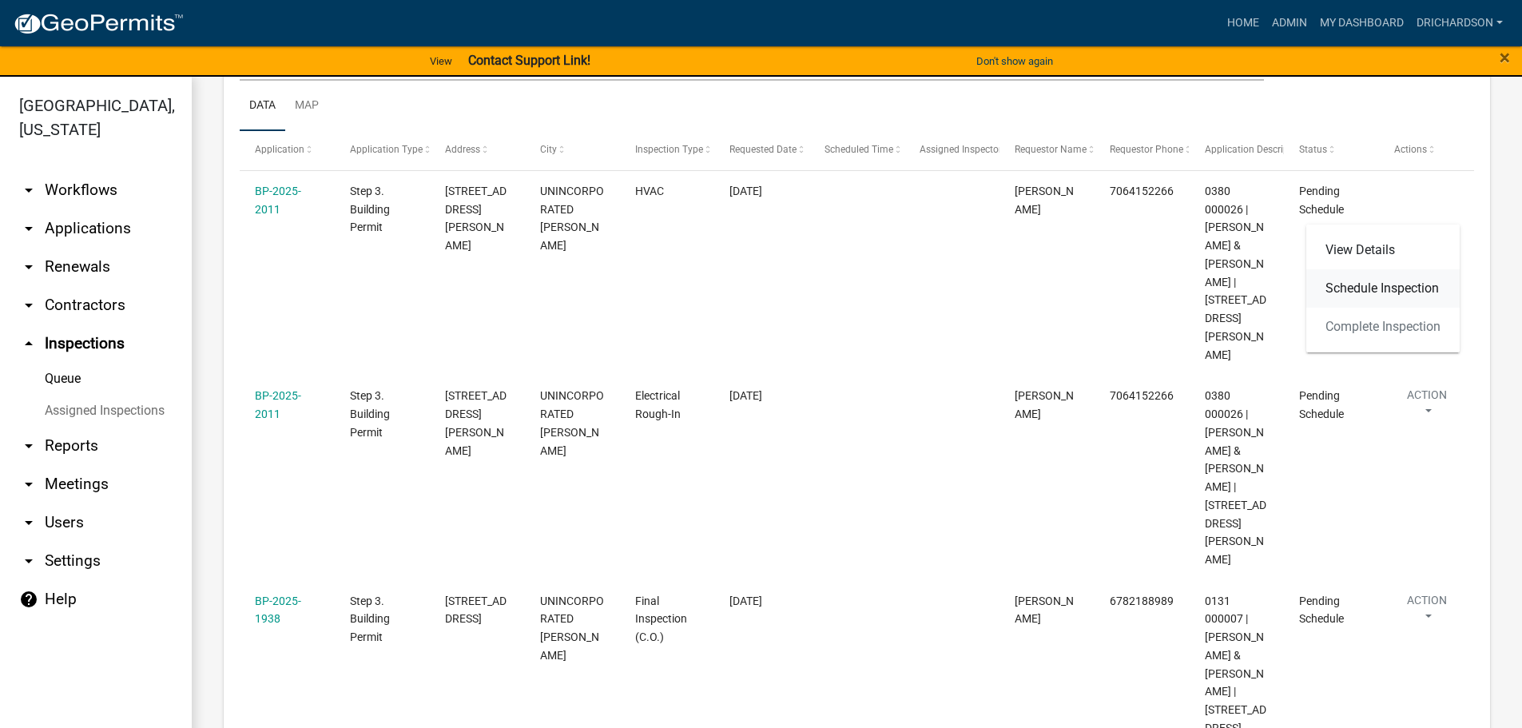
click at [1362, 288] on link "Schedule Inspection" at bounding box center [1382, 288] width 153 height 38
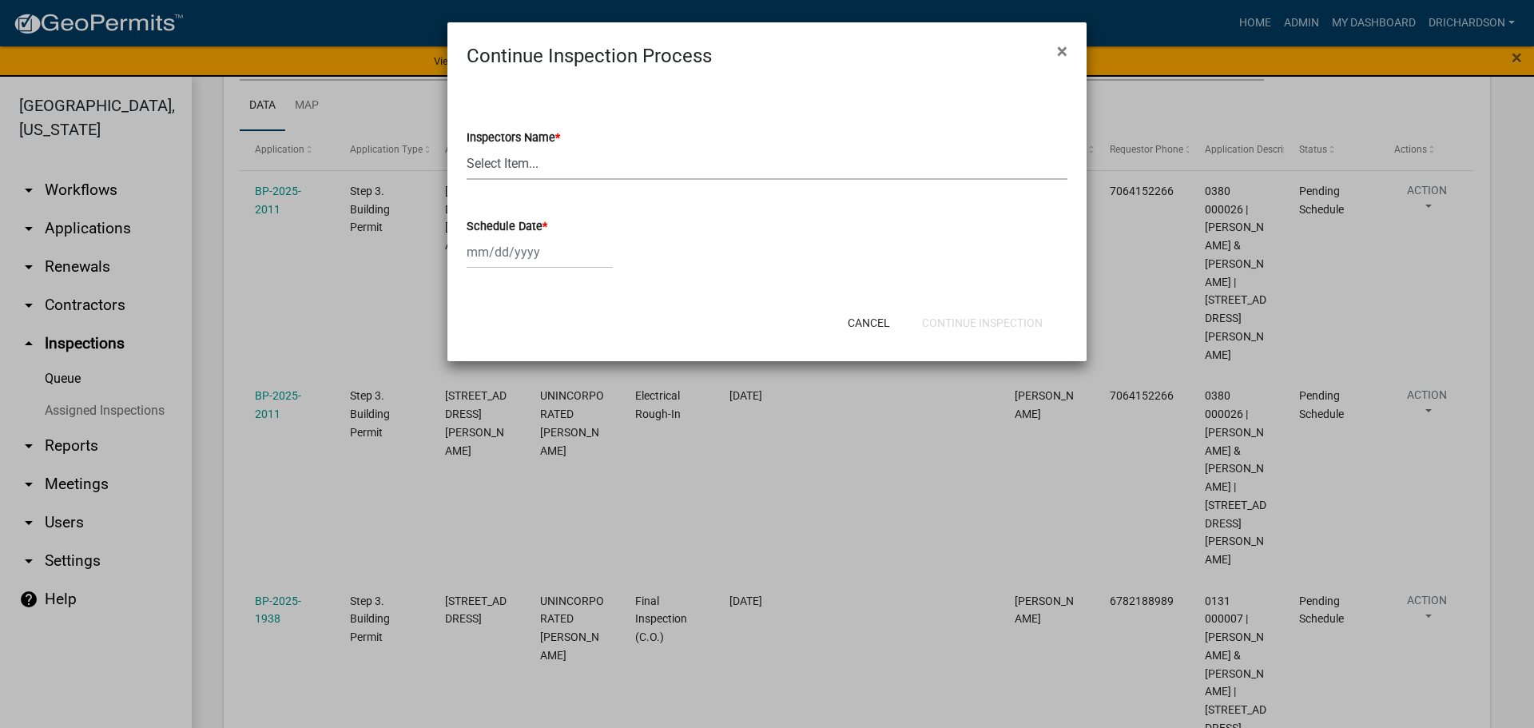
click at [578, 167] on select "Select Item... [PERSON_NAME] ([PERSON_NAME]) drichardson ([PERSON_NAME]) knorre…" at bounding box center [767, 163] width 601 height 33
select select "e20251c8-f858-4aed-a4a0-52e27fd5066e"
click at [467, 147] on select "Select Item... [PERSON_NAME] ([PERSON_NAME]) drichardson ([PERSON_NAME]) knorre…" at bounding box center [767, 163] width 601 height 33
select select "9"
select select "2025"
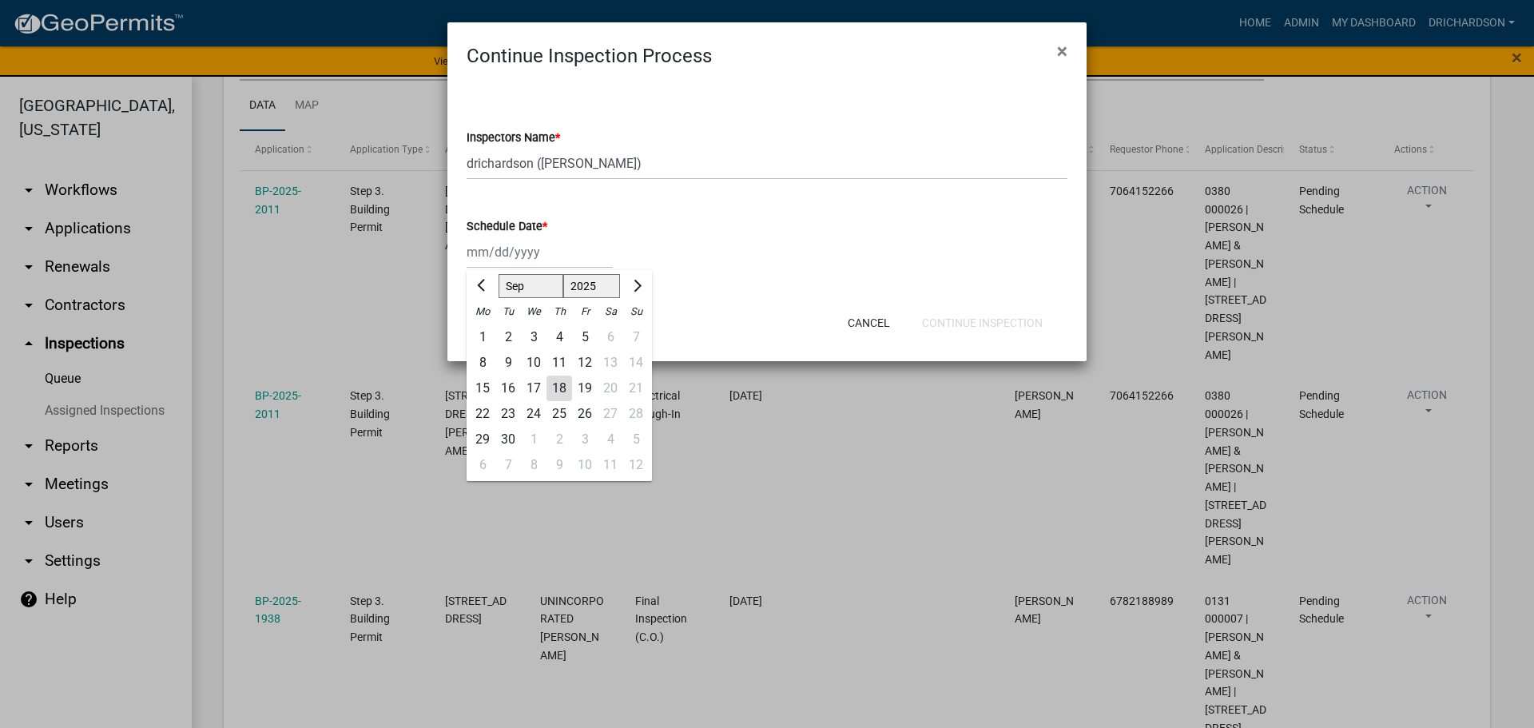
drag, startPoint x: 505, startPoint y: 253, endPoint x: 511, endPoint y: 262, distance: 10.9
click at [505, 253] on div "[PERSON_NAME] Feb Mar Apr [PERSON_NAME][DATE] Oct Nov [DATE] 1526 1527 1528 152…" at bounding box center [540, 252] width 146 height 33
click at [555, 387] on div "18" at bounding box center [559, 389] width 26 height 26
type input "[DATE]"
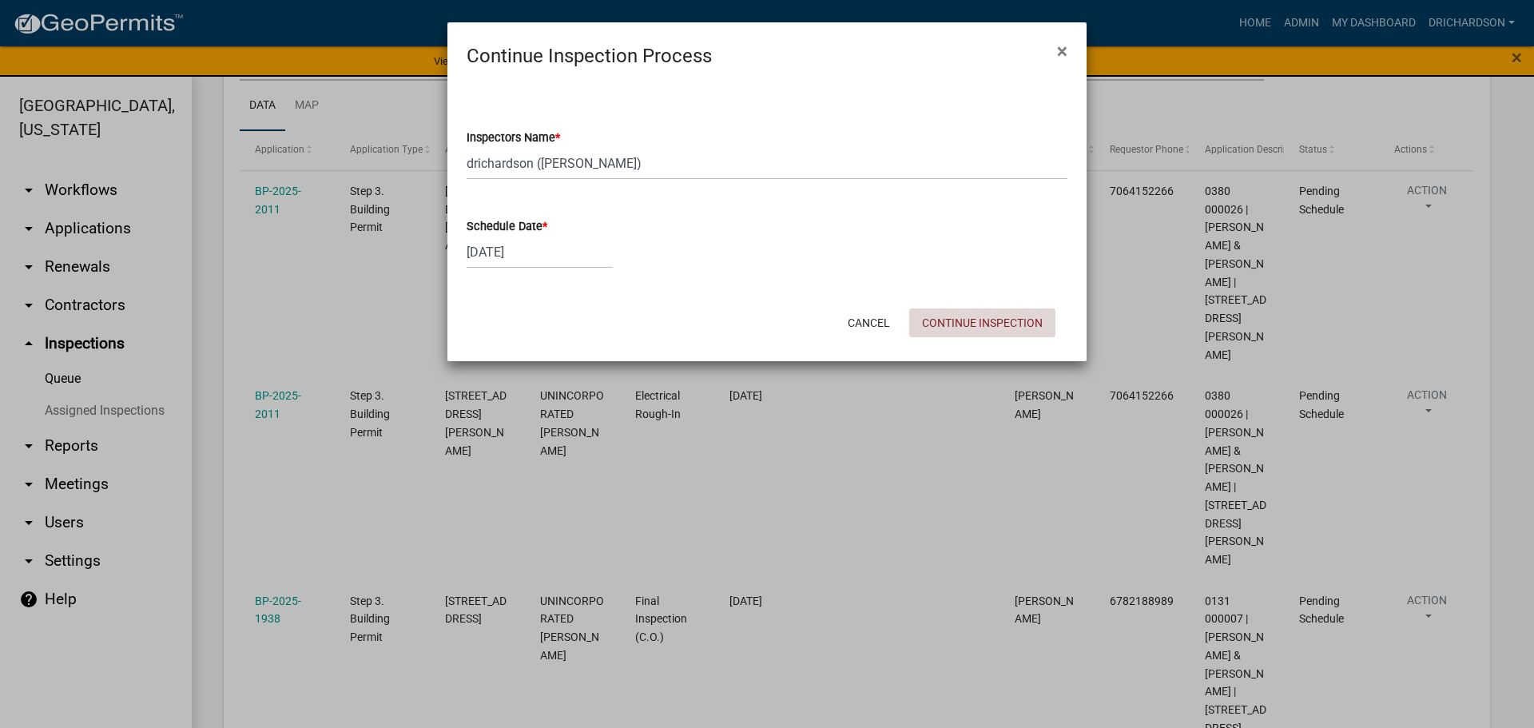
click at [975, 333] on button "Continue Inspection" at bounding box center [982, 322] width 146 height 29
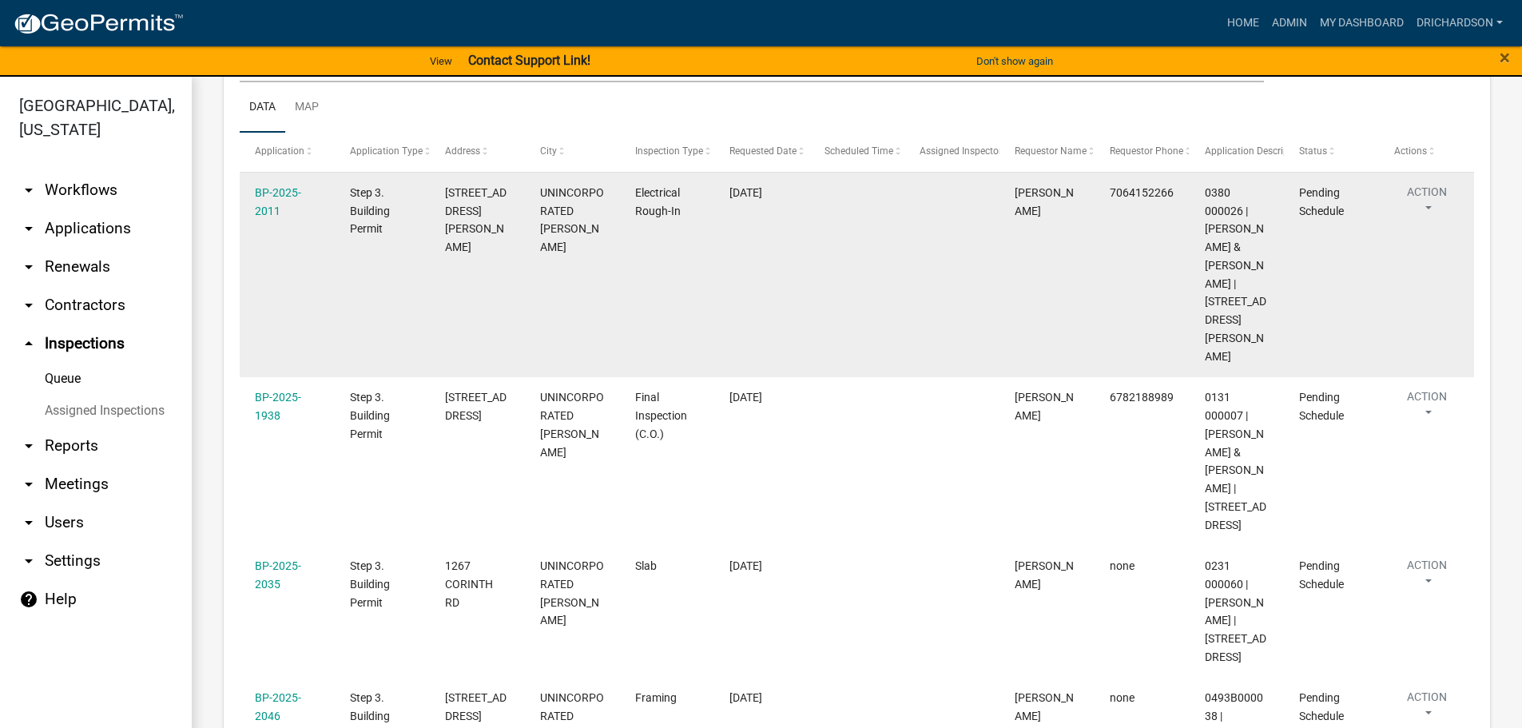
scroll to position [240, 0]
click at [1417, 196] on button "Action" at bounding box center [1427, 202] width 66 height 40
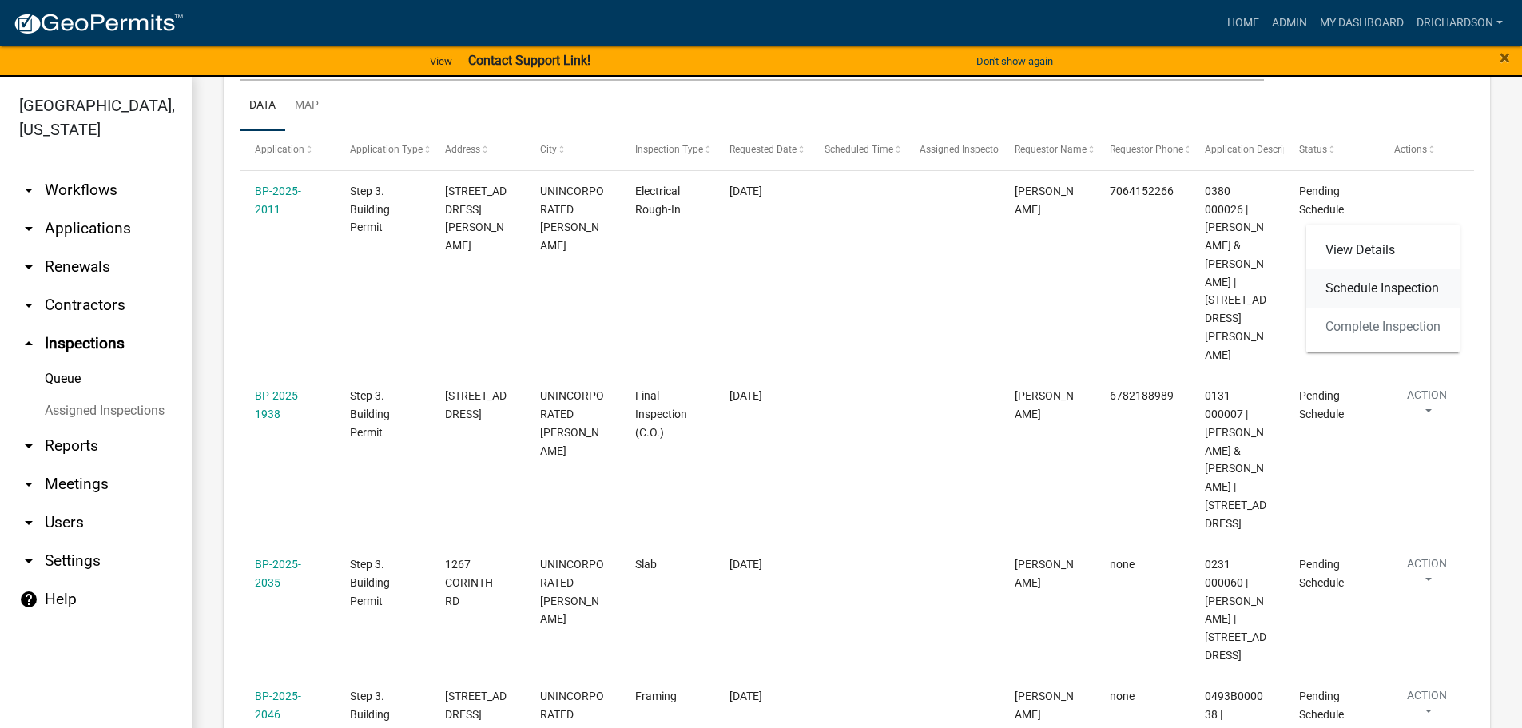
click at [1397, 292] on link "Schedule Inspection" at bounding box center [1382, 288] width 153 height 38
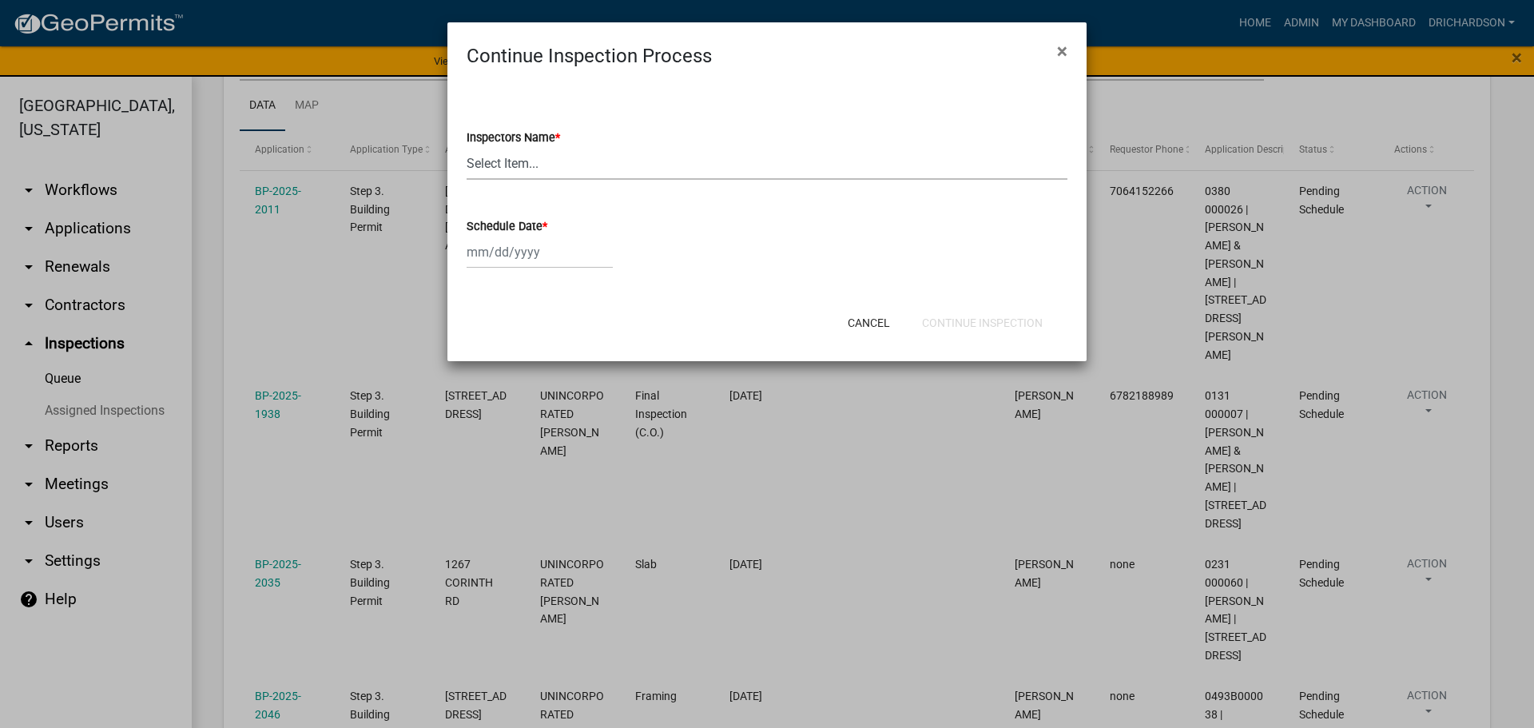
click at [486, 158] on select "Select Item... [PERSON_NAME] ([PERSON_NAME]) drichardson ([PERSON_NAME]) knorre…" at bounding box center [767, 163] width 601 height 33
select select "e20251c8-f858-4aed-a4a0-52e27fd5066e"
click at [467, 147] on select "Select Item... [PERSON_NAME] ([PERSON_NAME]) drichardson ([PERSON_NAME]) knorre…" at bounding box center [767, 163] width 601 height 33
click at [514, 246] on div at bounding box center [540, 252] width 146 height 33
select select "9"
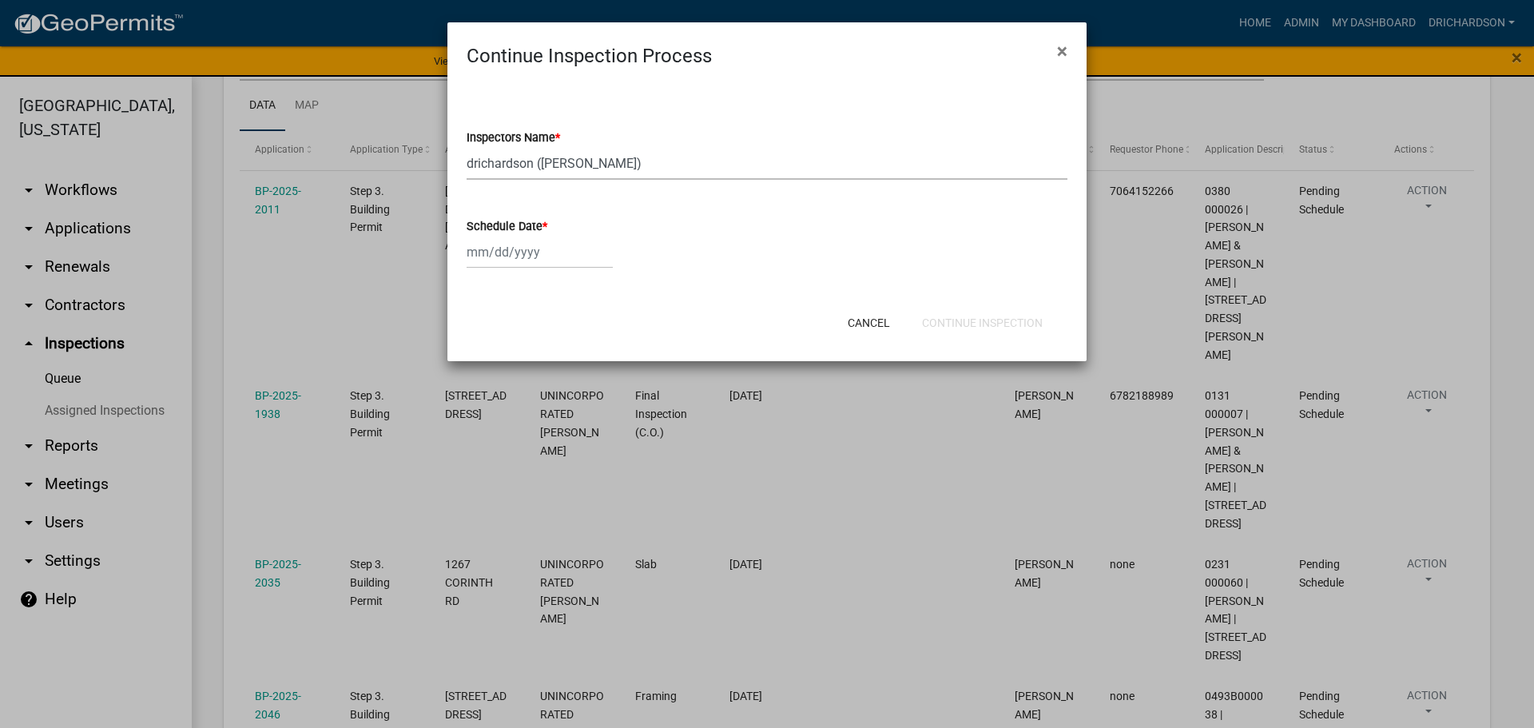
select select "2025"
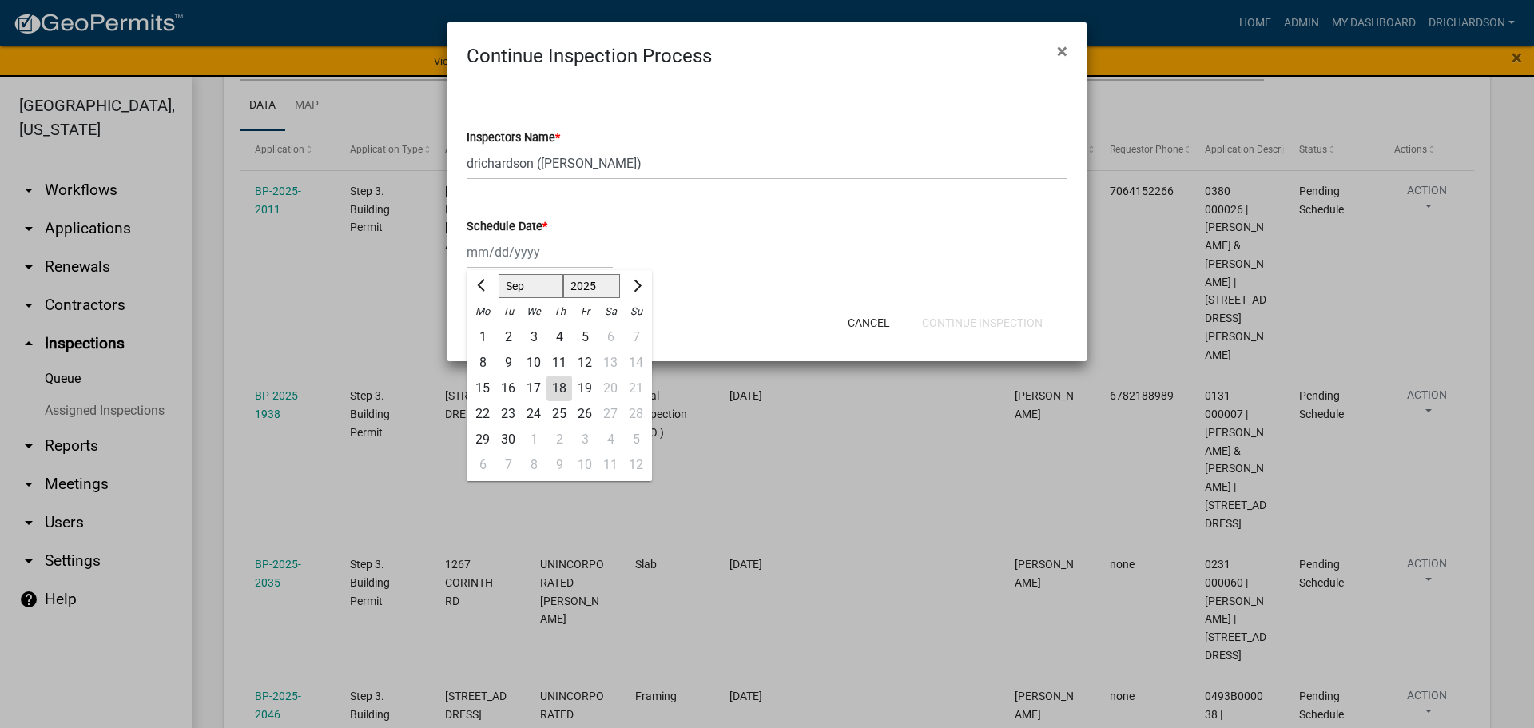
click at [567, 379] on div "18" at bounding box center [559, 389] width 26 height 26
type input "[DATE]"
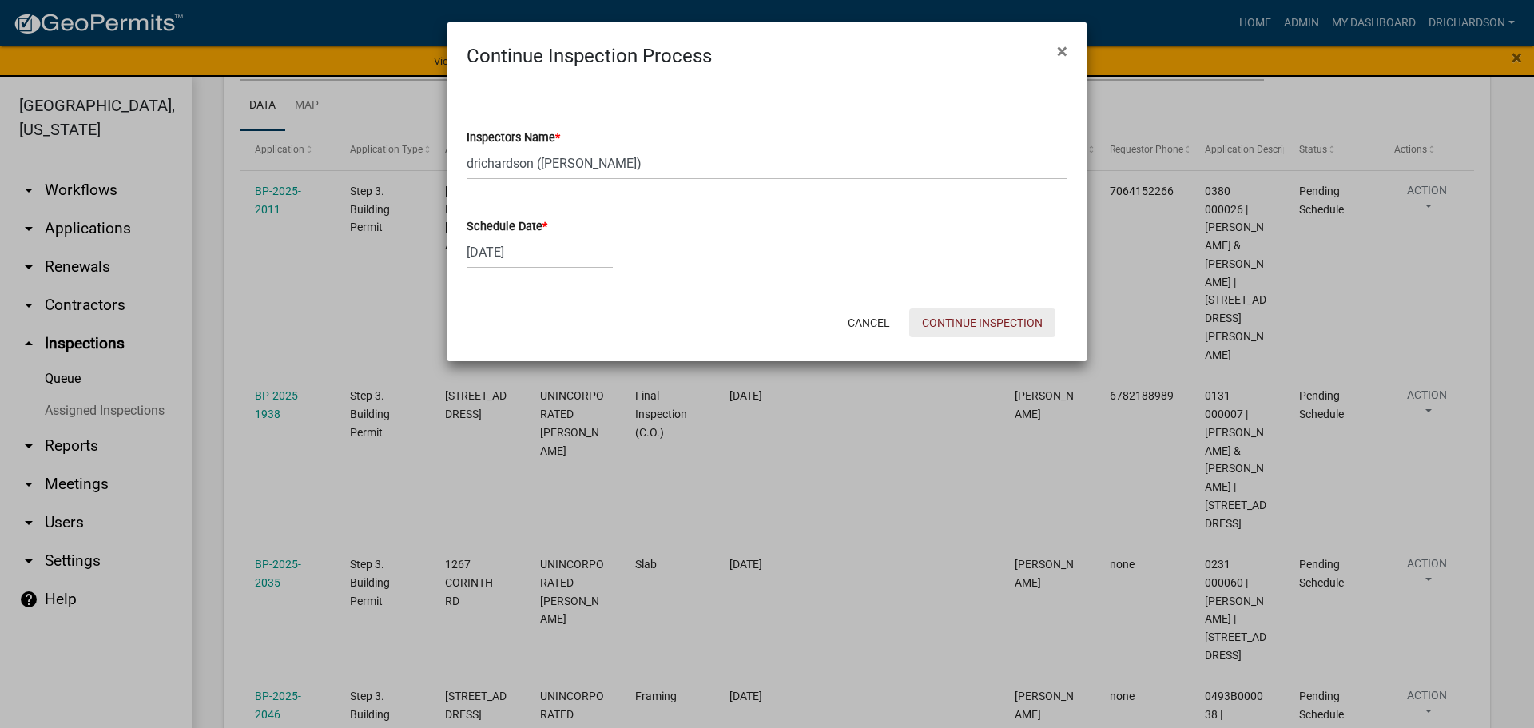
click at [948, 331] on button "Continue Inspection" at bounding box center [982, 322] width 146 height 29
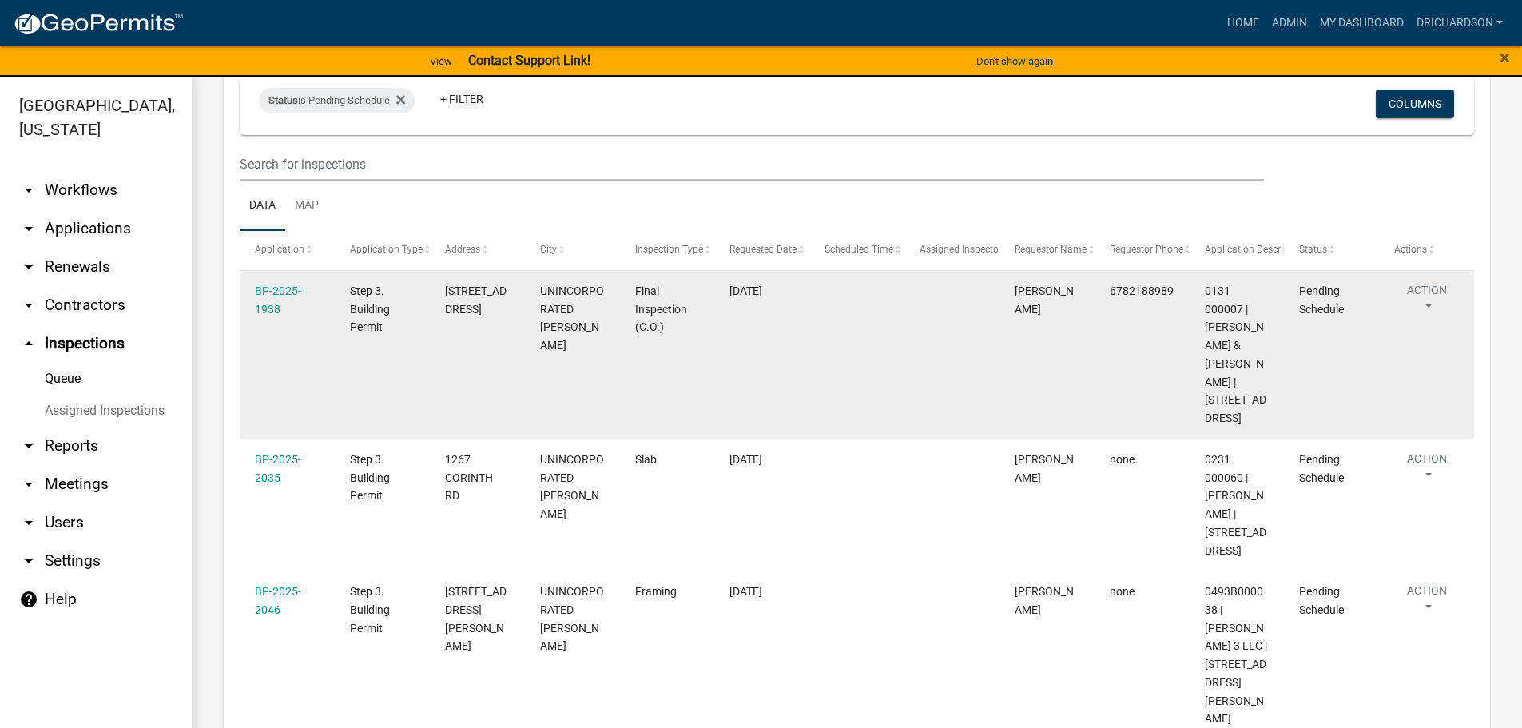
scroll to position [160, 0]
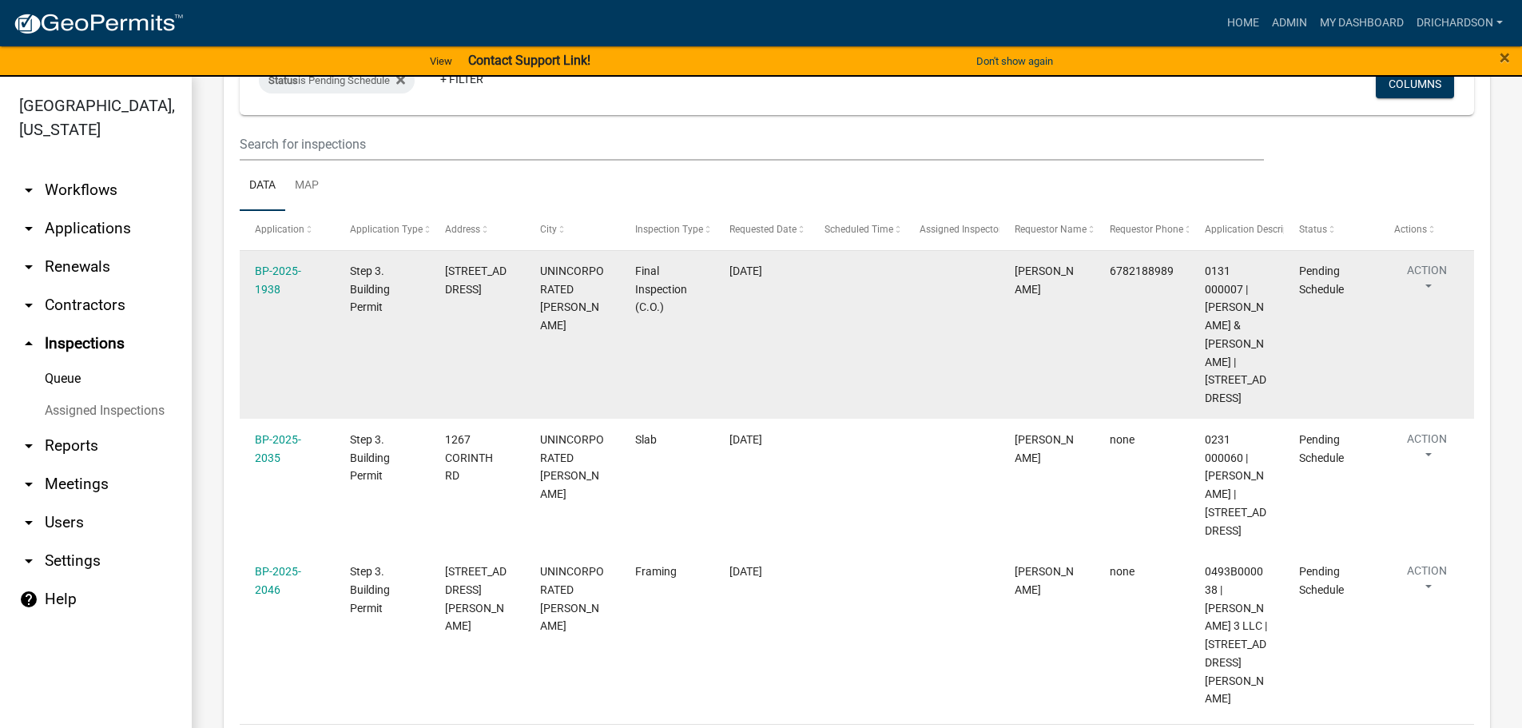
click at [1412, 272] on button "Action" at bounding box center [1427, 282] width 66 height 40
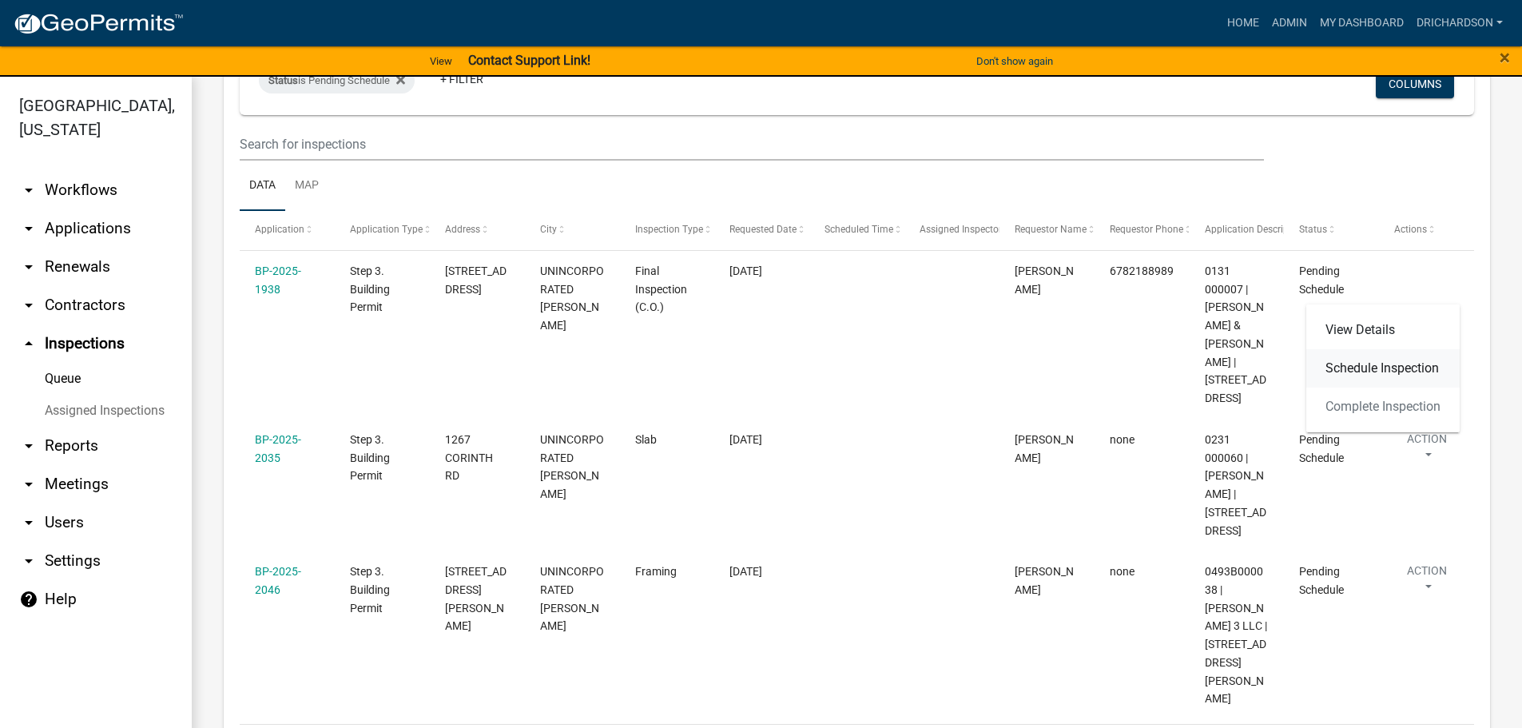
click at [1395, 384] on link "Schedule Inspection" at bounding box center [1382, 368] width 153 height 38
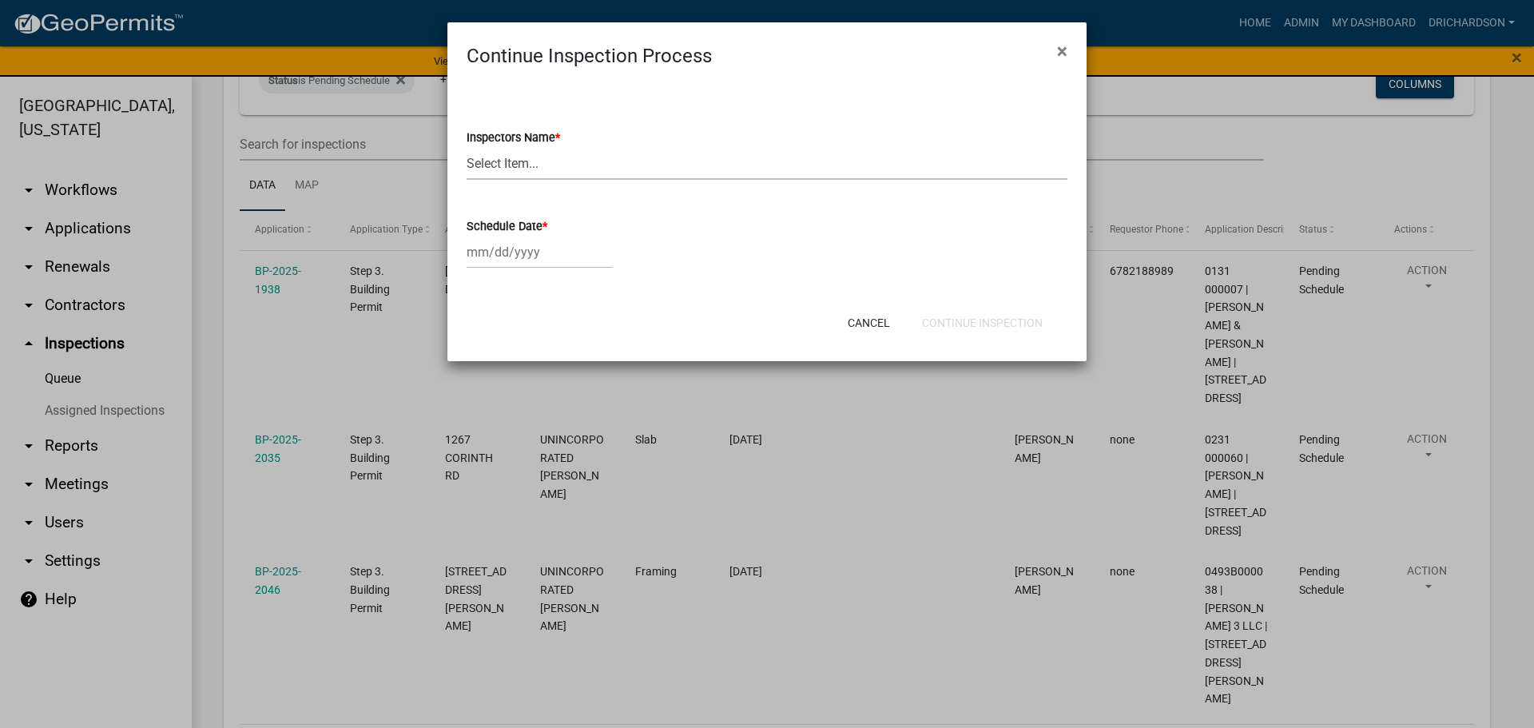
click at [511, 156] on select "Select Item... [PERSON_NAME] ([PERSON_NAME]) drichardson ([PERSON_NAME]) knorre…" at bounding box center [767, 163] width 601 height 33
select select "e20251c8-f858-4aed-a4a0-52e27fd5066e"
click at [467, 147] on select "Select Item... [PERSON_NAME] ([PERSON_NAME]) drichardson ([PERSON_NAME]) knorre…" at bounding box center [767, 163] width 601 height 33
click at [526, 245] on div at bounding box center [540, 252] width 146 height 33
select select "9"
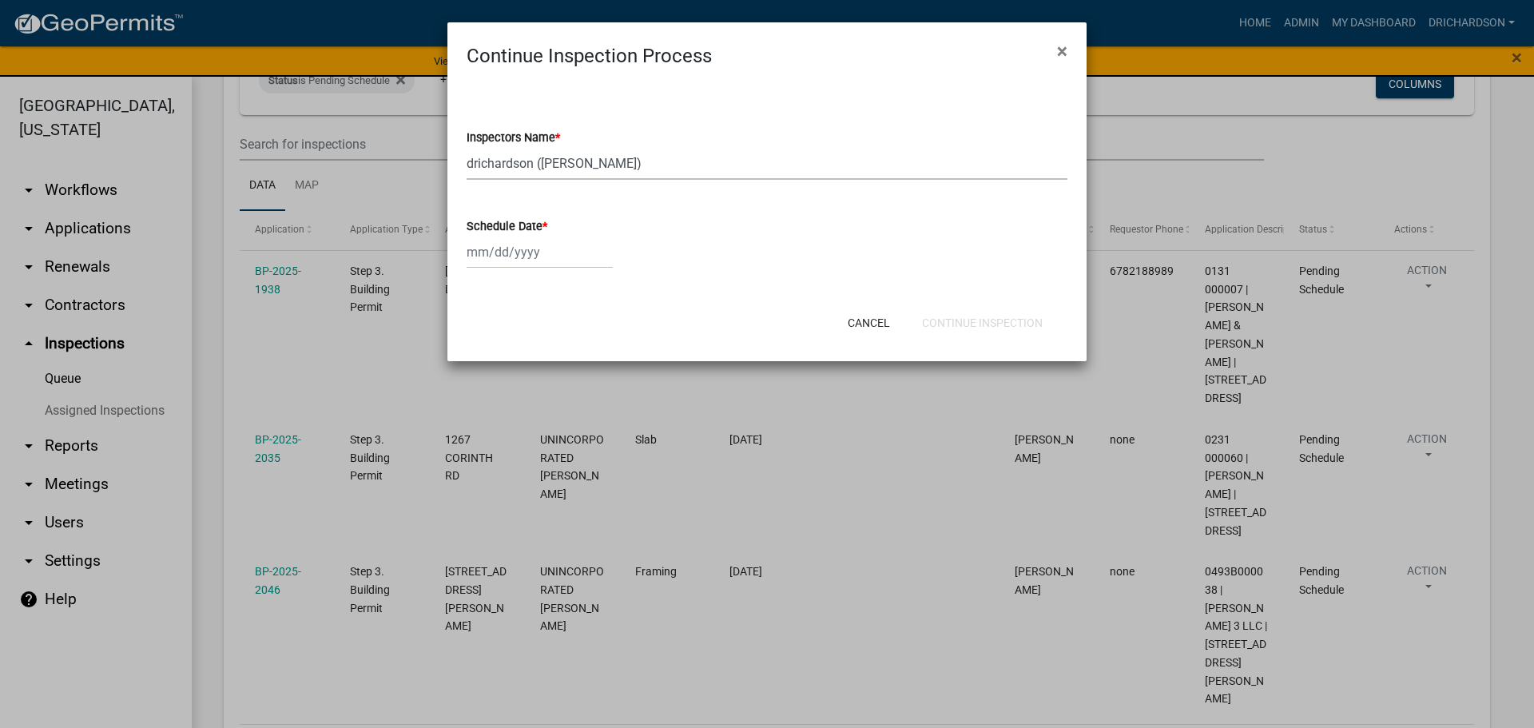
select select "2025"
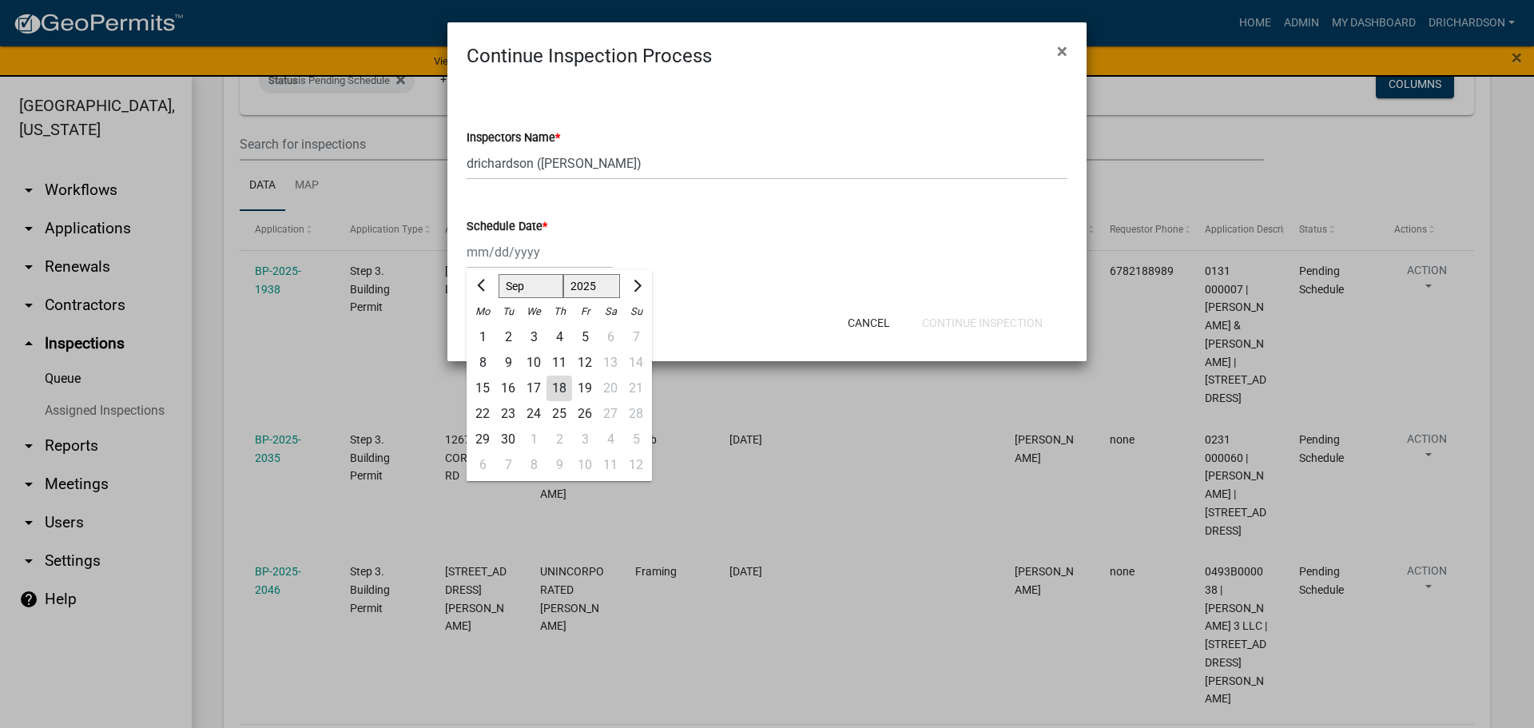
click at [562, 387] on div "18" at bounding box center [559, 389] width 26 height 26
type input "[DATE]"
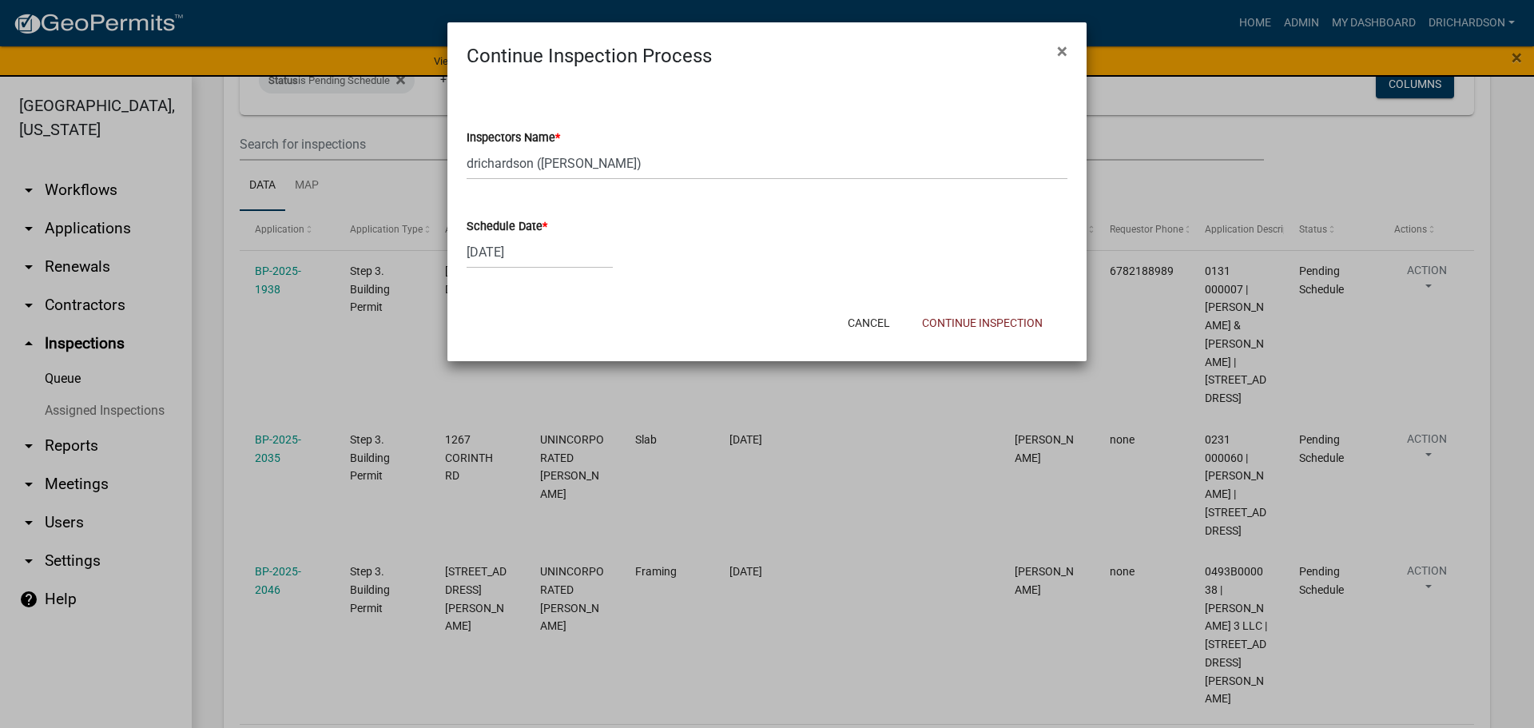
click at [956, 308] on div "Cancel Continue Inspection" at bounding box center [871, 323] width 394 height 42
click at [962, 318] on button "Continue Inspection" at bounding box center [982, 322] width 146 height 29
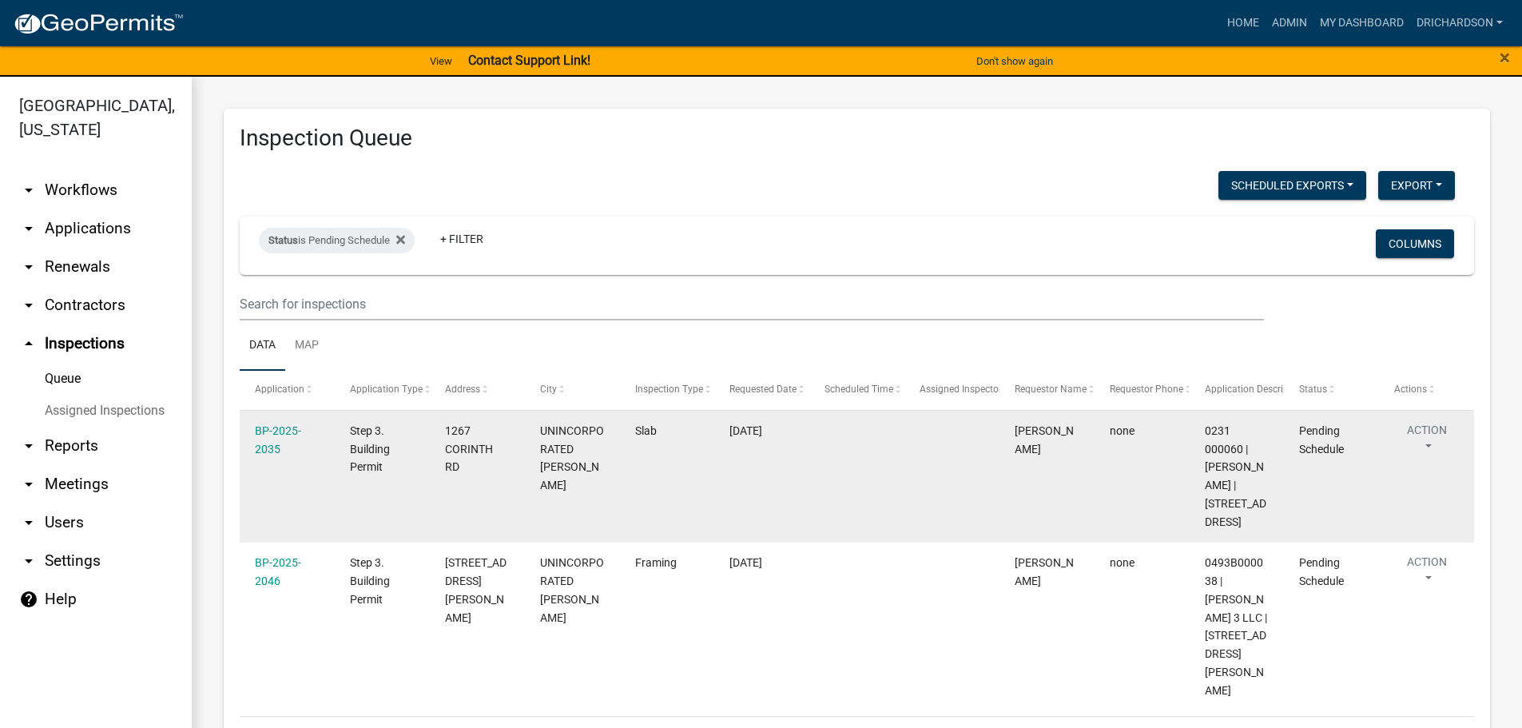
click at [1429, 441] on button "Action" at bounding box center [1427, 442] width 66 height 40
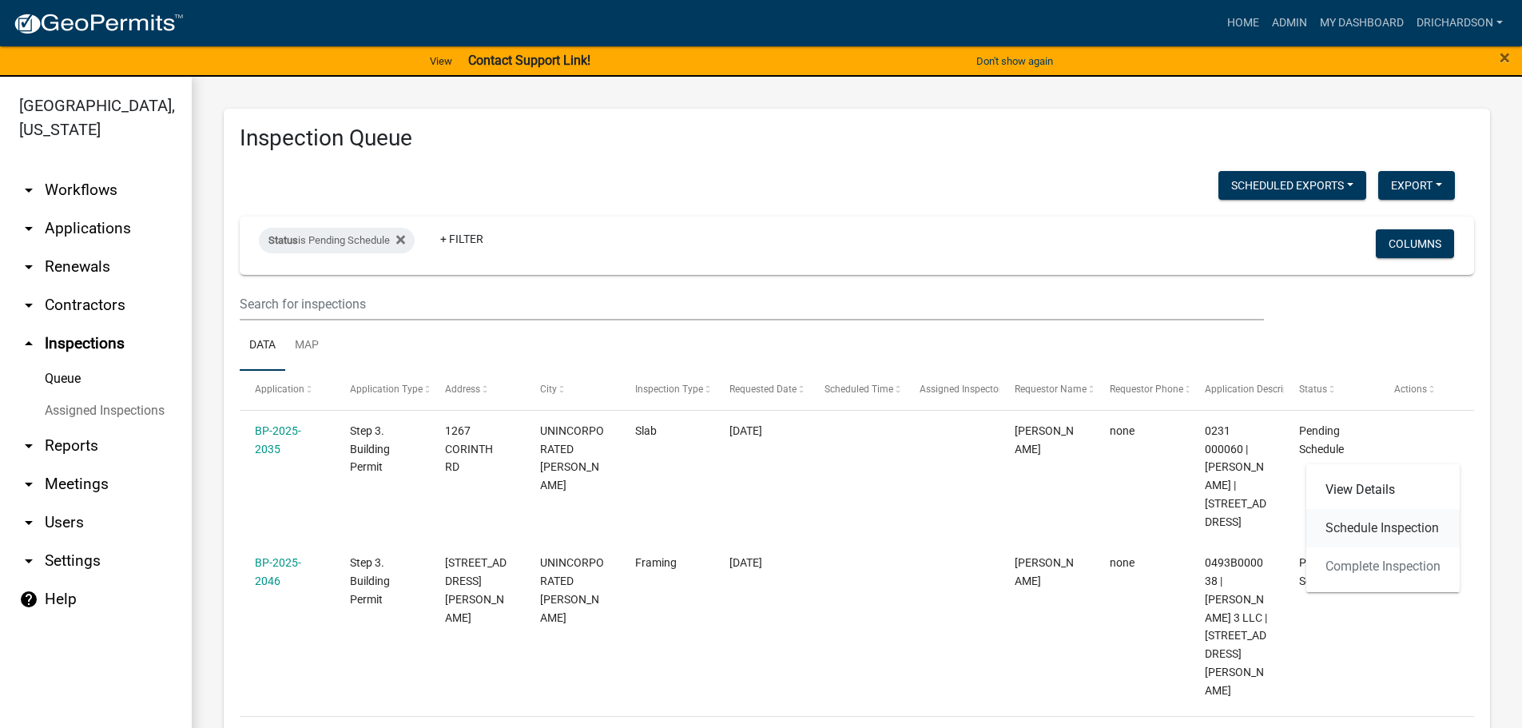
click at [1377, 538] on link "Schedule Inspection" at bounding box center [1382, 528] width 153 height 38
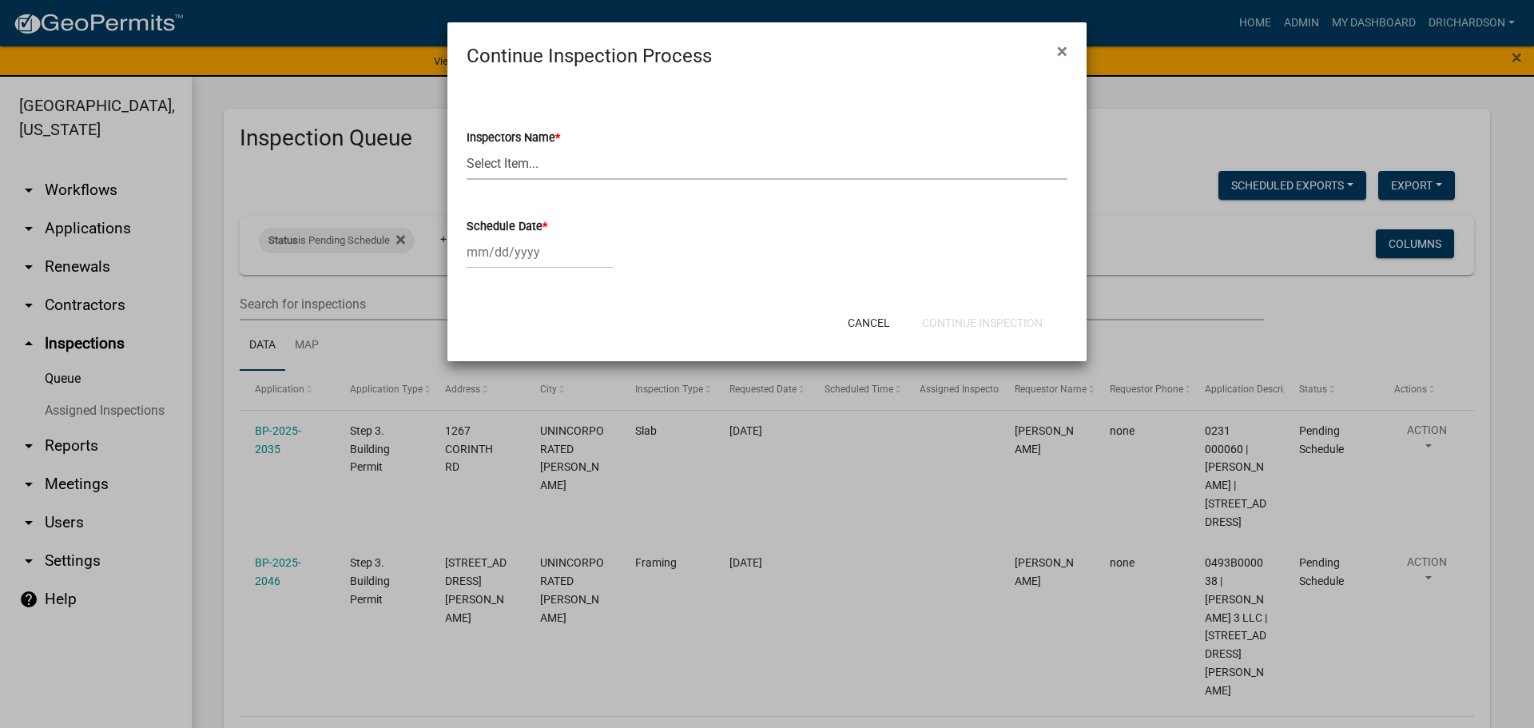
click at [548, 171] on select "Select Item... [PERSON_NAME] ([PERSON_NAME]) drichardson ([PERSON_NAME]) knorre…" at bounding box center [767, 163] width 601 height 33
select select "e20251c8-f858-4aed-a4a0-52e27fd5066e"
click at [467, 147] on select "Select Item... [PERSON_NAME] ([PERSON_NAME]) drichardson ([PERSON_NAME]) knorre…" at bounding box center [767, 163] width 601 height 33
click at [525, 248] on div at bounding box center [540, 252] width 146 height 33
select select "9"
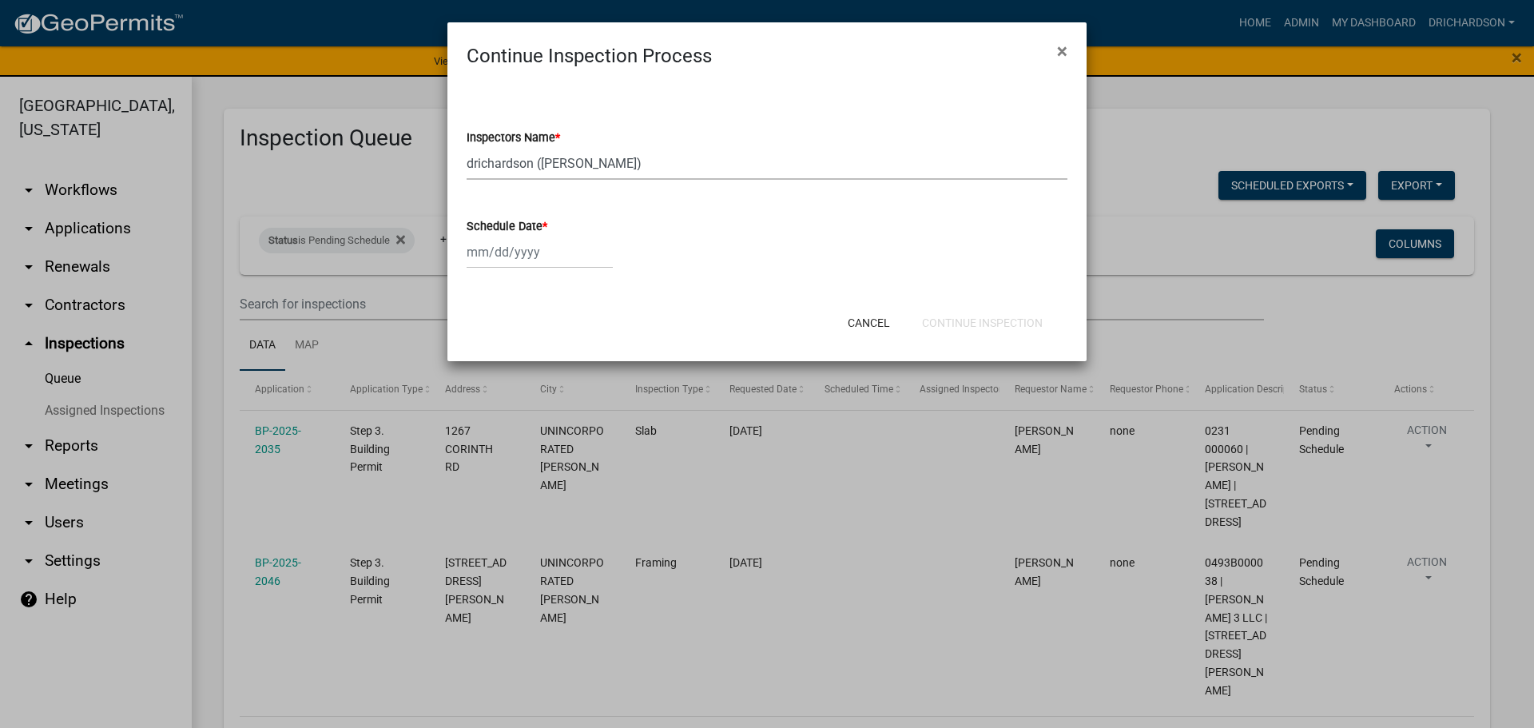
select select "2025"
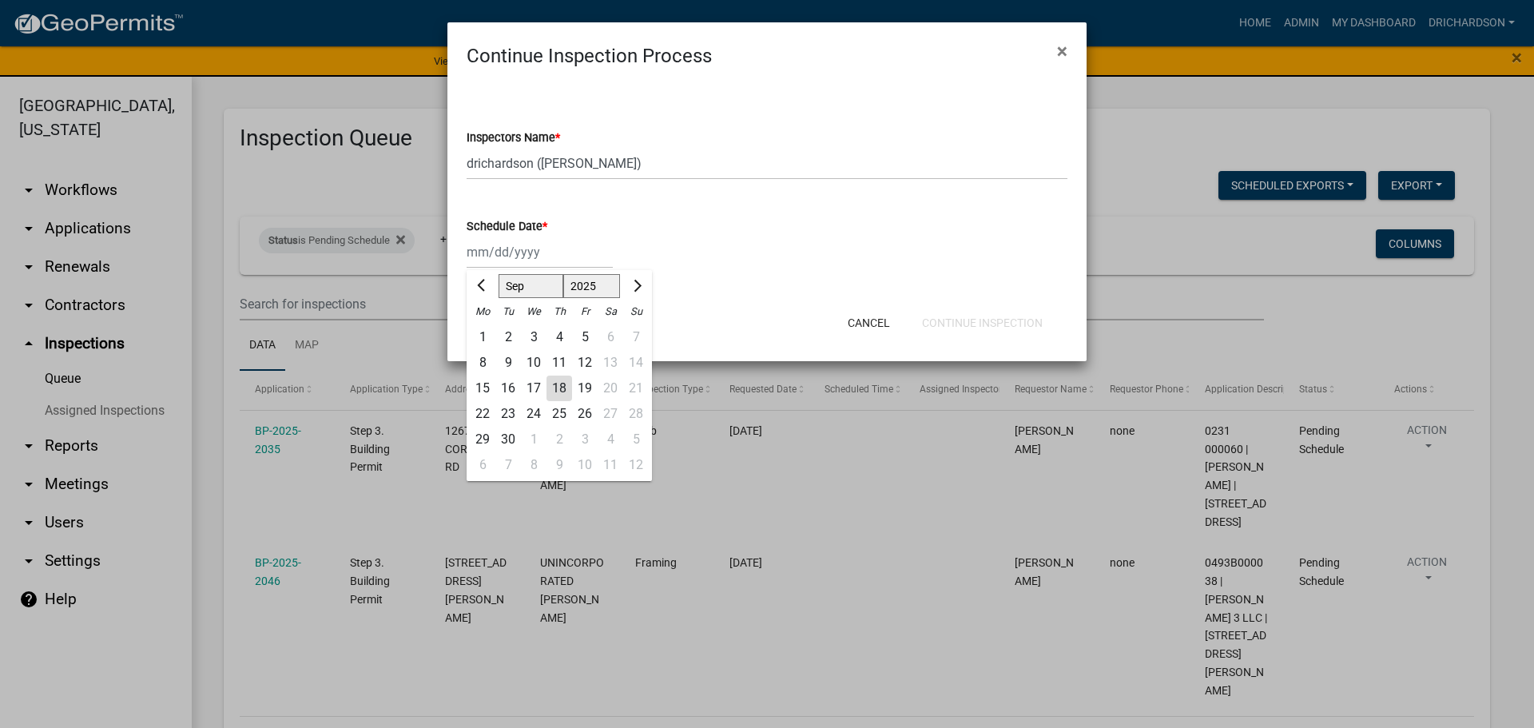
click at [590, 386] on div "19" at bounding box center [585, 389] width 26 height 26
type input "09/19/2025"
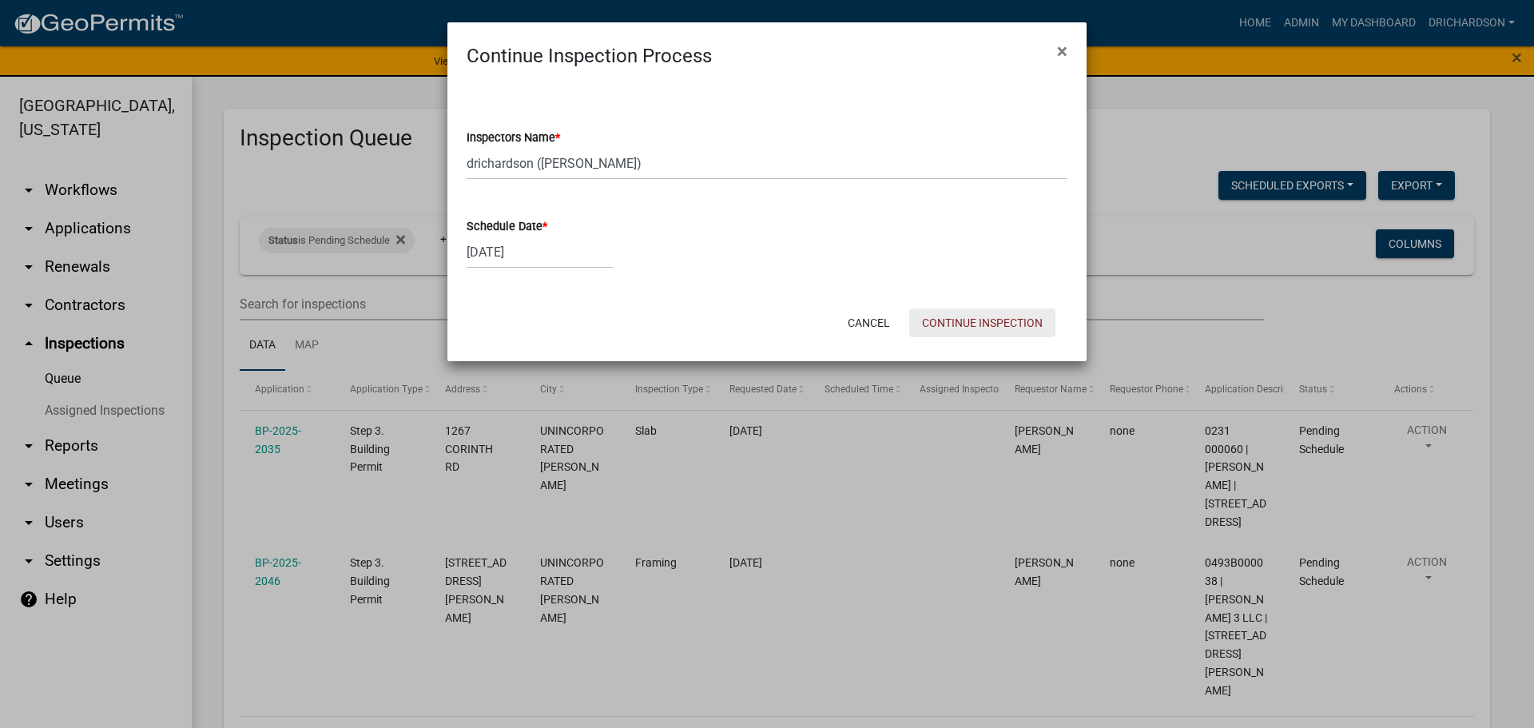
click at [991, 316] on button "Continue Inspection" at bounding box center [982, 322] width 146 height 29
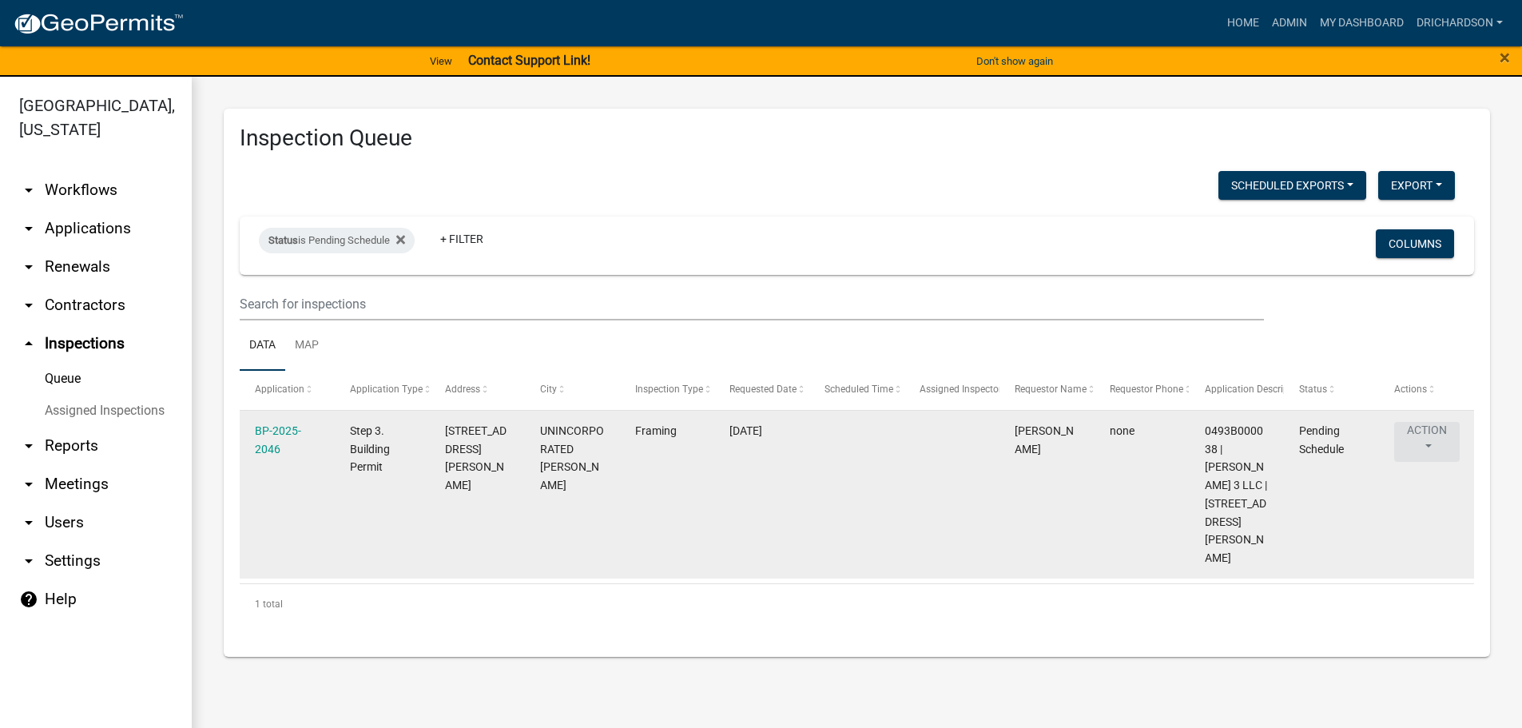
click at [1421, 439] on button "Action" at bounding box center [1427, 442] width 66 height 40
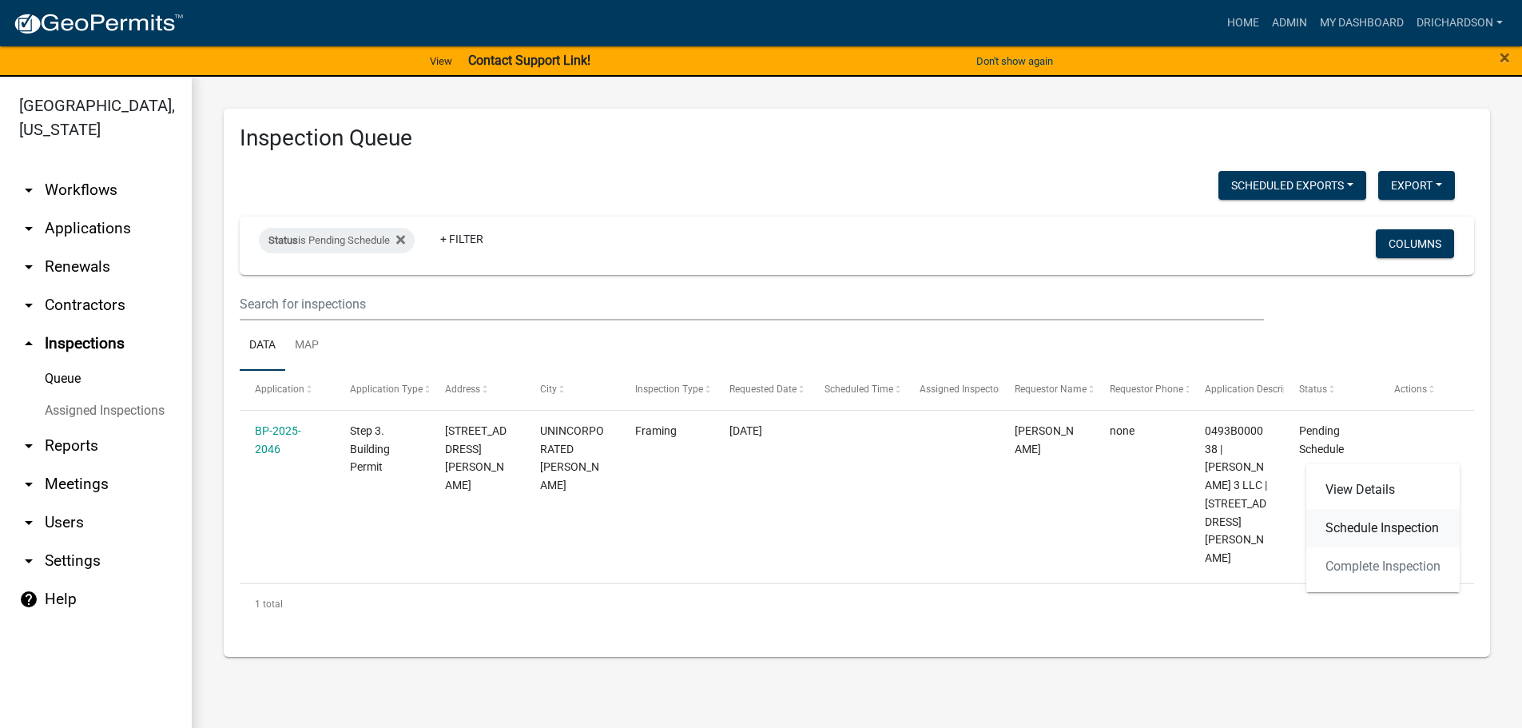
click at [1370, 525] on link "Schedule Inspection" at bounding box center [1382, 528] width 153 height 38
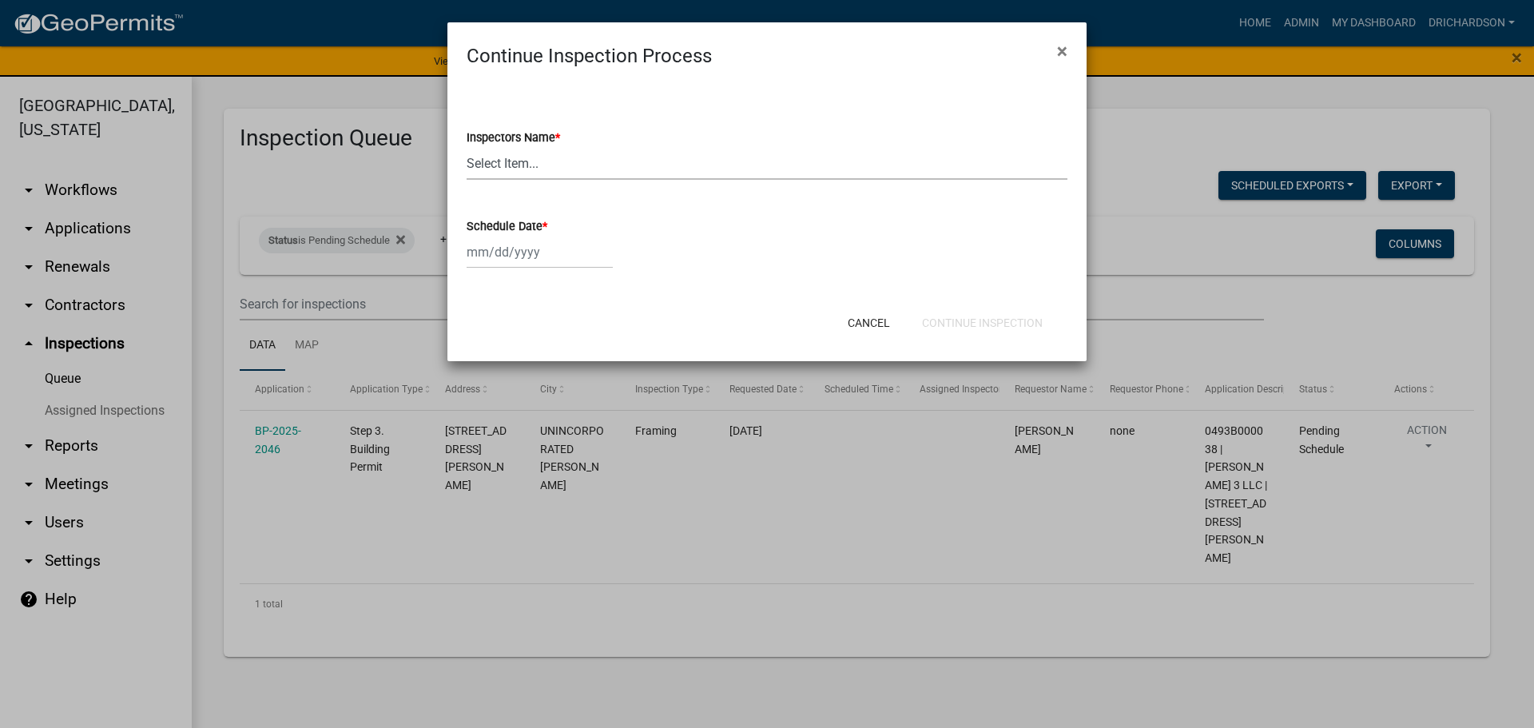
click at [515, 155] on select "Select Item... whuff (William Huff) drichardson (Douglas Richardson) knorred (K…" at bounding box center [767, 163] width 601 height 33
select select "e20251c8-f858-4aed-a4a0-52e27fd5066e"
click at [467, 147] on select "Select Item... whuff (William Huff) drichardson (Douglas Richardson) knorred (K…" at bounding box center [767, 163] width 601 height 33
select select "9"
select select "2025"
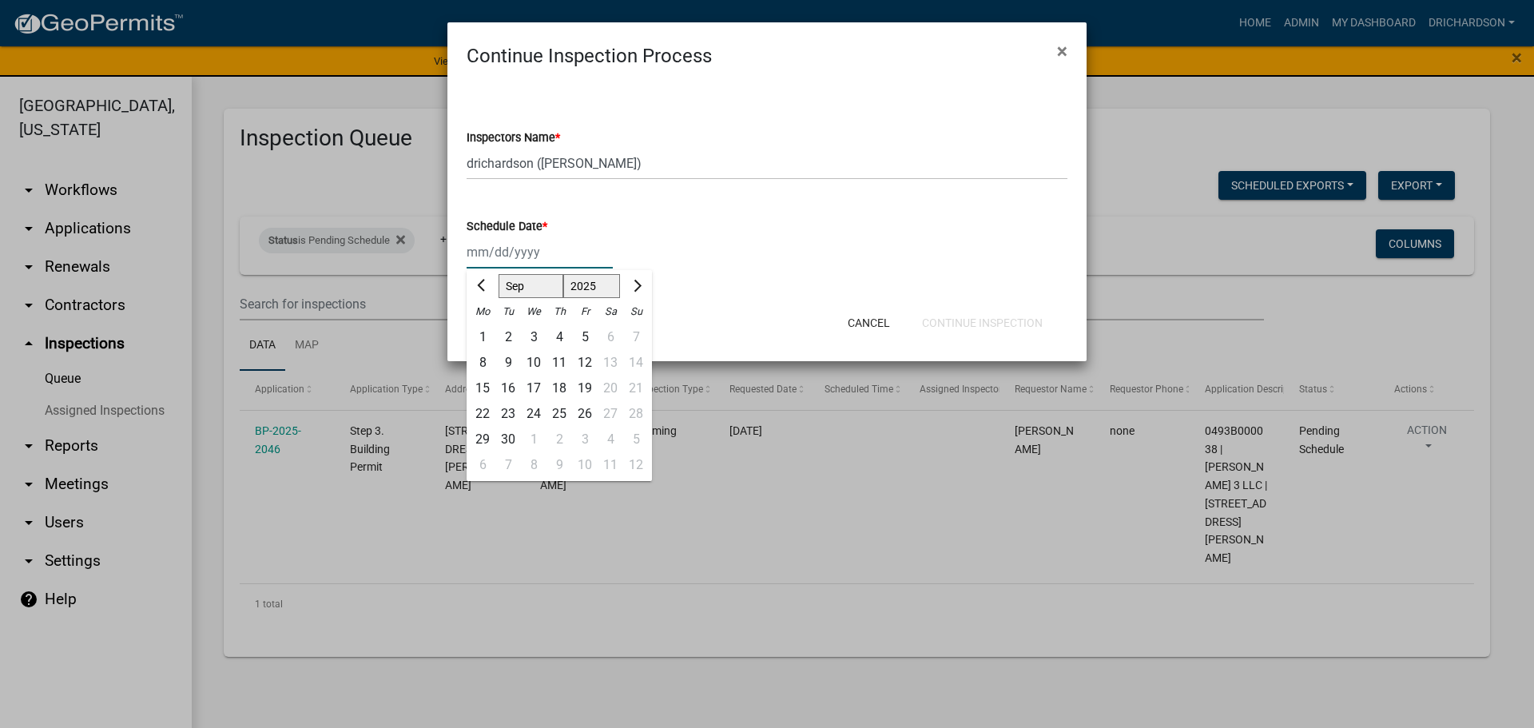
click at [521, 252] on div "Jan Feb Mar Apr May Jun Jul Aug Sep Oct Nov Dec 1525 1526 1527 1528 1529 1530 1…" at bounding box center [540, 252] width 146 height 33
click at [558, 381] on div "18" at bounding box center [559, 389] width 26 height 26
type input "09/18/2025"
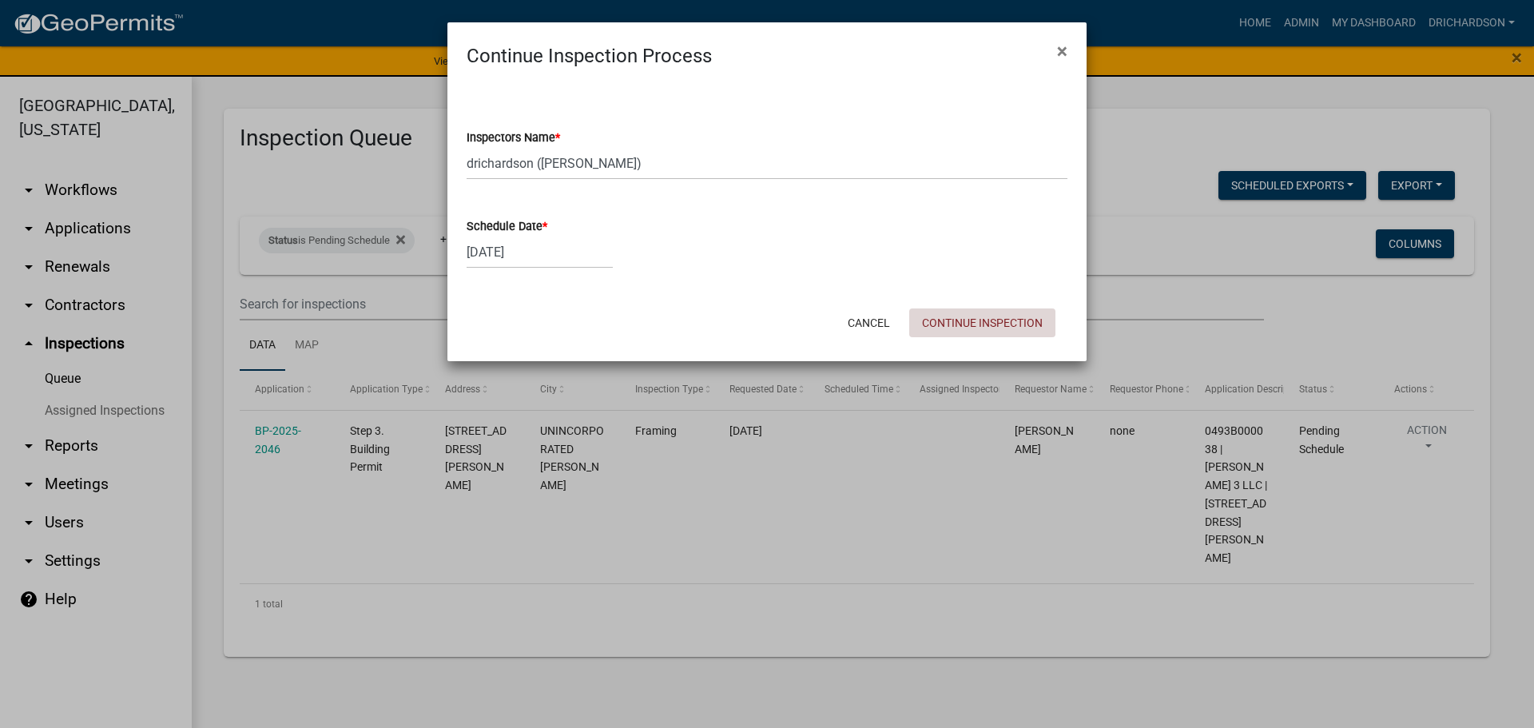
click at [934, 322] on button "Continue Inspection" at bounding box center [982, 322] width 146 height 29
